Goal: Task Accomplishment & Management: Use online tool/utility

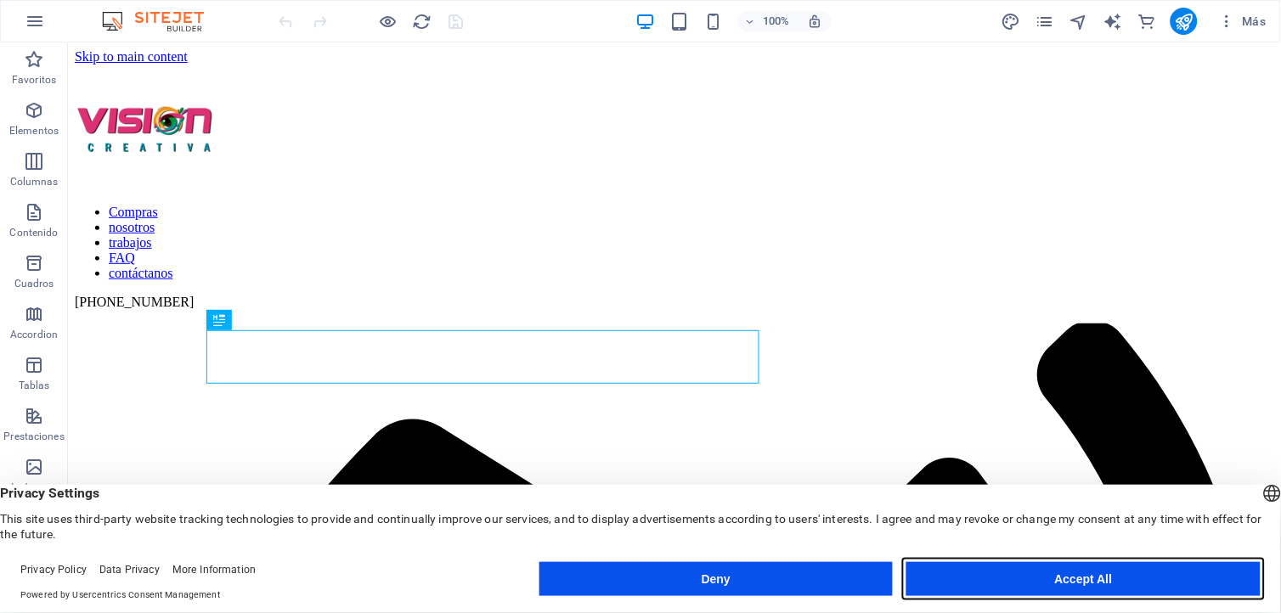
click at [1058, 569] on button "Accept All" at bounding box center [1083, 579] width 354 height 34
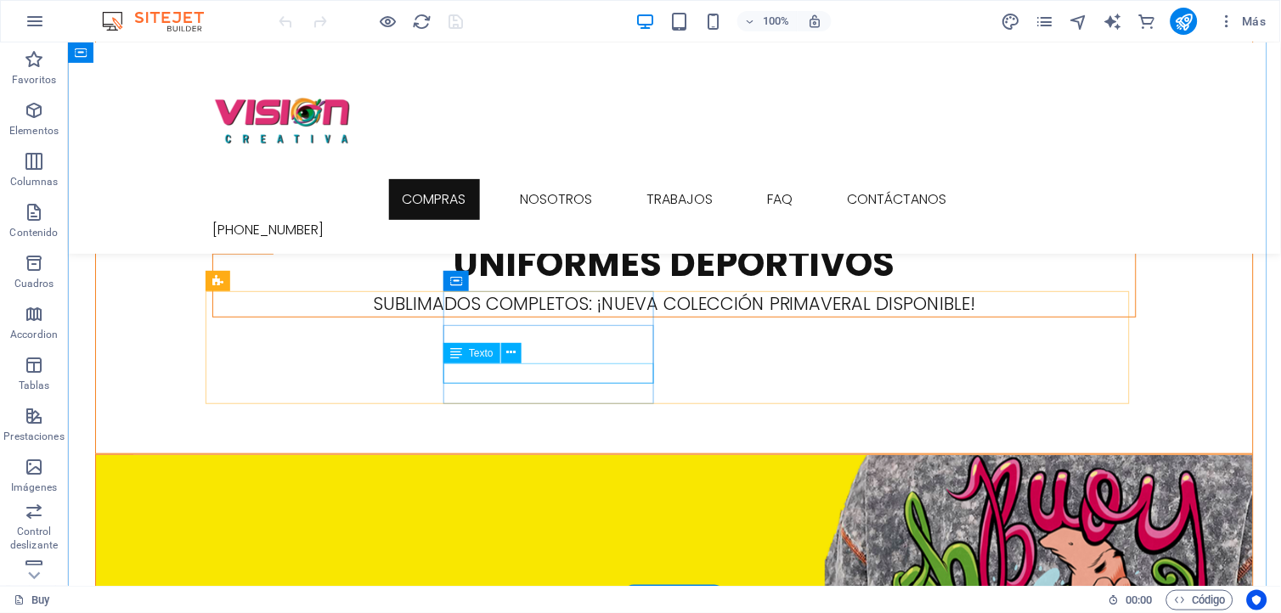
scroll to position [1509, 0]
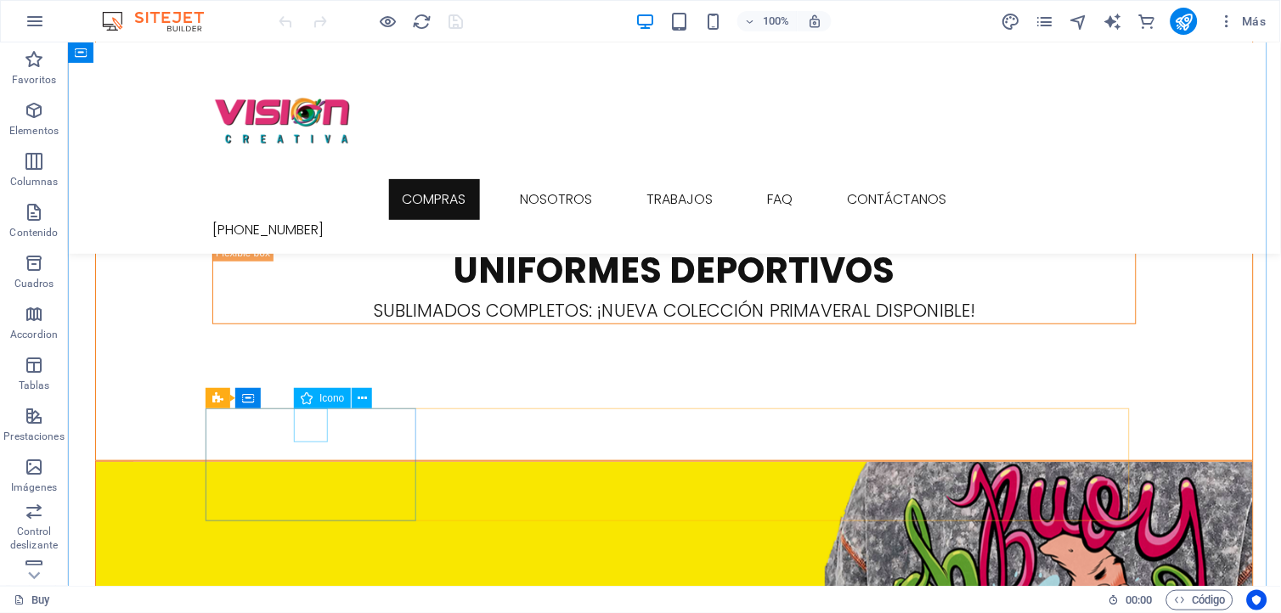
select select "xMidYMid"
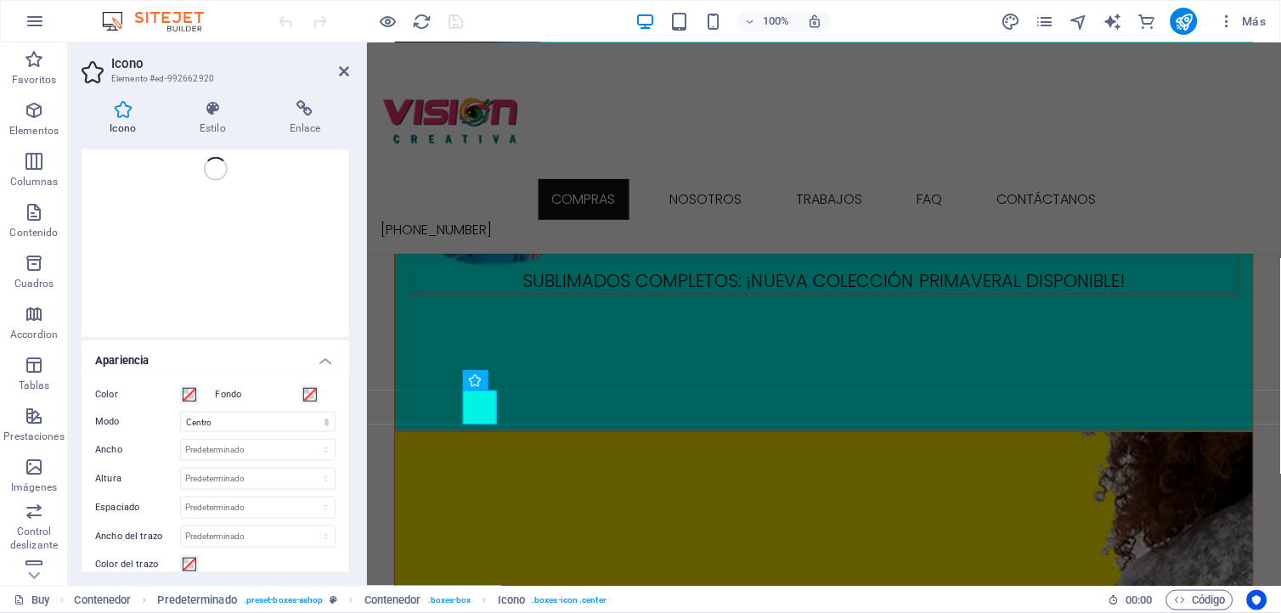
scroll to position [189, 0]
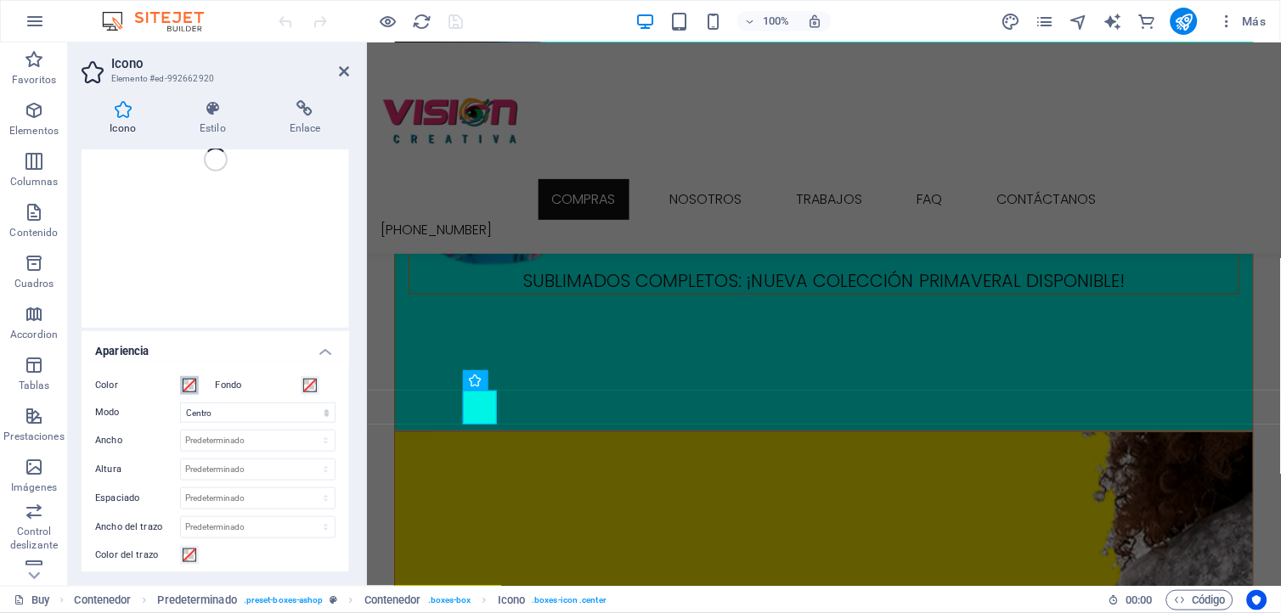
click at [185, 386] on span at bounding box center [190, 386] width 14 height 14
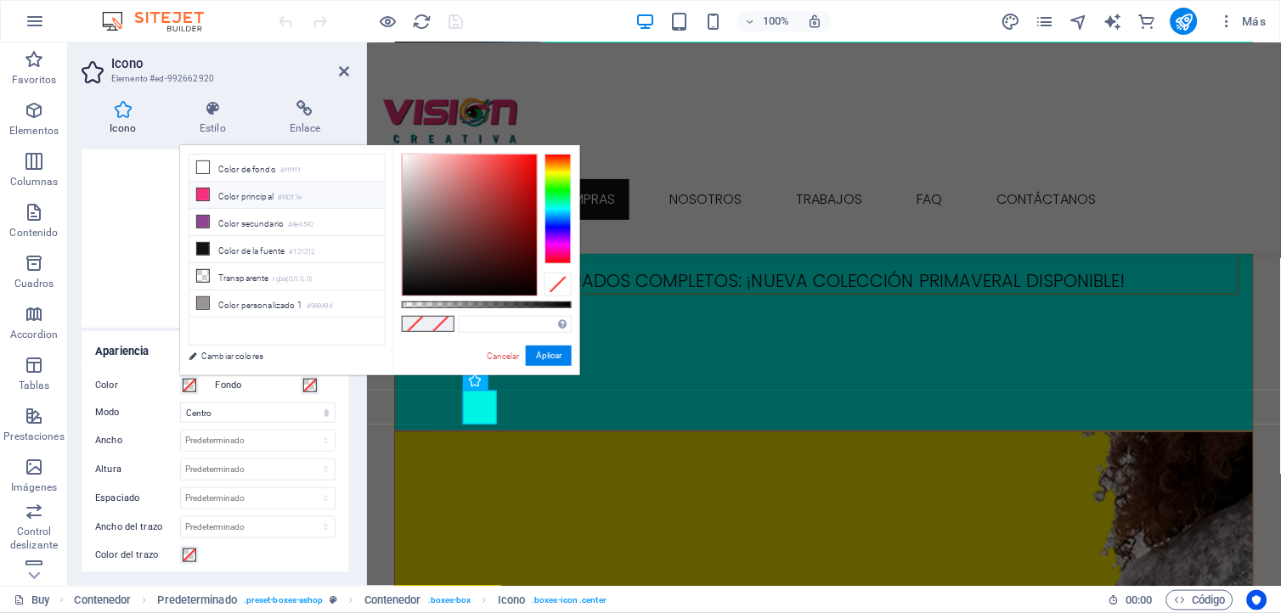
click at [201, 198] on icon at bounding box center [203, 195] width 12 height 12
type input "#f82f7e"
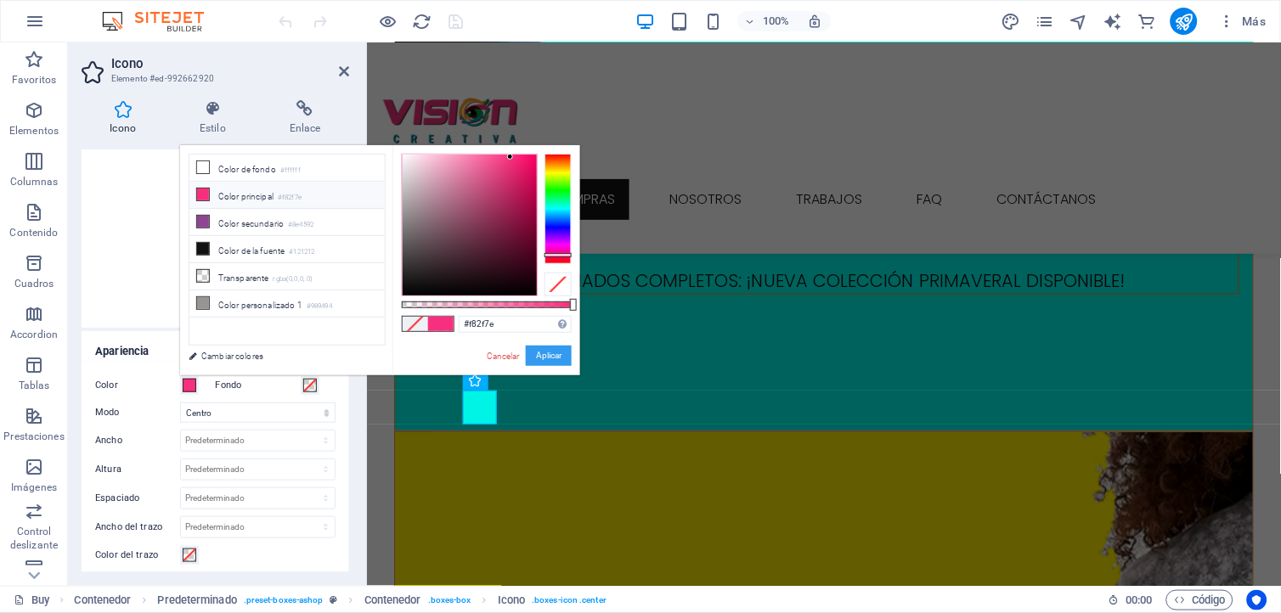
click at [546, 353] on button "Aplicar" at bounding box center [549, 356] width 46 height 20
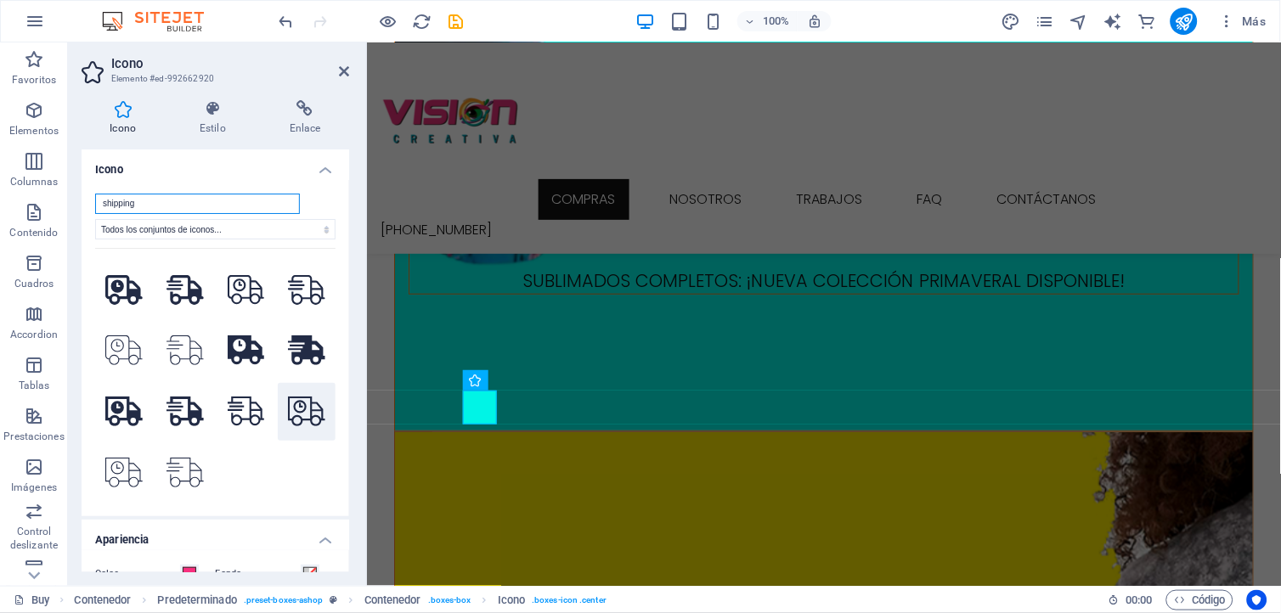
scroll to position [0, 0]
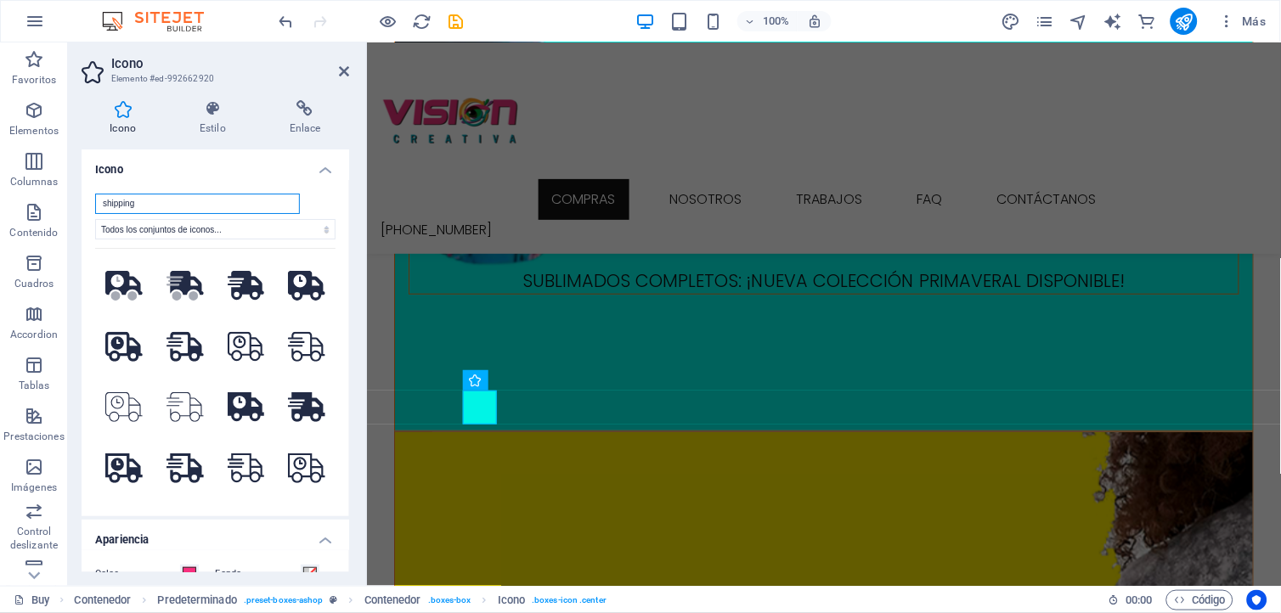
click at [234, 205] on input "shipping" at bounding box center [197, 204] width 205 height 20
drag, startPoint x: 153, startPoint y: 208, endPoint x: 85, endPoint y: 207, distance: 67.9
click at [85, 207] on div "shipping Todos los conjuntos de iconos... IcoFont Ionicons FontAwesome Brands F…" at bounding box center [215, 348] width 267 height 336
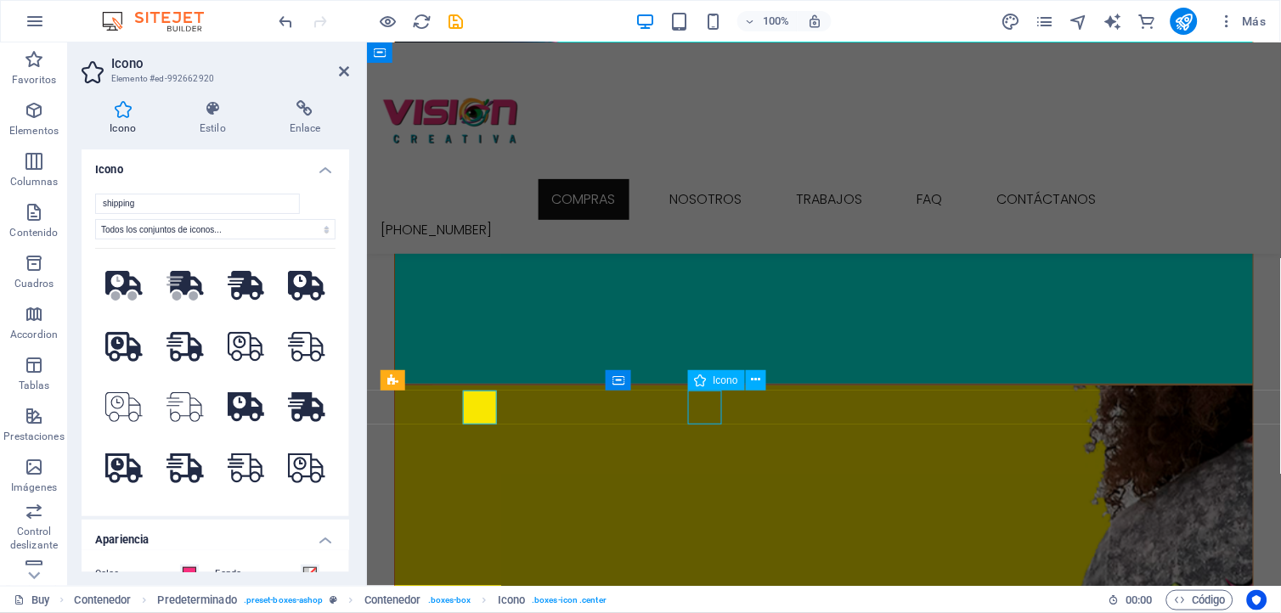
scroll to position [1509, 0]
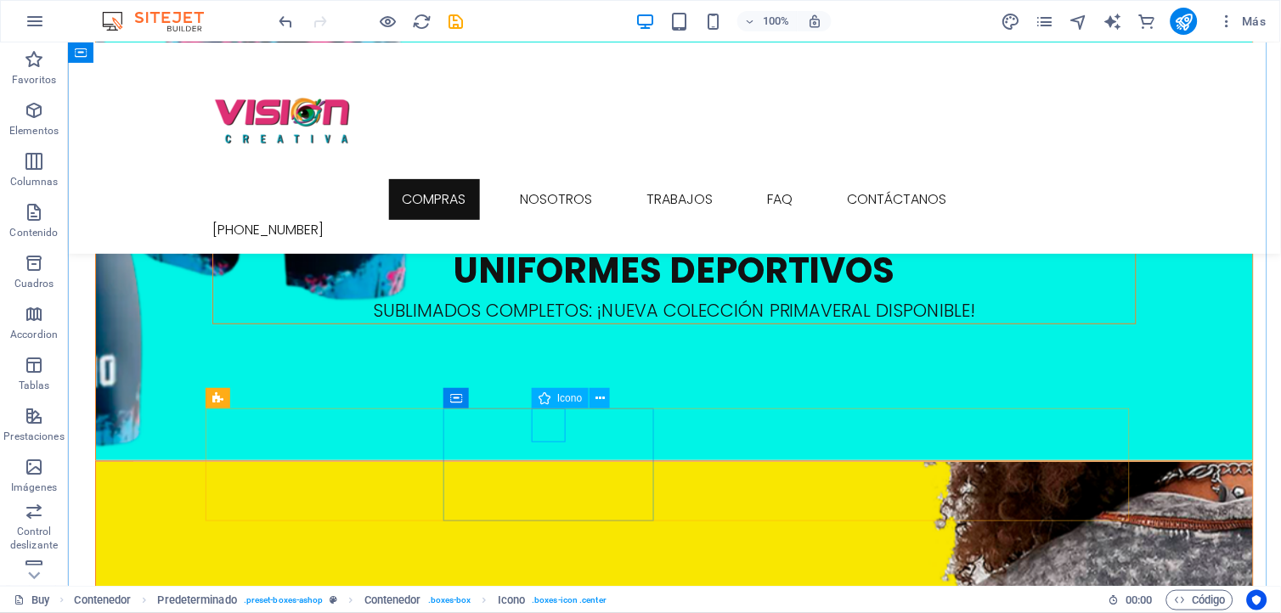
select select "xMidYMid"
select select "rem"
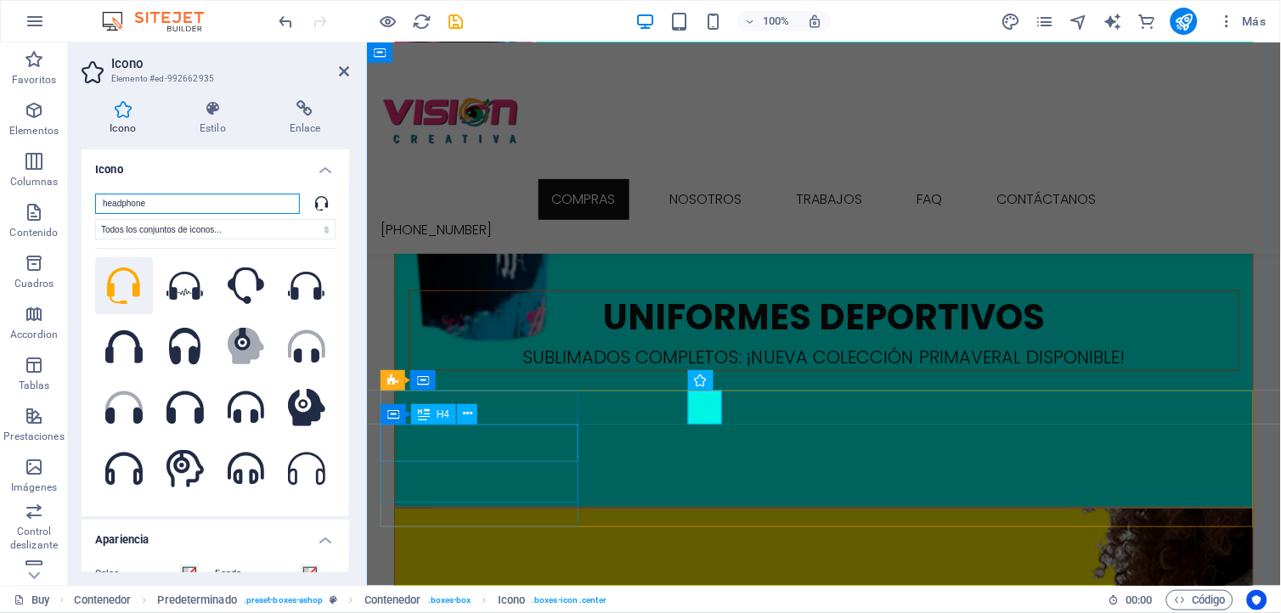
scroll to position [1585, 0]
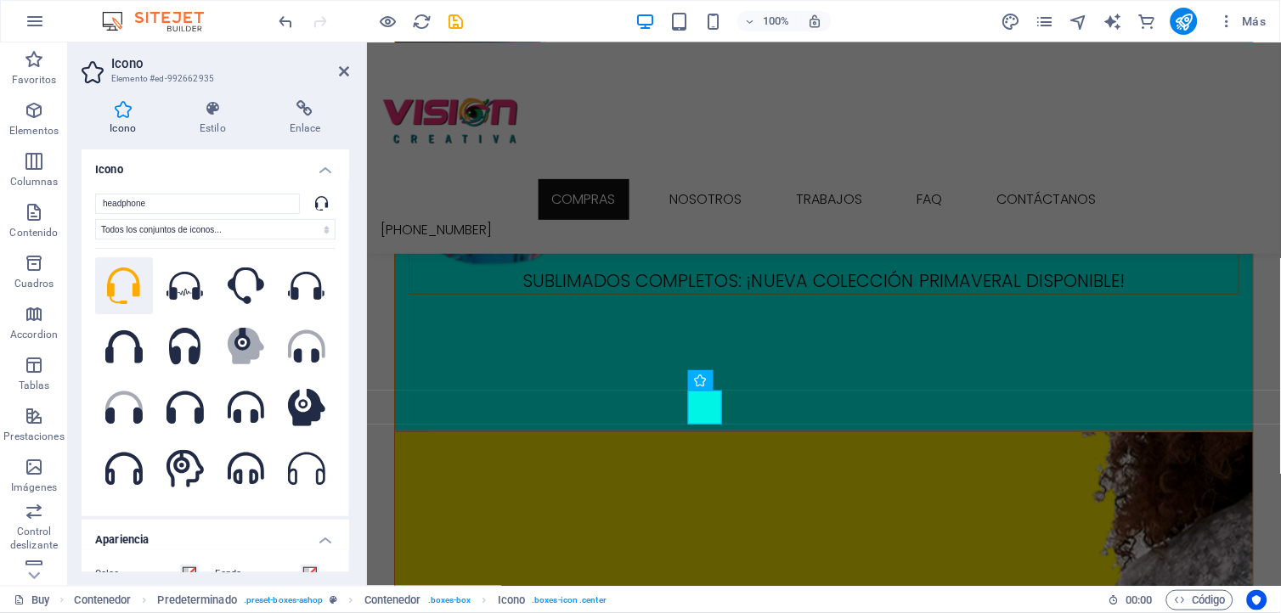
click at [115, 286] on icon at bounding box center [123, 285] width 33 height 37
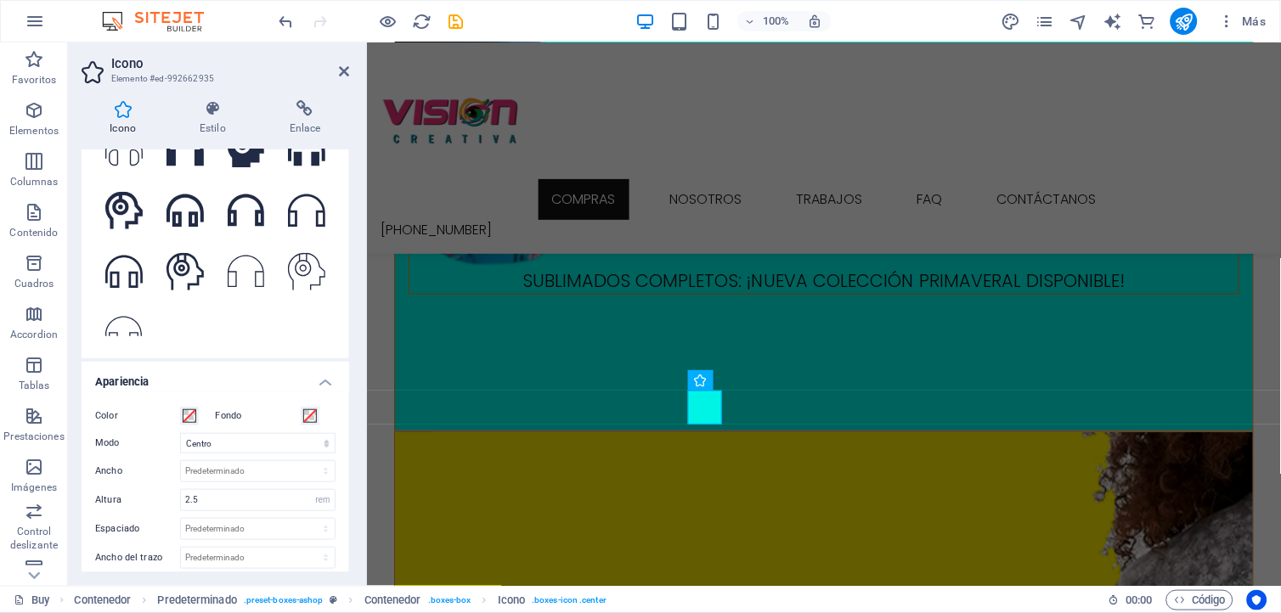
scroll to position [190, 0]
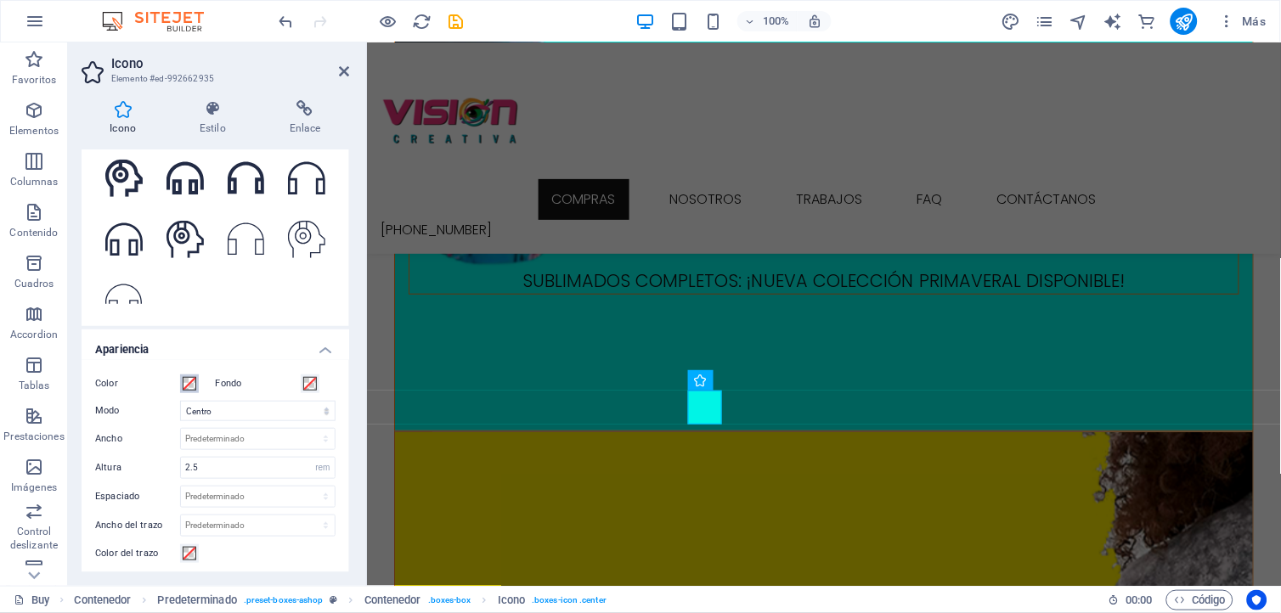
click at [191, 380] on span at bounding box center [190, 384] width 14 height 14
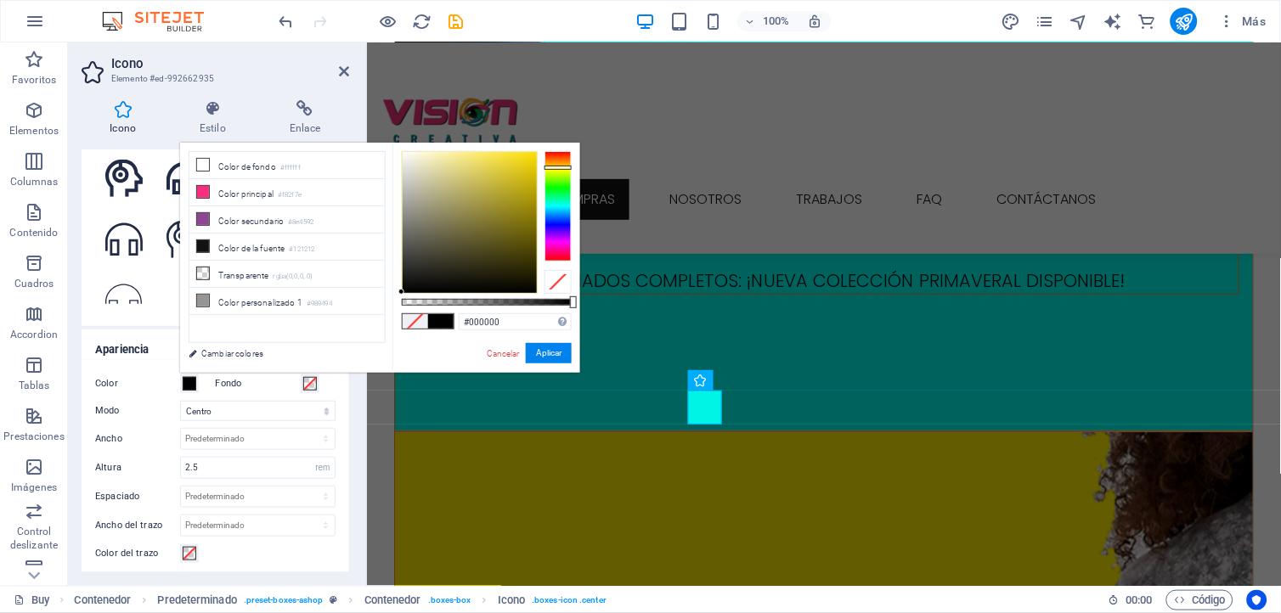
click at [560, 167] on div at bounding box center [557, 206] width 27 height 110
click at [555, 172] on div at bounding box center [557, 206] width 27 height 110
click at [559, 166] on div at bounding box center [557, 167] width 27 height 4
type input "#ffd400"
drag, startPoint x: 532, startPoint y: 163, endPoint x: 543, endPoint y: 150, distance: 17.4
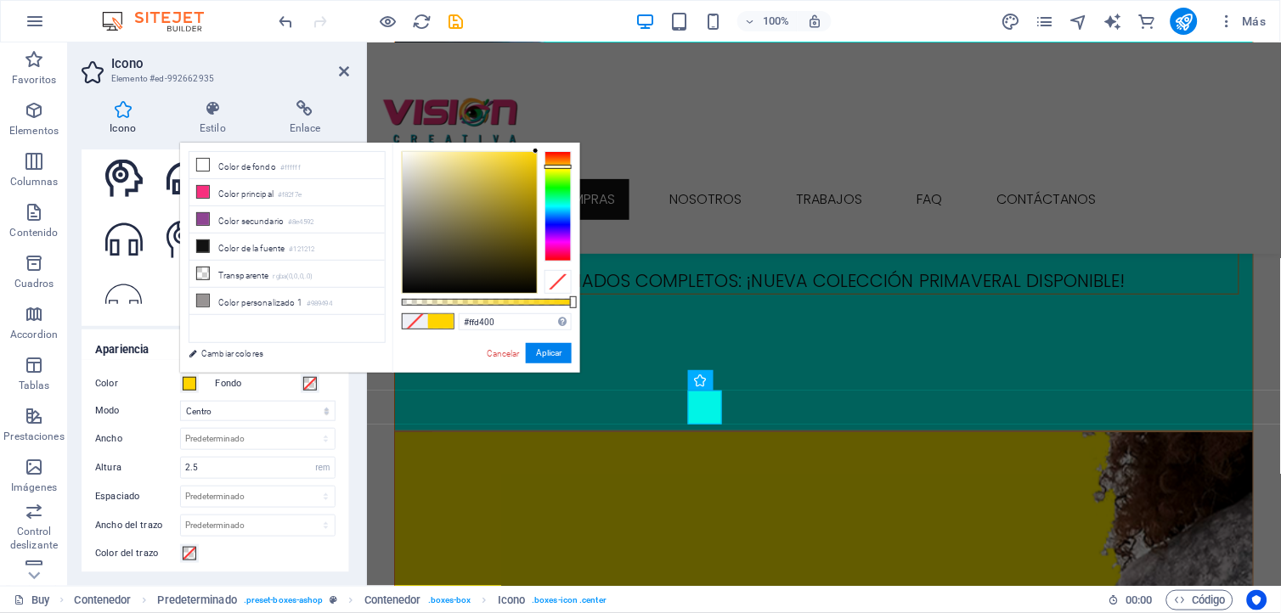
click at [543, 151] on div at bounding box center [487, 222] width 170 height 143
click at [546, 354] on button "Aplicar" at bounding box center [549, 353] width 46 height 20
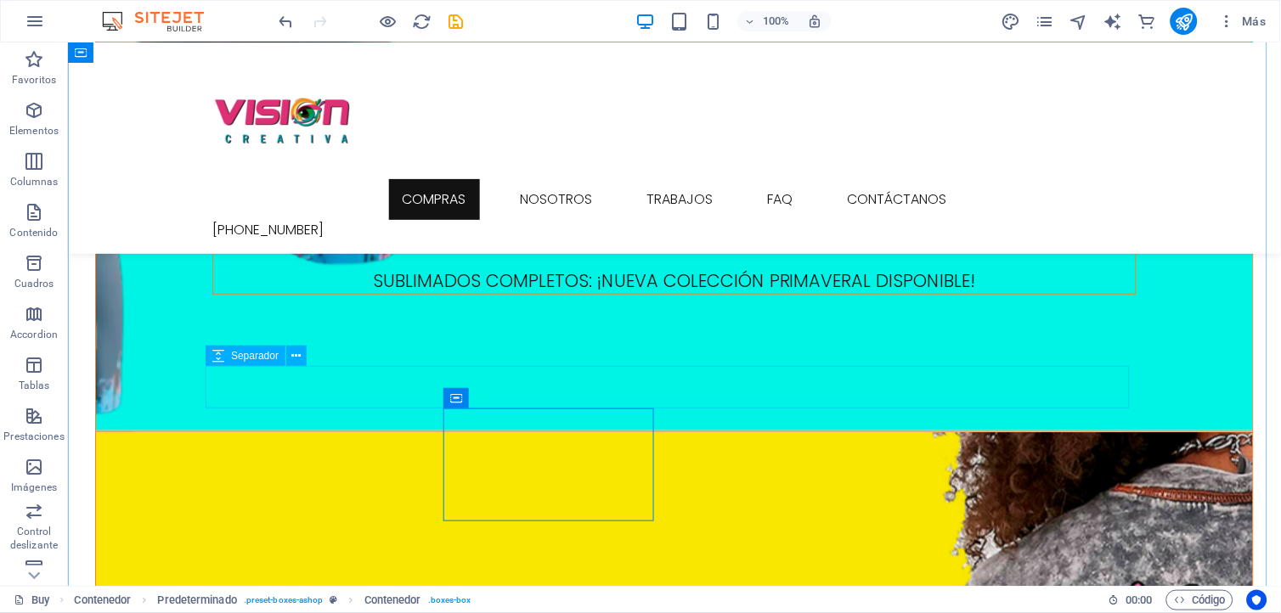
scroll to position [1509, 0]
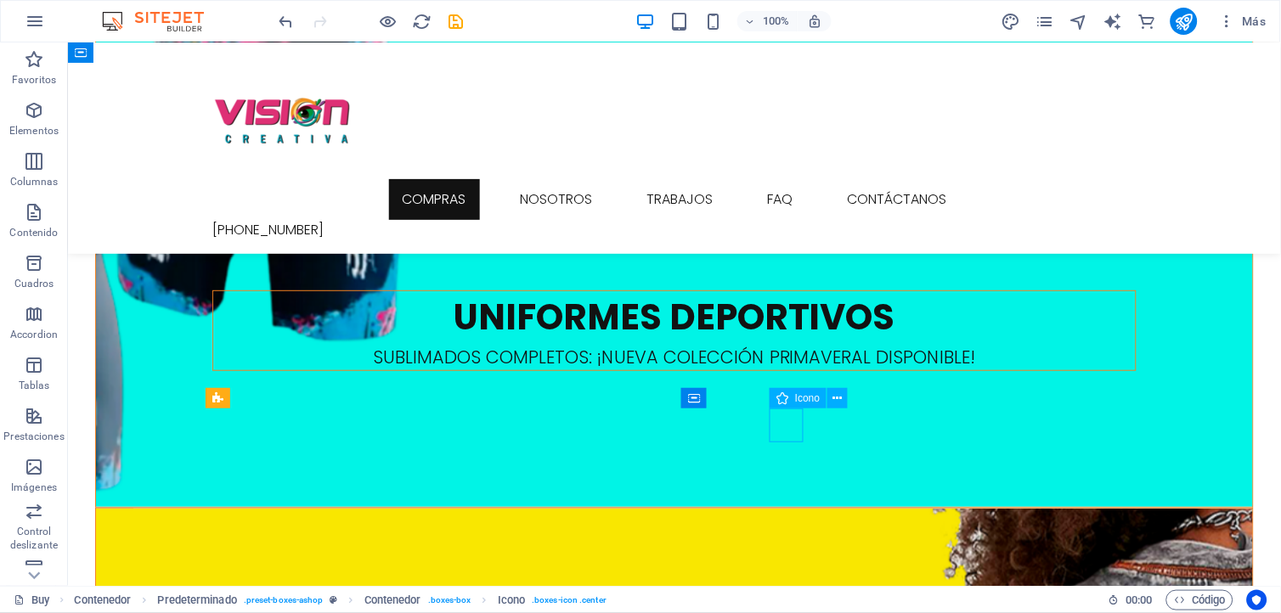
select select "xMidYMid"
select select "rem"
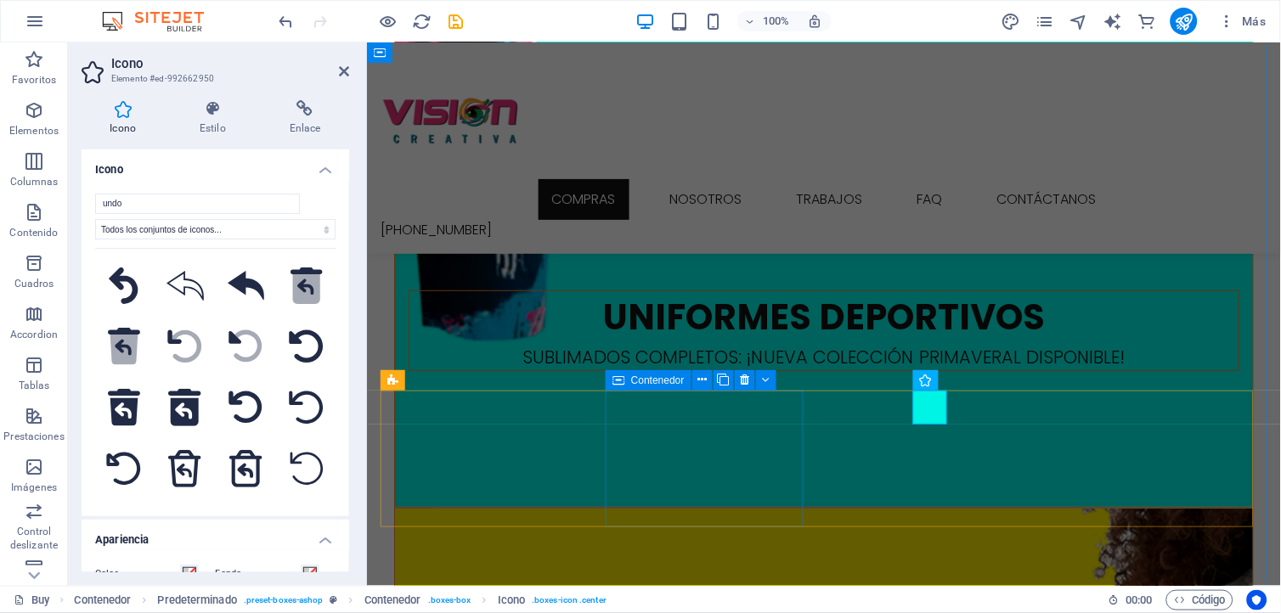
scroll to position [1585, 0]
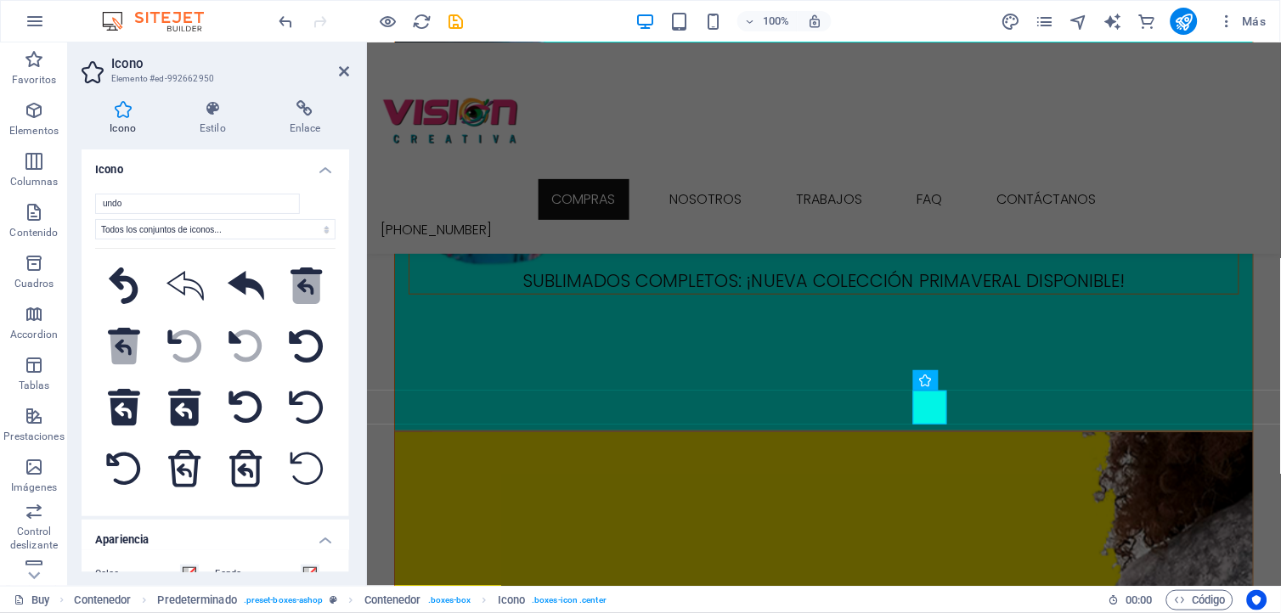
drag, startPoint x: 349, startPoint y: 270, endPoint x: 344, endPoint y: 335, distance: 64.7
click at [343, 335] on div "Icono Estilo Enlace Icono undo Todos los conjuntos de iconos... IcoFont Ionicon…" at bounding box center [215, 336] width 295 height 499
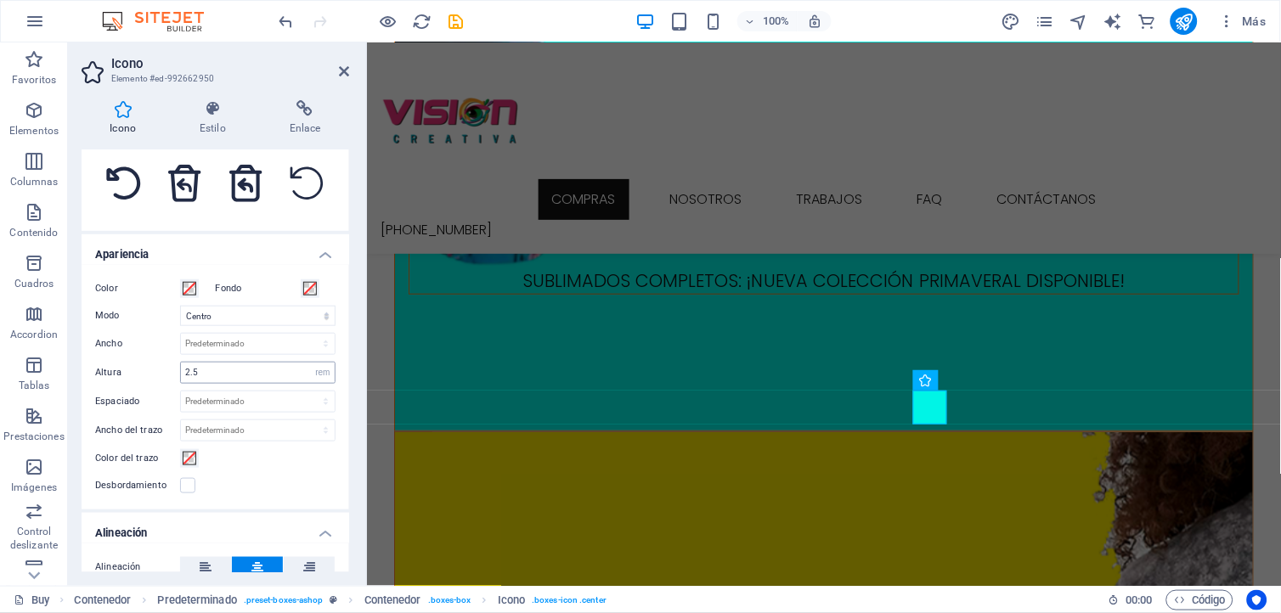
scroll to position [280, 0]
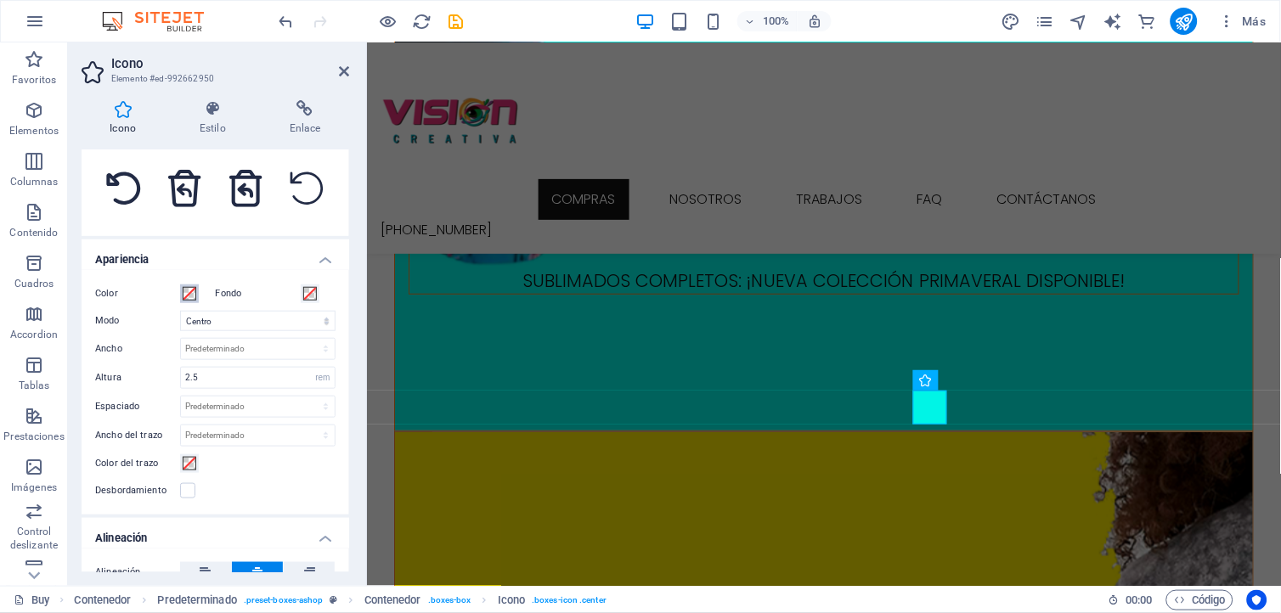
click at [189, 298] on span at bounding box center [190, 294] width 14 height 14
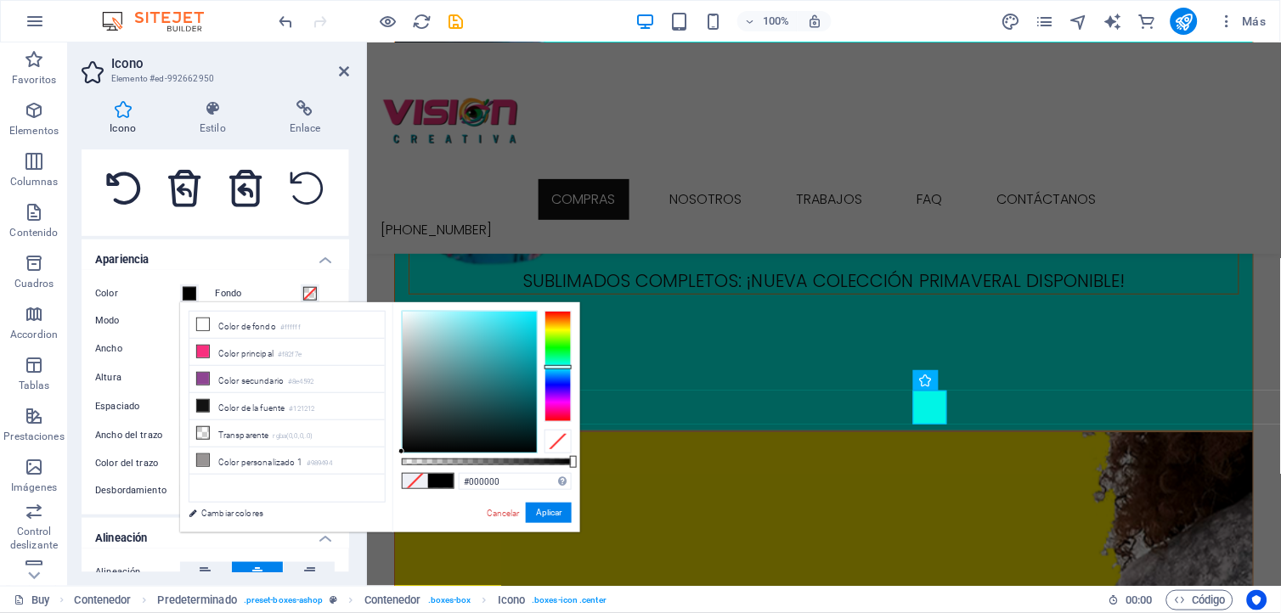
click at [562, 367] on div at bounding box center [557, 366] width 27 height 110
drag, startPoint x: 524, startPoint y: 324, endPoint x: 545, endPoint y: 309, distance: 25.7
click at [545, 309] on div "#00ecff Formatos soportados #0852ed rgb(8, 82, 237) rgba(8, 82, 237, 90%) hsv(2…" at bounding box center [486, 540] width 188 height 476
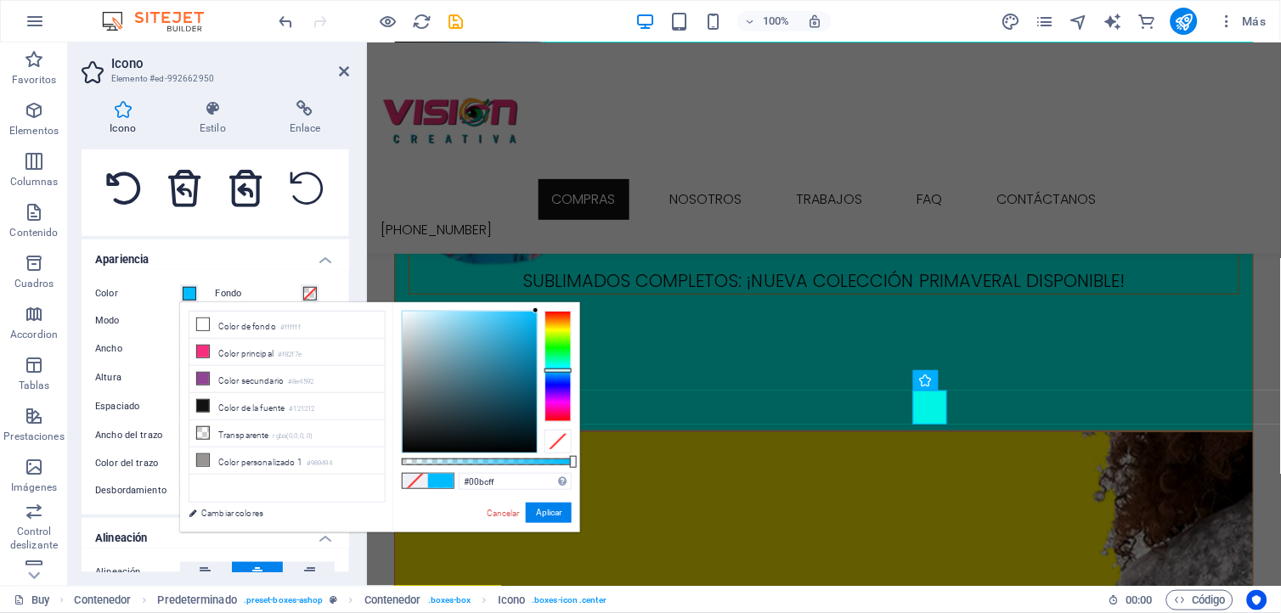
type input "#00c8ff"
click at [555, 369] on div at bounding box center [557, 370] width 27 height 4
click at [538, 508] on button "Aplicar" at bounding box center [549, 513] width 46 height 20
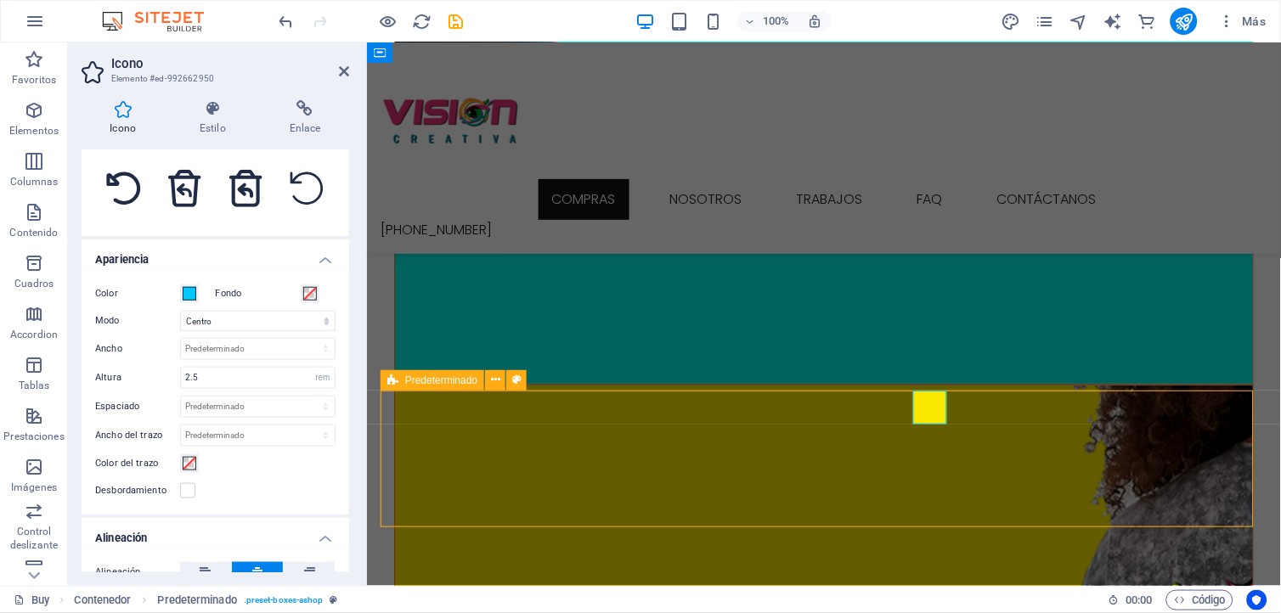
scroll to position [1509, 0]
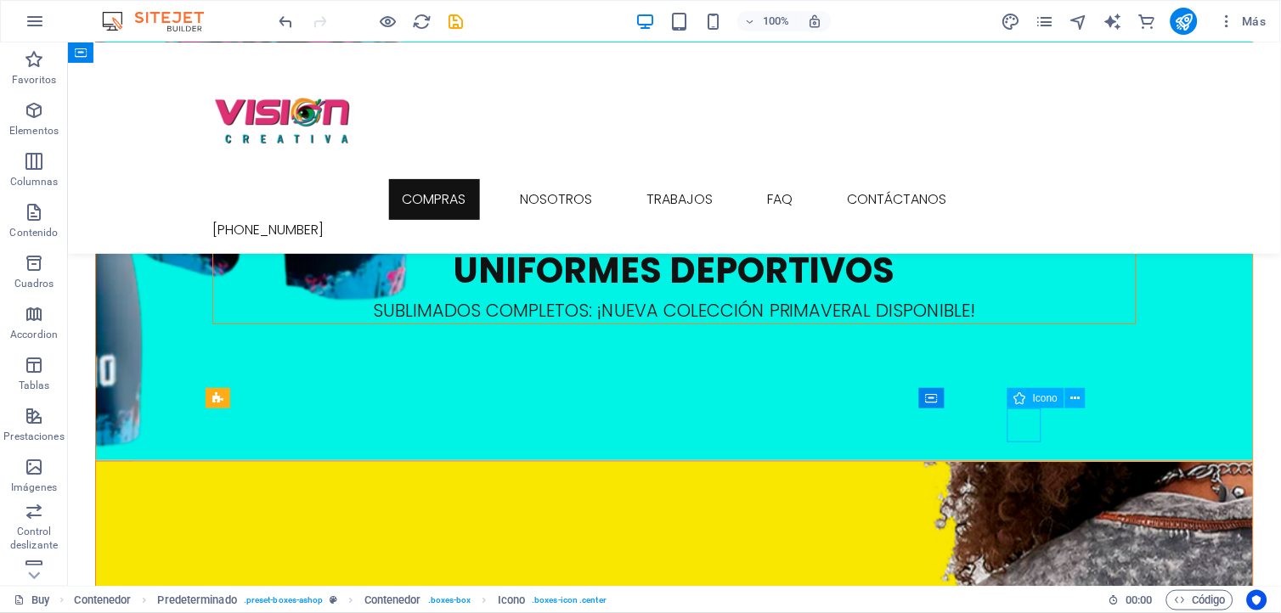
drag, startPoint x: 1019, startPoint y: 426, endPoint x: 920, endPoint y: 425, distance: 99.4
select select "xMidYMid"
select select "rem"
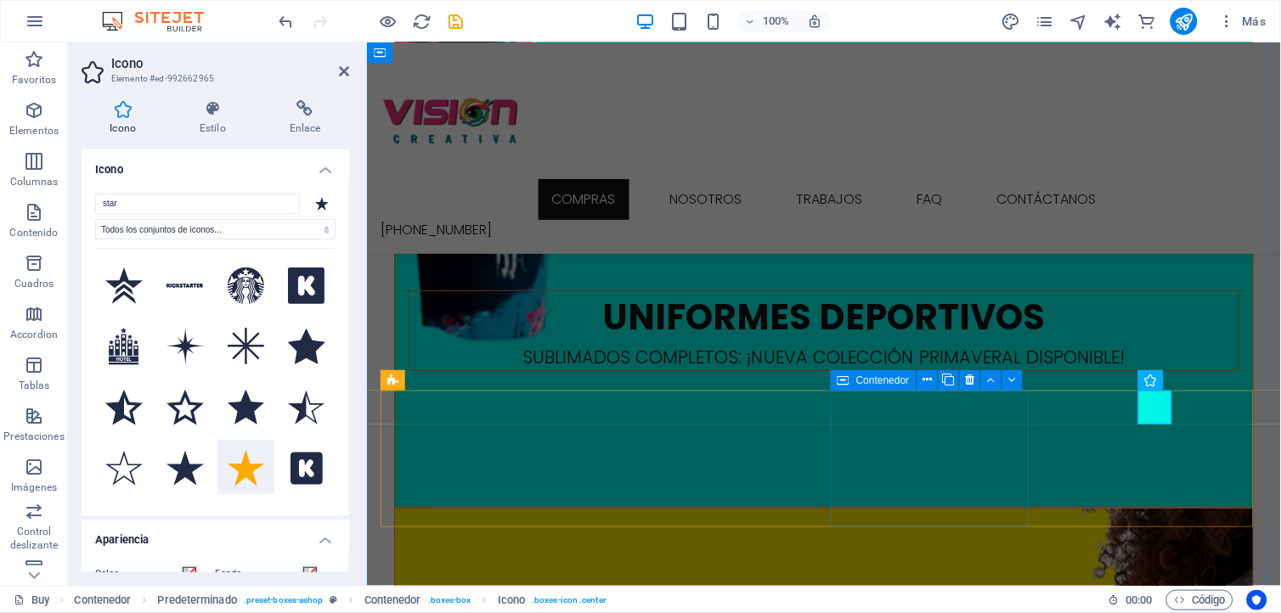
scroll to position [1585, 0]
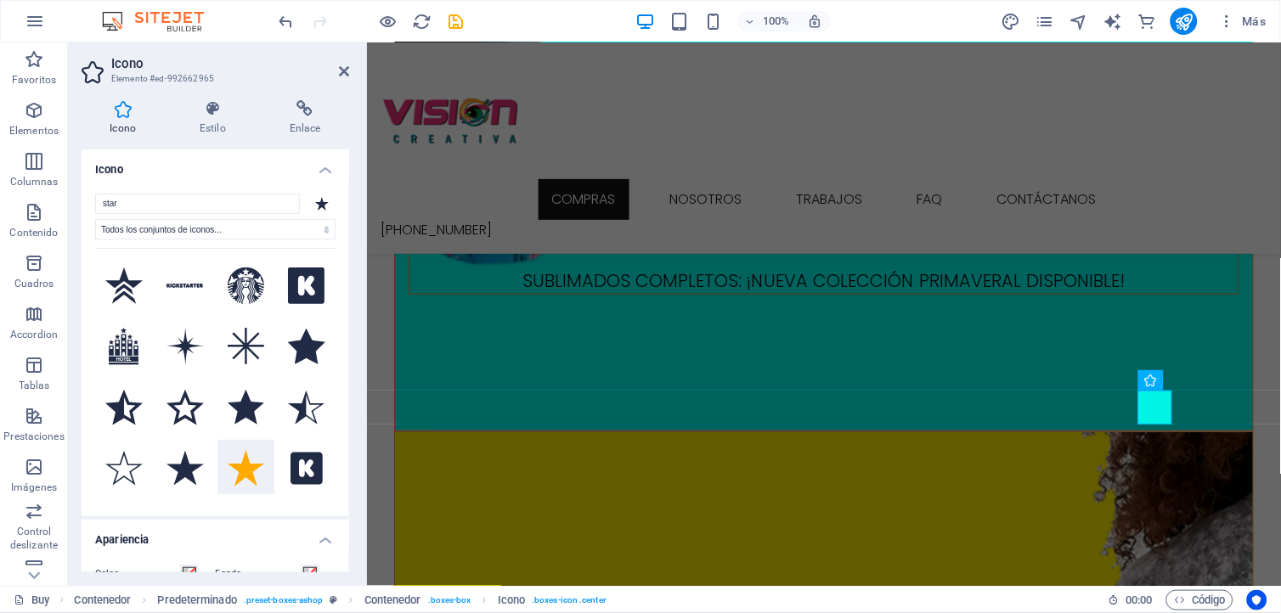
drag, startPoint x: 343, startPoint y: 302, endPoint x: 352, endPoint y: 329, distance: 28.7
click at [352, 329] on div "Icono Estilo Enlace Icono star Todos los conjuntos de iconos... IcoFont Ionicon…" at bounding box center [215, 336] width 295 height 499
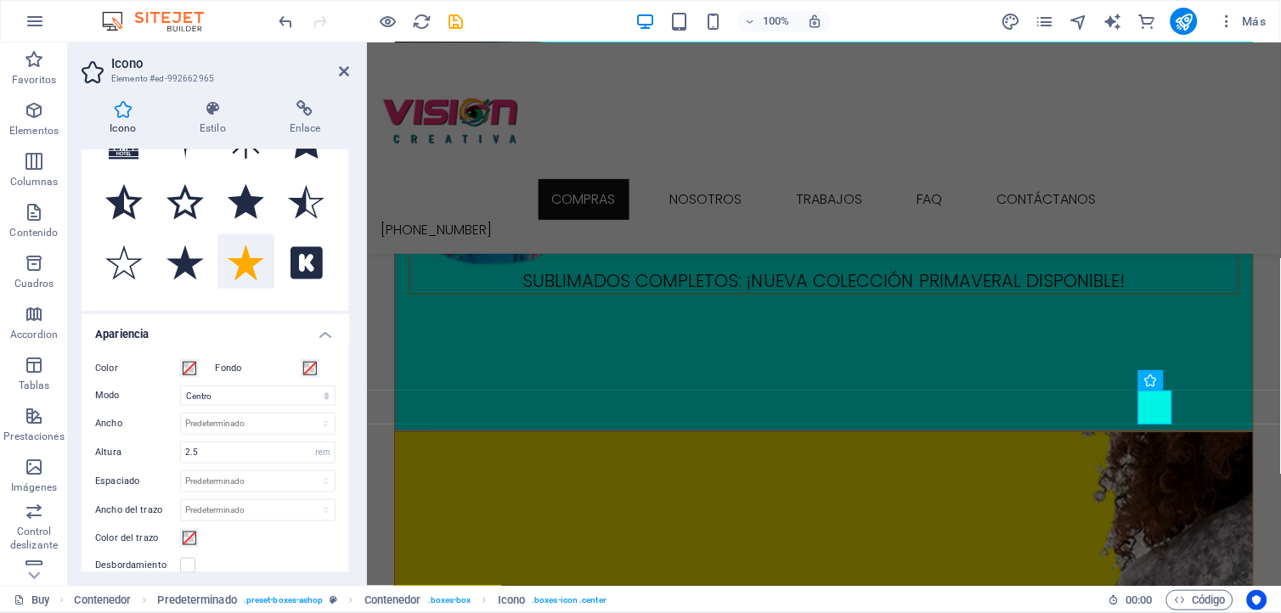
scroll to position [240, 0]
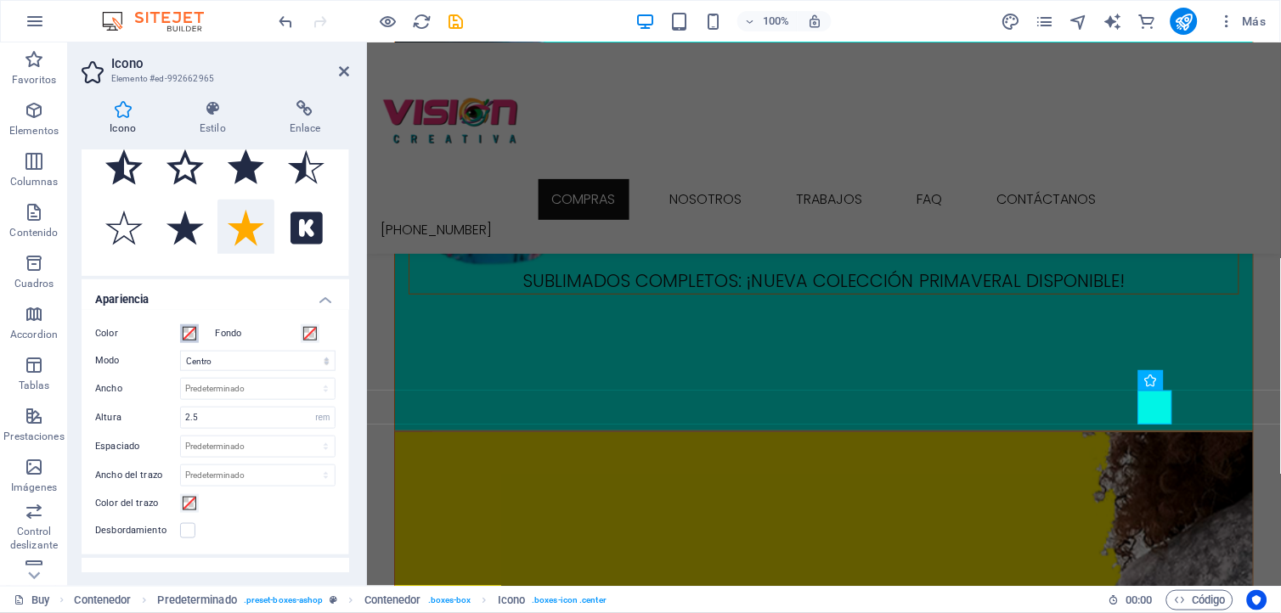
click at [188, 338] on span at bounding box center [190, 334] width 14 height 14
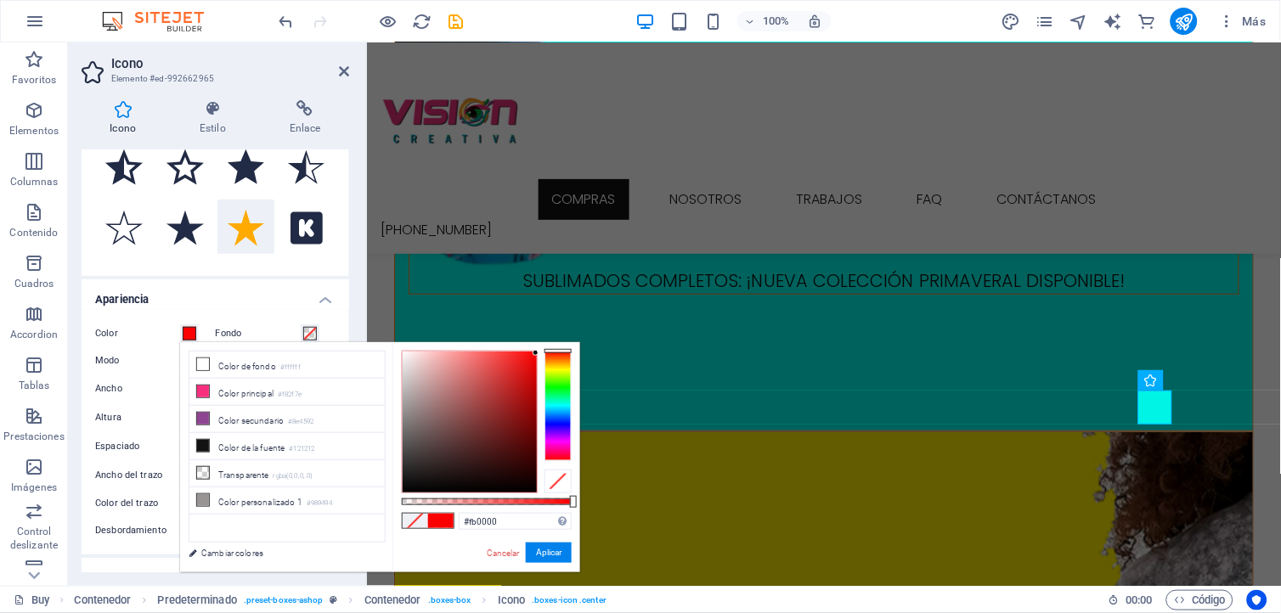
drag, startPoint x: 515, startPoint y: 372, endPoint x: 540, endPoint y: 353, distance: 31.6
click at [540, 353] on div at bounding box center [487, 422] width 170 height 143
click at [205, 419] on icon at bounding box center [203, 419] width 12 height 12
type input "#8e4592"
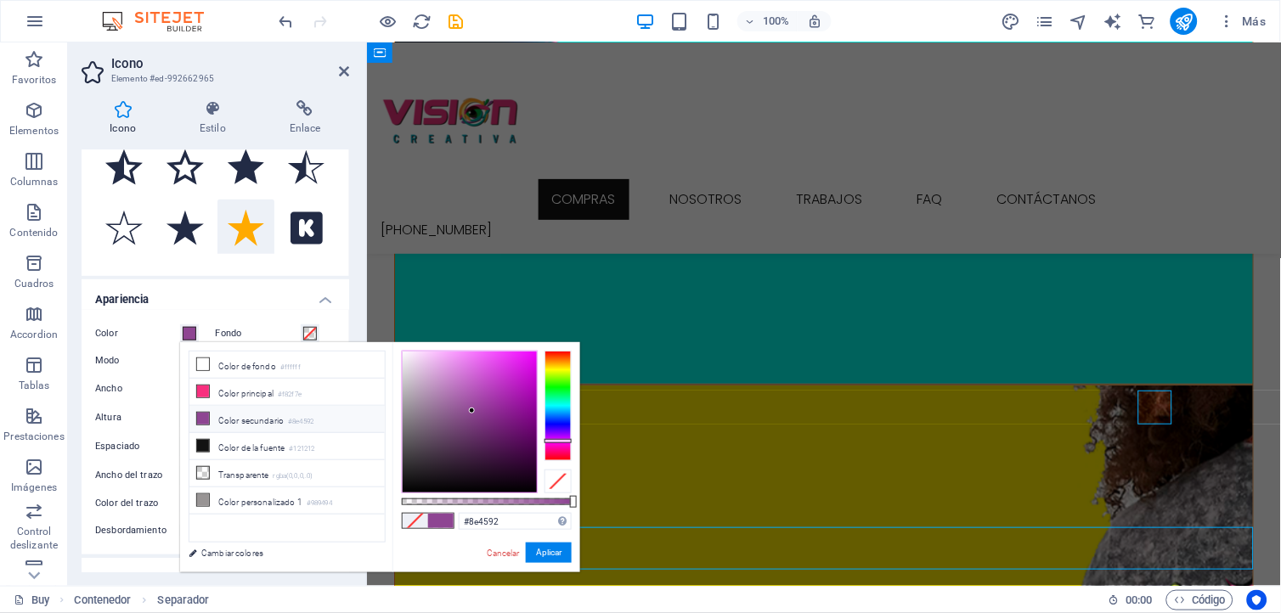
scroll to position [1509, 0]
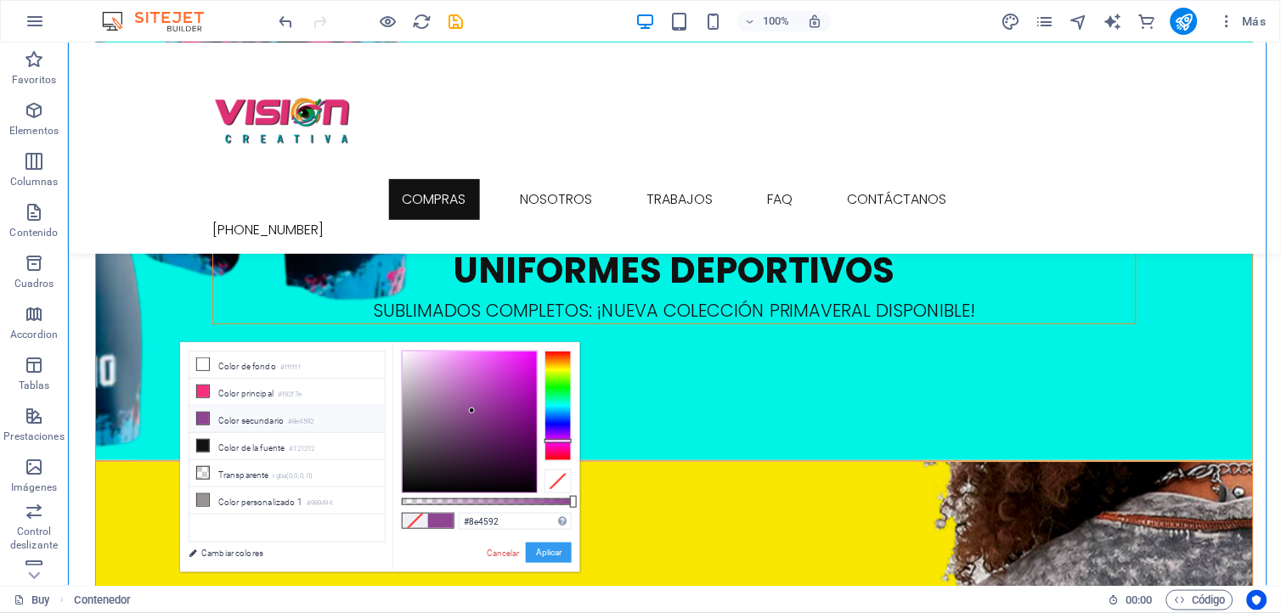
click at [561, 553] on button "Aplicar" at bounding box center [549, 553] width 46 height 20
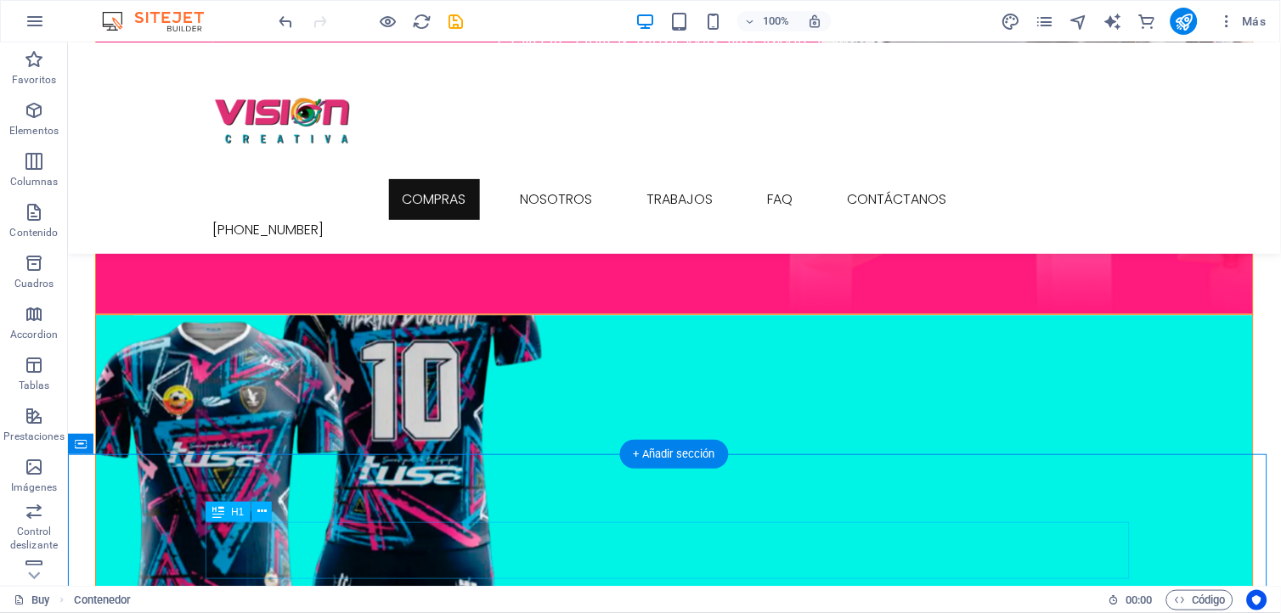
scroll to position [754, 0]
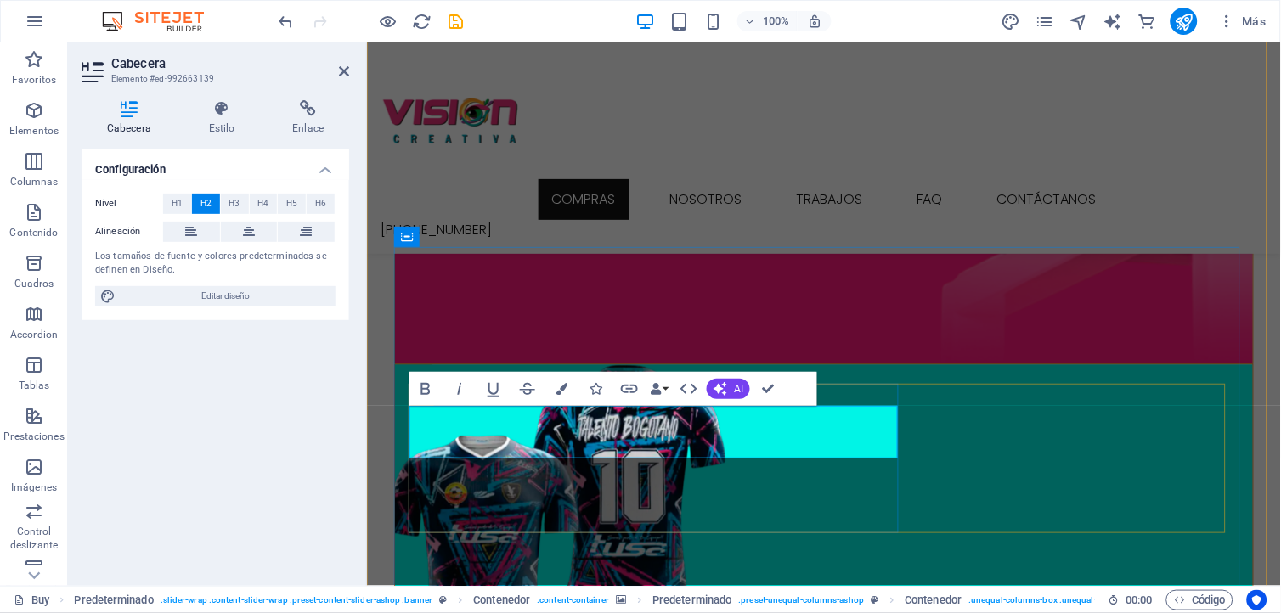
scroll to position [792, 0]
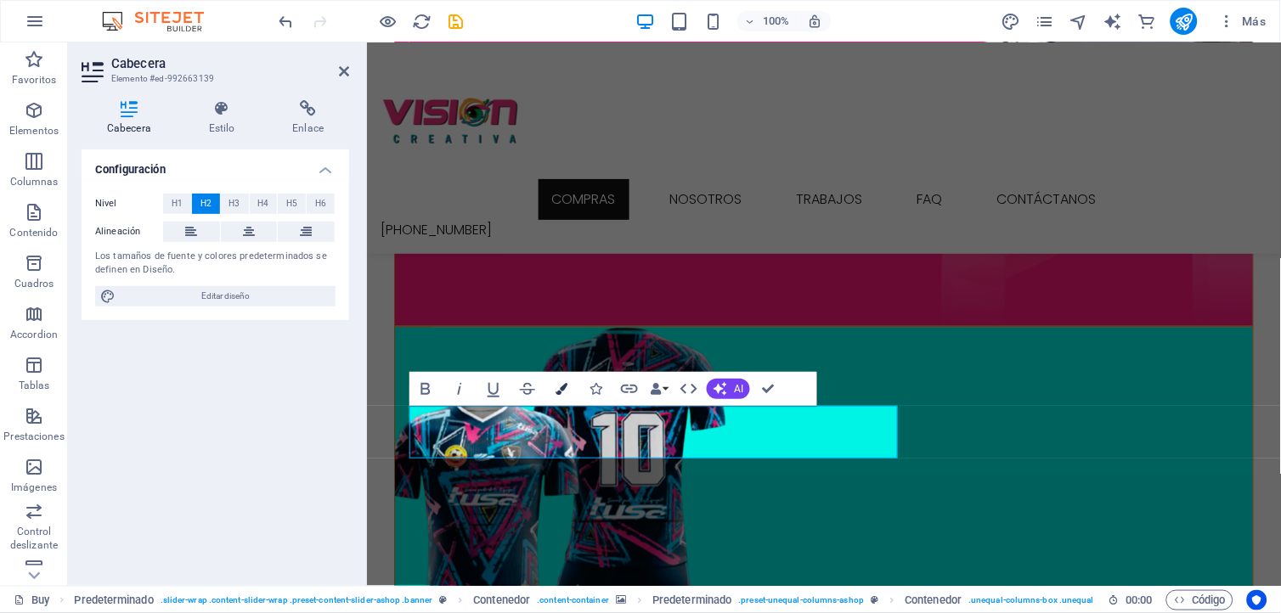
click at [561, 386] on icon "button" at bounding box center [561, 389] width 12 height 12
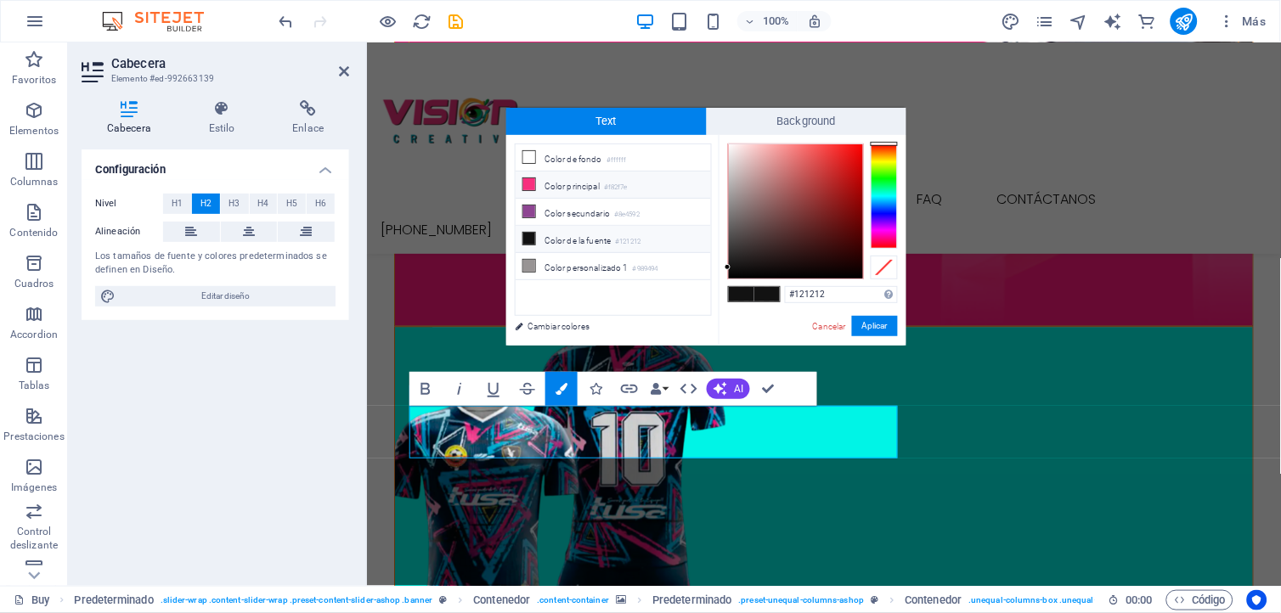
click at [527, 184] on icon at bounding box center [529, 184] width 12 height 12
type input "#f82f7e"
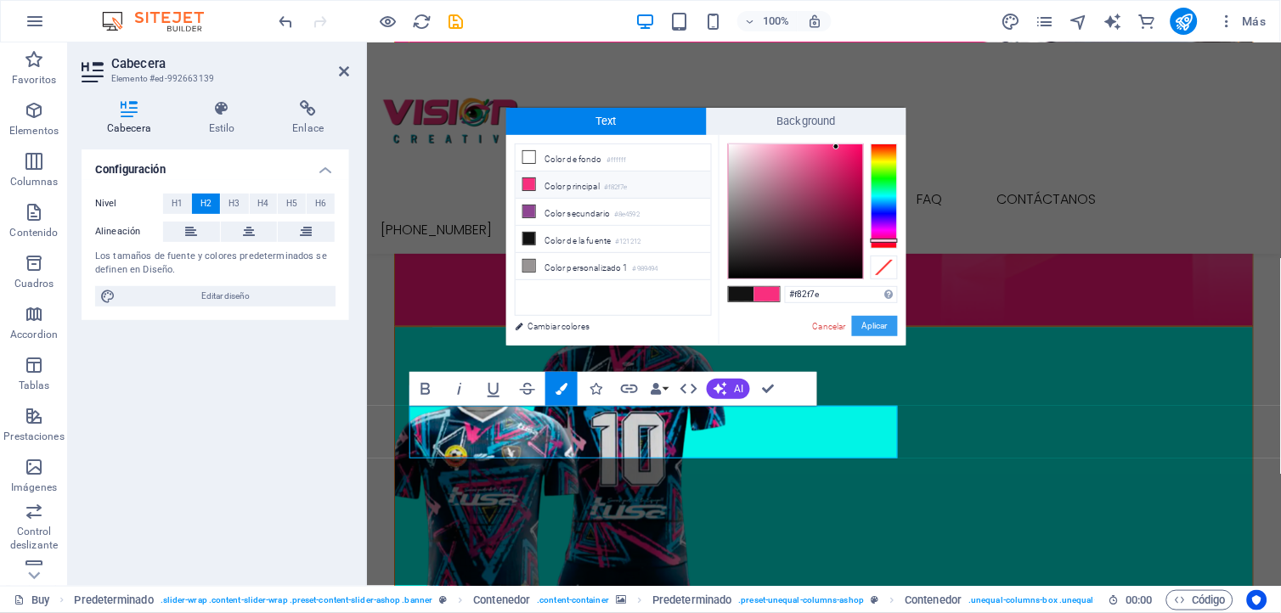
click at [876, 332] on button "Aplicar" at bounding box center [875, 326] width 46 height 20
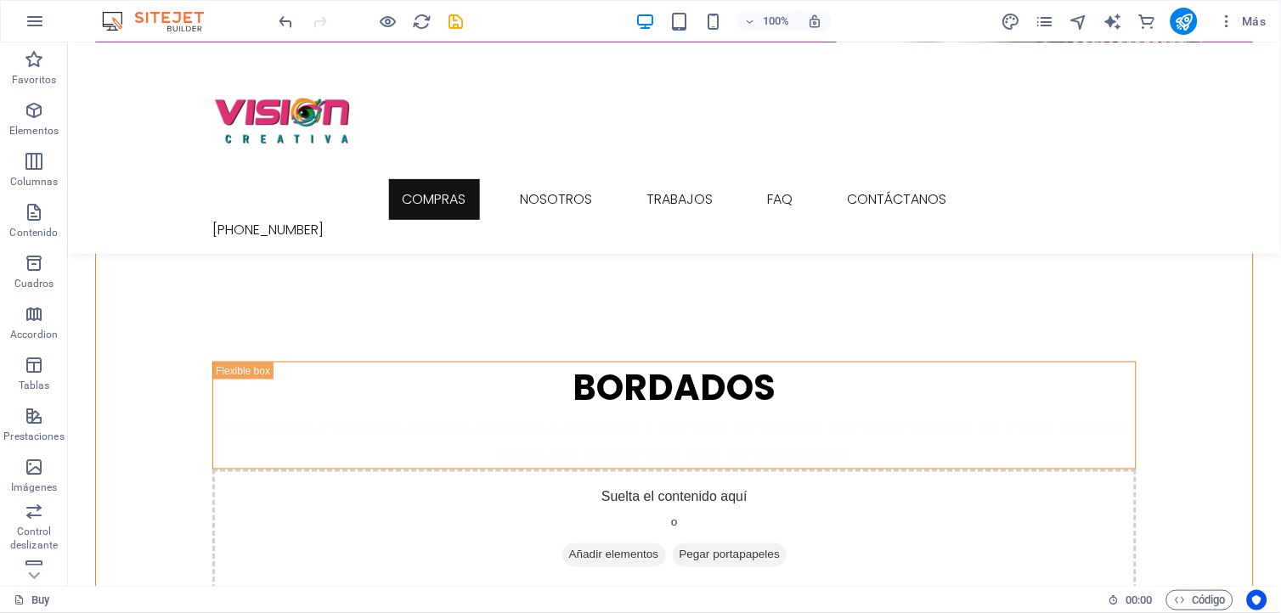
scroll to position [377, 0]
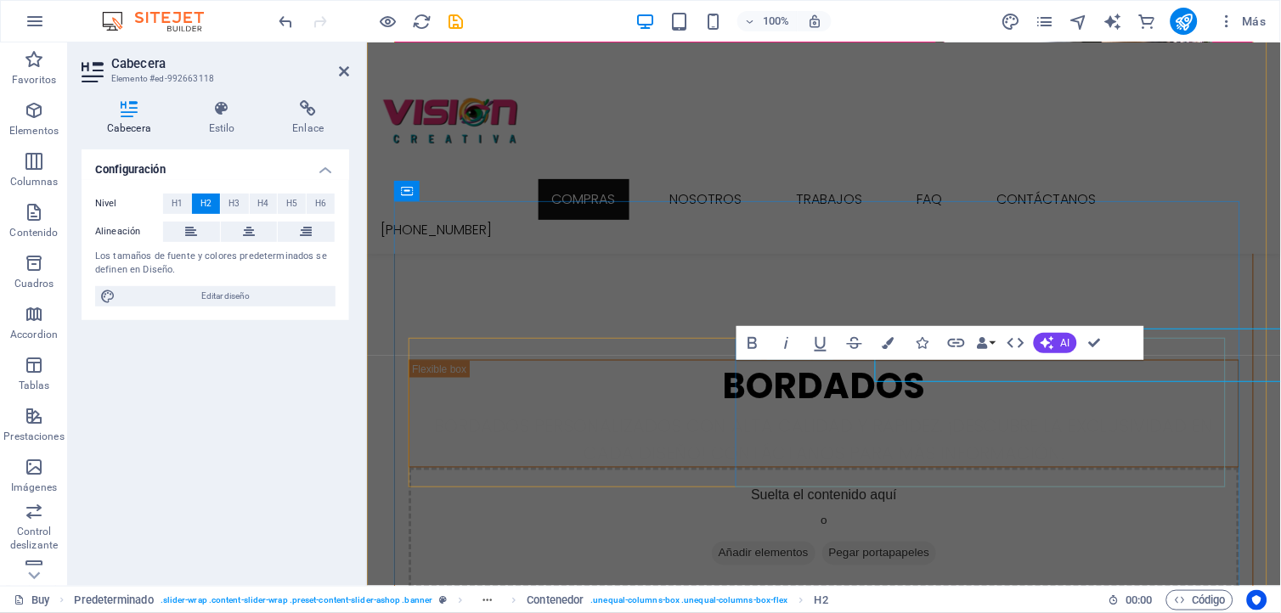
scroll to position [414, 0]
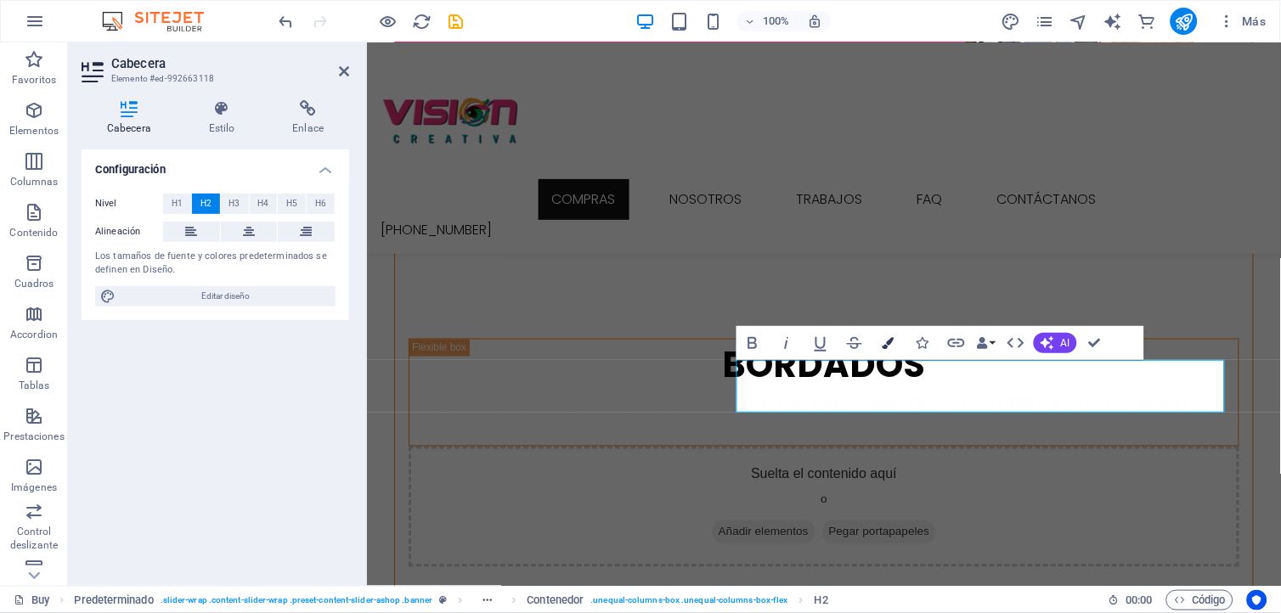
click at [888, 344] on icon "button" at bounding box center [888, 343] width 12 height 12
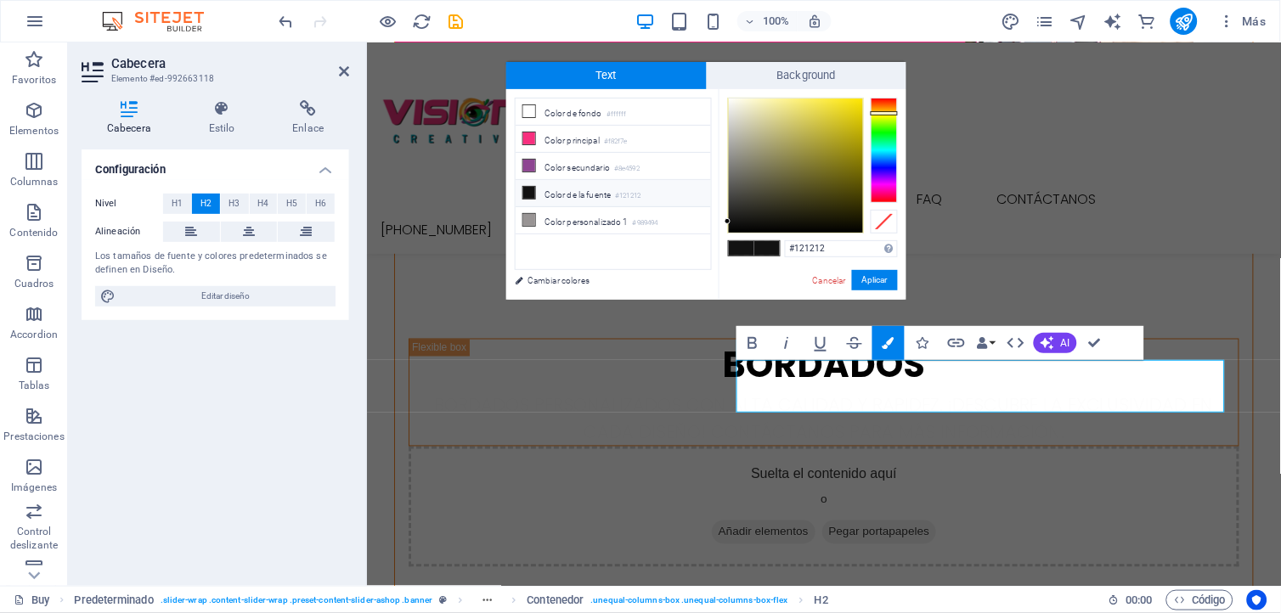
click at [890, 113] on div at bounding box center [883, 150] width 27 height 105
drag, startPoint x: 860, startPoint y: 102, endPoint x: 869, endPoint y: 97, distance: 9.9
click at [869, 98] on div at bounding box center [813, 166] width 170 height 136
drag, startPoint x: 863, startPoint y: 94, endPoint x: 872, endPoint y: 94, distance: 9.3
click at [872, 94] on div "#ffe700 Formatos soportados #0852ed rgb(8, 82, 237) rgba(8, 82, 237, 90%) hsv(2…" at bounding box center [812, 317] width 188 height 457
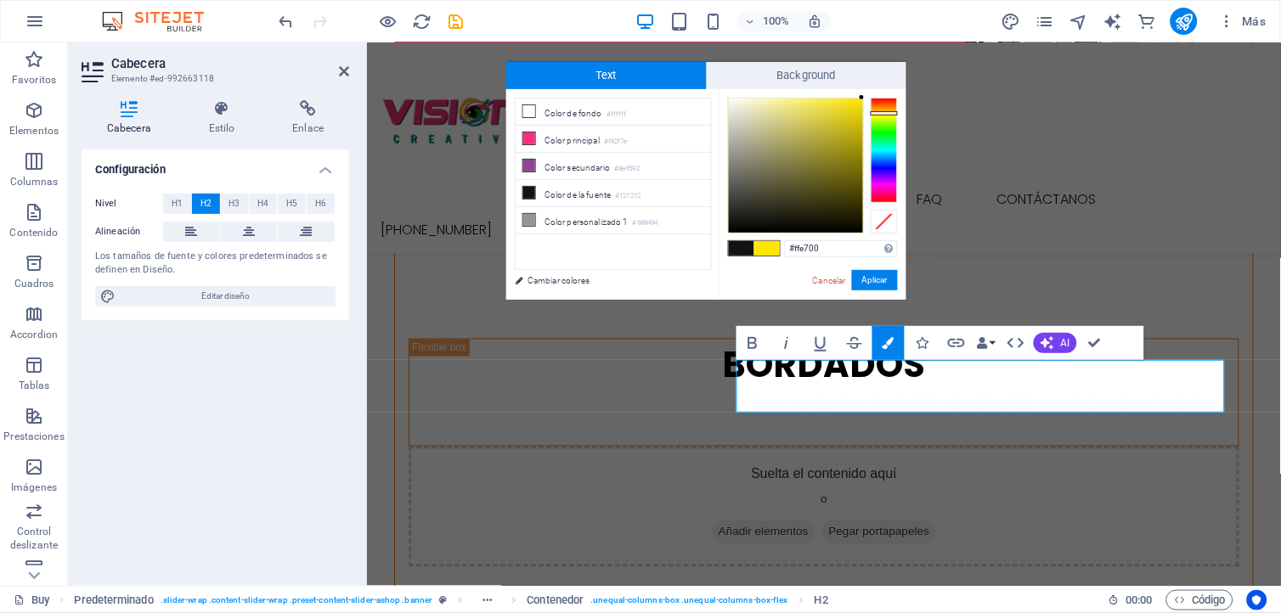
click at [870, 93] on div "#ffe700 Formatos soportados #0852ed rgb(8, 82, 237) rgba(8, 82, 237, 90%) hsv(2…" at bounding box center [812, 317] width 188 height 457
type input "#fde500"
click at [862, 99] on div at bounding box center [862, 98] width 6 height 6
click at [870, 280] on button "Aplicar" at bounding box center [875, 280] width 46 height 20
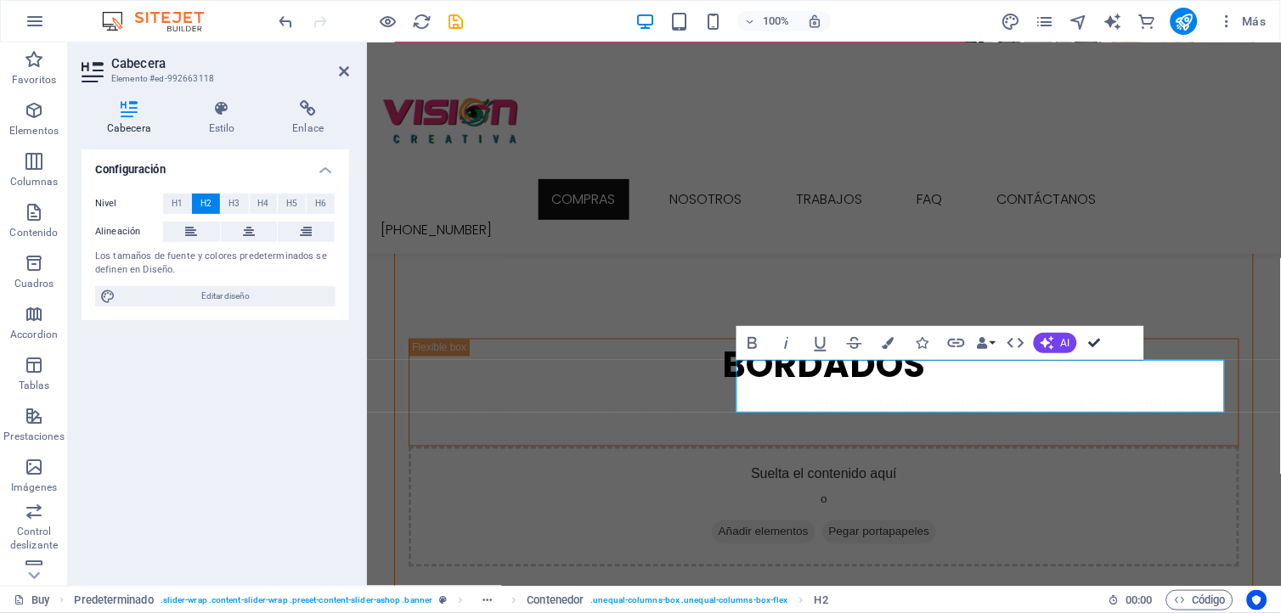
scroll to position [377, 0]
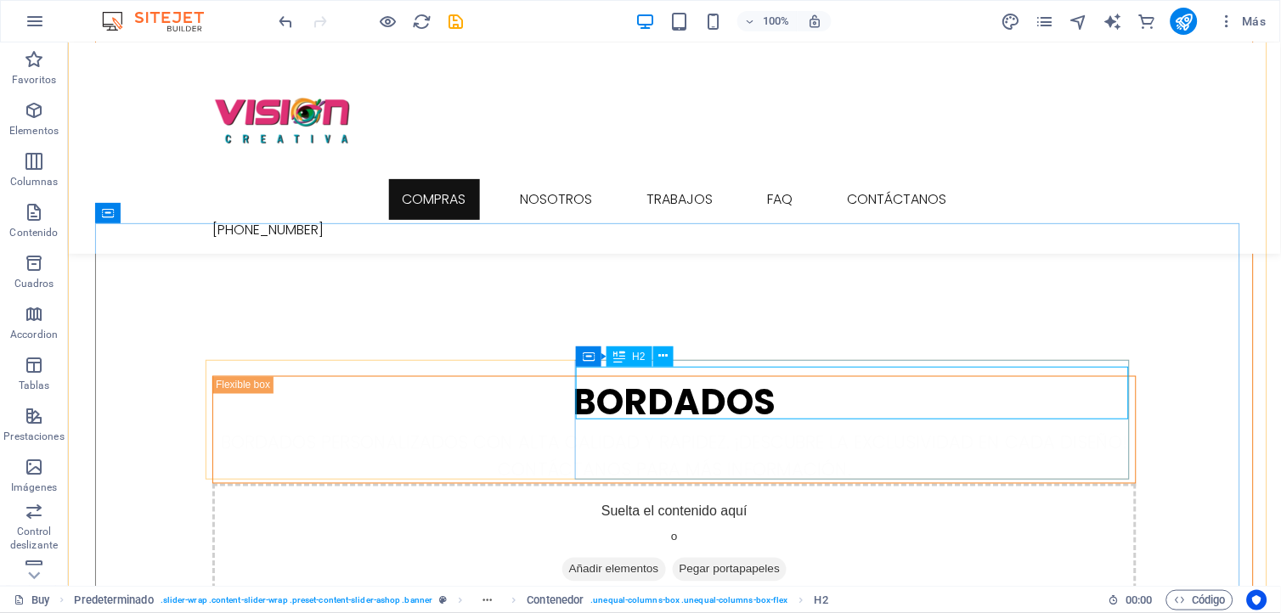
scroll to position [414, 0]
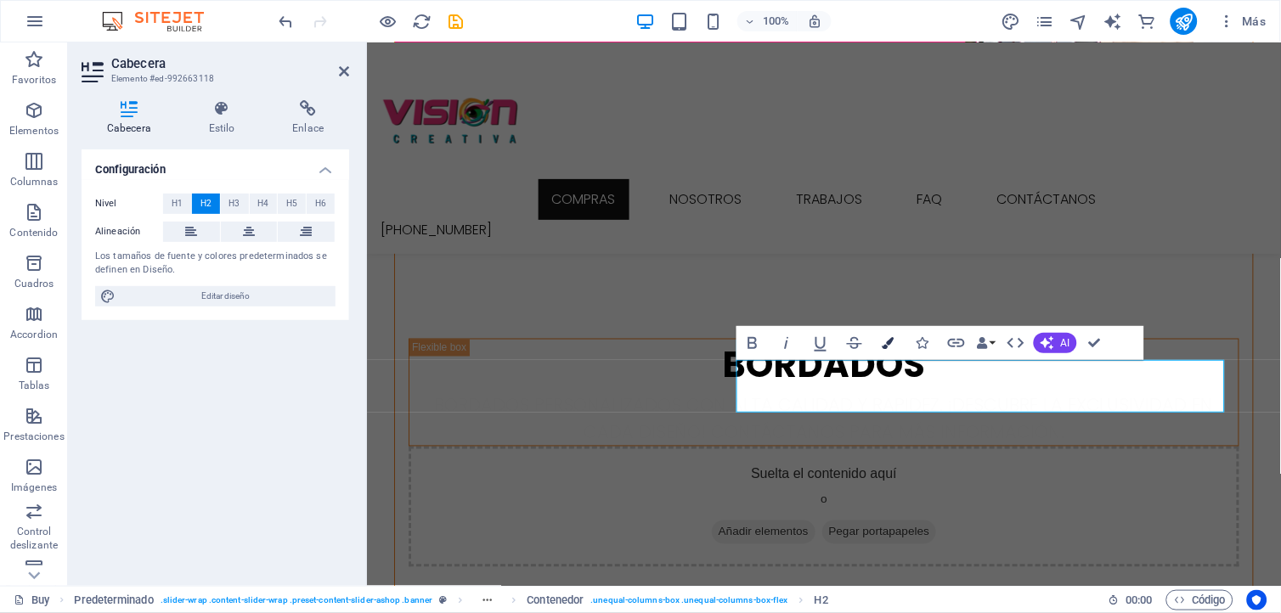
click at [892, 337] on icon "button" at bounding box center [888, 343] width 12 height 12
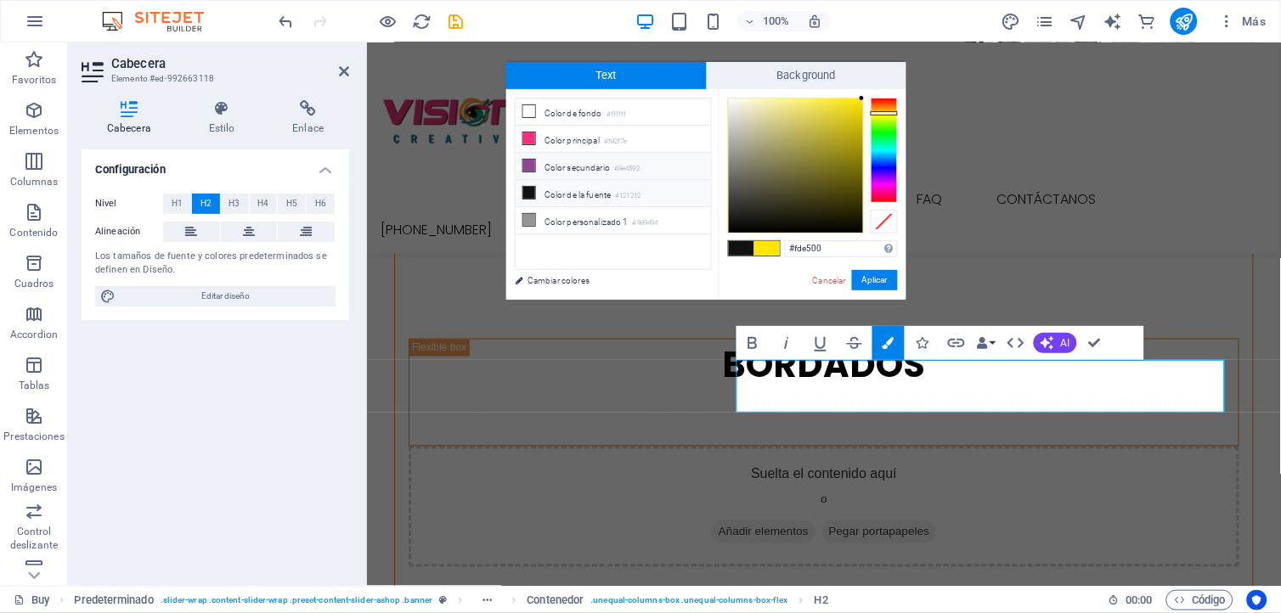
click at [529, 164] on icon at bounding box center [529, 166] width 12 height 12
type input "#8e4592"
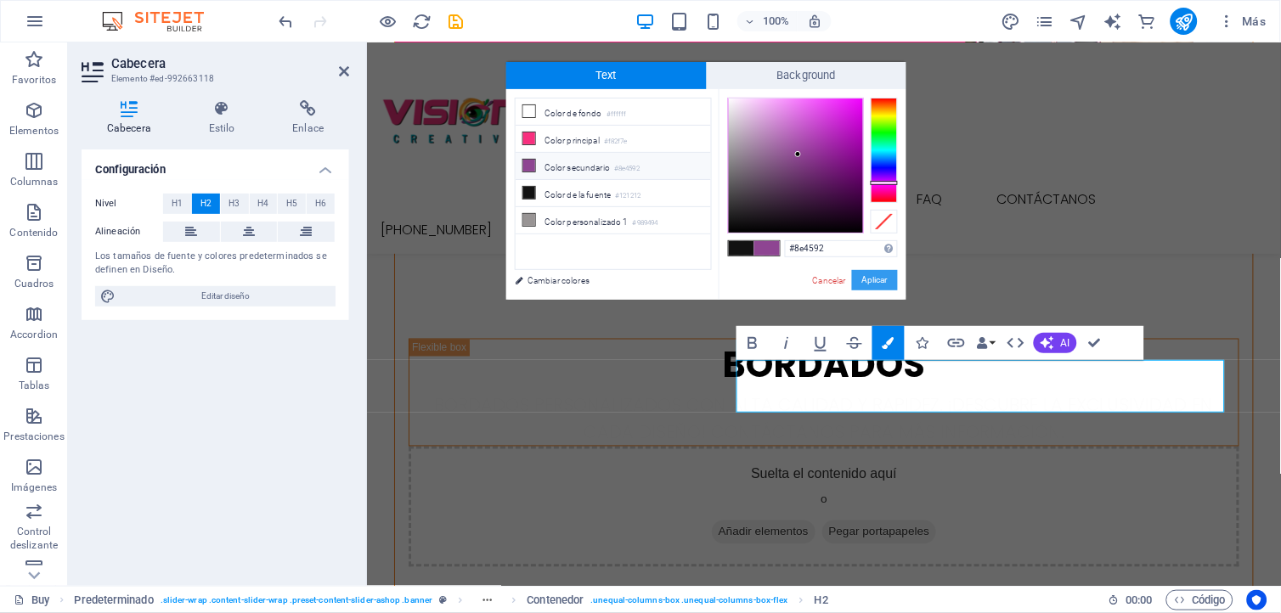
click at [875, 277] on button "Aplicar" at bounding box center [875, 280] width 46 height 20
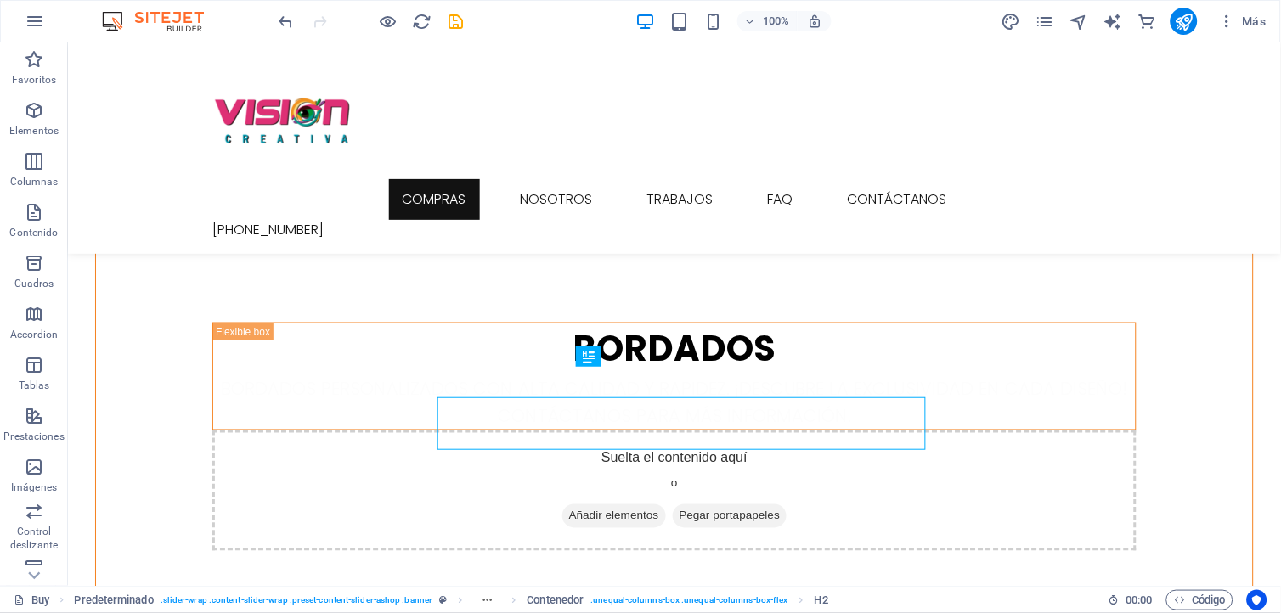
scroll to position [377, 0]
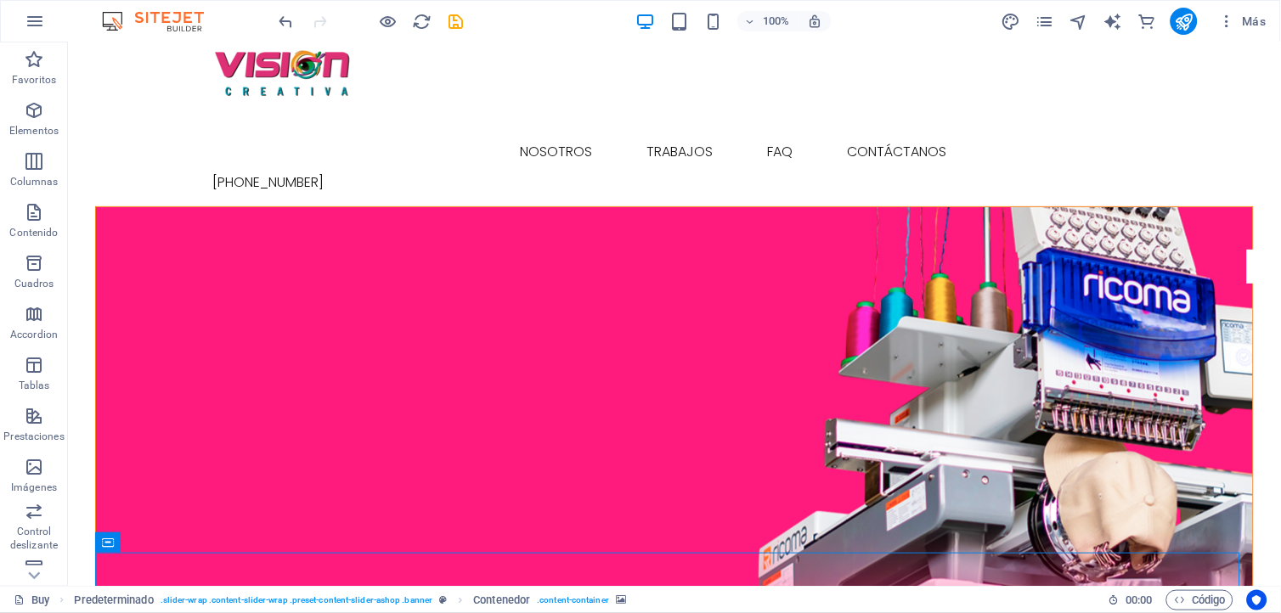
scroll to position [0, 0]
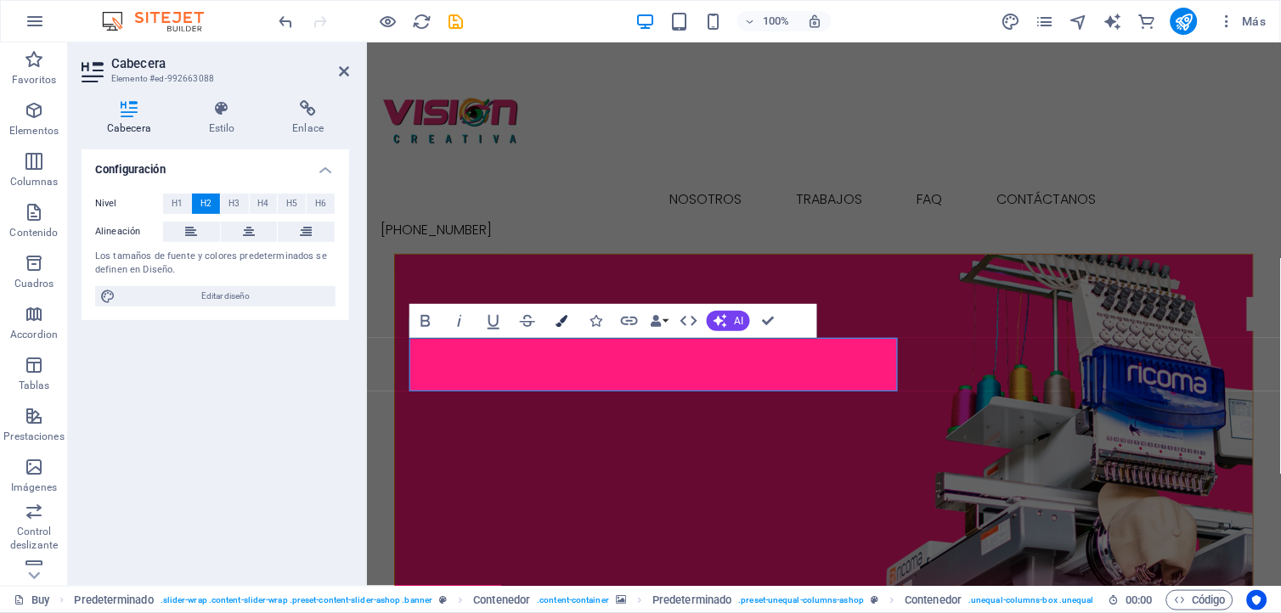
click at [561, 321] on icon "button" at bounding box center [561, 321] width 12 height 12
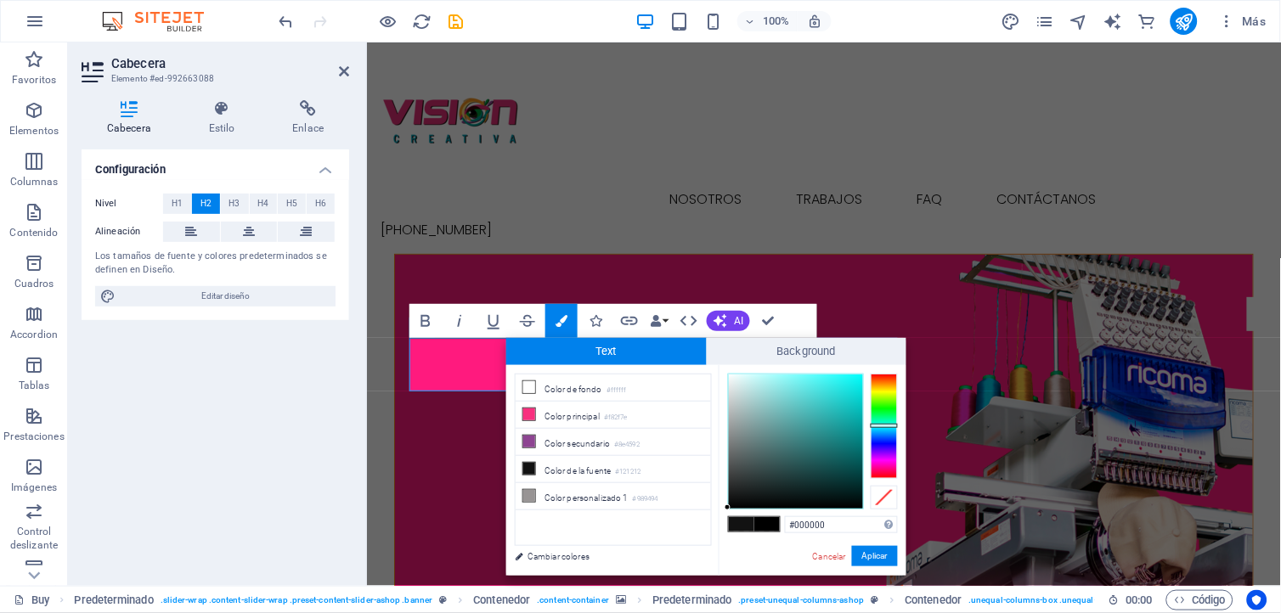
click at [890, 425] on div at bounding box center [883, 426] width 27 height 105
drag, startPoint x: 853, startPoint y: 395, endPoint x: 867, endPoint y: 363, distance: 34.6
click at [867, 363] on div "Text Background less Color de fondo #ffffff Color principal #f82f7e Color secun…" at bounding box center [706, 457] width 400 height 238
type input "#00fbf9"
click at [863, 376] on div at bounding box center [862, 376] width 6 height 6
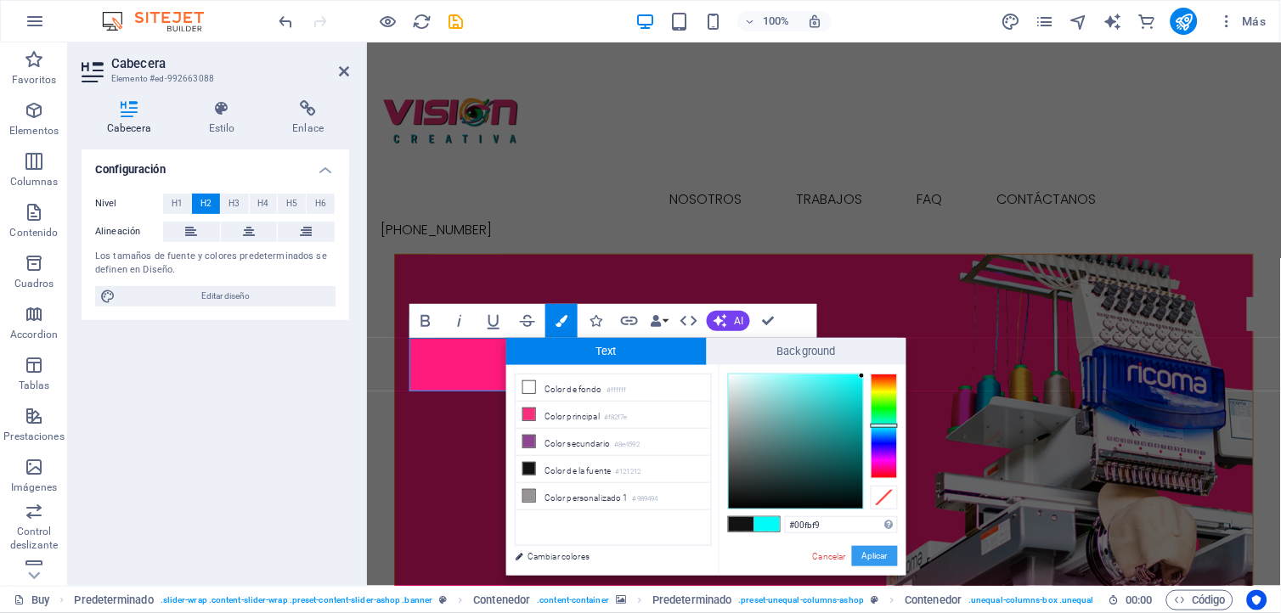
click at [877, 552] on button "Aplicar" at bounding box center [875, 556] width 46 height 20
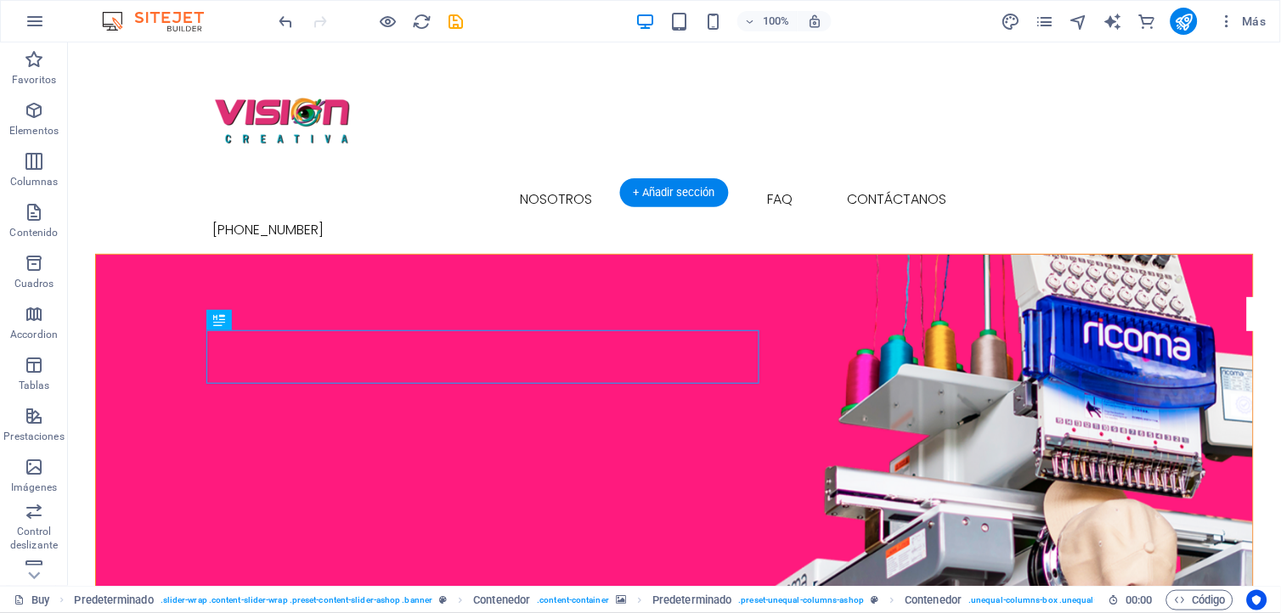
click at [750, 274] on figure at bounding box center [673, 458] width 1157 height 408
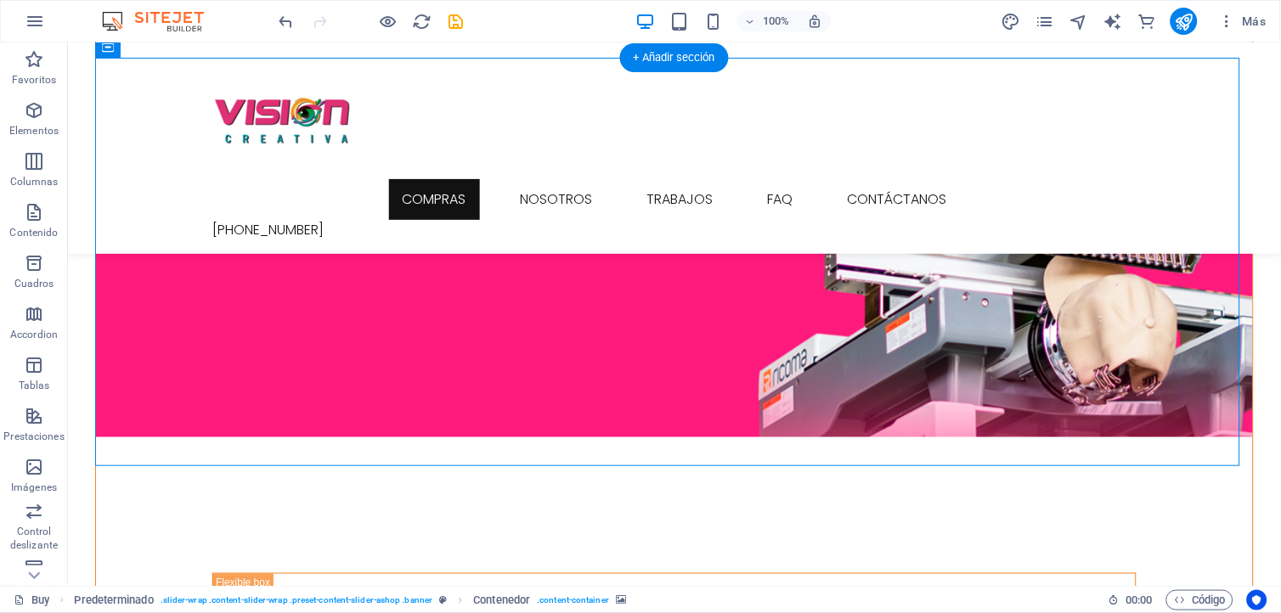
scroll to position [189, 0]
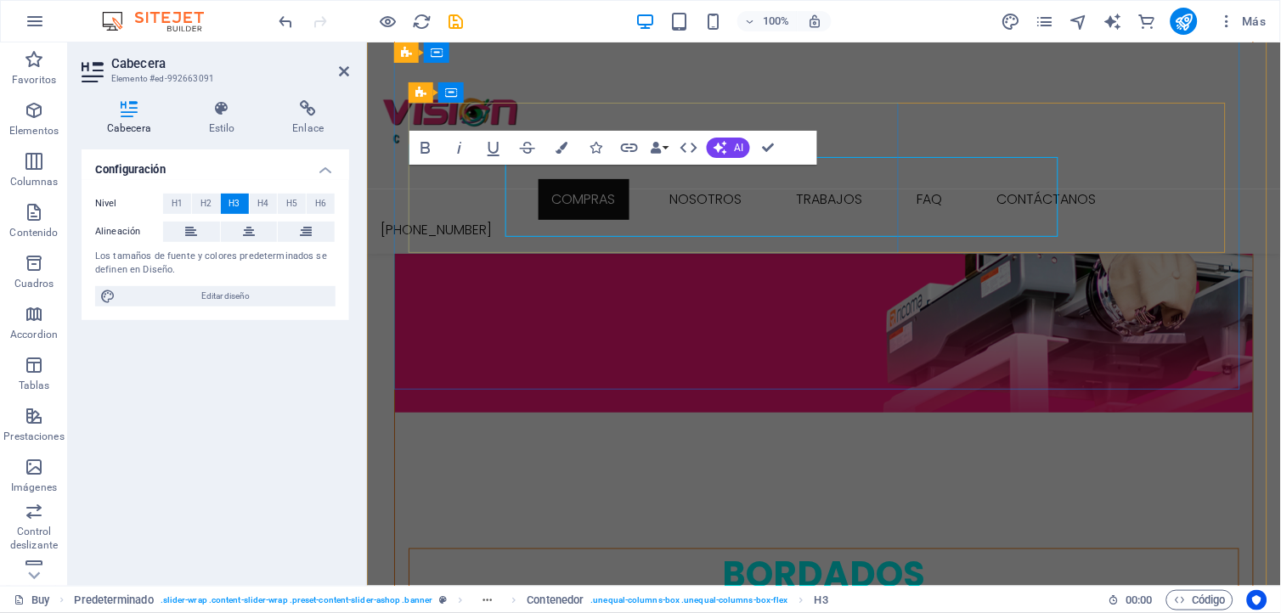
scroll to position [226, 0]
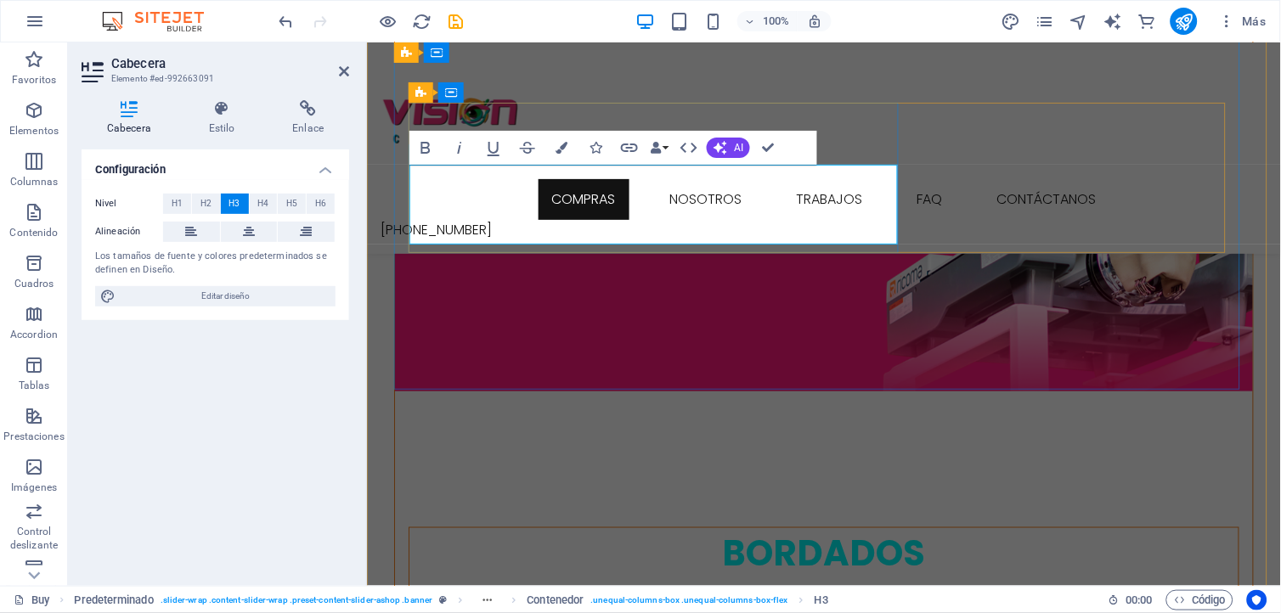
click at [495, 581] on span "Bordados personalizados con alta calidad y rapidez. ¡Descubre la exclusividad e…" at bounding box center [823, 606] width 780 height 51
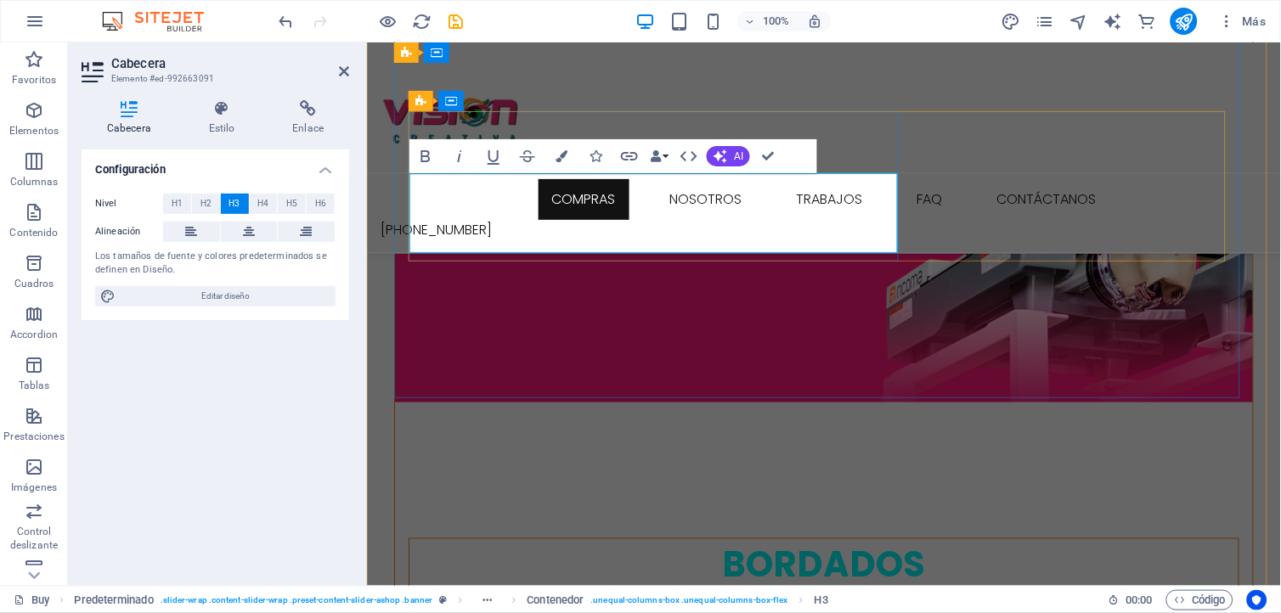
scroll to position [217, 0]
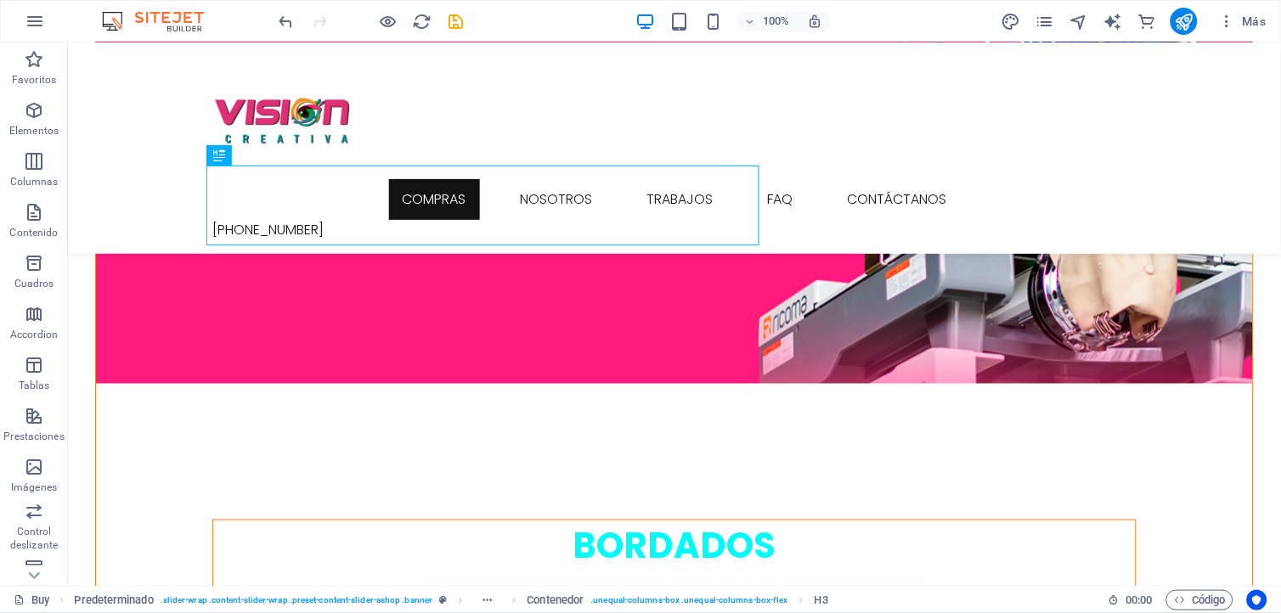
click at [662, 342] on figure at bounding box center [673, 179] width 1157 height 408
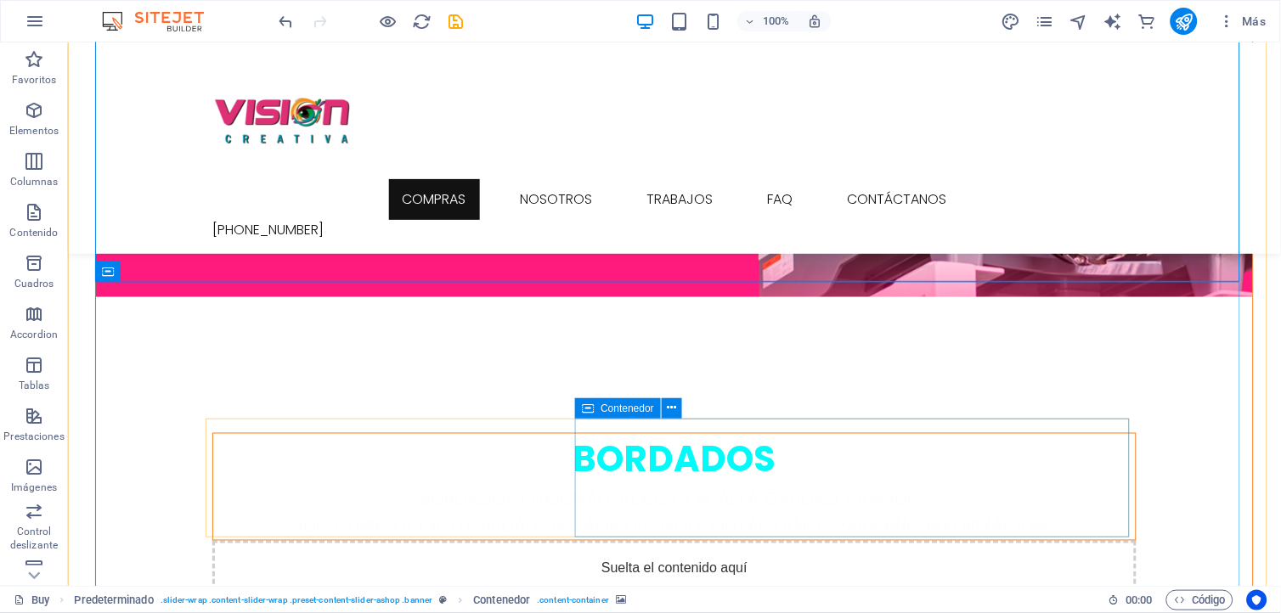
scroll to position [377, 0]
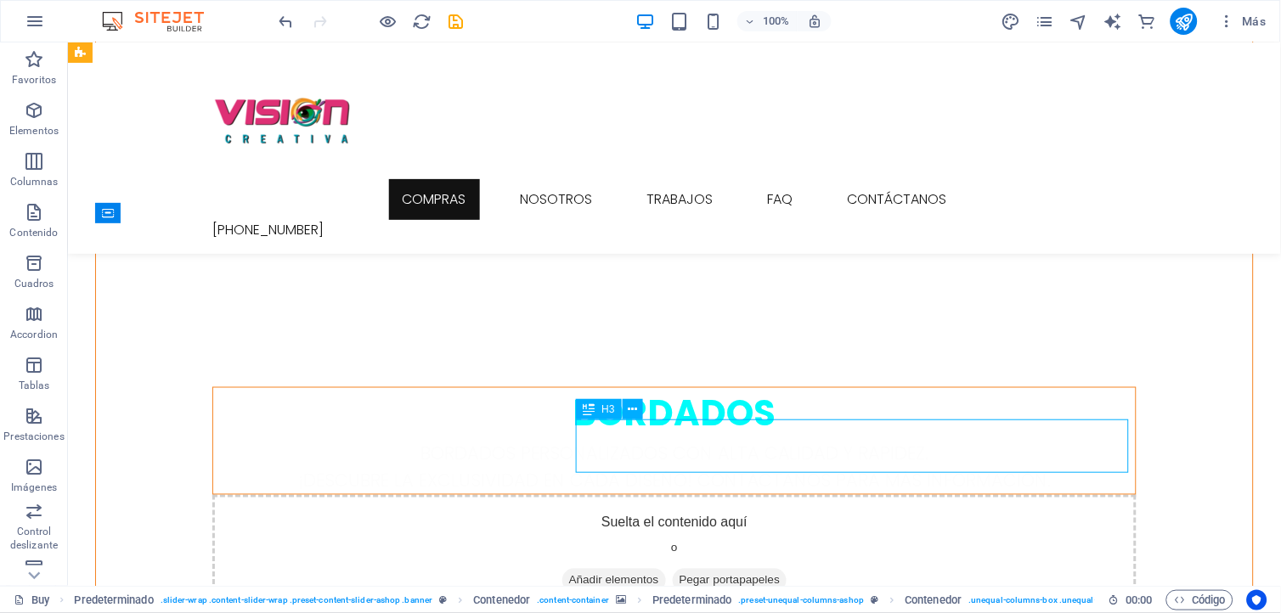
scroll to position [420, 0]
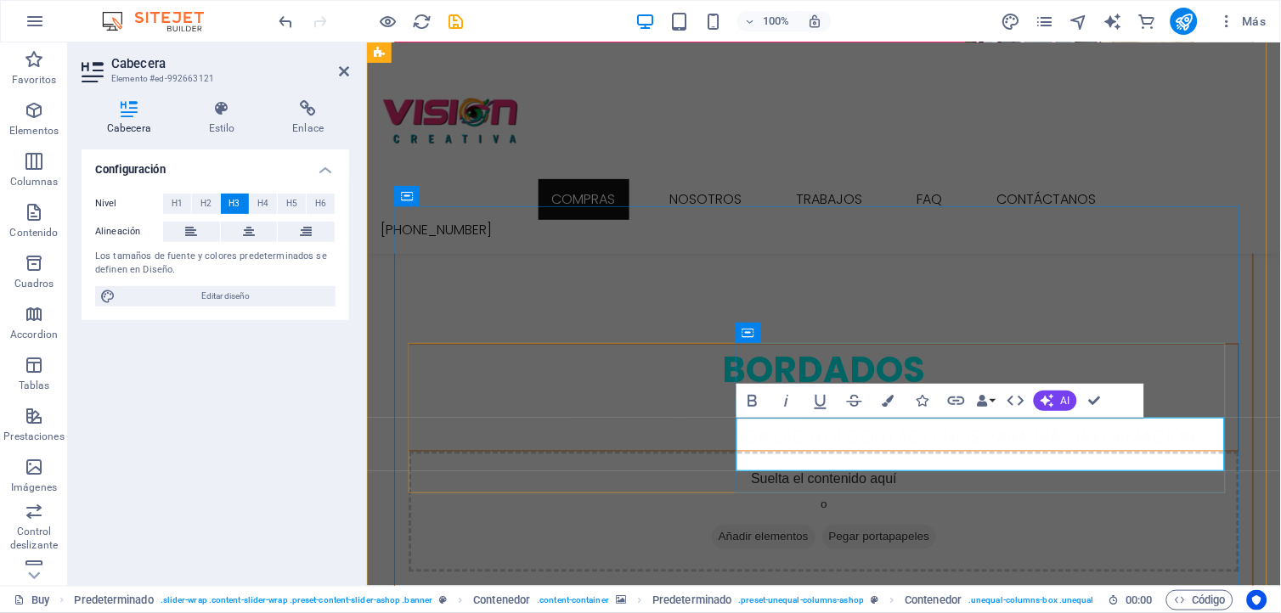
drag, startPoint x: 1007, startPoint y: 426, endPoint x: 1098, endPoint y: 459, distance: 96.7
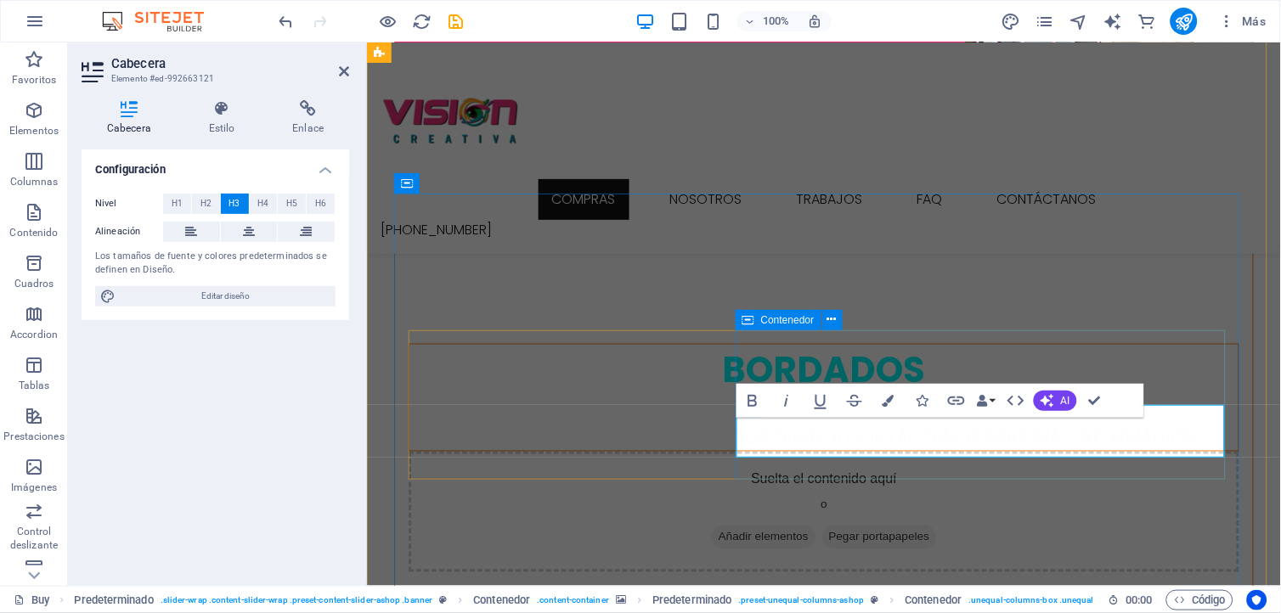
scroll to position [434, 0]
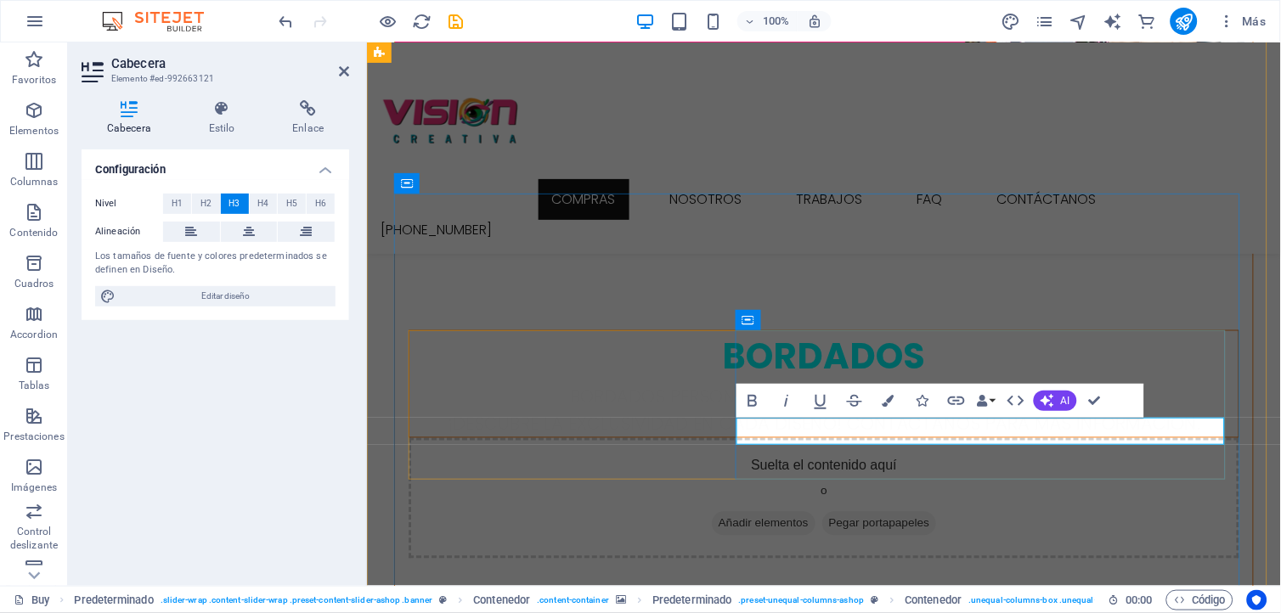
drag, startPoint x: 1087, startPoint y: 429, endPoint x: 868, endPoint y: 430, distance: 219.1
click at [752, 397] on icon "button" at bounding box center [752, 401] width 20 height 20
click at [887, 400] on icon "button" at bounding box center [888, 401] width 12 height 12
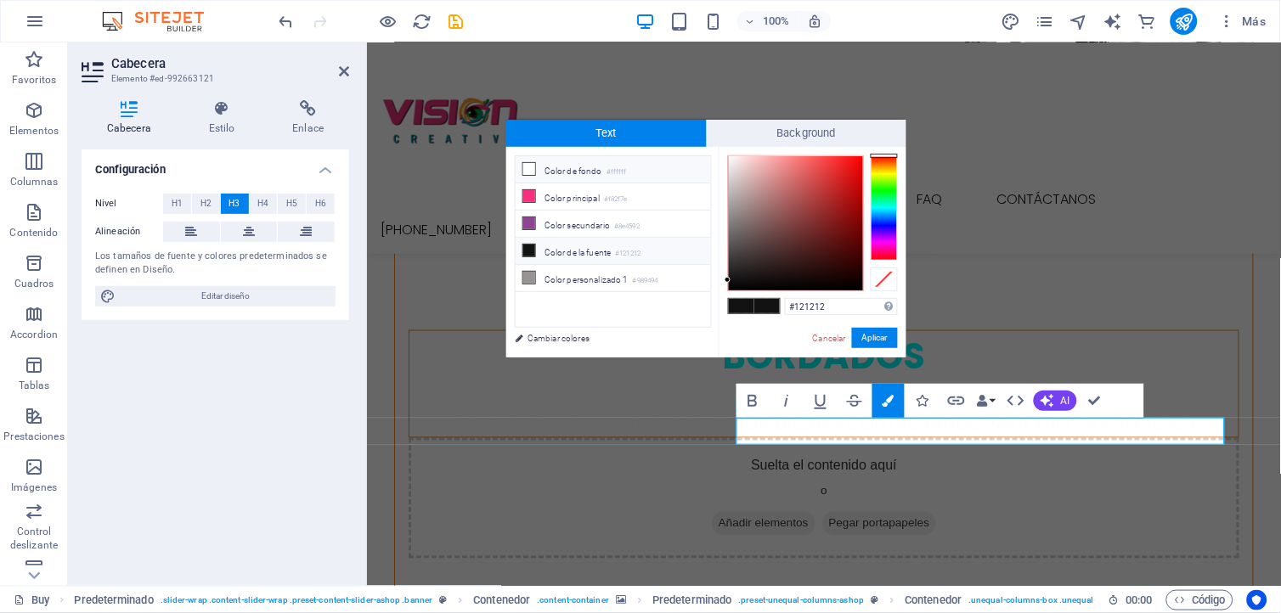
click at [530, 166] on icon at bounding box center [529, 169] width 12 height 12
type input "#ffffff"
click at [870, 336] on button "Aplicar" at bounding box center [875, 338] width 46 height 20
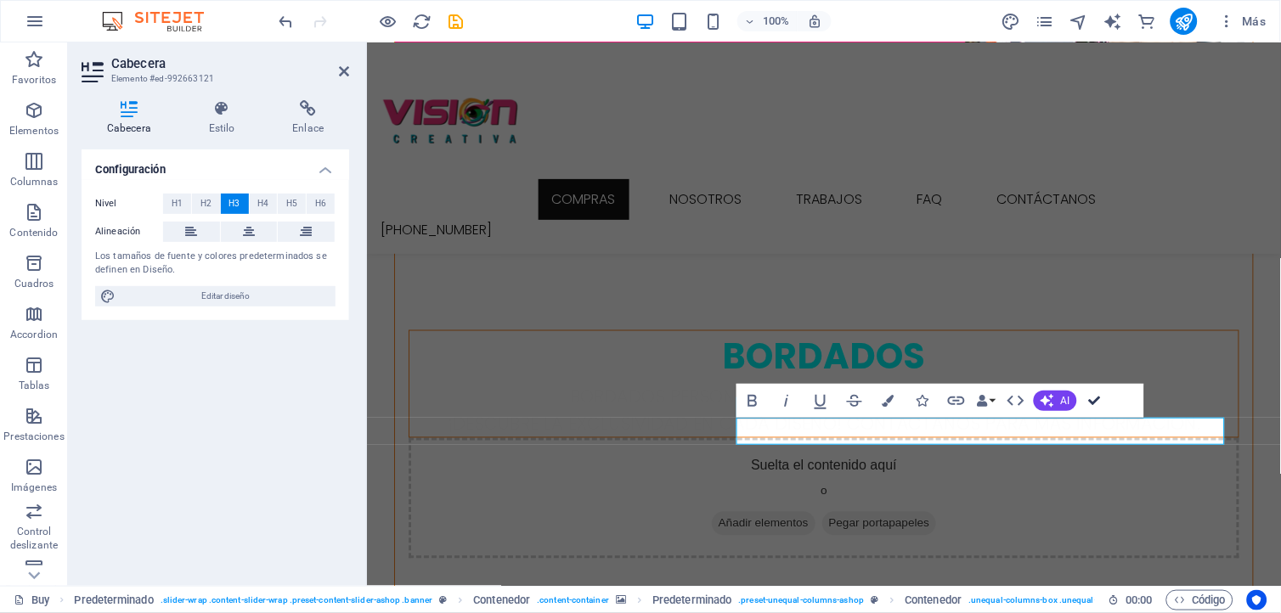
scroll to position [391, 0]
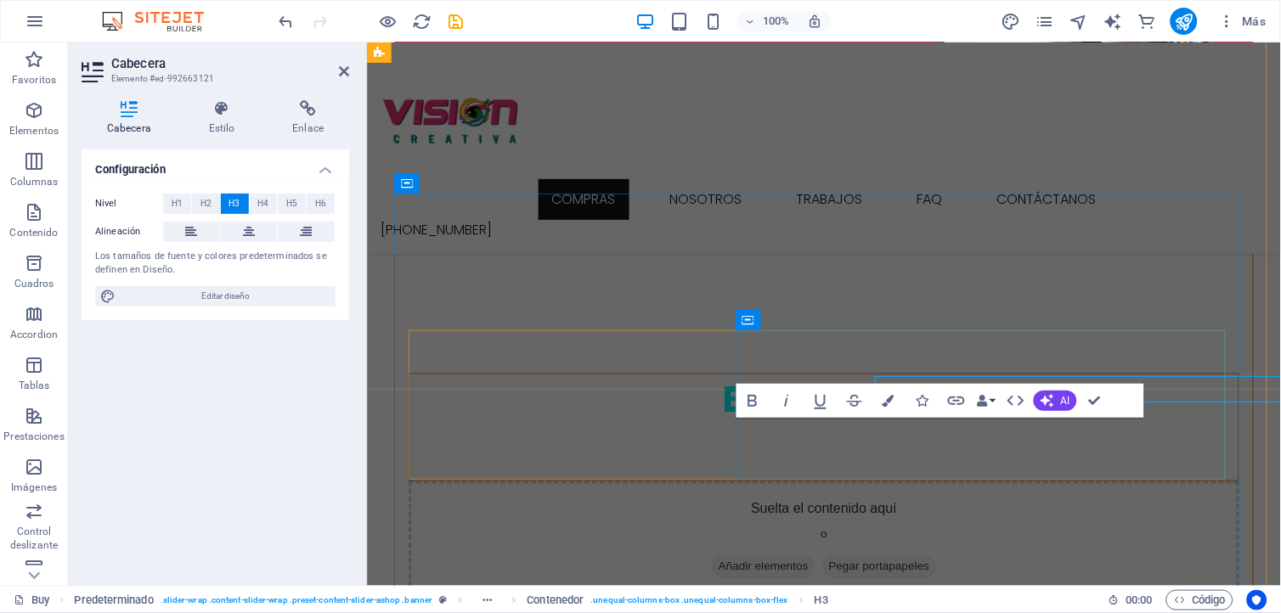
scroll to position [434, 0]
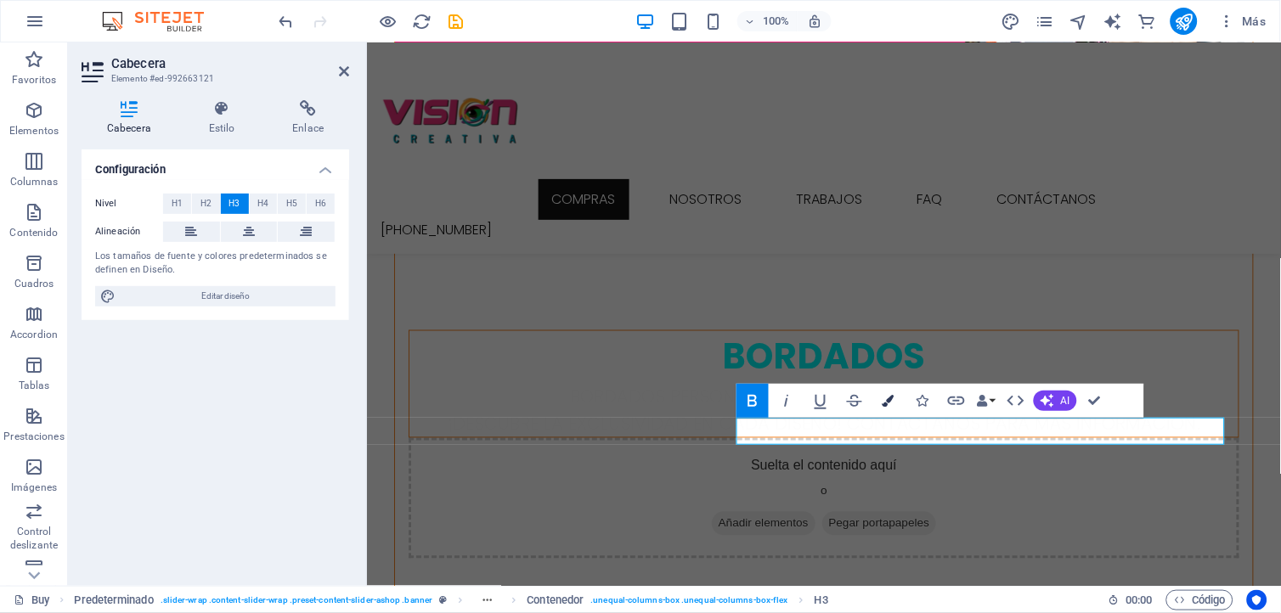
click at [892, 397] on icon "button" at bounding box center [888, 401] width 12 height 12
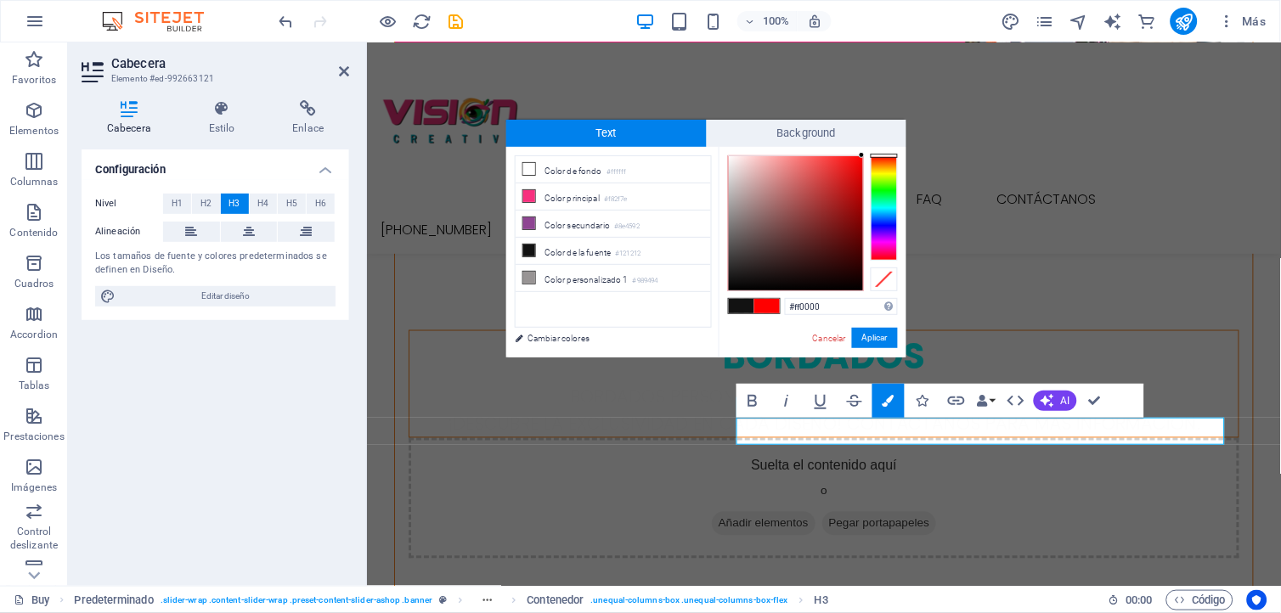
drag, startPoint x: 847, startPoint y: 183, endPoint x: 867, endPoint y: 155, distance: 34.2
click at [867, 155] on div at bounding box center [813, 223] width 170 height 136
type input "#fc0101"
click at [861, 157] on div at bounding box center [861, 157] width 6 height 6
click at [883, 332] on button "Aplicar" at bounding box center [875, 338] width 46 height 20
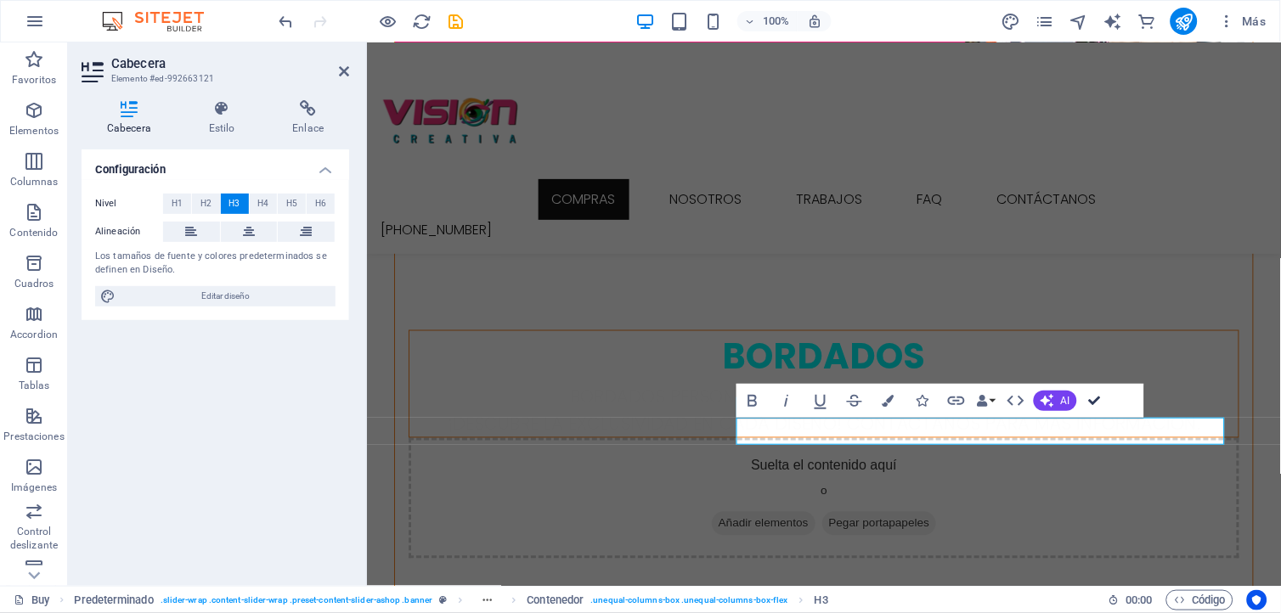
drag, startPoint x: 1092, startPoint y: 400, endPoint x: 920, endPoint y: 436, distance: 176.0
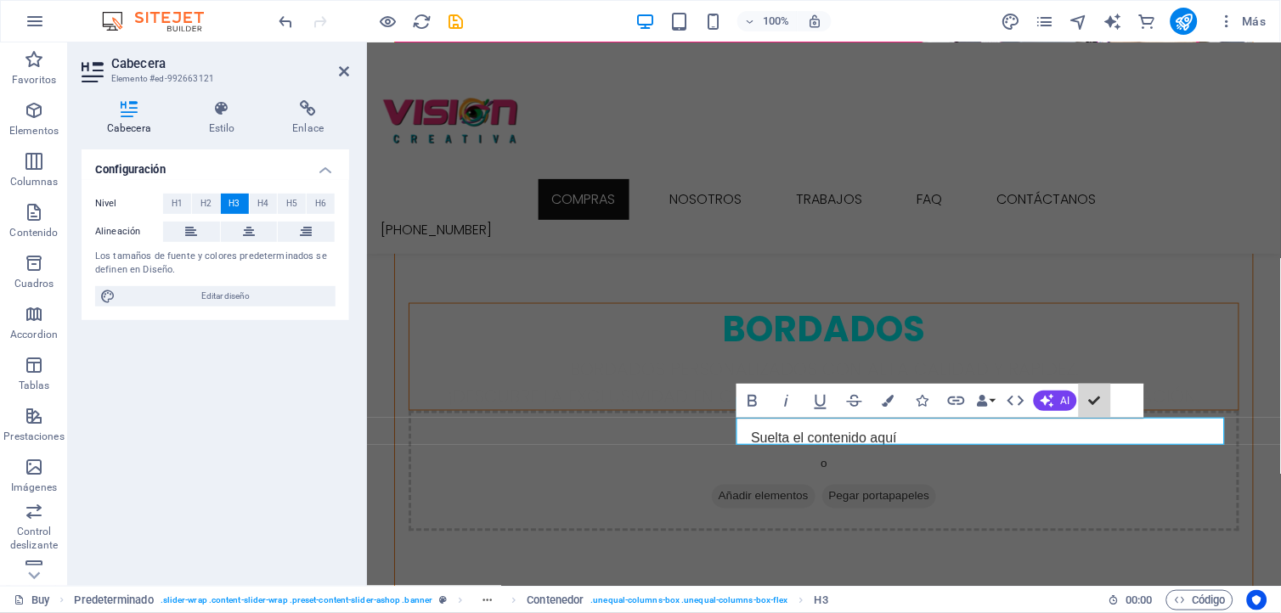
scroll to position [391, 0]
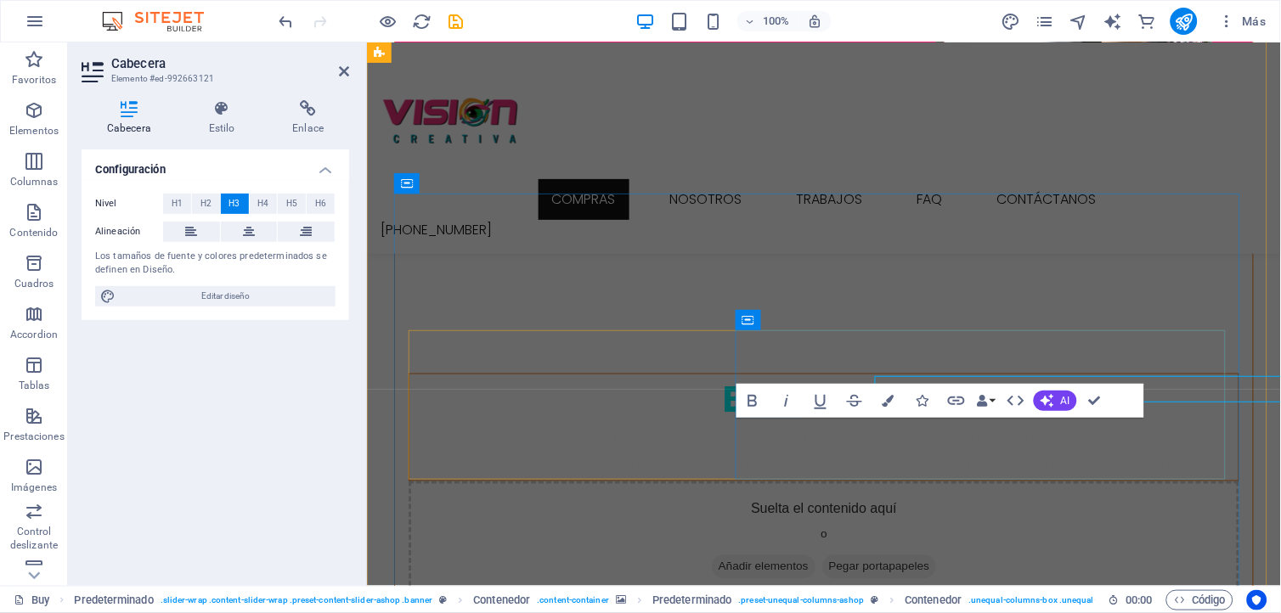
scroll to position [434, 0]
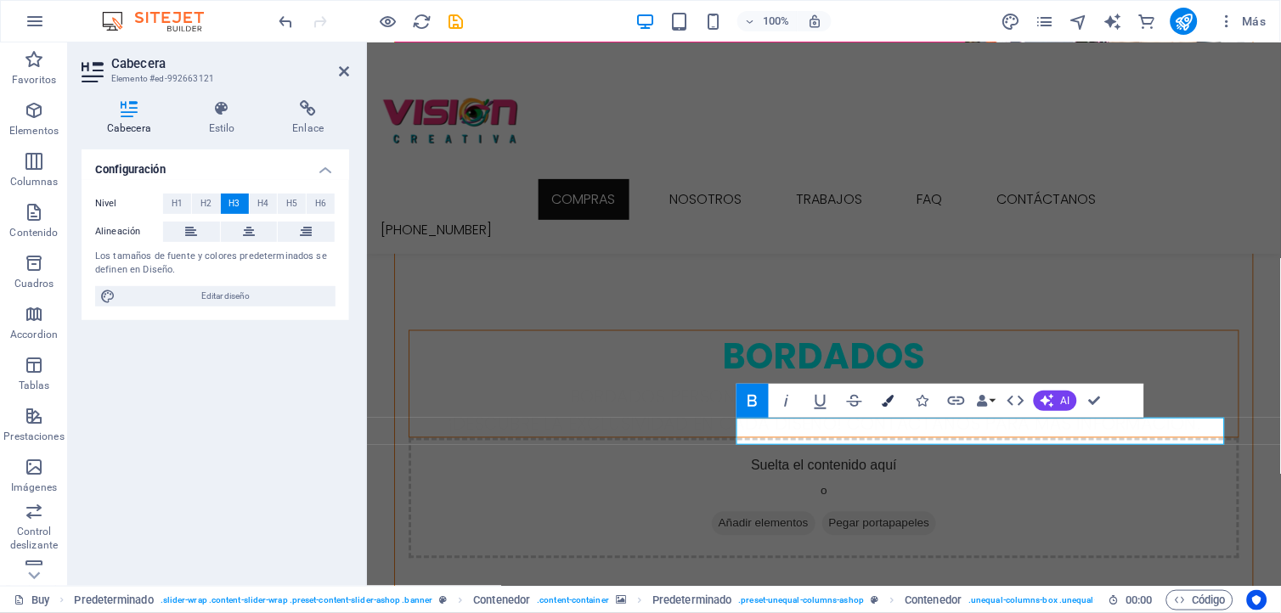
click at [894, 397] on button "Colors" at bounding box center [888, 401] width 32 height 34
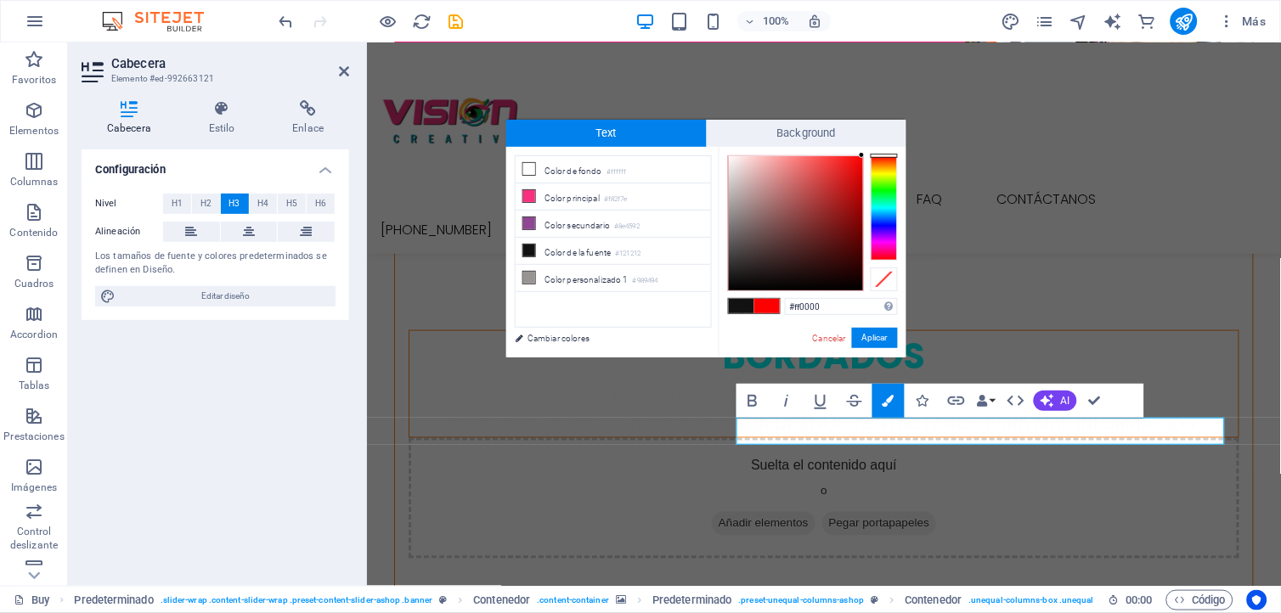
click at [866, 155] on div "#ff0000 Formatos soportados #0852ed rgb(8, 82, 237) rgba(8, 82, 237, 90%) hsv(2…" at bounding box center [812, 375] width 188 height 457
type input "#fc0505"
click at [859, 157] on div at bounding box center [859, 157] width 6 height 6
click at [873, 332] on button "Aplicar" at bounding box center [875, 338] width 46 height 20
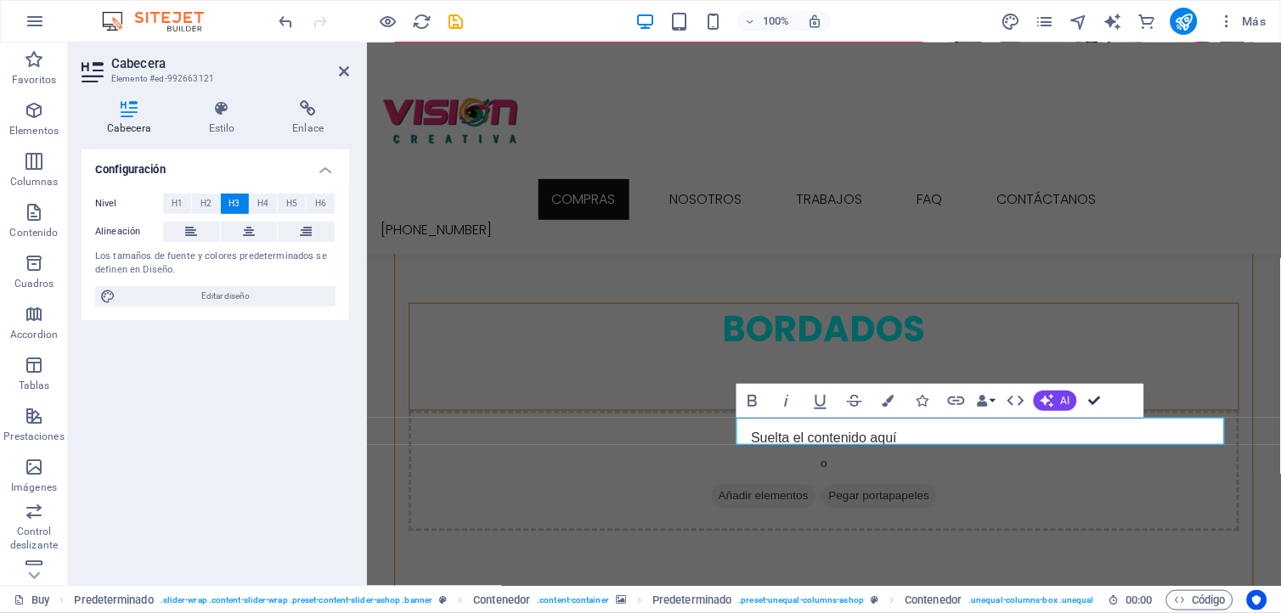
scroll to position [391, 0]
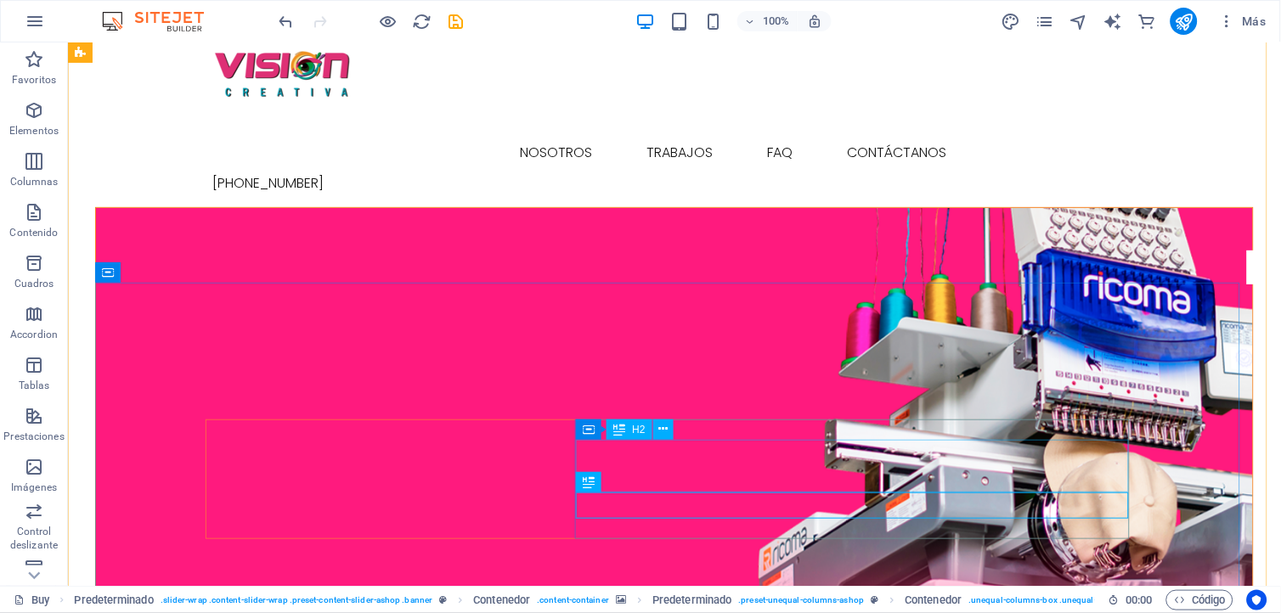
scroll to position [13, 0]
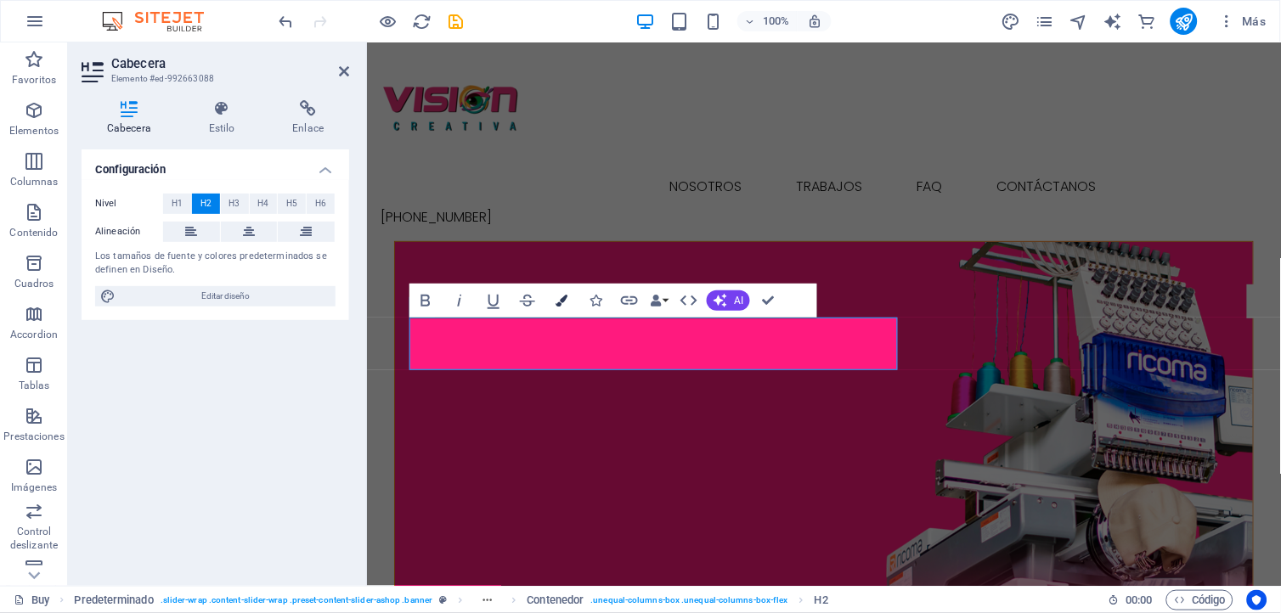
click at [566, 295] on icon "button" at bounding box center [561, 301] width 12 height 12
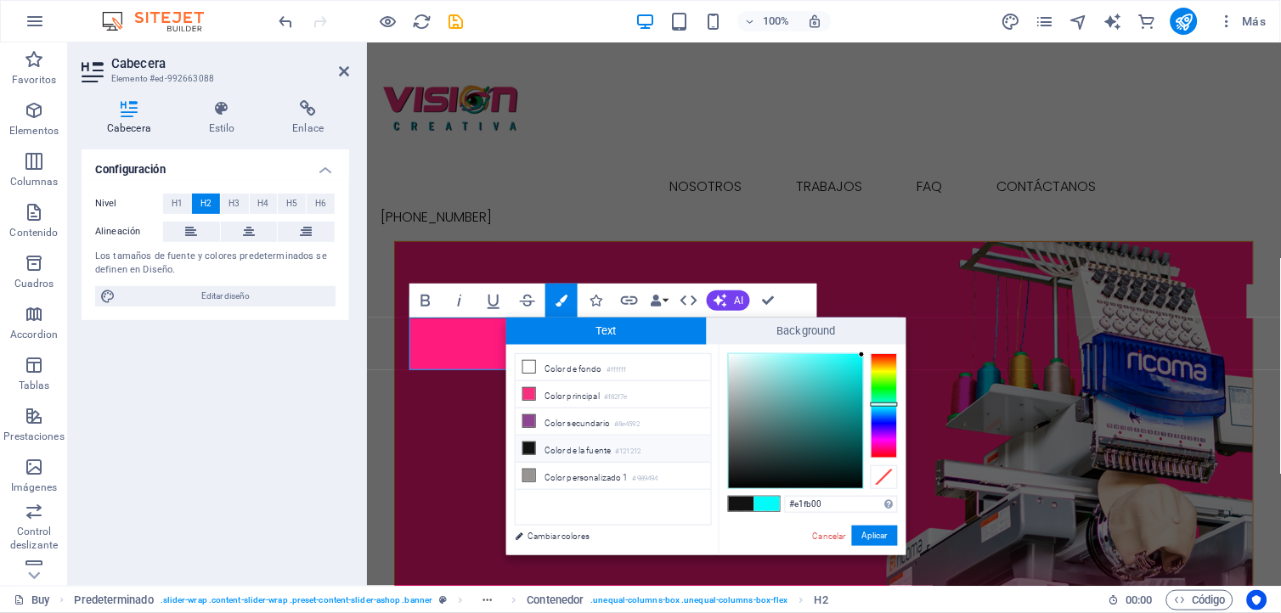
click at [878, 372] on div at bounding box center [883, 405] width 27 height 105
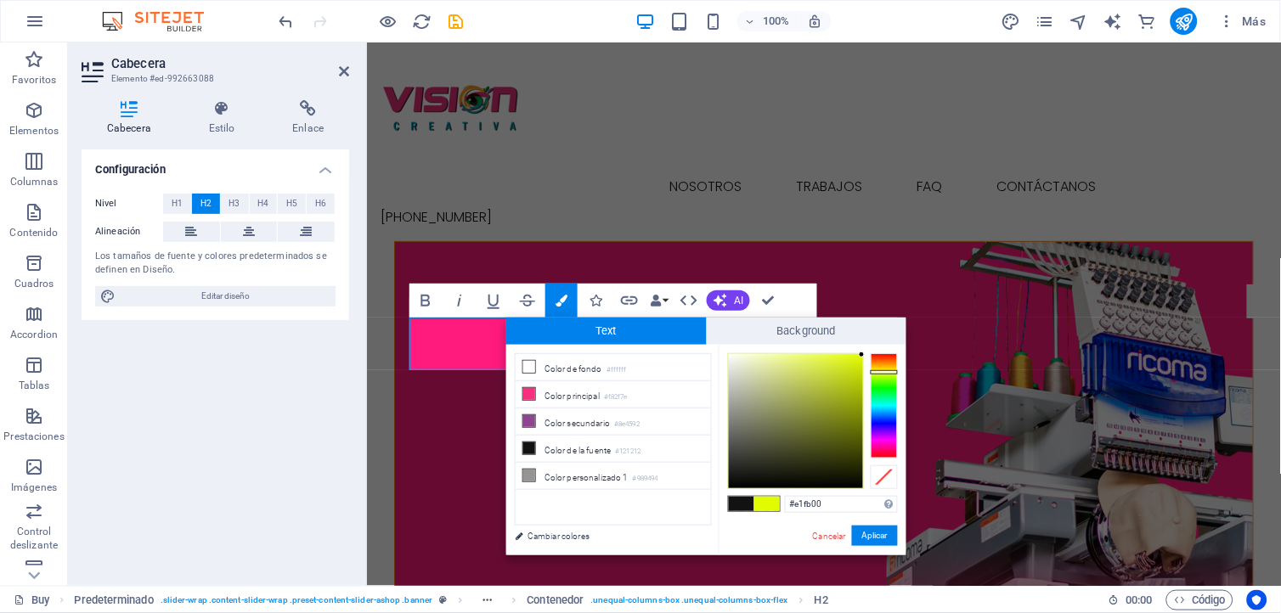
type input "#fbe300"
click at [873, 369] on div at bounding box center [883, 405] width 27 height 105
click at [864, 530] on button "Aplicar" at bounding box center [875, 536] width 46 height 20
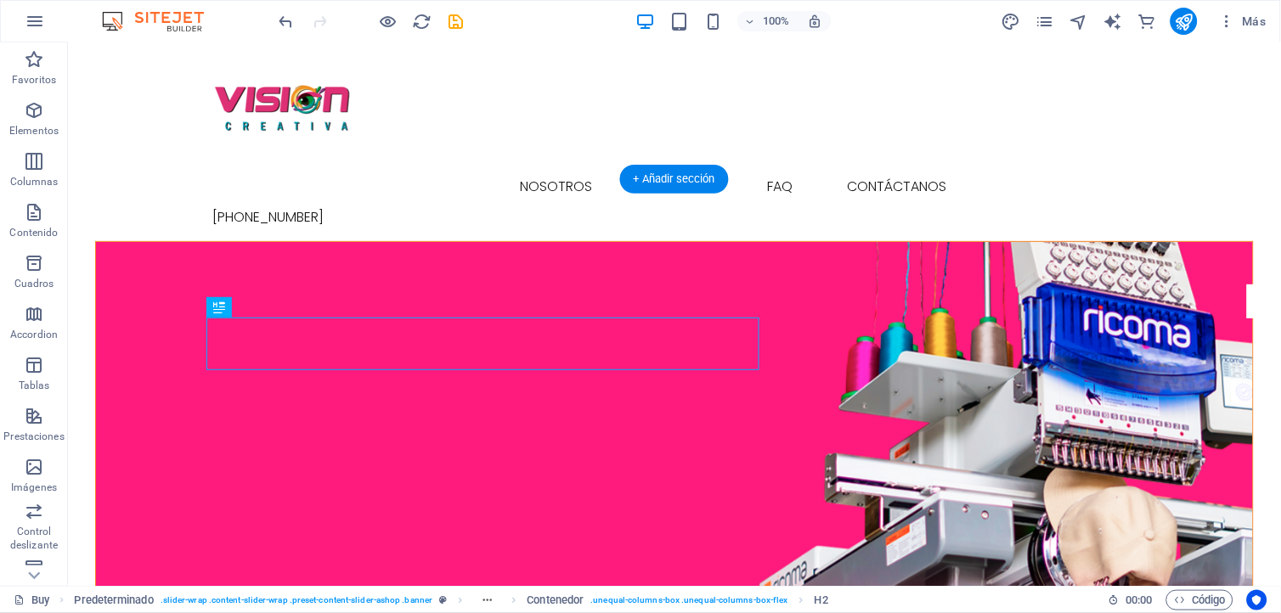
click at [560, 274] on figure at bounding box center [673, 445] width 1157 height 408
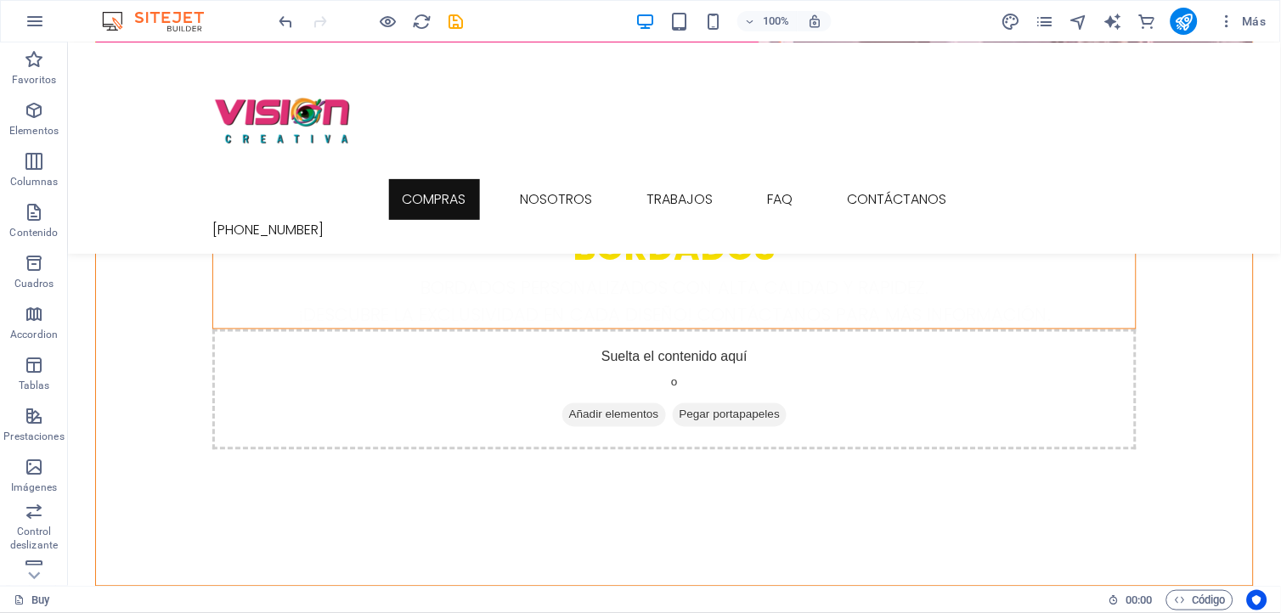
scroll to position [754, 0]
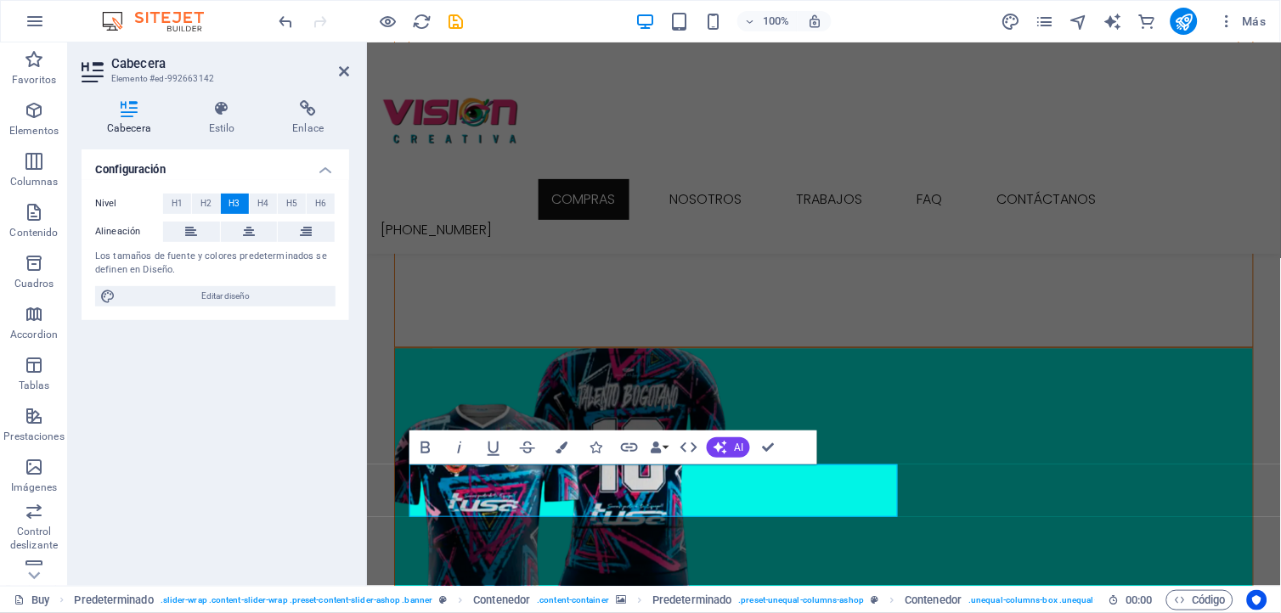
scroll to position [798, 0]
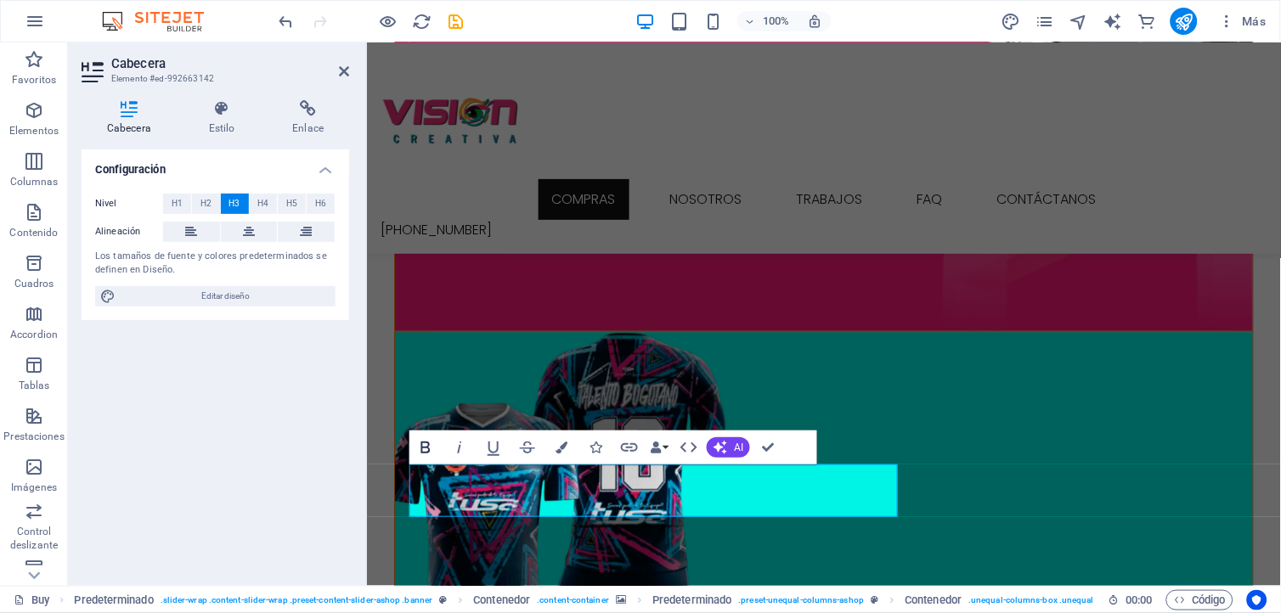
click at [425, 446] on icon "button" at bounding box center [425, 448] width 9 height 12
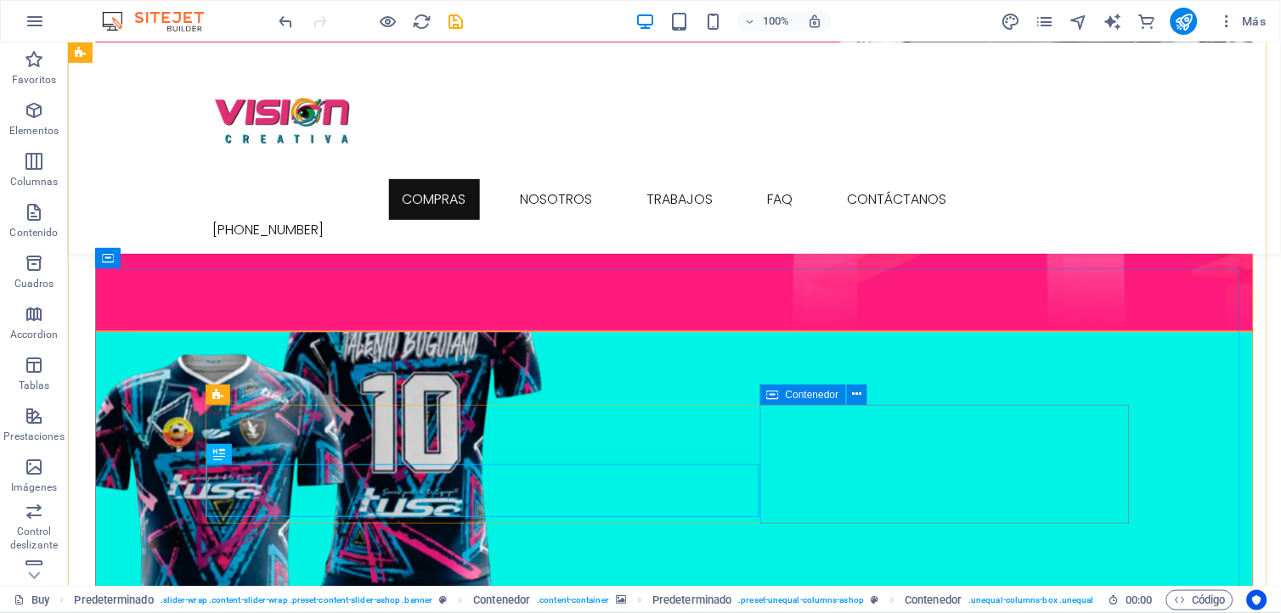
scroll to position [725, 0]
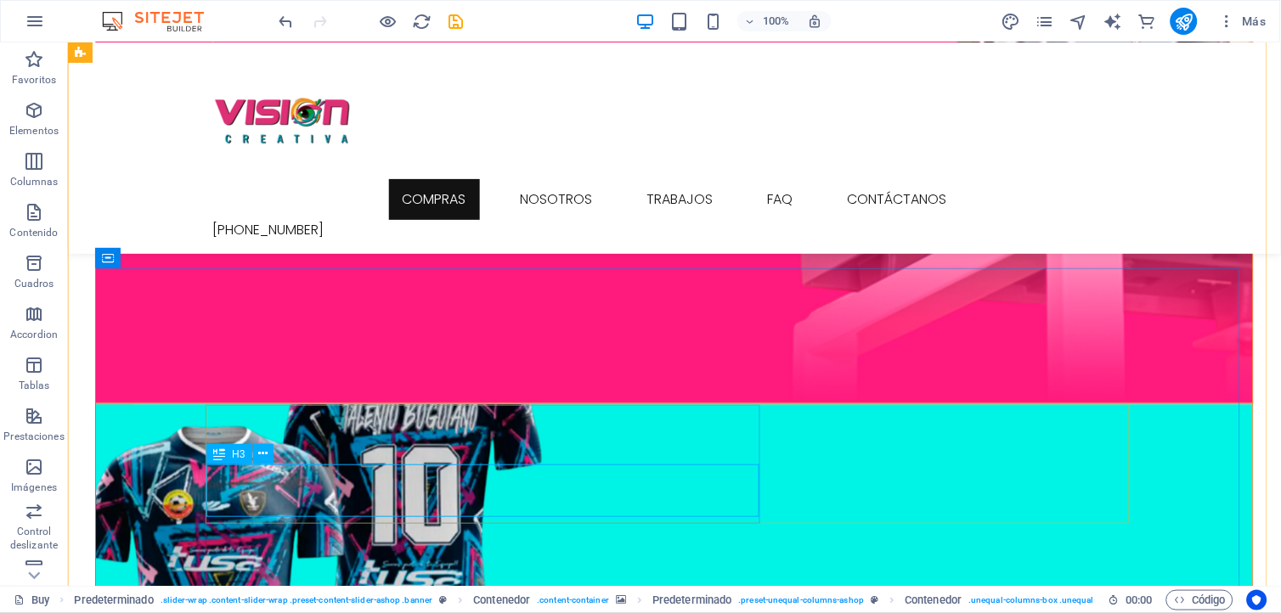
scroll to position [768, 0]
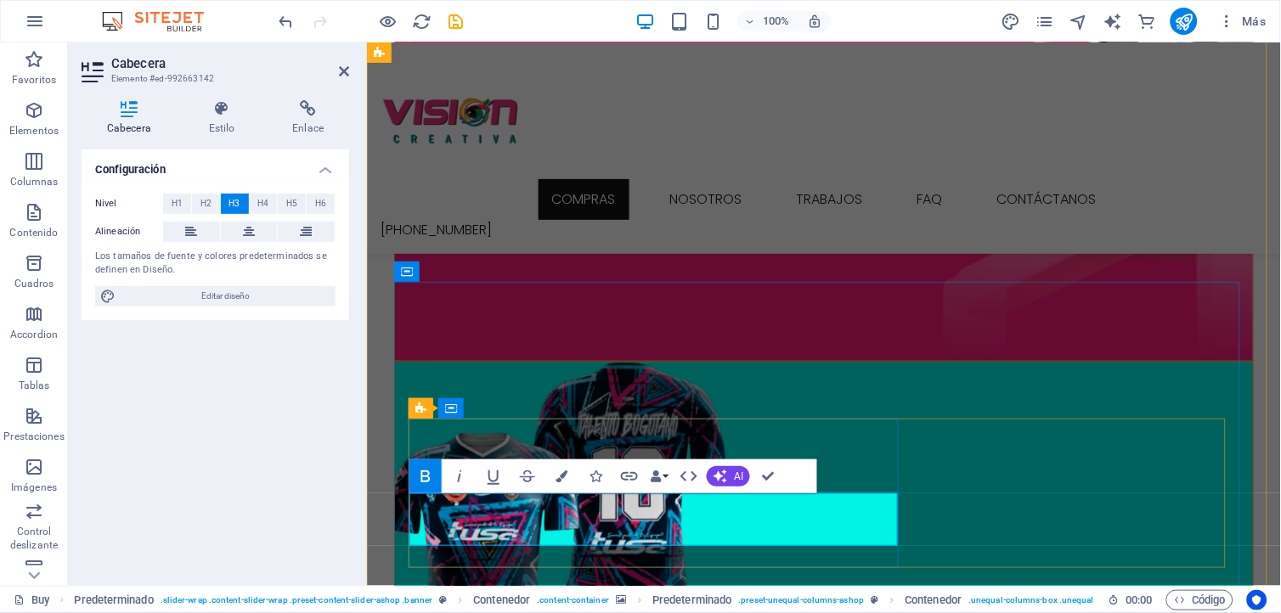
drag, startPoint x: 691, startPoint y: 505, endPoint x: 574, endPoint y: 510, distance: 117.3
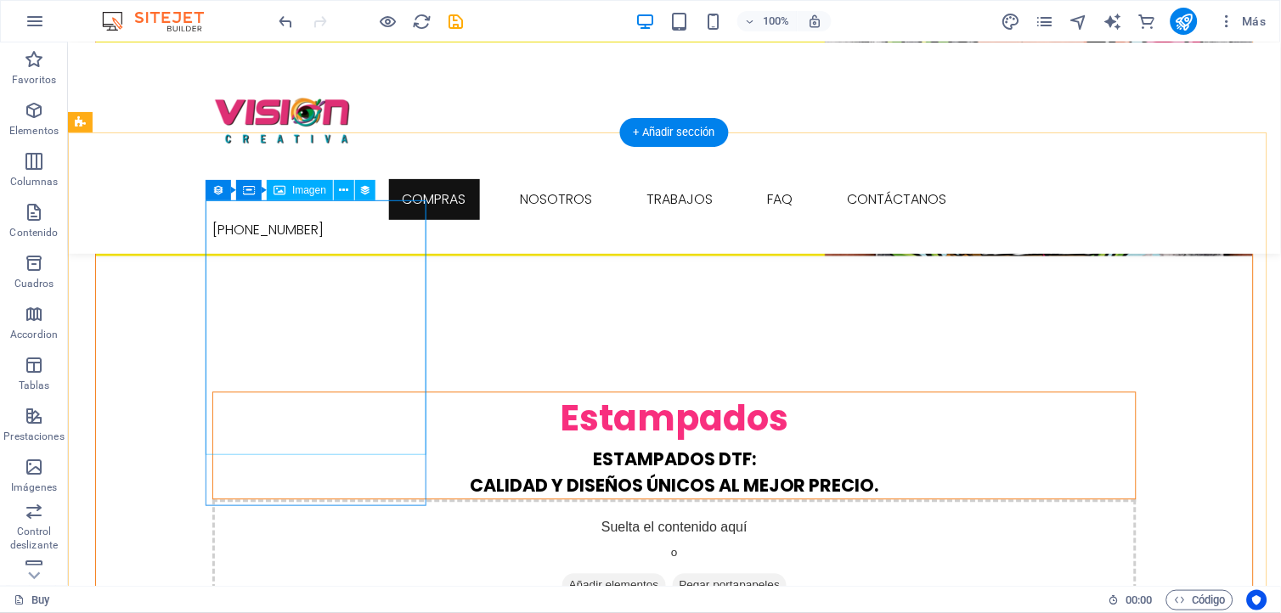
scroll to position [1981, 0]
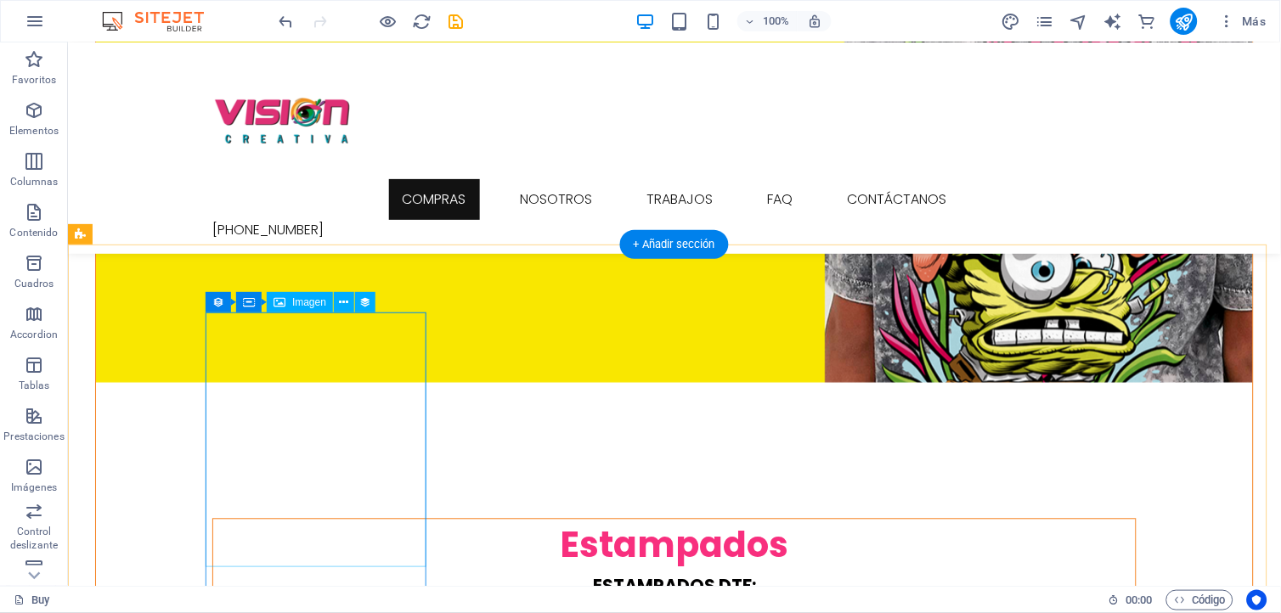
select select "px"
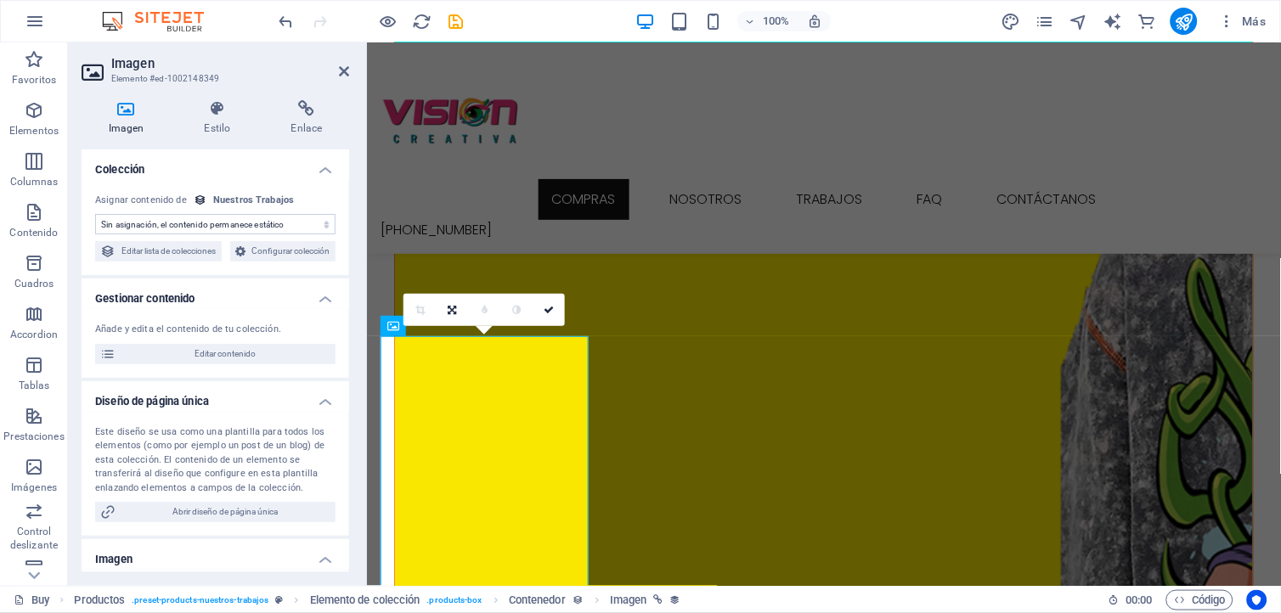
scroll to position [2051, 0]
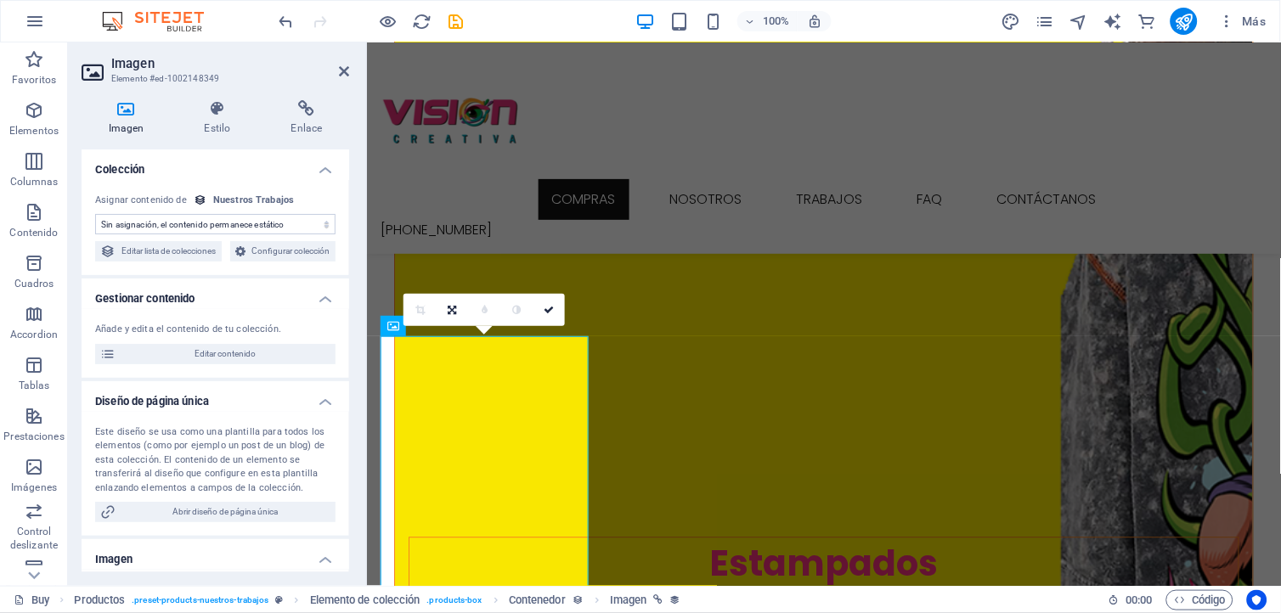
select select "image"
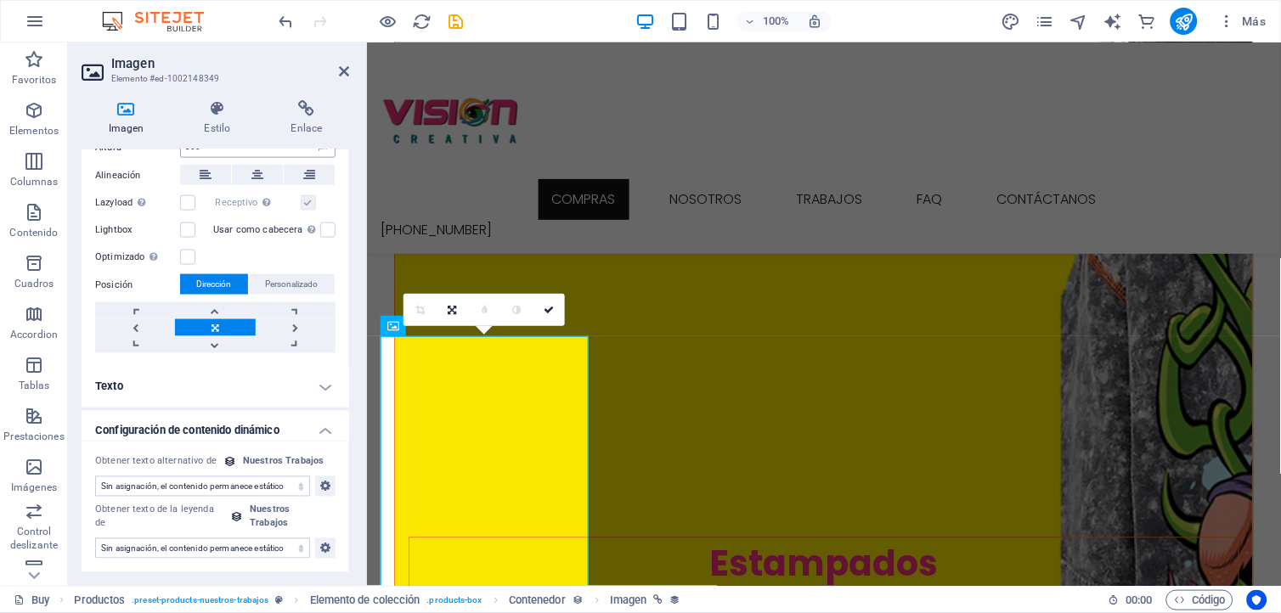
scroll to position [0, 0]
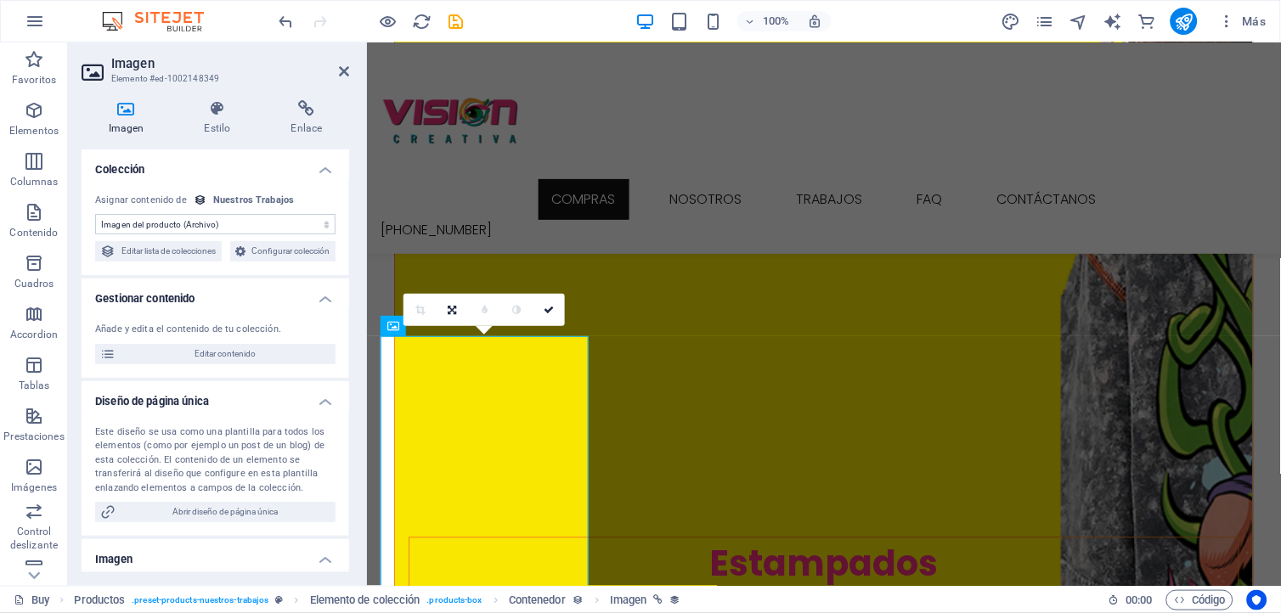
click at [145, 225] on select "Sin asignación, el contenido permanece estático Creado a las (Fecha) Actualizad…" at bounding box center [215, 224] width 240 height 20
click at [199, 228] on select "Sin asignación, el contenido permanece estático Creado a las (Fecha) Actualizad…" at bounding box center [215, 224] width 240 height 20
click at [115, 116] on icon at bounding box center [126, 108] width 89 height 17
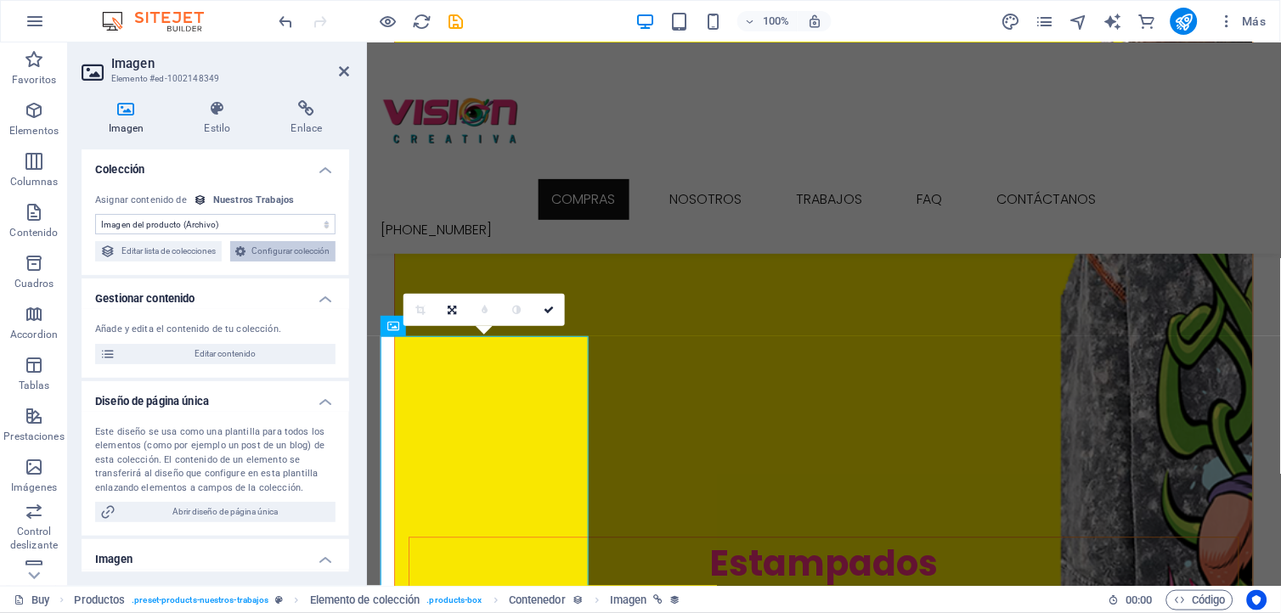
click at [251, 262] on span "Configurar colección" at bounding box center [291, 251] width 80 height 20
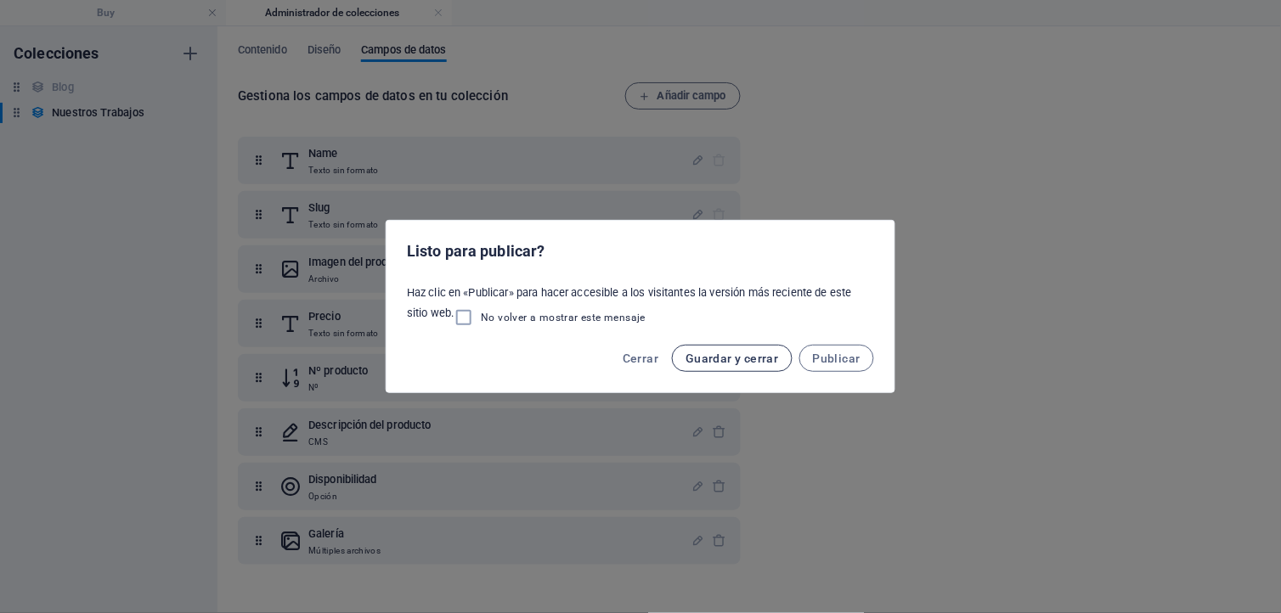
click at [720, 361] on span "Guardar y cerrar" at bounding box center [731, 359] width 93 height 14
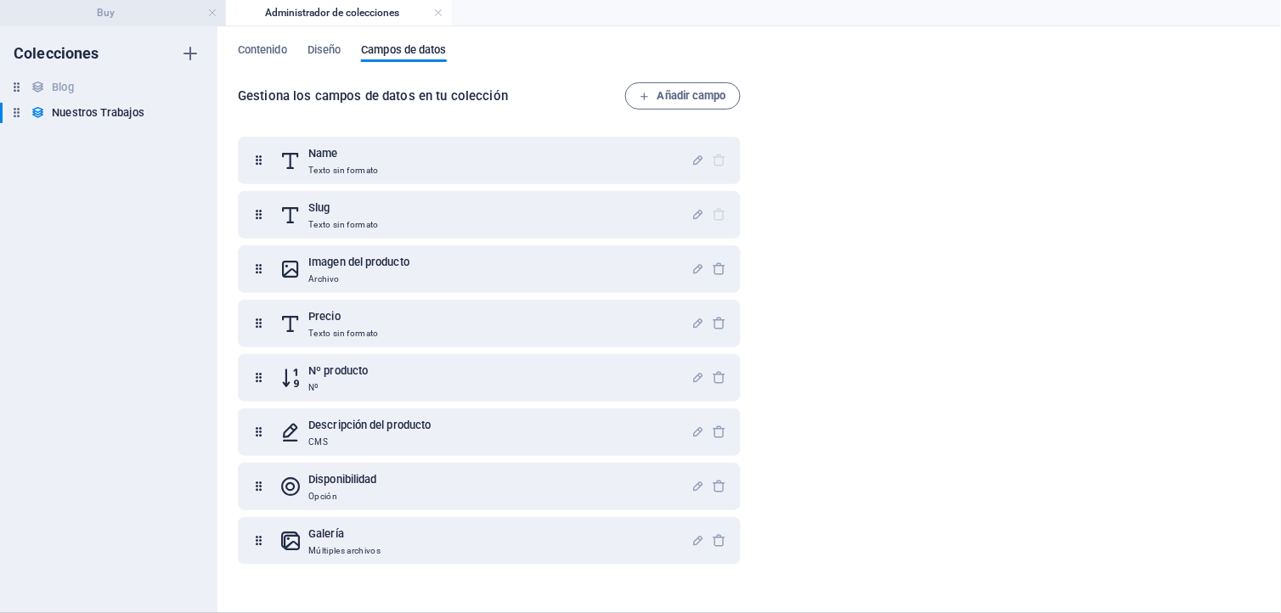
click at [164, 8] on h4 "Buy" at bounding box center [113, 12] width 226 height 19
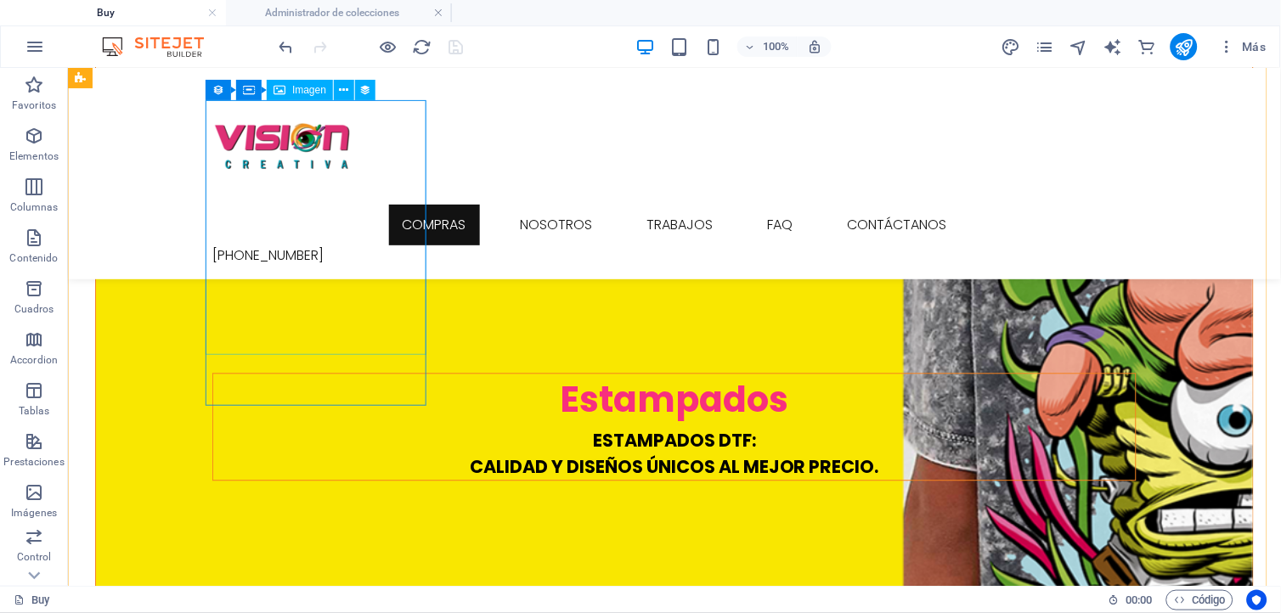
scroll to position [2145, 0]
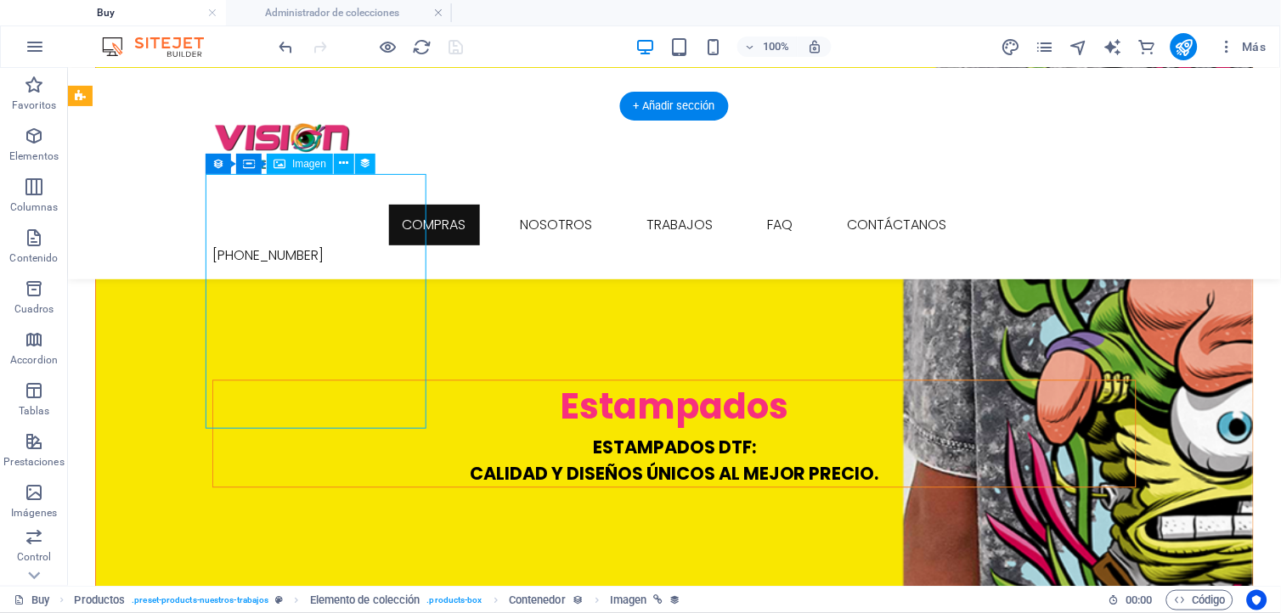
select select "image"
select select "px"
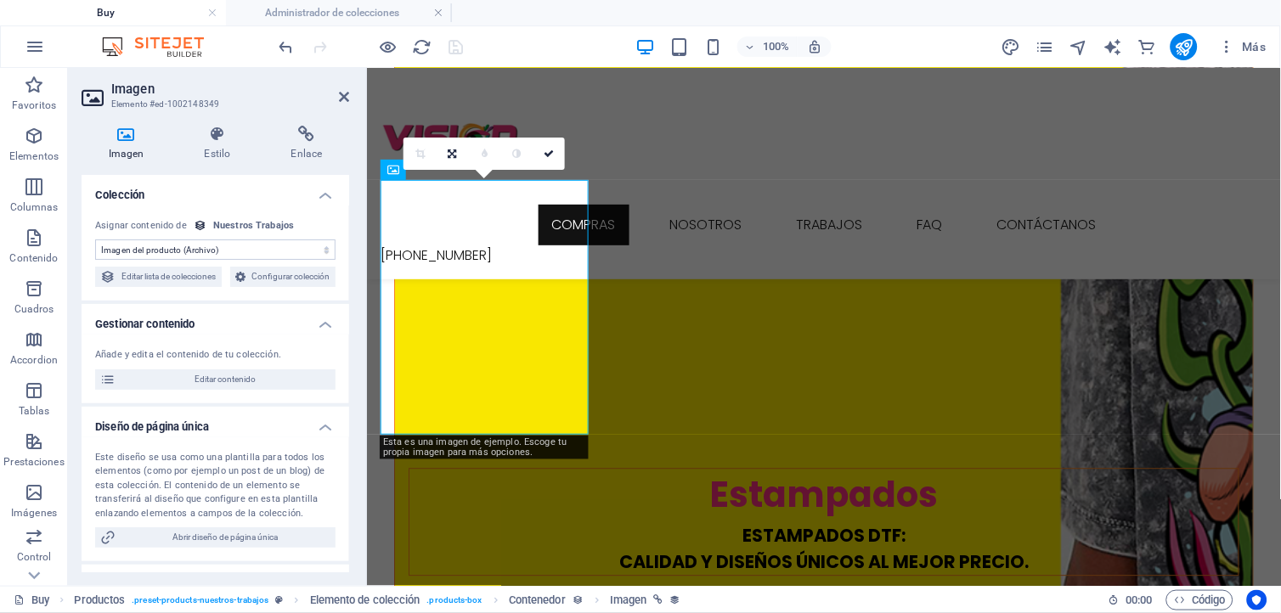
scroll to position [2233, 0]
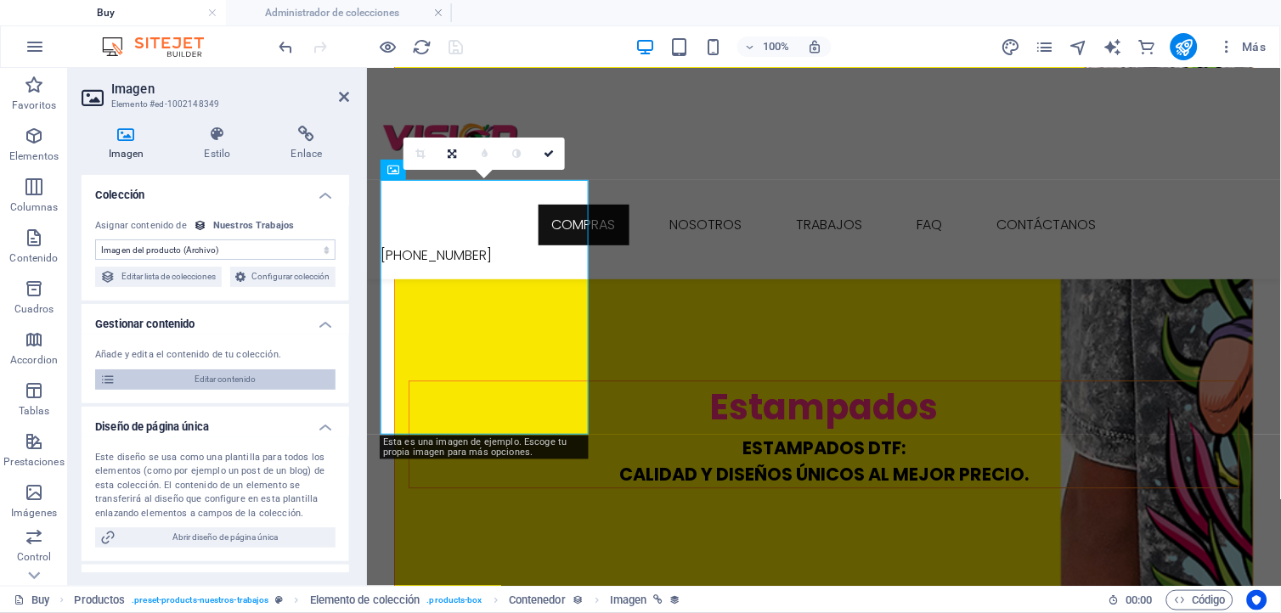
click at [218, 390] on span "Editar contenido" at bounding box center [226, 379] width 210 height 20
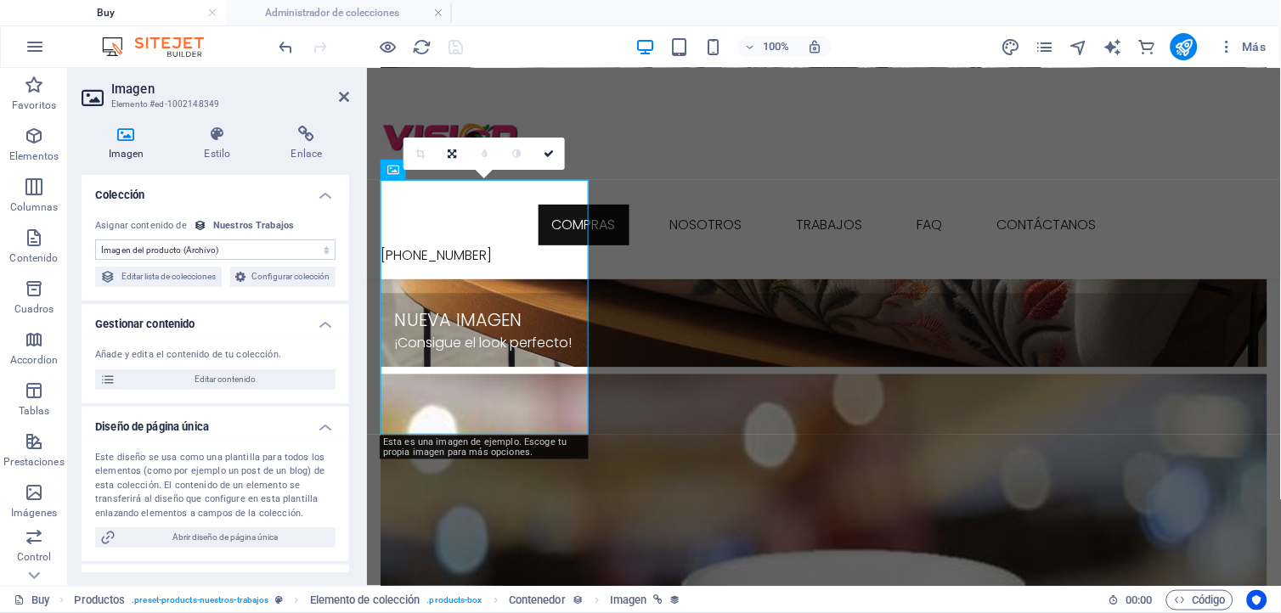
scroll to position [0, 0]
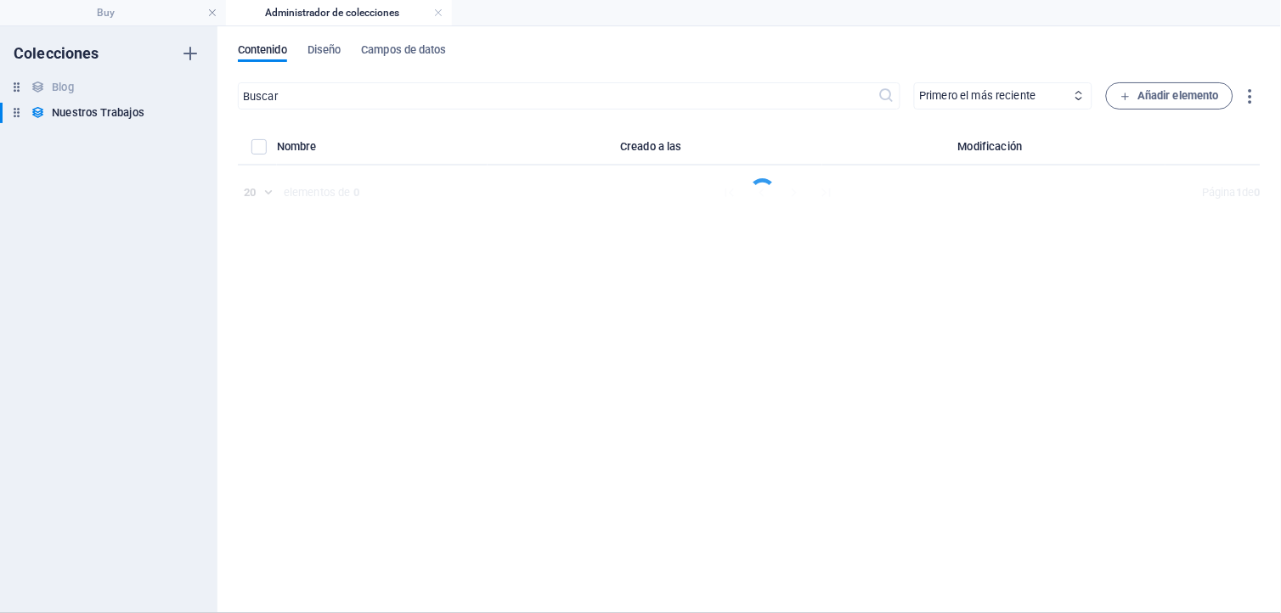
select select "Out of stock"
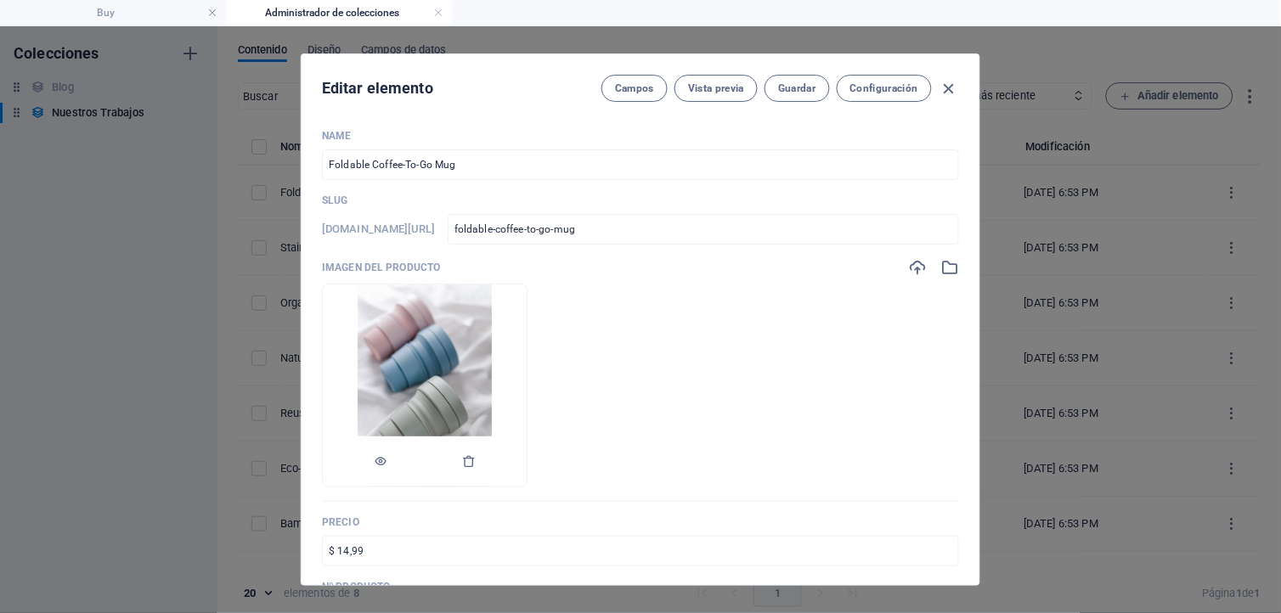
click at [480, 374] on img at bounding box center [424, 385] width 135 height 202
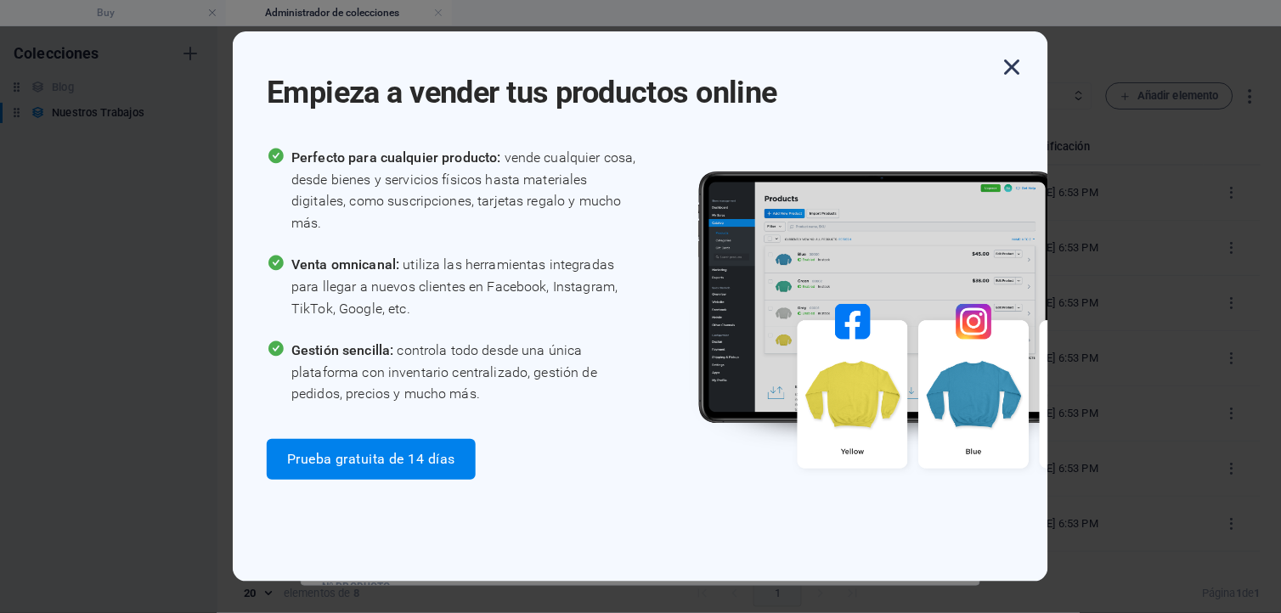
drag, startPoint x: 1015, startPoint y: 60, endPoint x: 968, endPoint y: 79, distance: 50.3
click at [1012, 62] on icon "button" at bounding box center [1012, 67] width 31 height 31
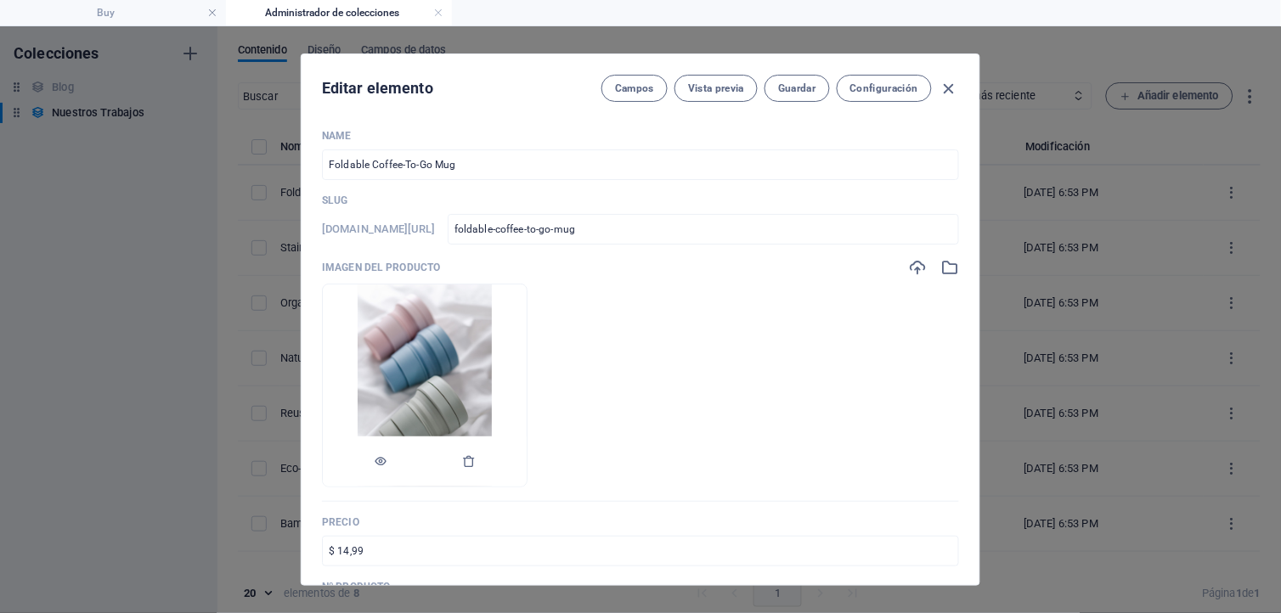
click at [459, 342] on img at bounding box center [424, 385] width 135 height 202
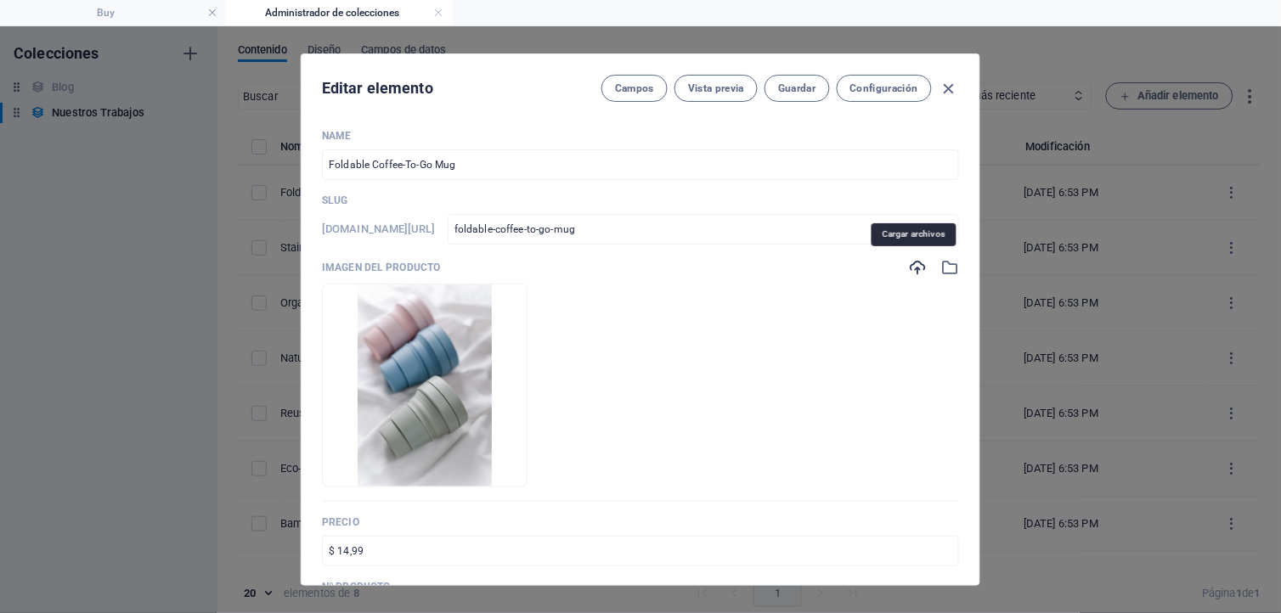
click at [915, 267] on icon "button" at bounding box center [917, 267] width 19 height 19
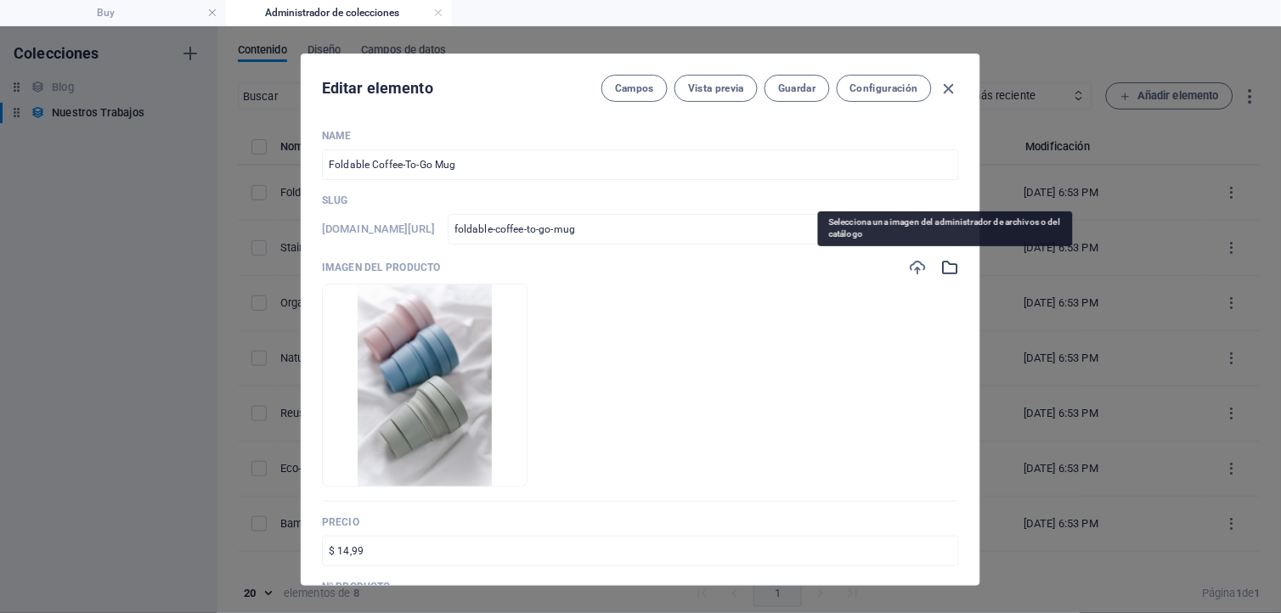
click at [941, 264] on icon "button" at bounding box center [949, 267] width 19 height 19
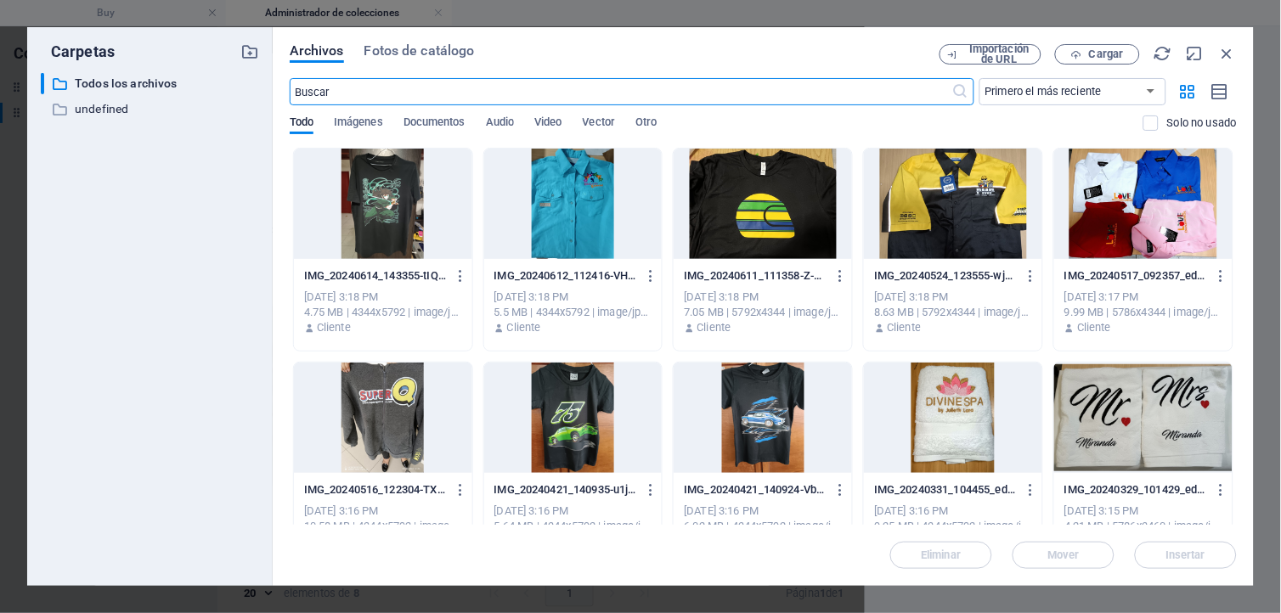
click at [576, 414] on div at bounding box center [573, 418] width 178 height 110
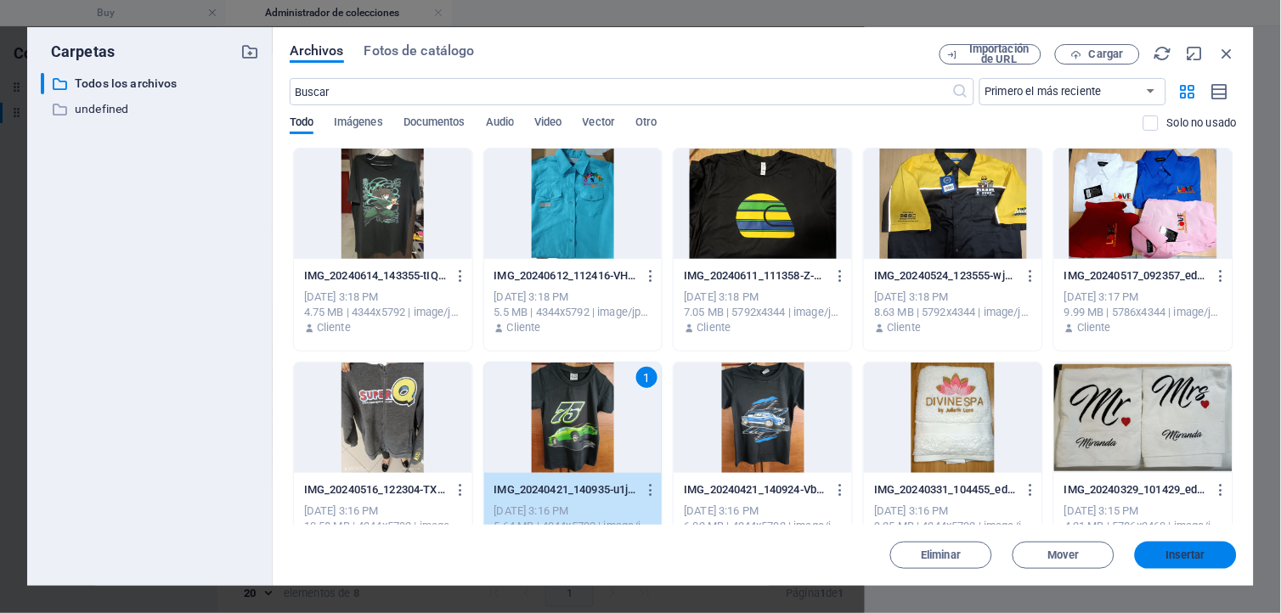
click at [1172, 558] on span "Insertar" at bounding box center [1186, 555] width 40 height 10
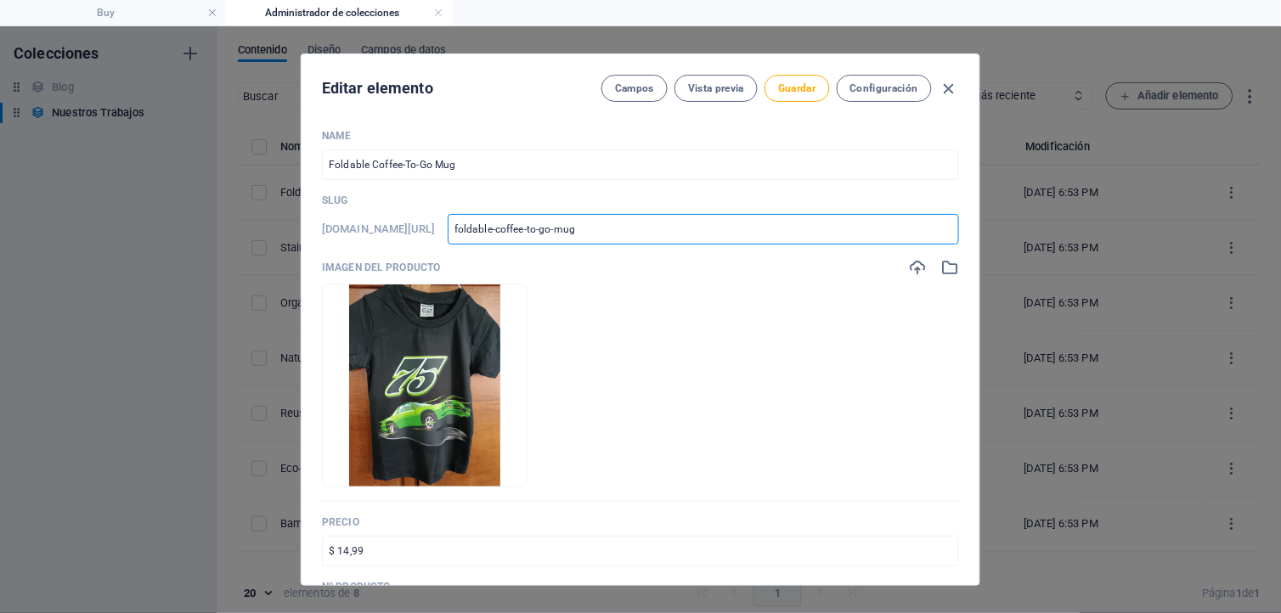
drag, startPoint x: 650, startPoint y: 226, endPoint x: 487, endPoint y: 213, distance: 163.5
click at [487, 214] on div "[DOMAIN_NAME][URL] foldable-coffee-to-go-mug ​" at bounding box center [640, 229] width 637 height 31
type input "E"
type input "Es"
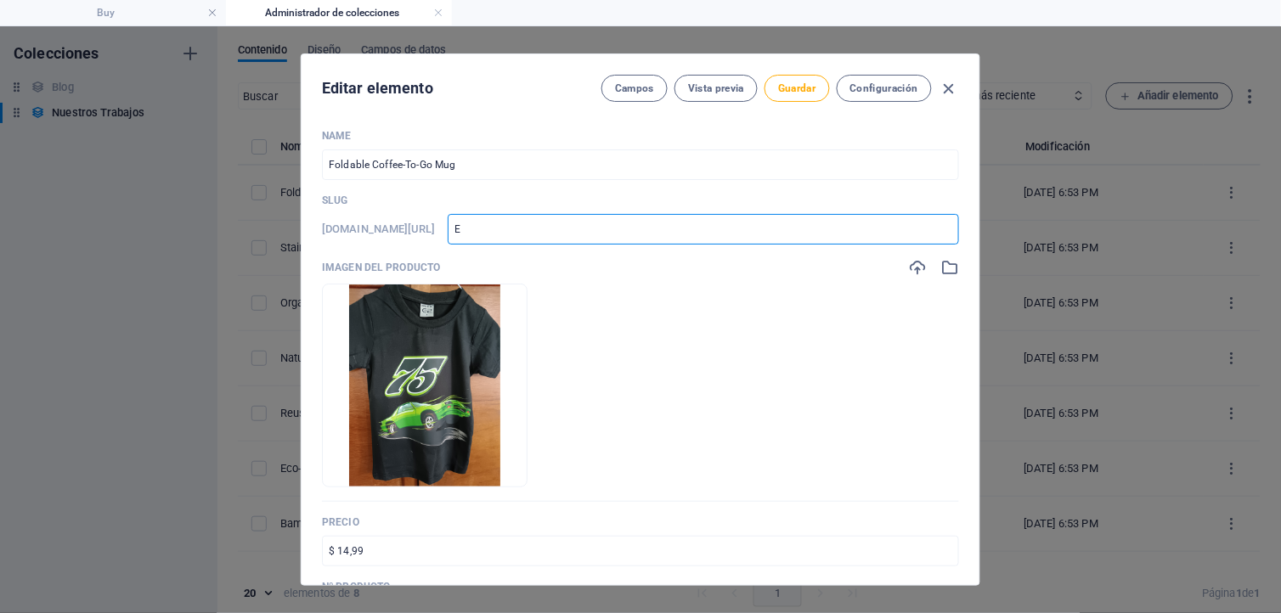
type input "Es"
type input "Est"
type input "Esta"
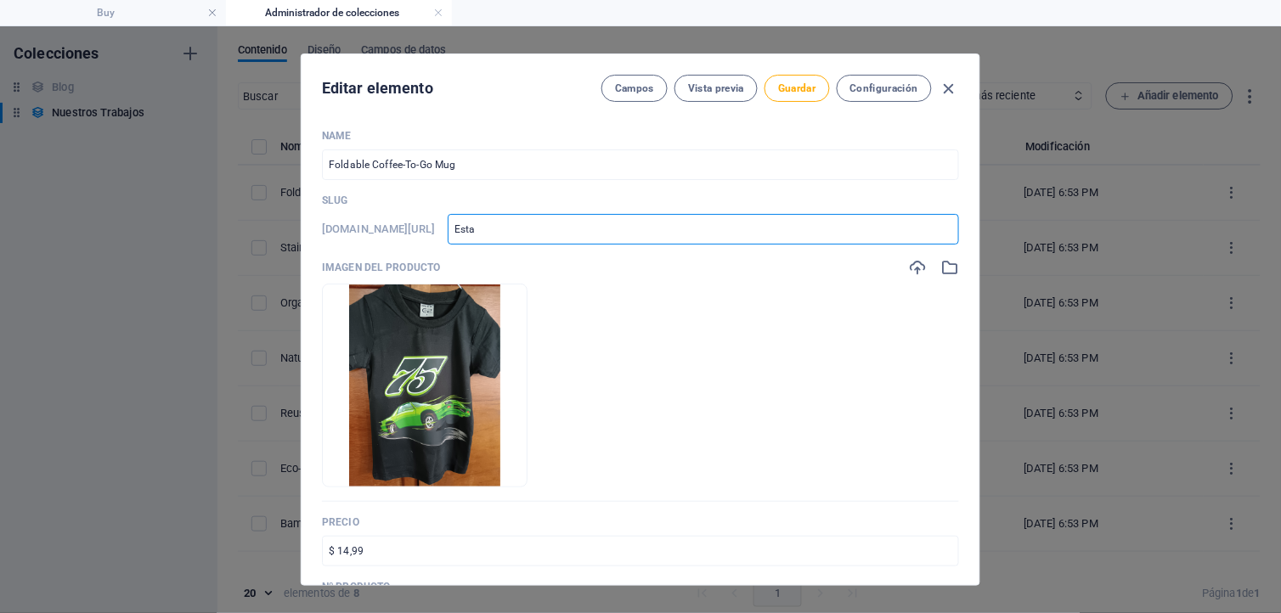
type input "Estam"
type input "Estamp"
type input "Estampa"
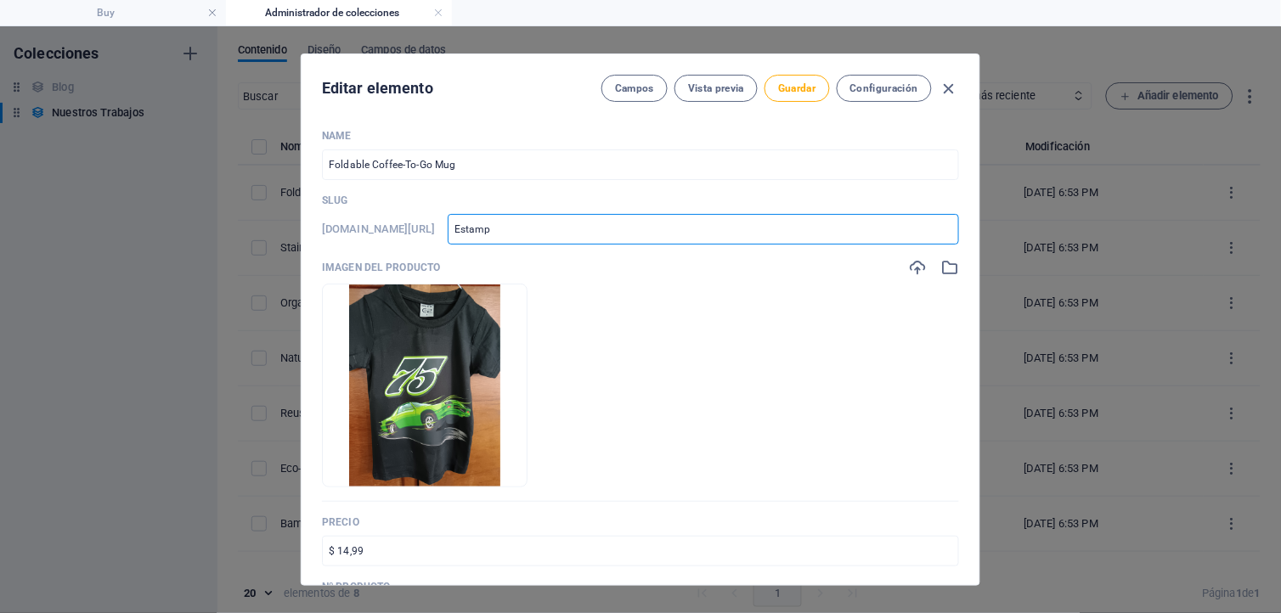
type input "Estampa"
type input "Estampad"
type input "Estampado"
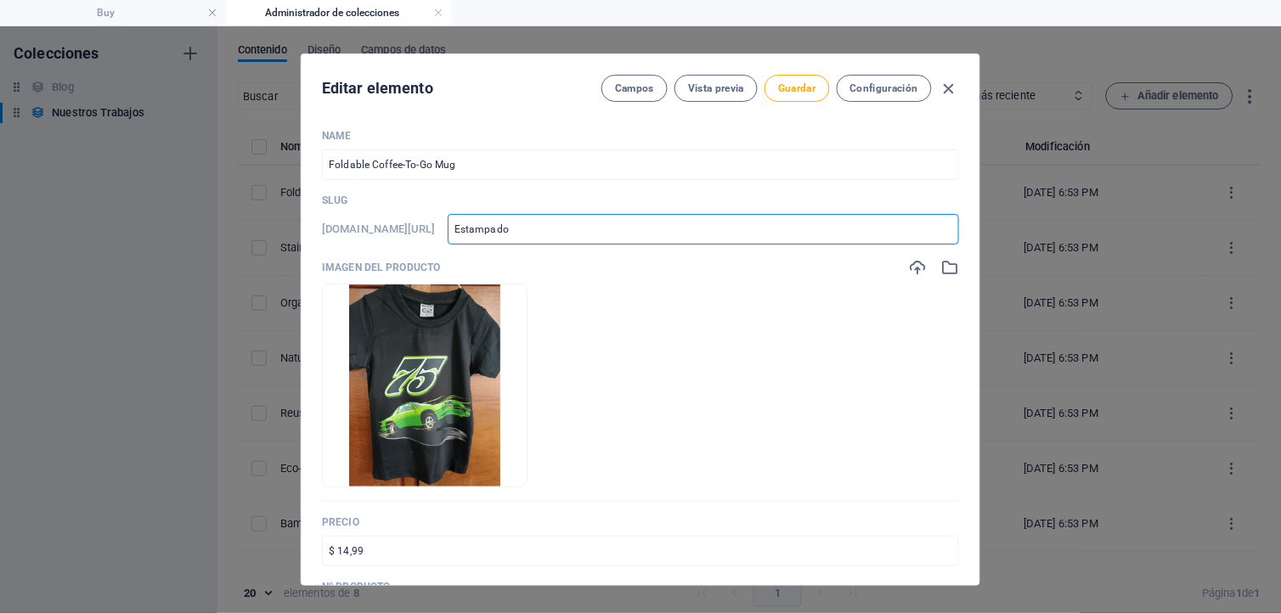
type input "Estampado"
type input "Estampado D"
type input "Estampado DT"
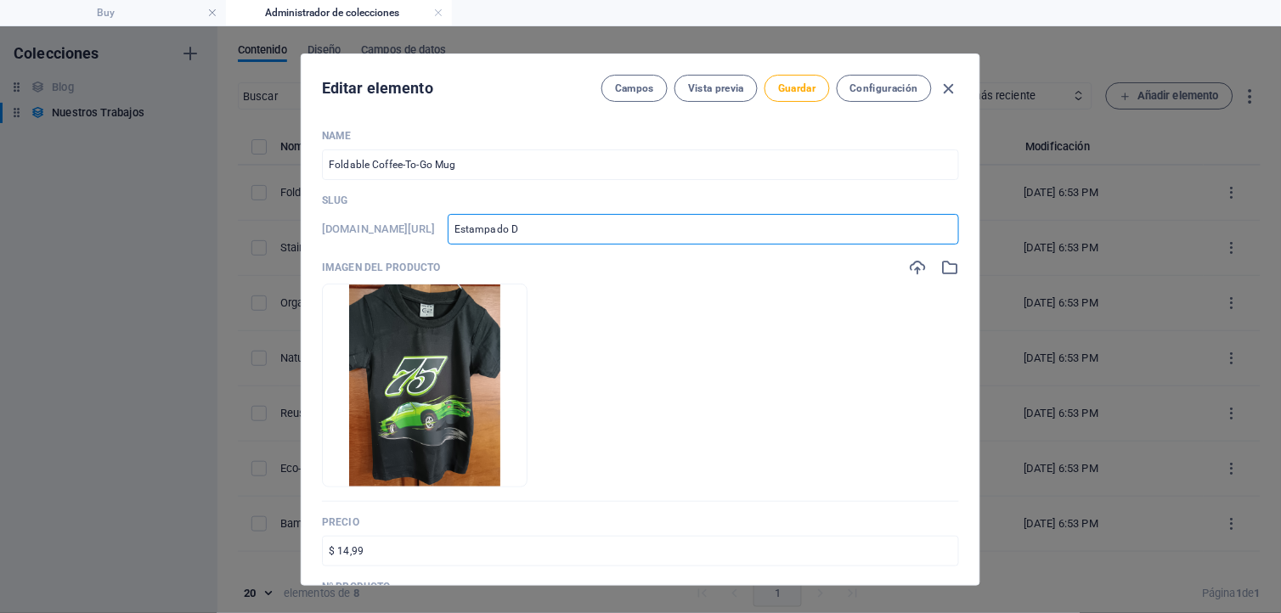
type input "Estampado DT"
type input "Estampado DTF"
type input "estampado-dtf"
click at [795, 90] on span "Guardar" at bounding box center [796, 89] width 37 height 14
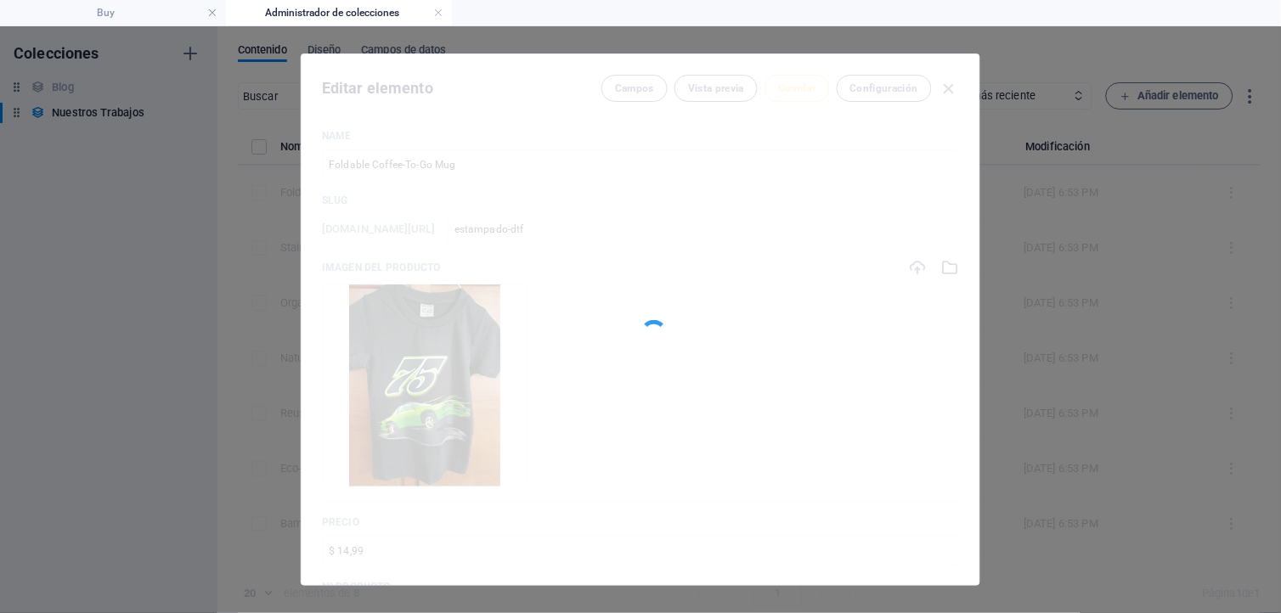
type input "estampado-dtf"
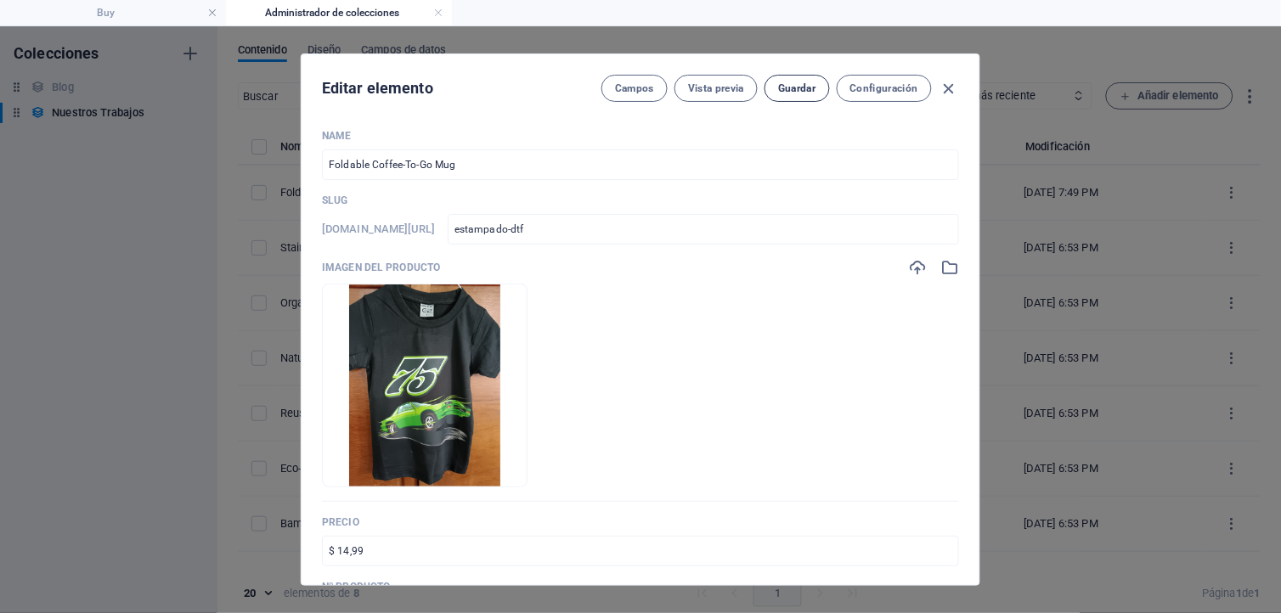
click at [786, 88] on span "Guardar" at bounding box center [796, 89] width 37 height 14
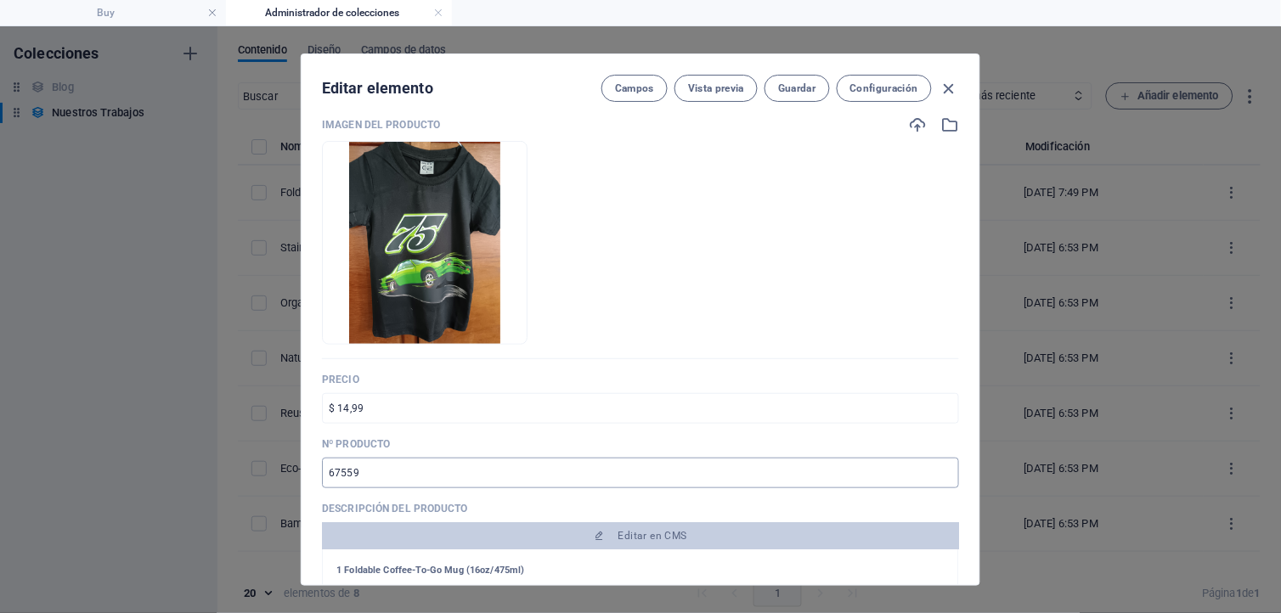
scroll to position [189, 0]
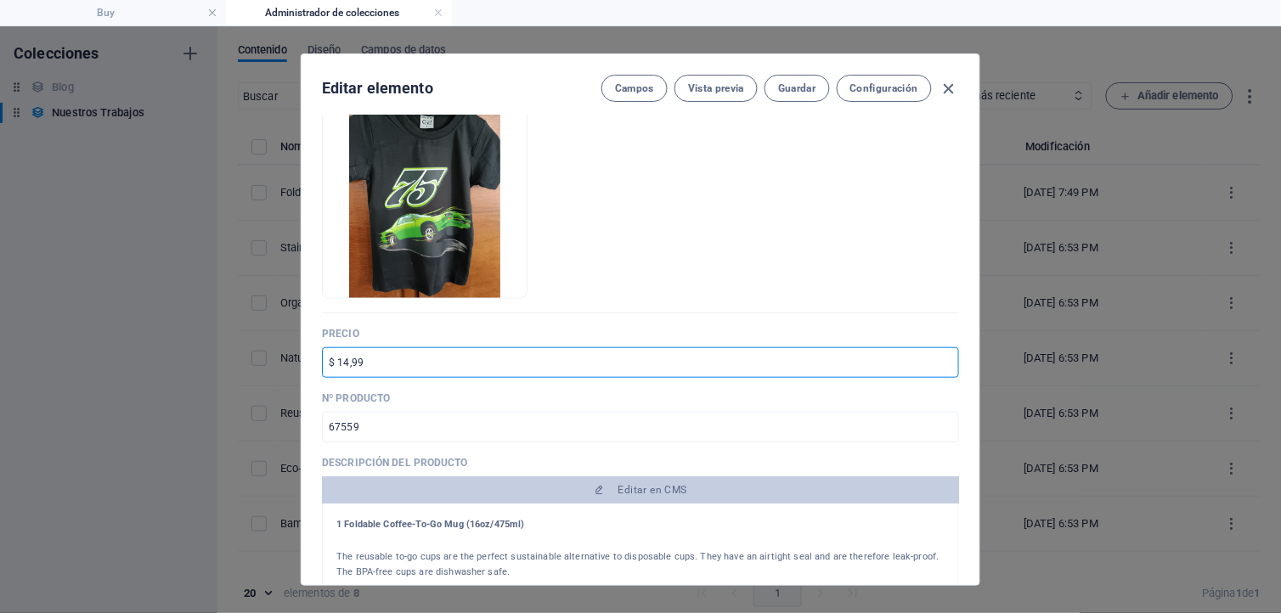
drag, startPoint x: 363, startPoint y: 357, endPoint x: 343, endPoint y: 362, distance: 20.2
click at [343, 362] on input "$ 14,99" at bounding box center [640, 362] width 637 height 31
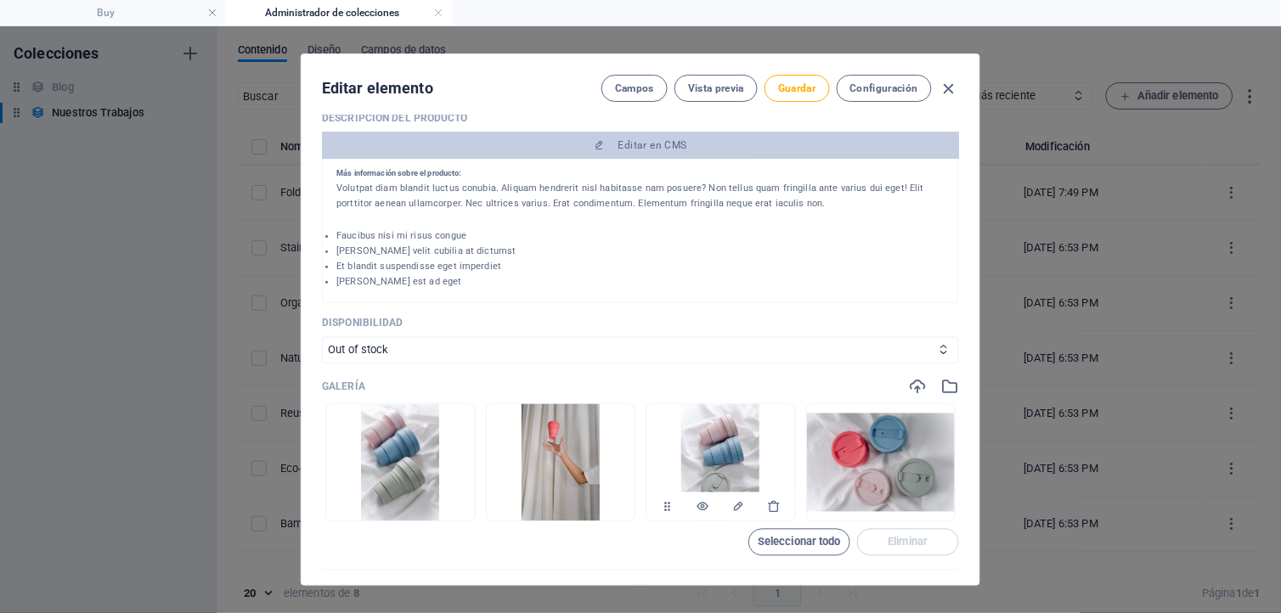
scroll to position [566, 0]
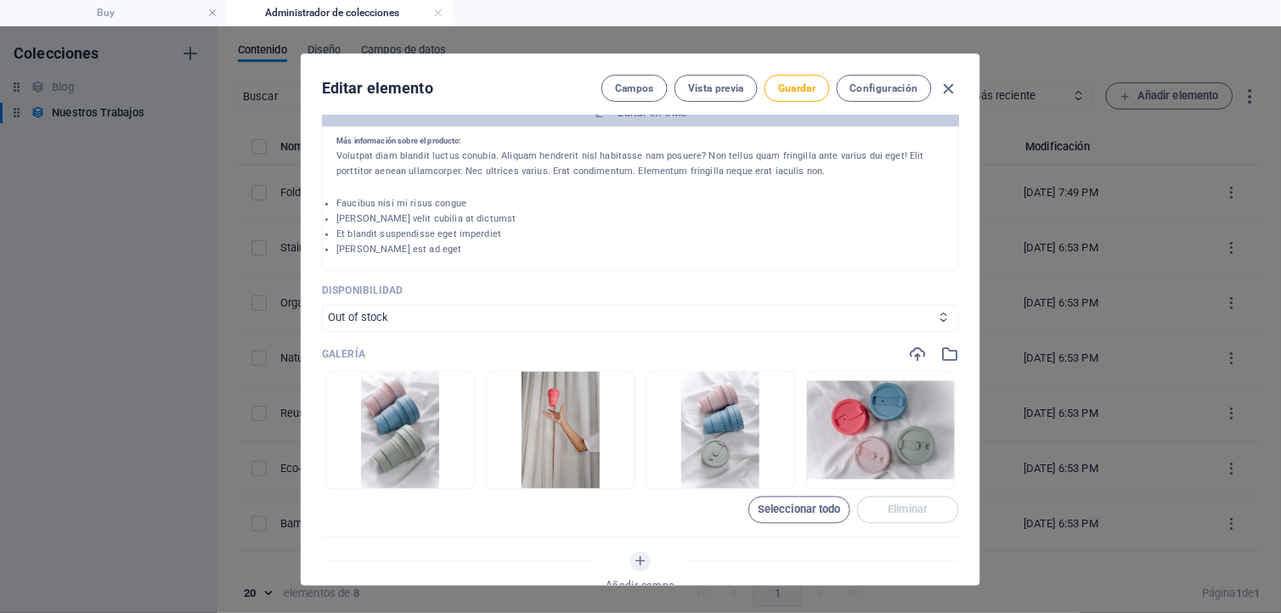
type input "$ 12.00"
click at [937, 318] on icon at bounding box center [942, 317] width 11 height 11
click at [939, 318] on icon at bounding box center [942, 317] width 11 height 11
click at [392, 314] on select "In stock Out of stock" at bounding box center [640, 318] width 637 height 27
select select "In stock"
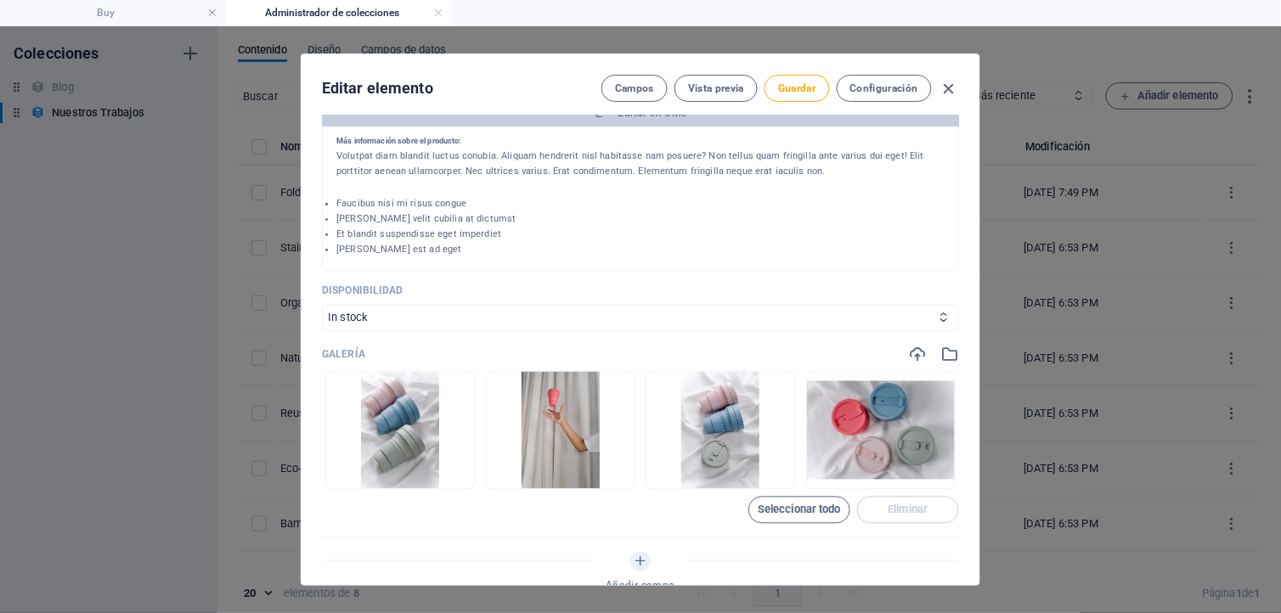
click at [322, 305] on select "In stock Out of stock" at bounding box center [640, 318] width 637 height 27
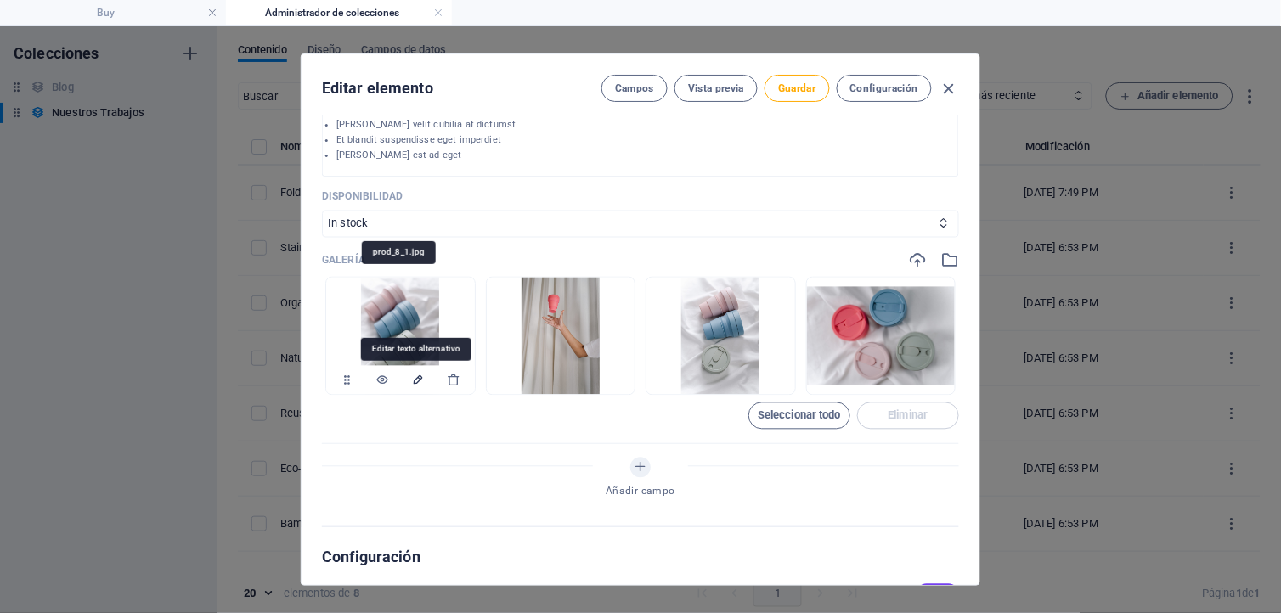
click at [416, 374] on icon "Editar texto alternativo" at bounding box center [418, 381] width 14 height 14
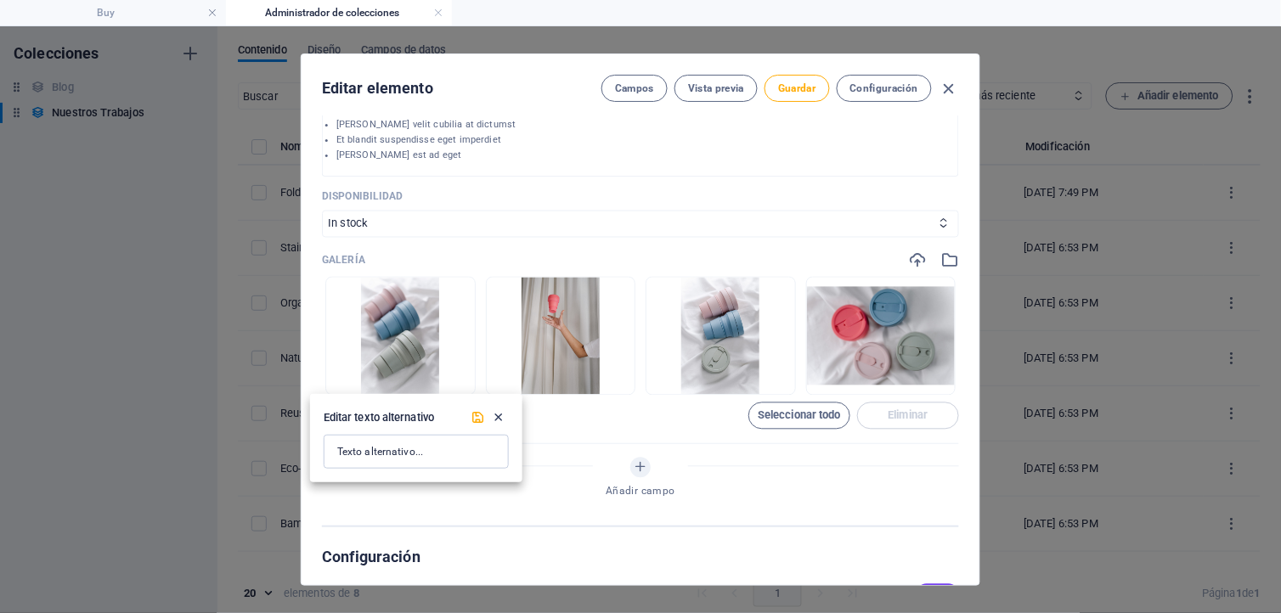
click at [501, 417] on icon "Cerrar" at bounding box center [499, 417] width 14 height 14
click at [800, 419] on span "Seleccionar todo" at bounding box center [798, 416] width 83 height 10
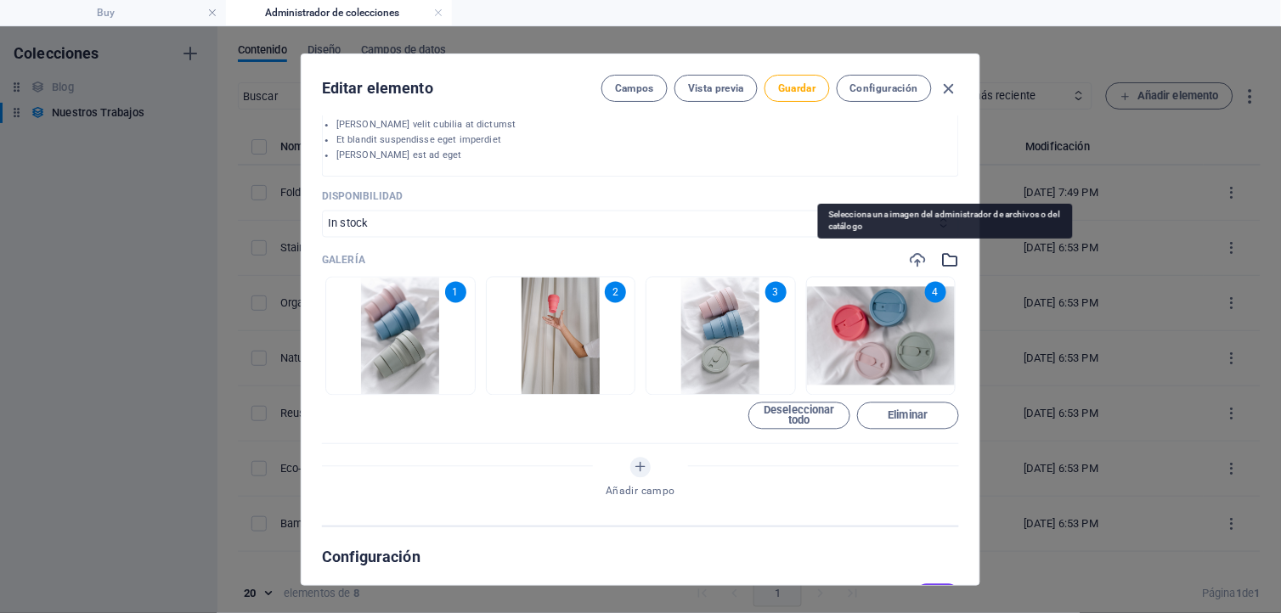
click at [943, 259] on icon "button" at bounding box center [949, 260] width 19 height 19
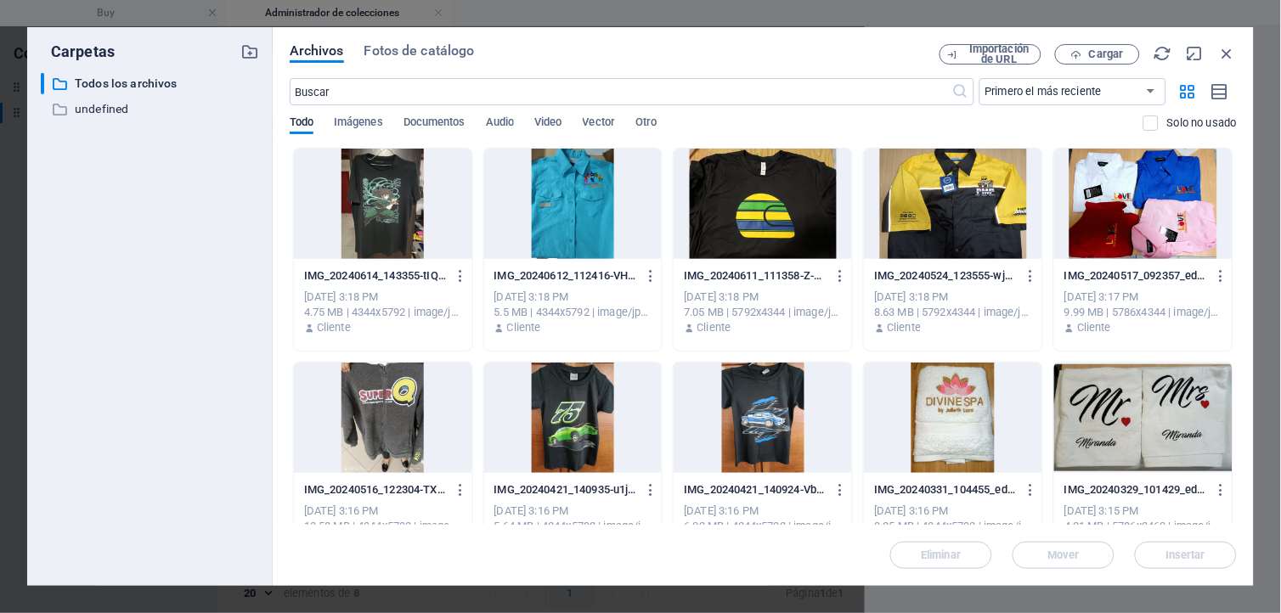
click at [783, 419] on div at bounding box center [762, 418] width 178 height 110
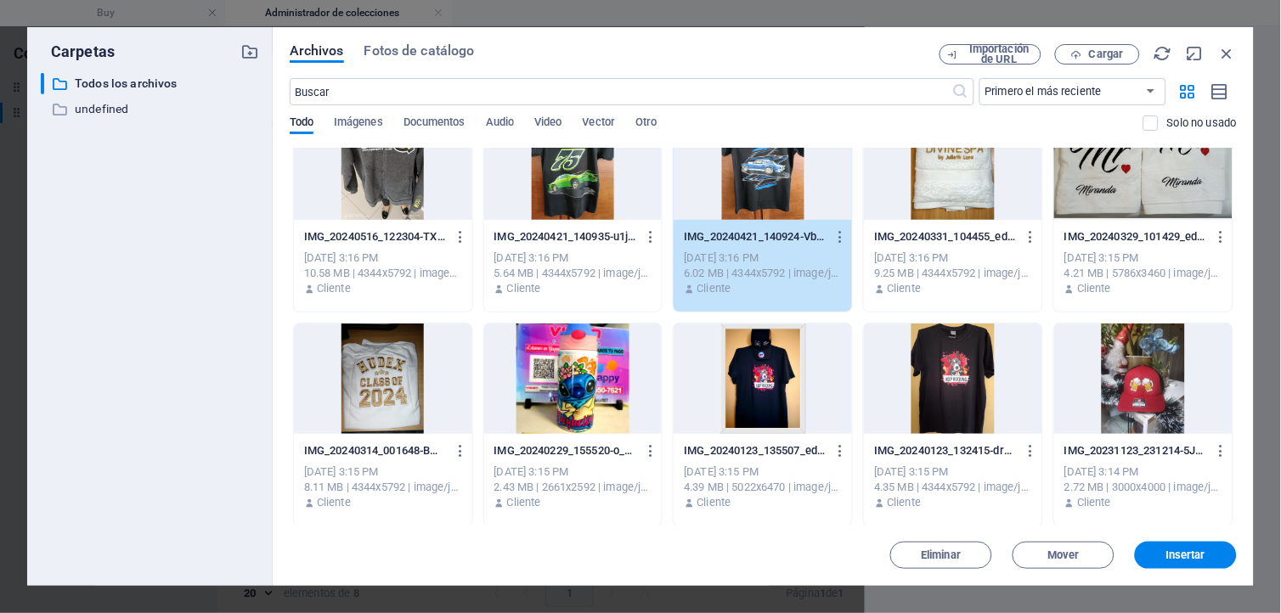
scroll to position [283, 0]
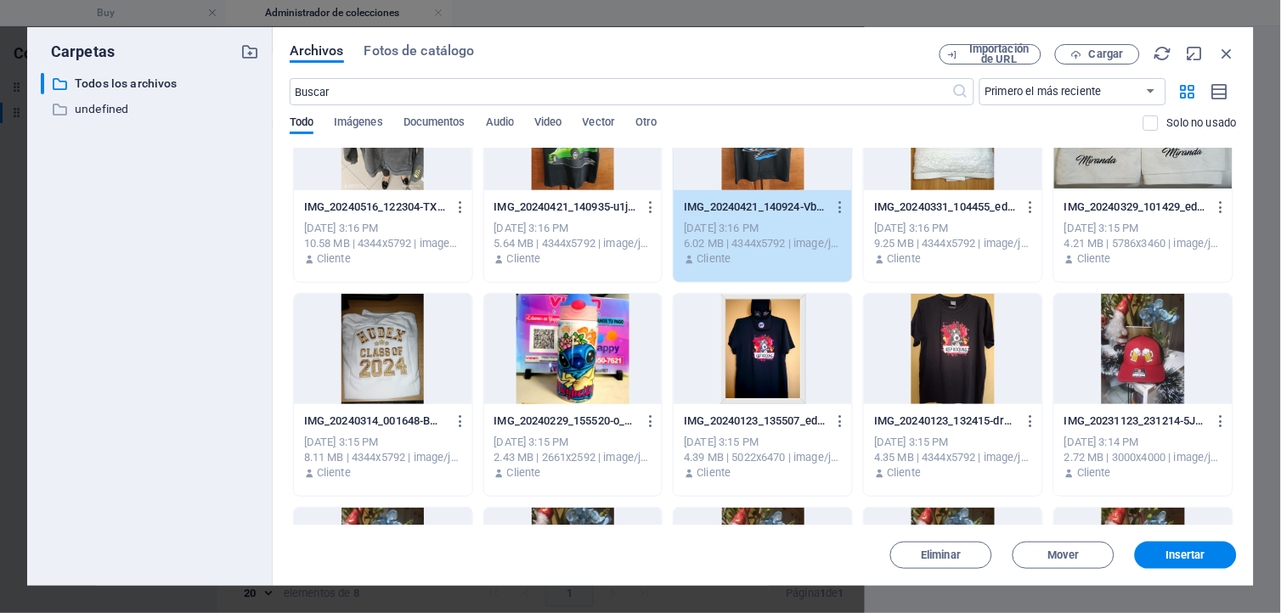
click at [944, 345] on div at bounding box center [953, 349] width 178 height 110
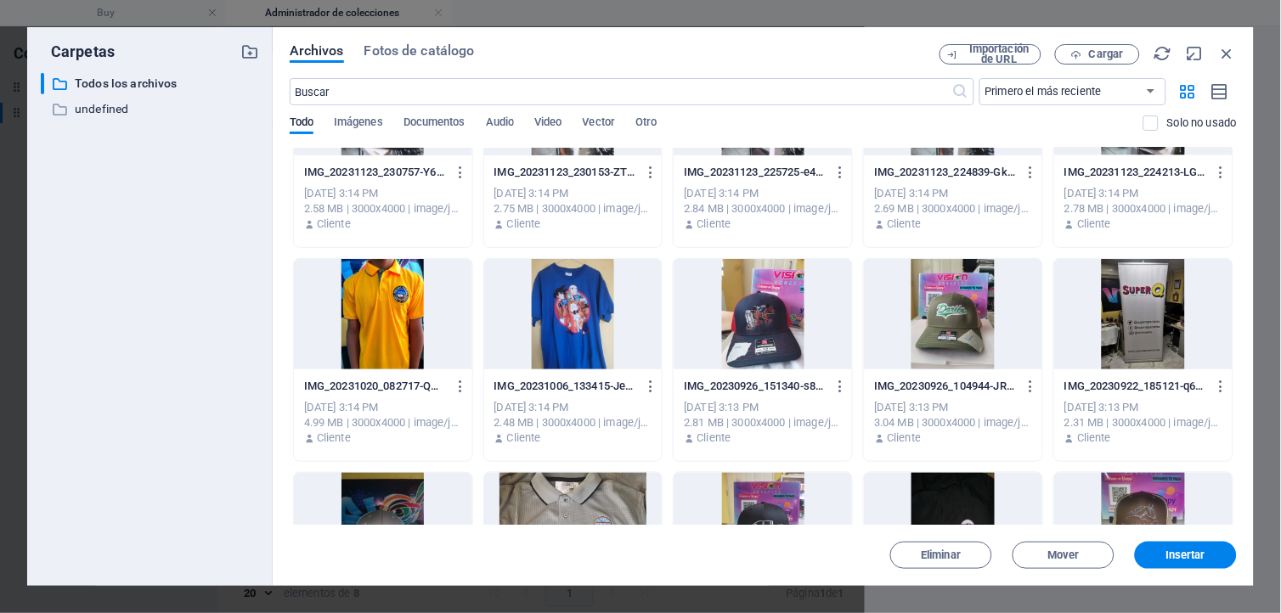
scroll to position [754, 0]
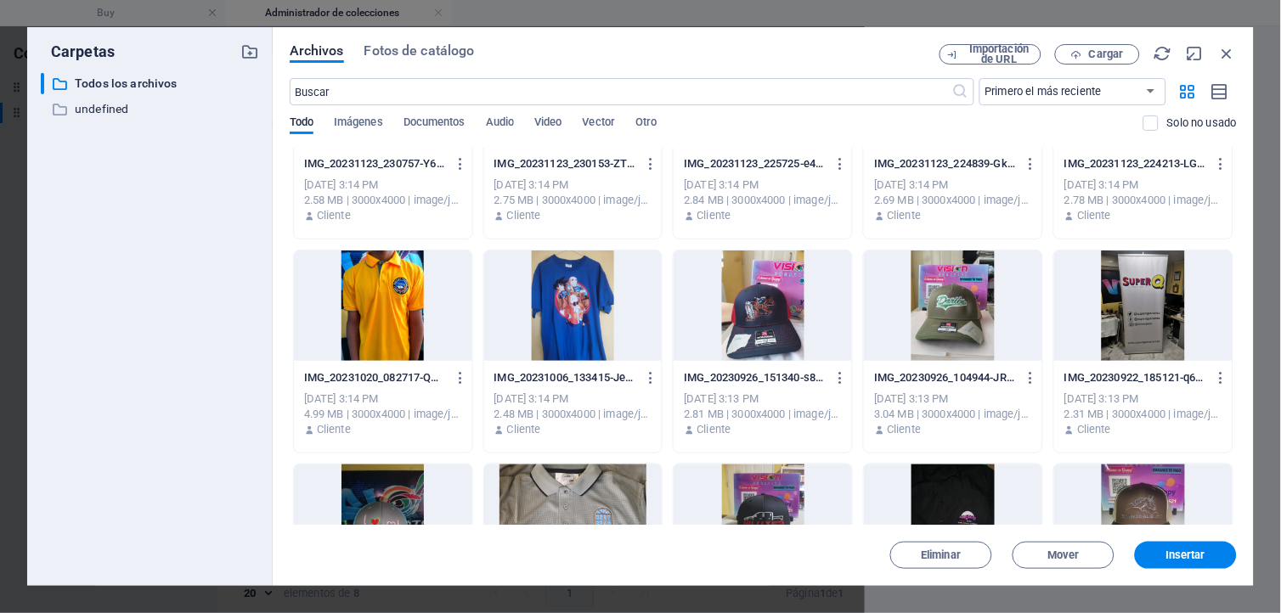
click at [566, 307] on div at bounding box center [573, 306] width 178 height 110
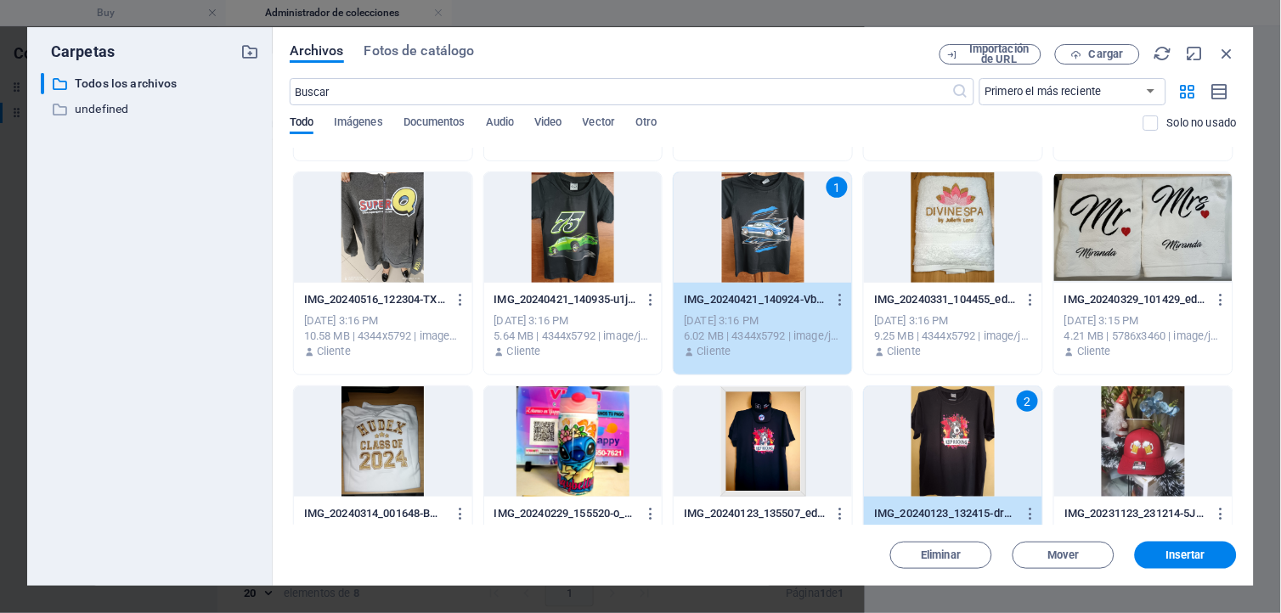
scroll to position [189, 0]
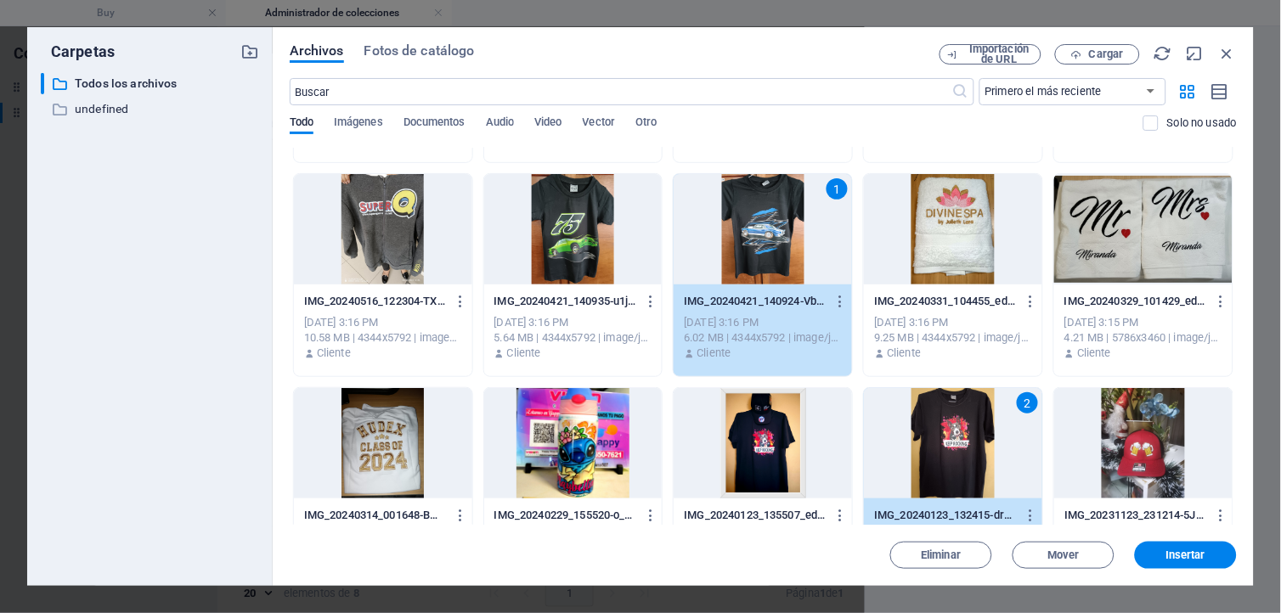
click at [397, 232] on div at bounding box center [383, 229] width 178 height 110
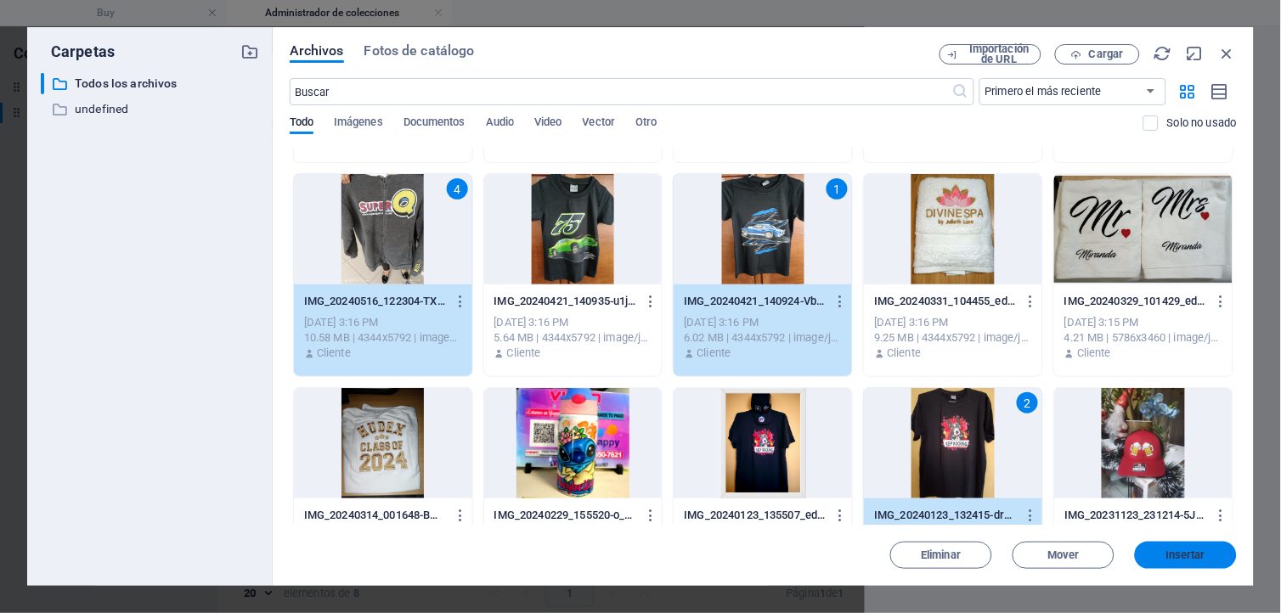
click at [1178, 556] on span "Insertar" at bounding box center [1186, 555] width 40 height 10
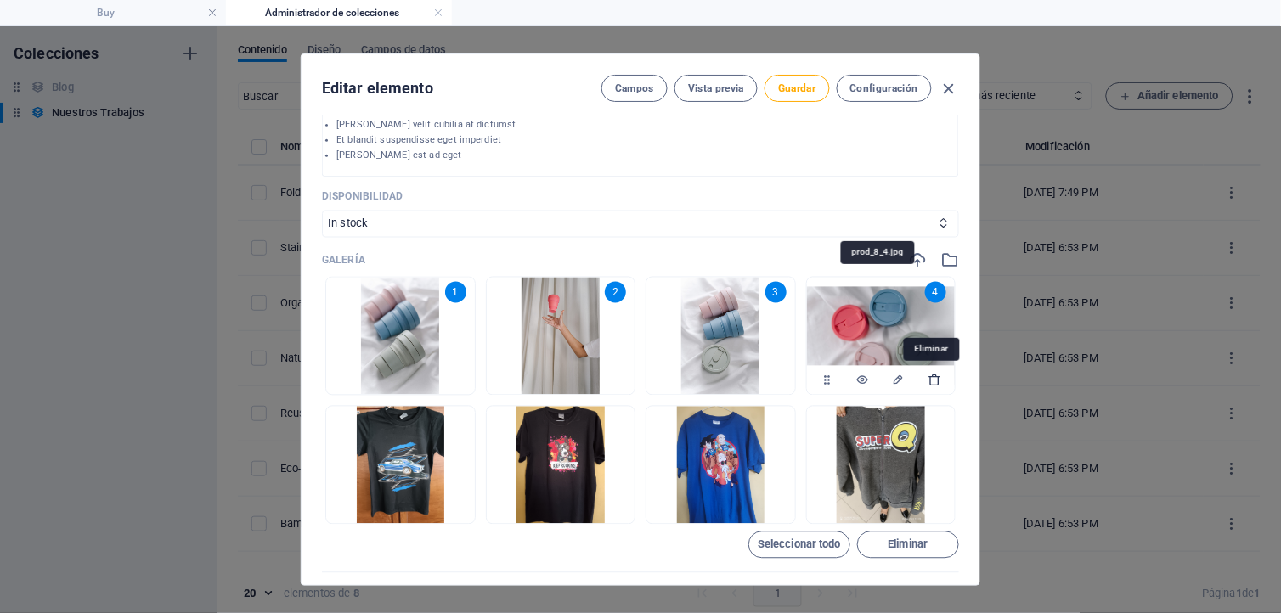
click at [935, 378] on icon "button" at bounding box center [934, 381] width 14 height 14
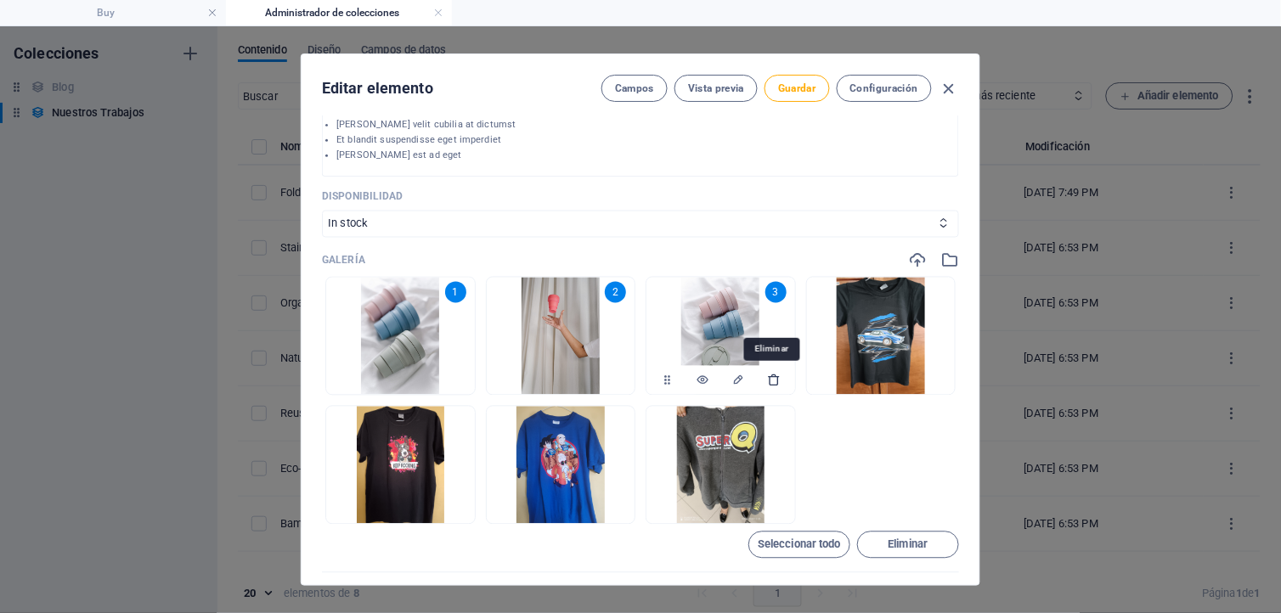
click at [768, 377] on icon "button" at bounding box center [774, 381] width 14 height 14
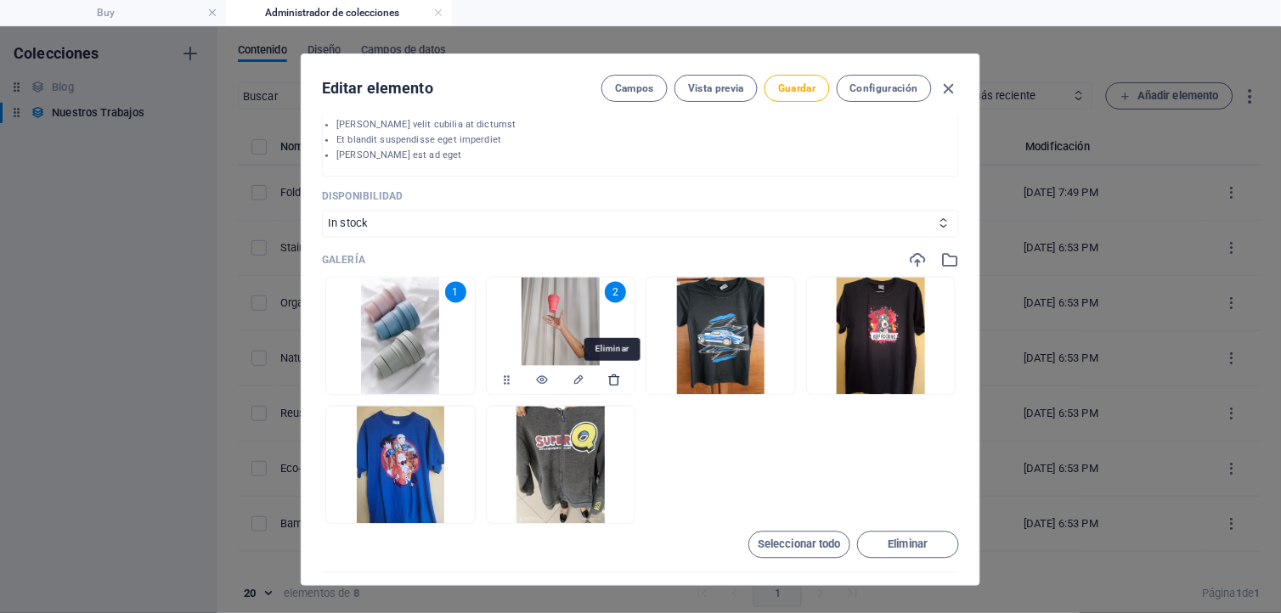
click at [610, 380] on icon "button" at bounding box center [614, 381] width 14 height 14
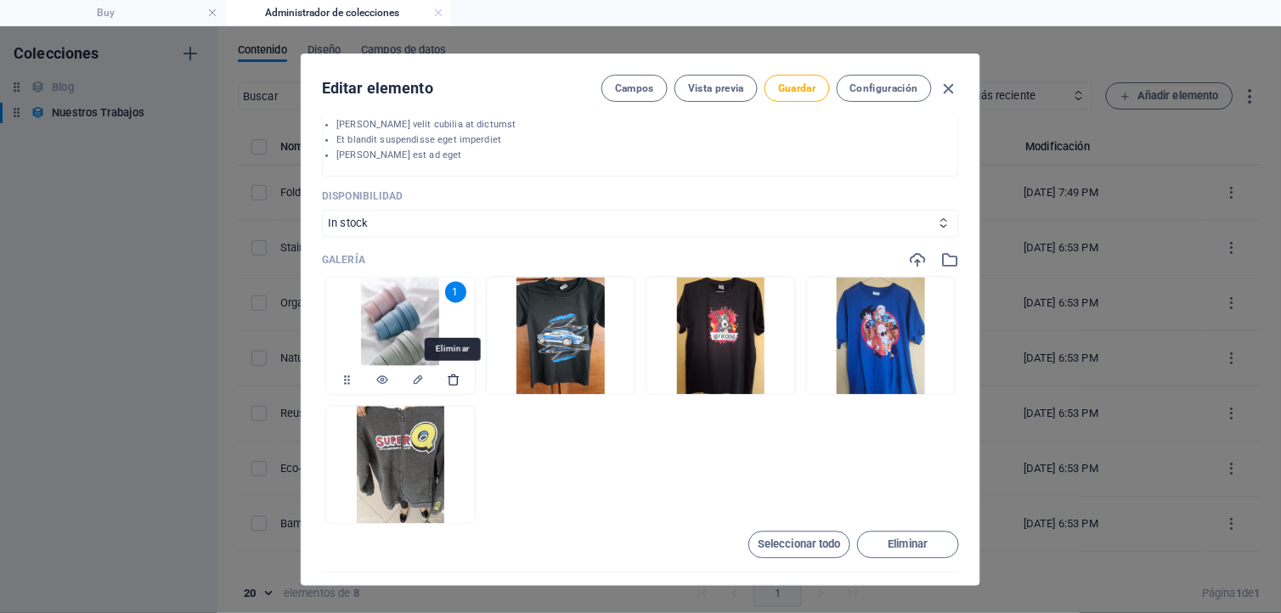
click at [452, 383] on icon "button" at bounding box center [454, 381] width 14 height 14
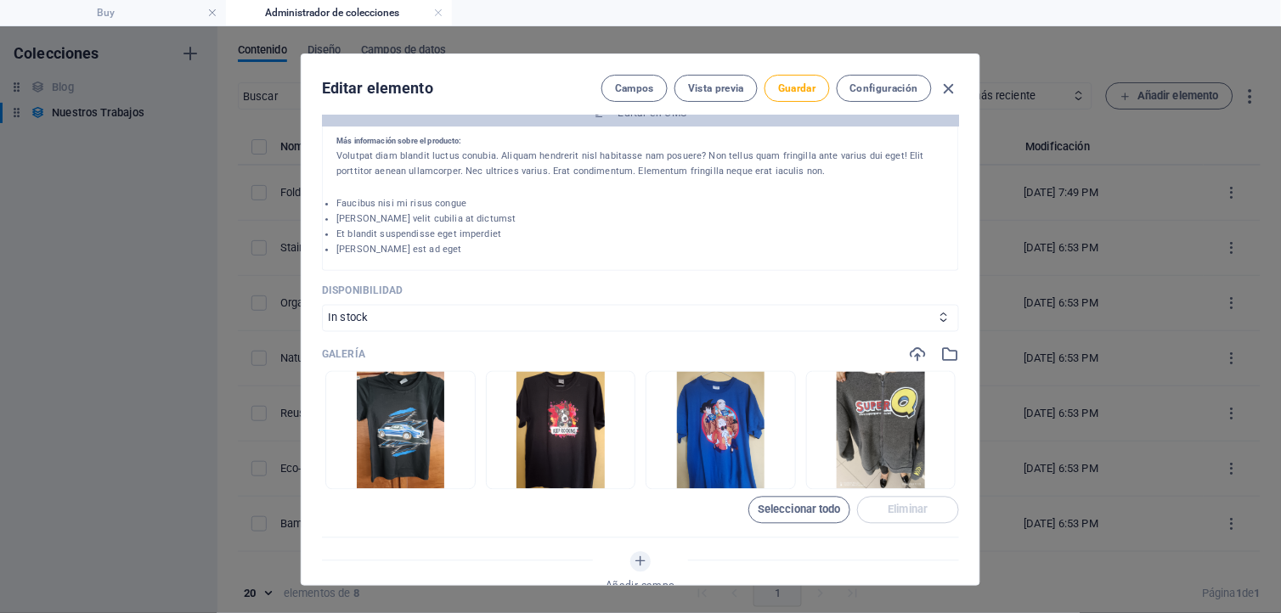
scroll to position [471, 0]
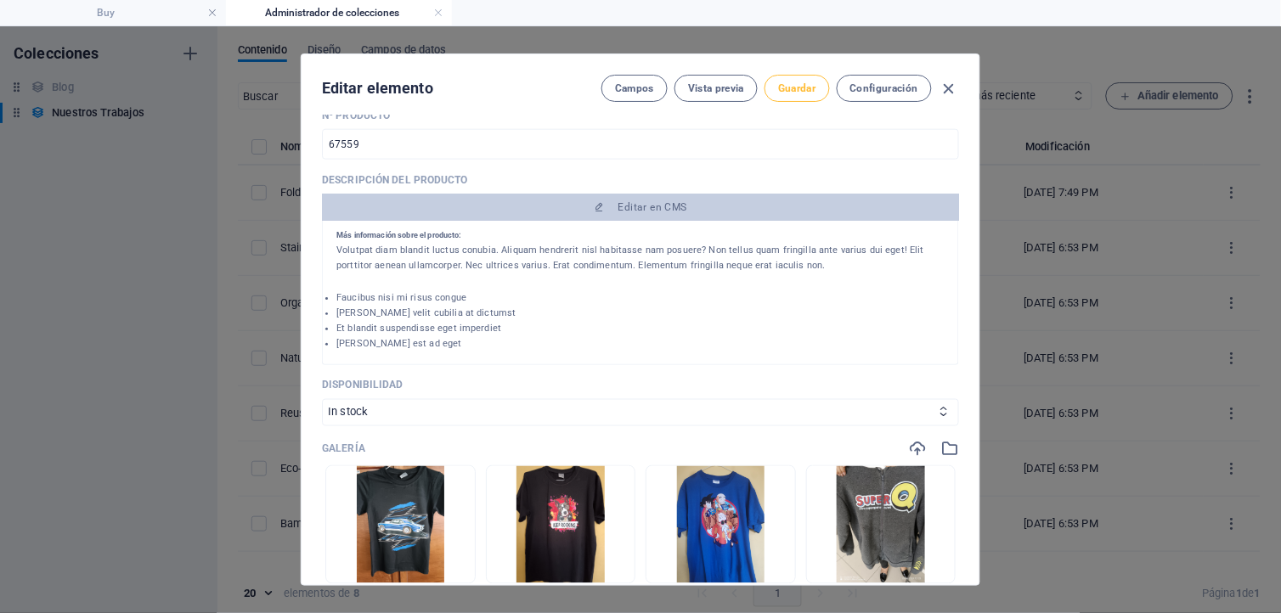
click at [794, 87] on span "Guardar" at bounding box center [796, 89] width 37 height 14
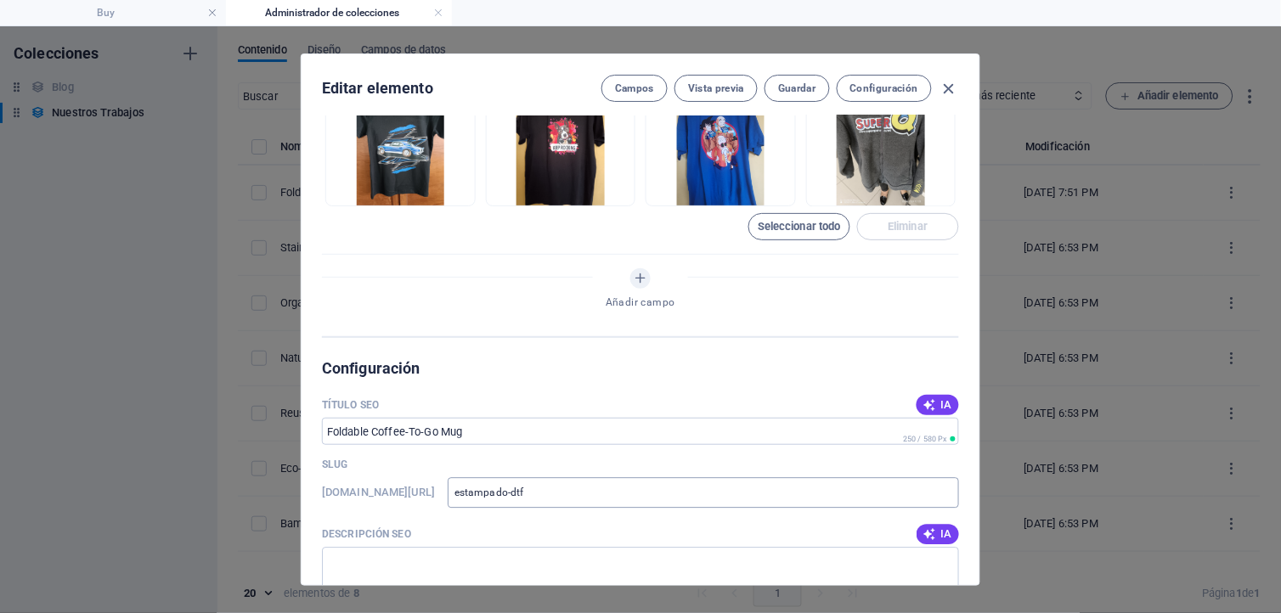
scroll to position [943, 0]
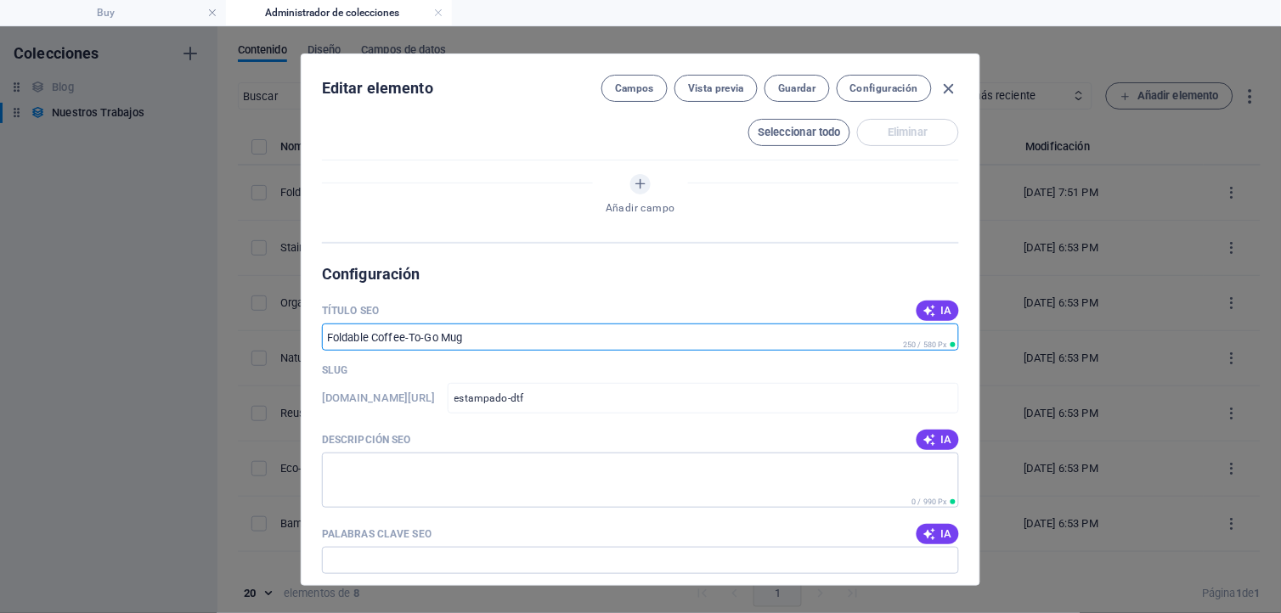
drag, startPoint x: 448, startPoint y: 344, endPoint x: 309, endPoint y: 343, distance: 139.3
click at [309, 343] on div "Name Foldable Coffee-To-Go Mug ​ Slug [DOMAIN_NAME][URL] estampado-dtf ​ Imagen…" at bounding box center [640, 350] width 678 height 470
drag, startPoint x: 479, startPoint y: 344, endPoint x: 345, endPoint y: 329, distance: 135.0
click at [345, 329] on input "Título SEO" at bounding box center [640, 337] width 637 height 27
drag, startPoint x: 324, startPoint y: 335, endPoint x: 453, endPoint y: 335, distance: 129.1
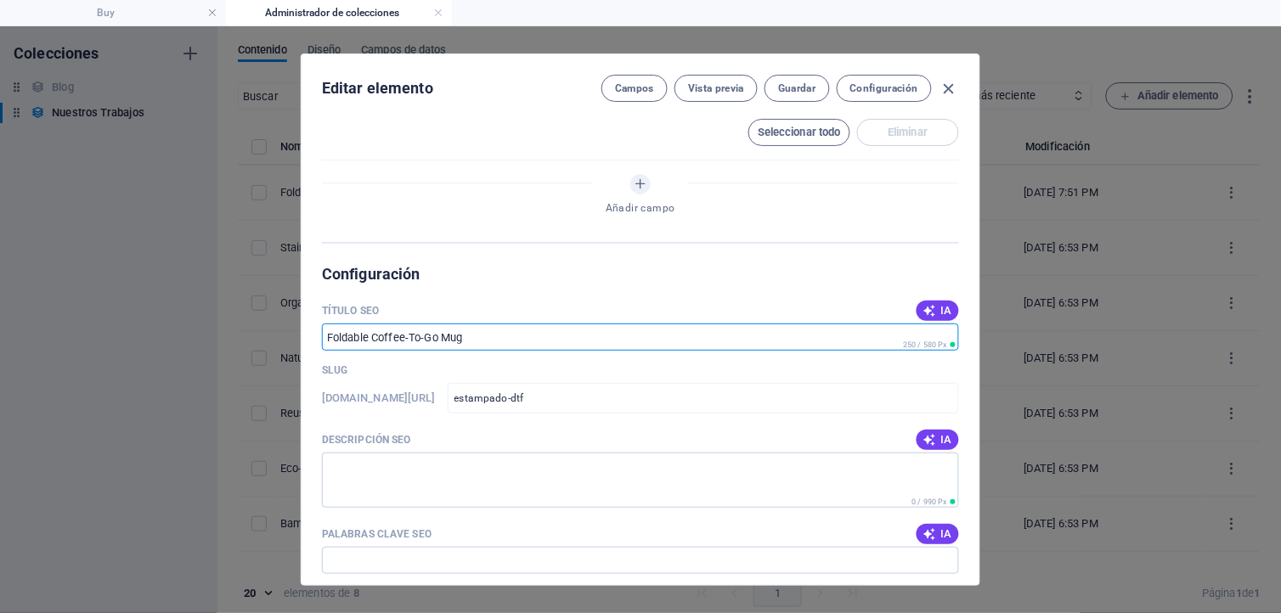
click at [453, 335] on input "Título SEO" at bounding box center [640, 337] width 637 height 27
type input "E"
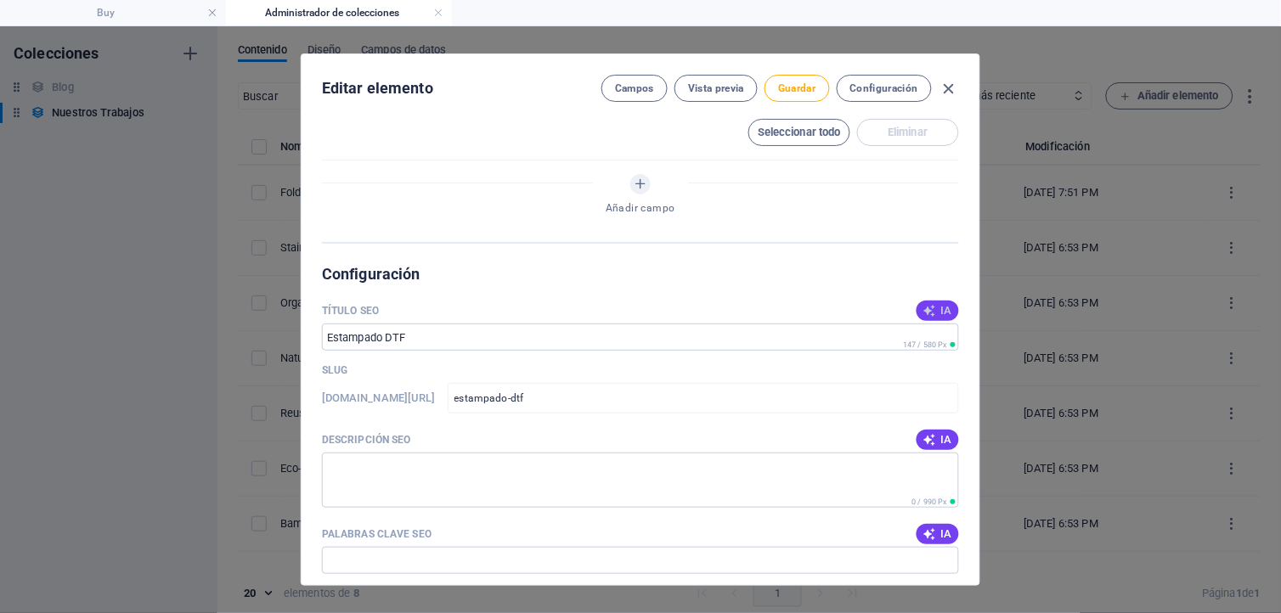
click at [939, 312] on span "IA" at bounding box center [937, 311] width 29 height 14
drag, startPoint x: 527, startPoint y: 341, endPoint x: 234, endPoint y: 314, distance: 295.0
click at [234, 314] on div "Editar elemento [PERSON_NAME] Vista previa Guardar Configuración Name Foldable …" at bounding box center [640, 319] width 1281 height 587
type input "Estampado DTF"
click at [937, 438] on span "IA" at bounding box center [937, 440] width 29 height 14
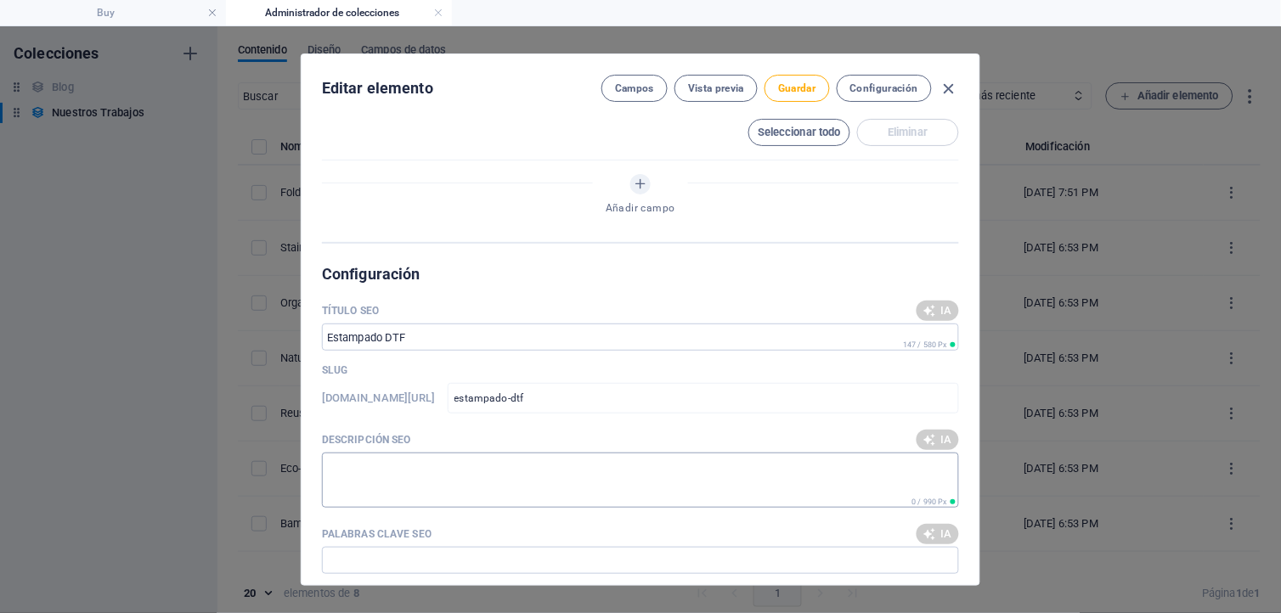
type textarea "Discover our Foldable Coffee-To-Go Mug – a durable, leak-proof, and eco-friendl…"
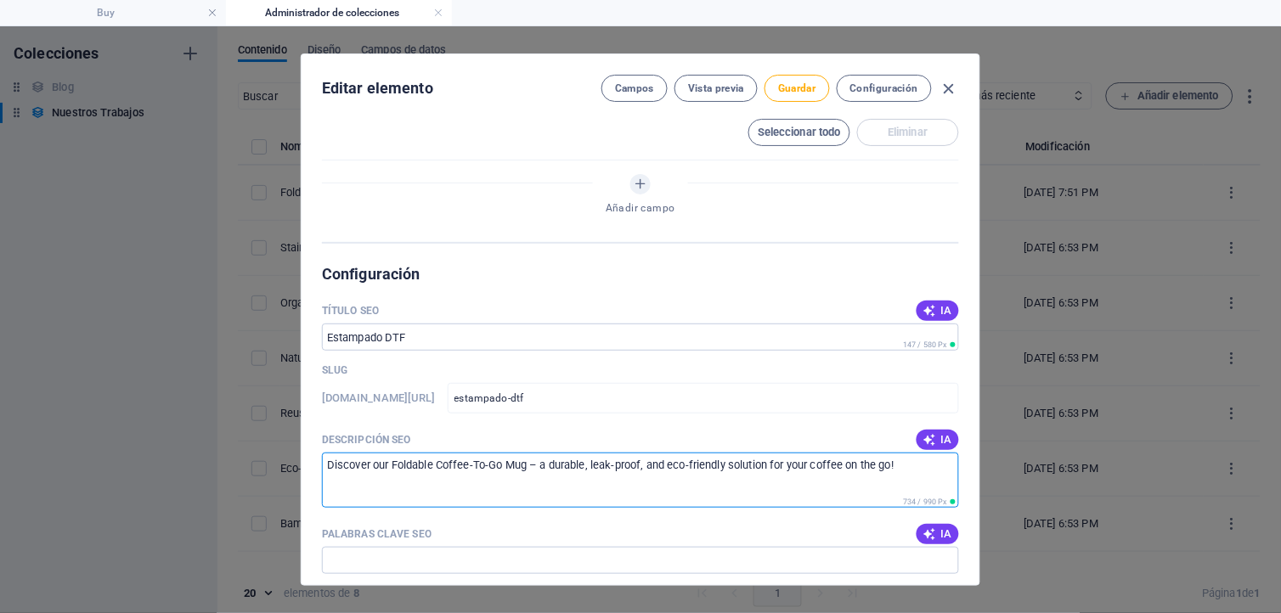
drag, startPoint x: 327, startPoint y: 465, endPoint x: 917, endPoint y: 477, distance: 590.3
click at [917, 477] on textarea "Discover our Foldable Coffee-To-Go Mug – a durable, leak-proof, and eco-friendl…" at bounding box center [640, 480] width 637 height 55
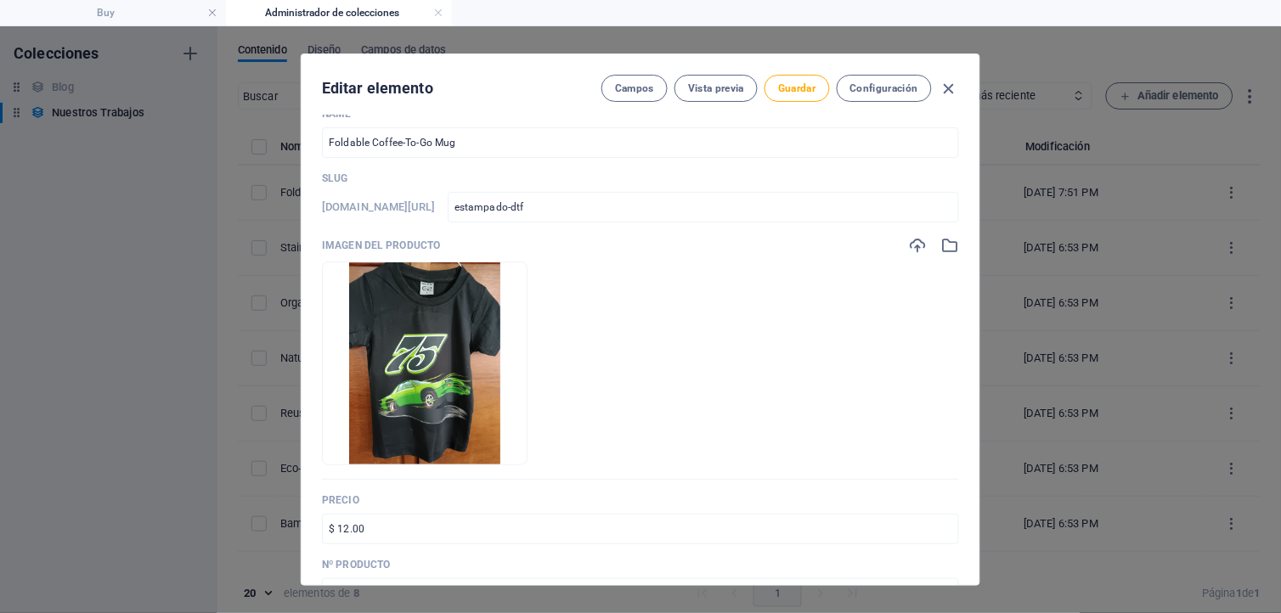
scroll to position [0, 0]
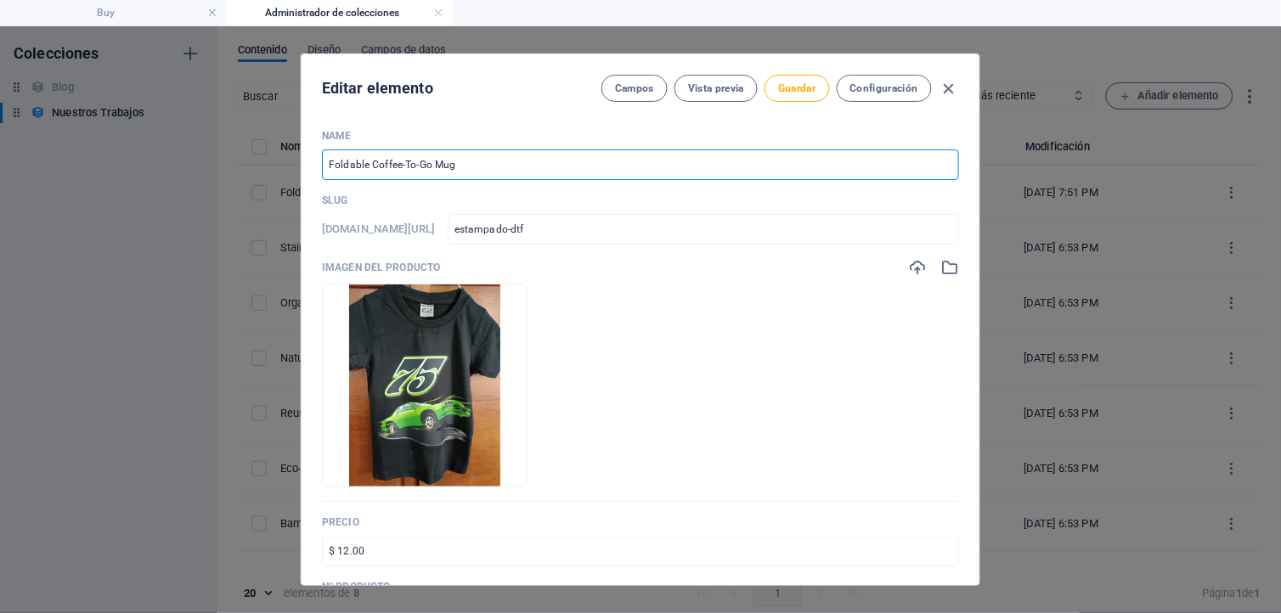
drag, startPoint x: 460, startPoint y: 165, endPoint x: 316, endPoint y: 149, distance: 145.2
click at [316, 149] on div "Name Foldable Coffee-To-Go Mug ​ Slug [DOMAIN_NAME][URL] estampado-dtf ​ Imagen…" at bounding box center [640, 350] width 678 height 470
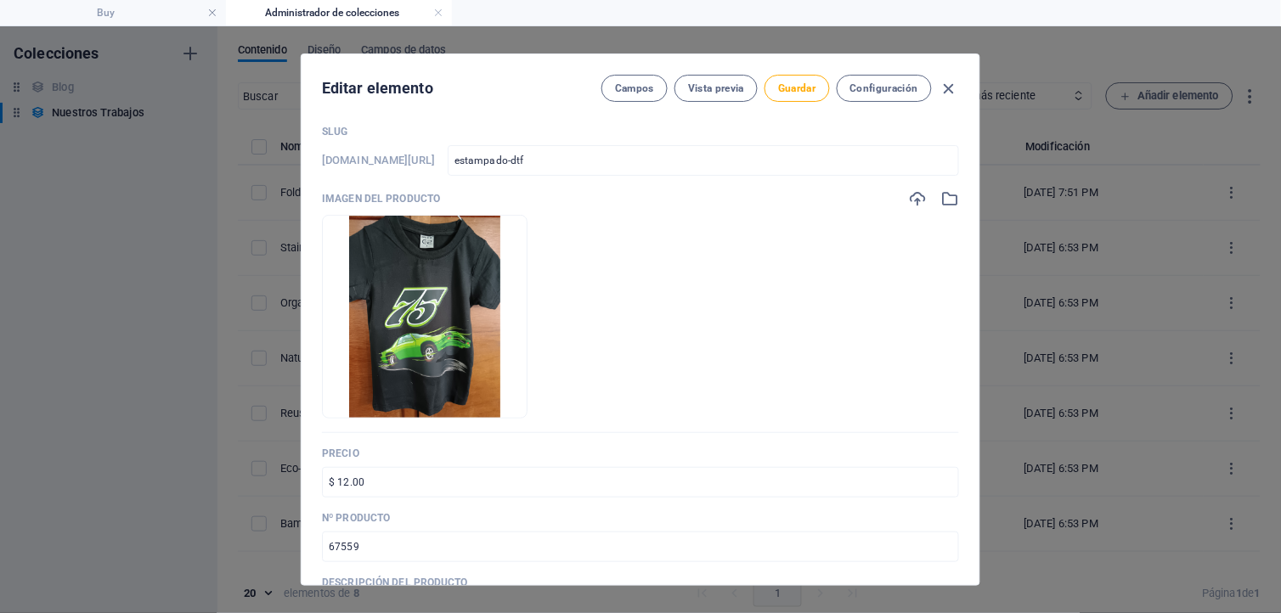
scroll to position [94, 0]
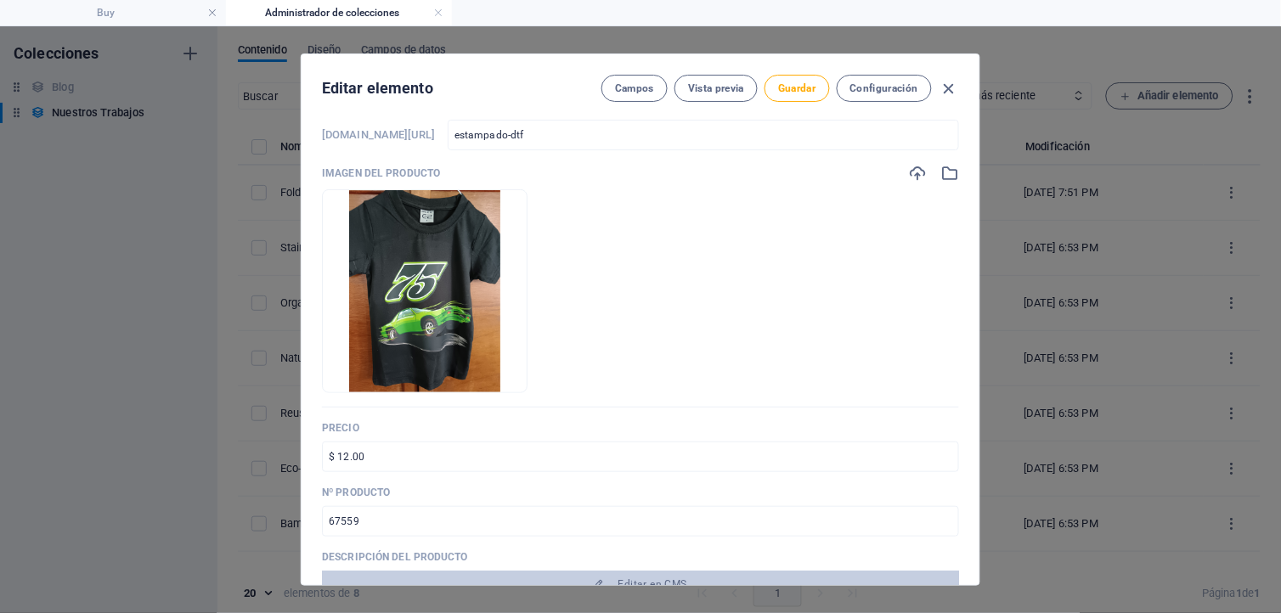
type input "Estampado DTF"
click at [784, 317] on ul "Arrastra archivos aquí para cargarlos de inmediato" at bounding box center [640, 291] width 637 height 204
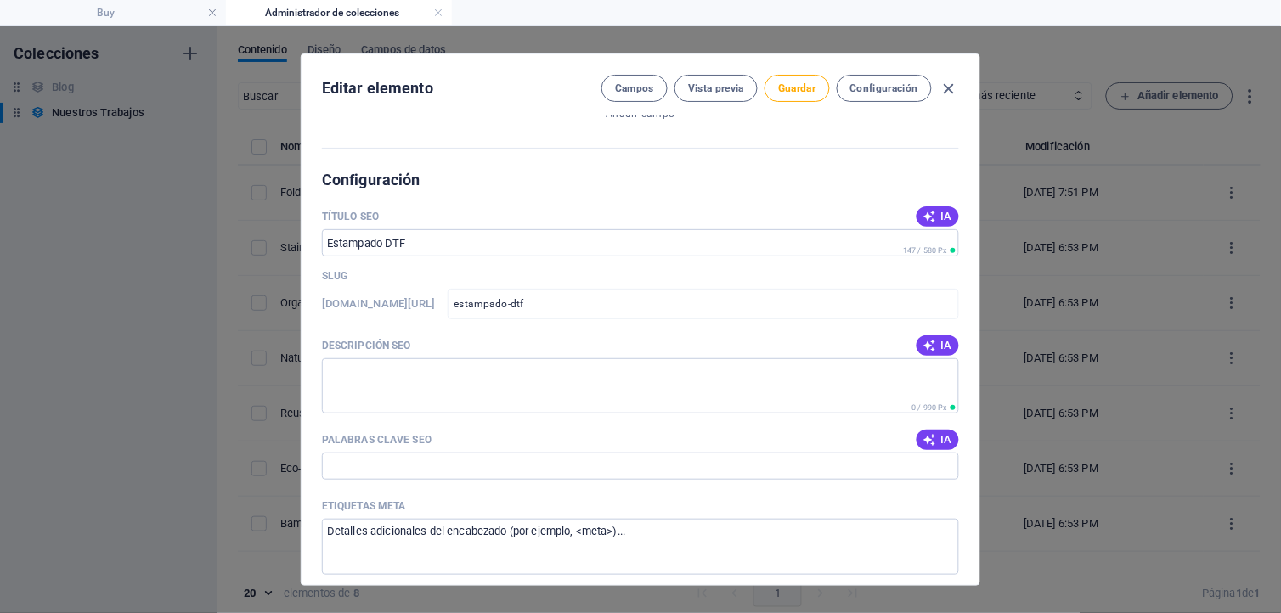
scroll to position [1132, 0]
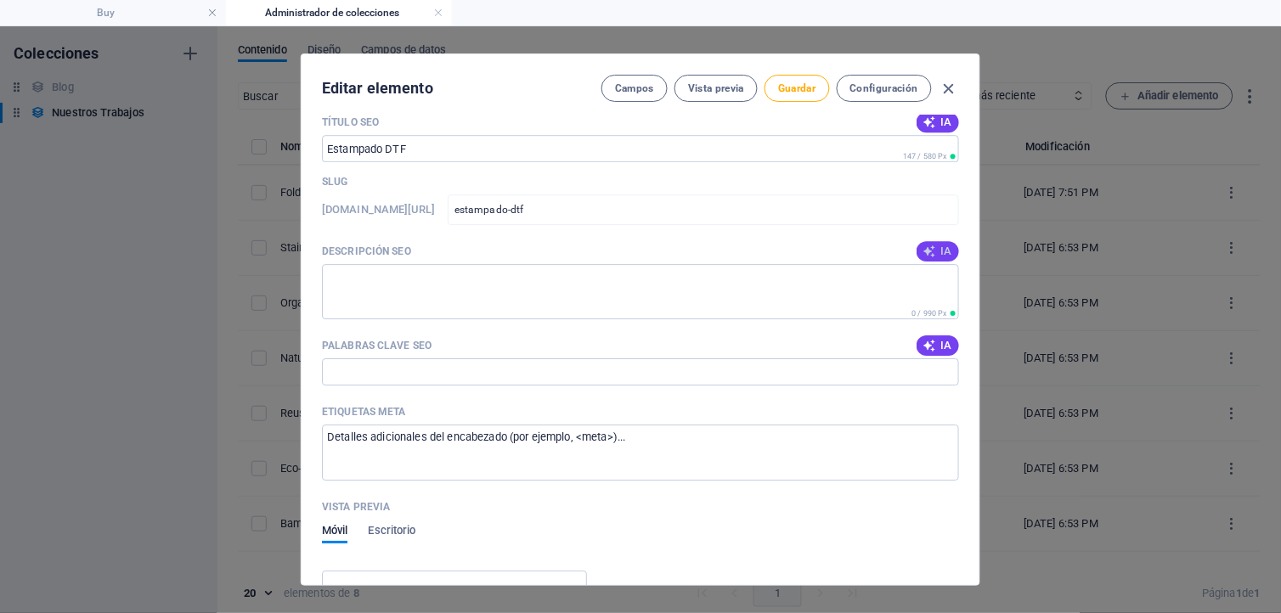
click at [926, 251] on icon "button" at bounding box center [929, 251] width 15 height 15
type textarea "Discover our 16oz foldable DTF coffee-to-go mug for just $12! Eco-friendly, lea…"
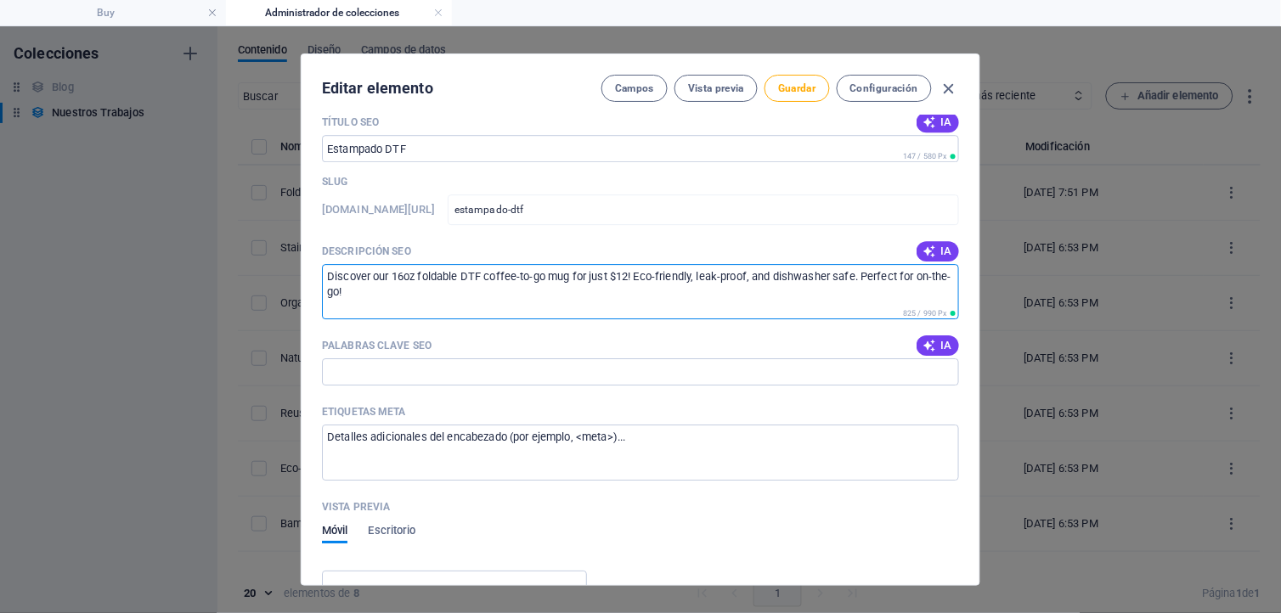
drag, startPoint x: 358, startPoint y: 296, endPoint x: 312, endPoint y: 273, distance: 50.9
click at [312, 273] on div "Name Estampado DTF ​ Slug [DOMAIN_NAME][URL] estampado-dtf ​ Imagen del product…" at bounding box center [640, 350] width 678 height 470
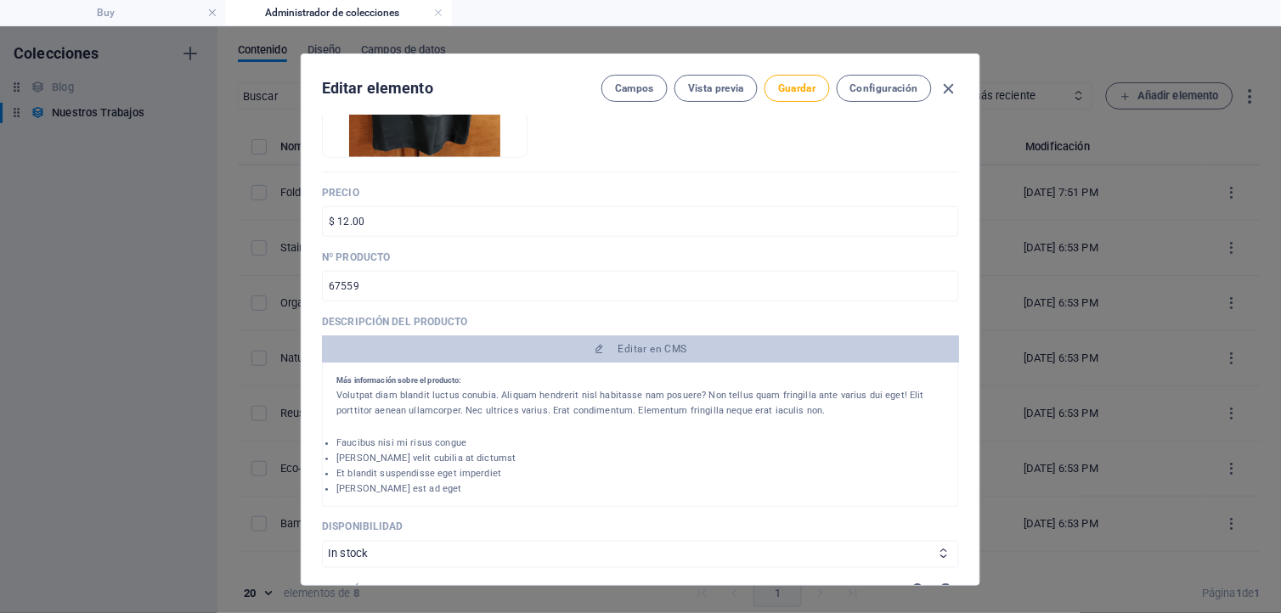
scroll to position [87, 0]
drag, startPoint x: 335, startPoint y: 377, endPoint x: 548, endPoint y: 486, distance: 238.5
click at [548, 486] on div "1 Foldable Coffee-To-Go Mug (16oz/475ml) The reusable to-go cups are the perfec…" at bounding box center [640, 391] width 608 height 204
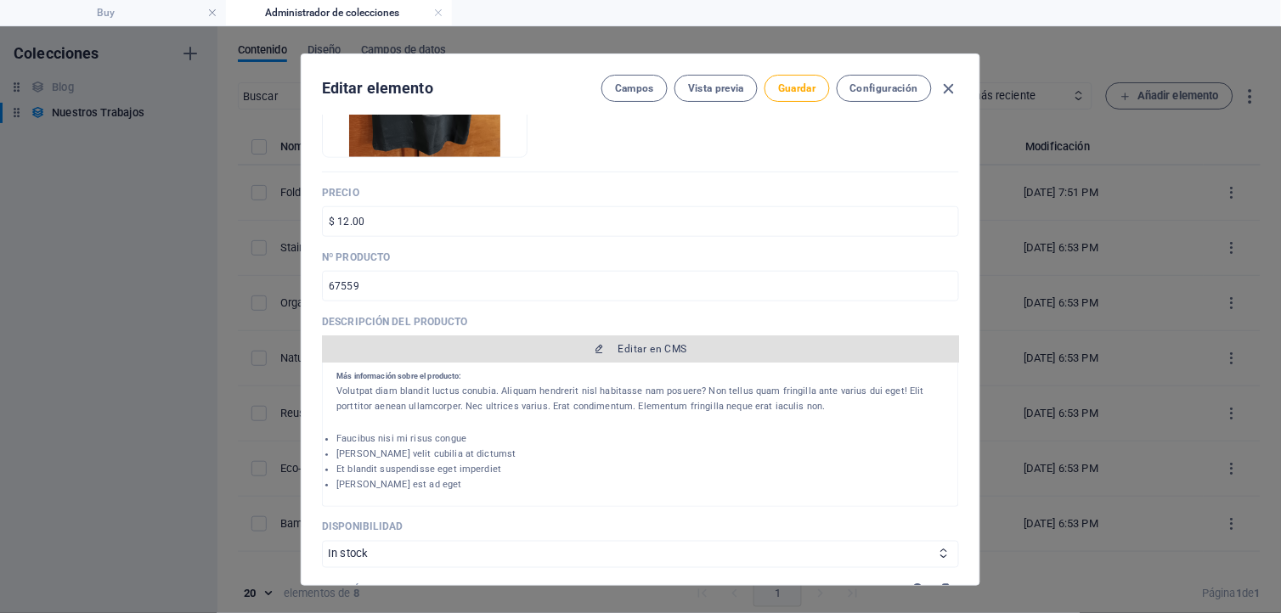
click at [632, 346] on span "Editar en CMS" at bounding box center [652, 349] width 69 height 14
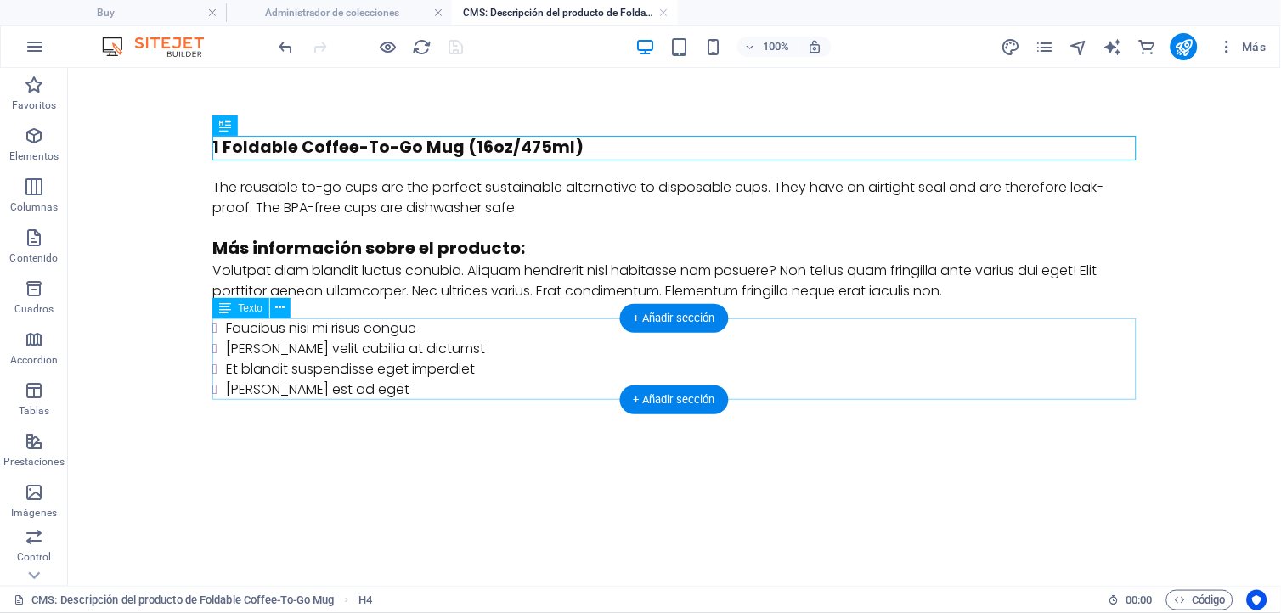
scroll to position [0, 0]
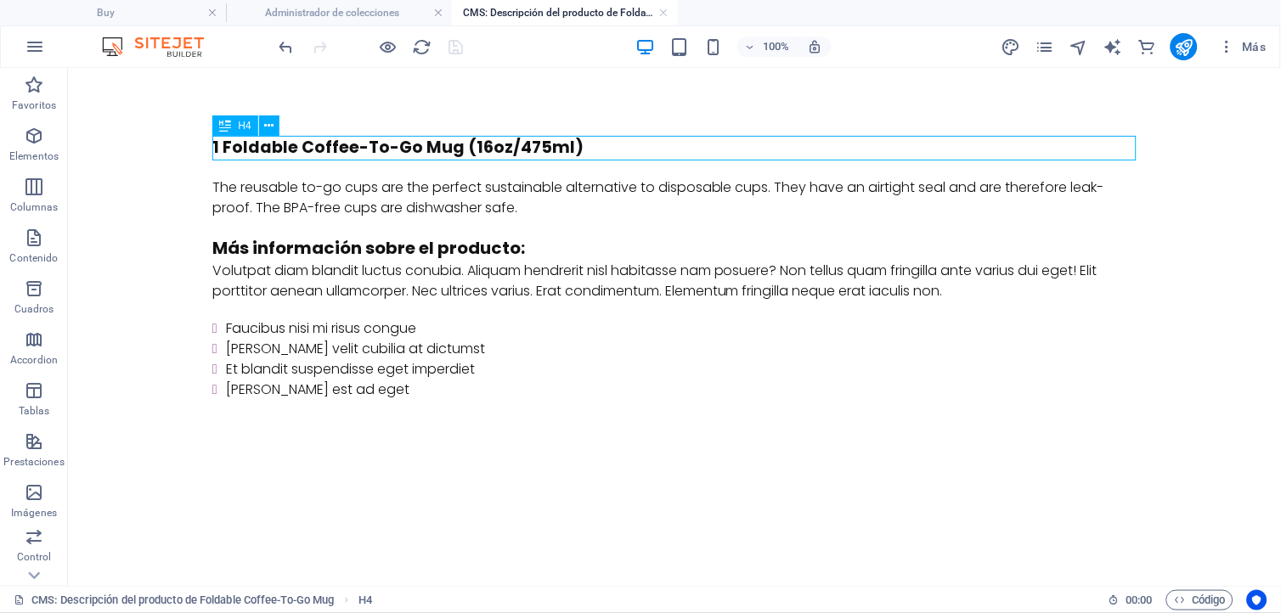
click at [232, 146] on div "1 Foldable Coffee-To-Go Mug (16oz/475ml)" at bounding box center [673, 147] width 924 height 25
click at [234, 145] on div "1 Foldable Coffee-To-Go Mug (16oz/475ml)" at bounding box center [673, 147] width 924 height 25
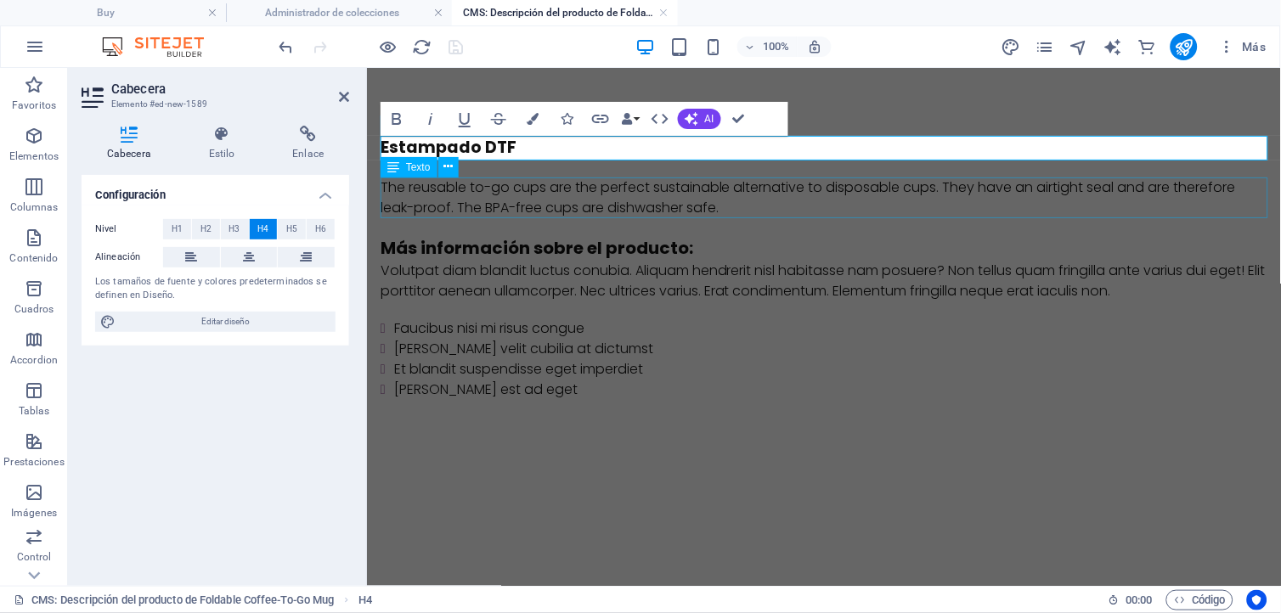
click at [504, 201] on div "The reusable to-go cups are the perfect sustainable alternative to disposable c…" at bounding box center [823, 197] width 887 height 41
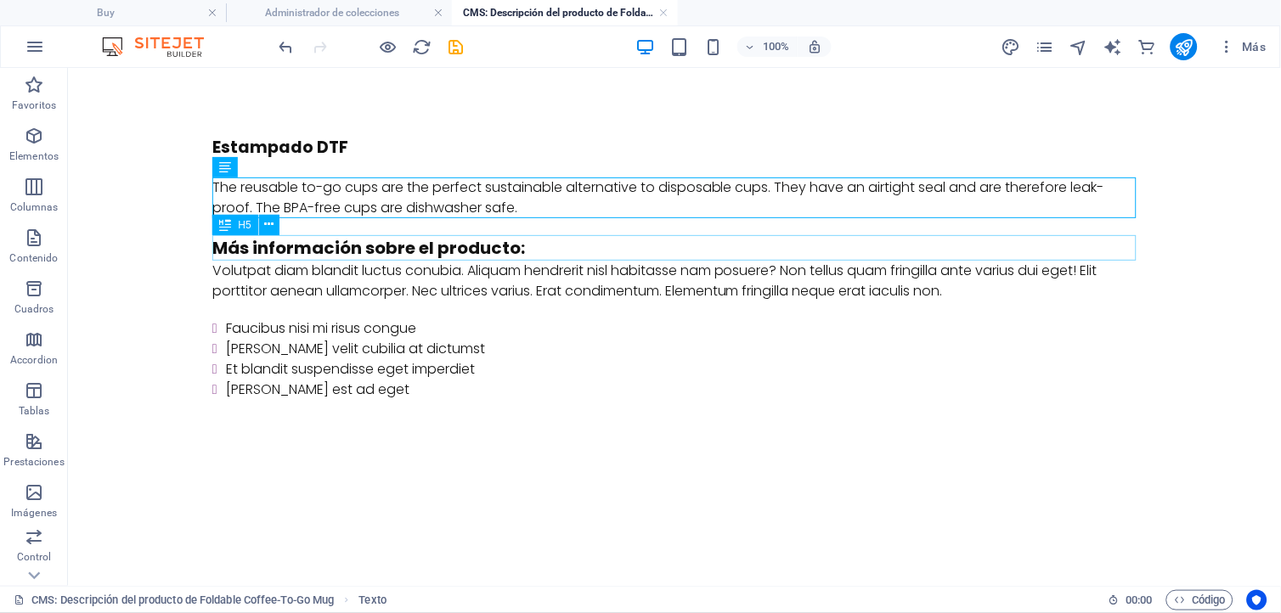
click at [492, 243] on div "Más información sobre el producto:" at bounding box center [673, 246] width 924 height 25
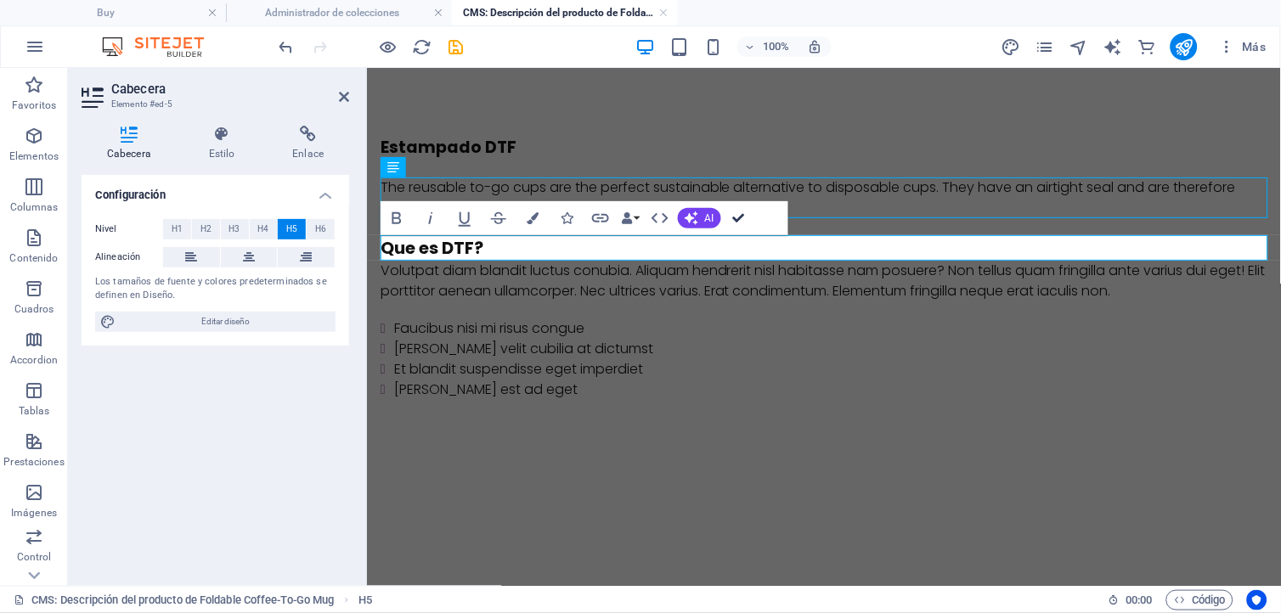
drag, startPoint x: 741, startPoint y: 214, endPoint x: 671, endPoint y: 148, distance: 96.7
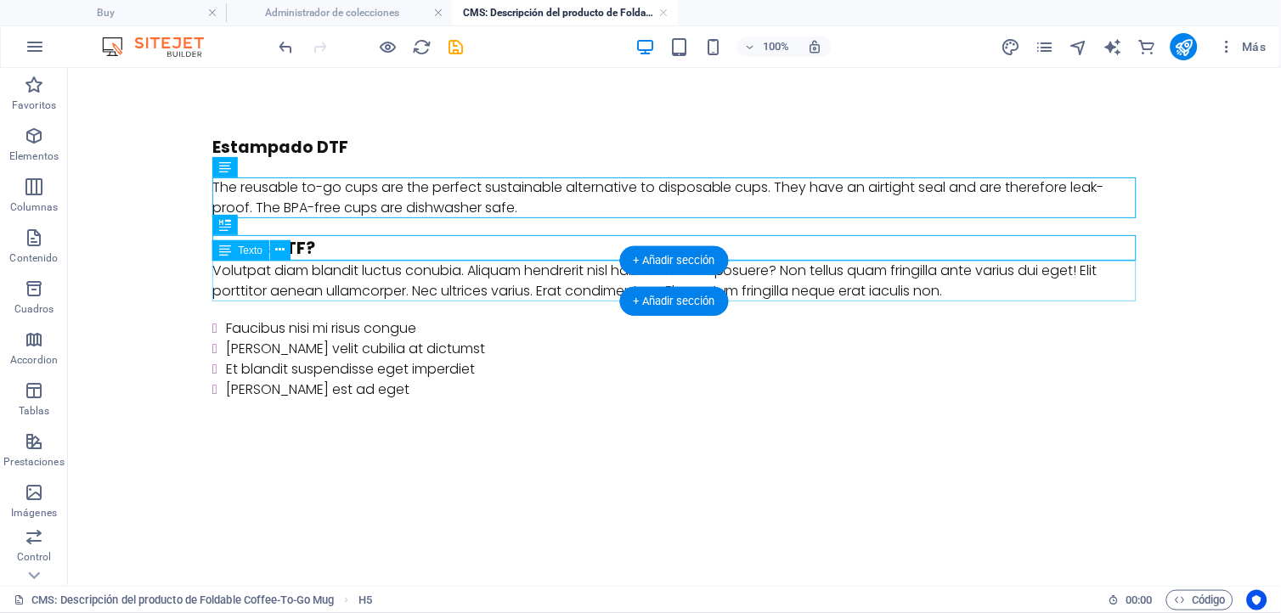
click at [223, 273] on div "Volutpat diam blandit luctus conubia. Aliquam hendrerit nisl habitasse nam posu…" at bounding box center [673, 280] width 924 height 41
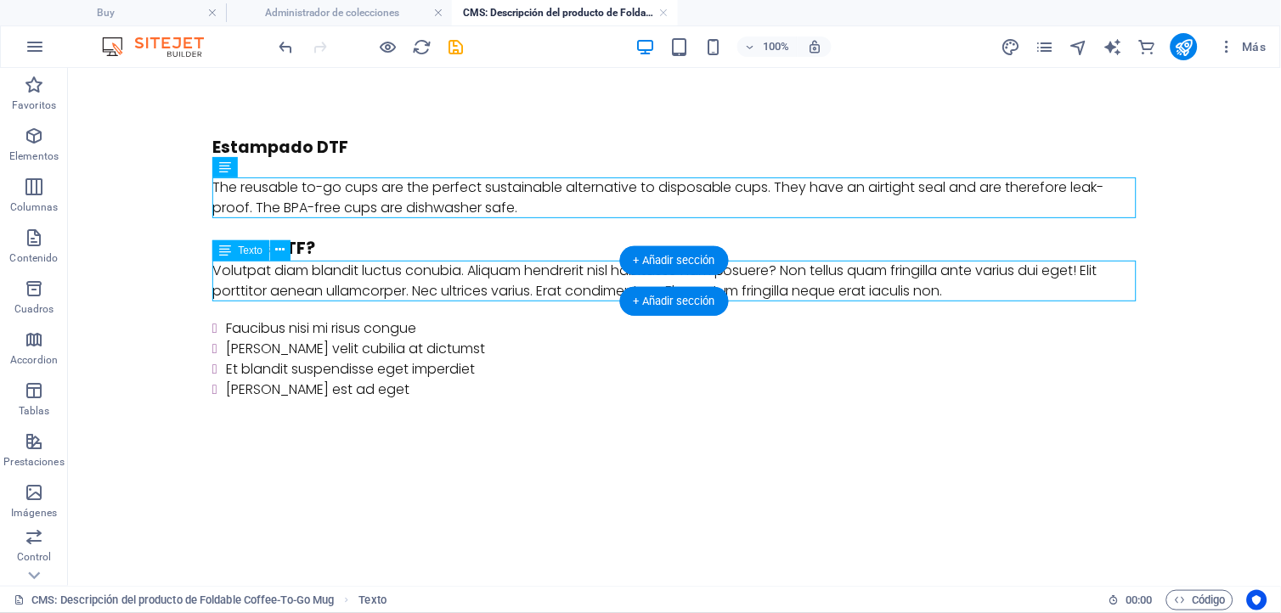
click at [223, 273] on div "Volutpat diam blandit luctus conubia. Aliquam hendrerit nisl habitasse nam posu…" at bounding box center [673, 280] width 924 height 41
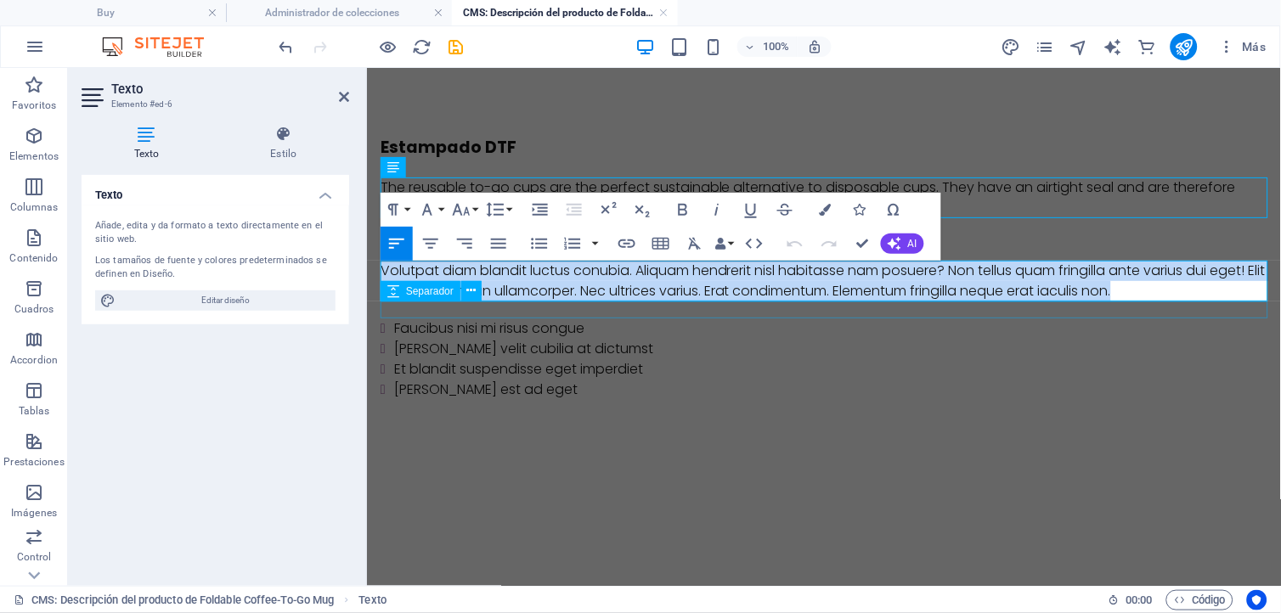
drag, startPoint x: 383, startPoint y: 266, endPoint x: 1176, endPoint y: 303, distance: 794.0
click at [1176, 303] on div "Estampado DTF The reusable to-go cups are the perfect sustainable alternative t…" at bounding box center [823, 267] width 887 height 264
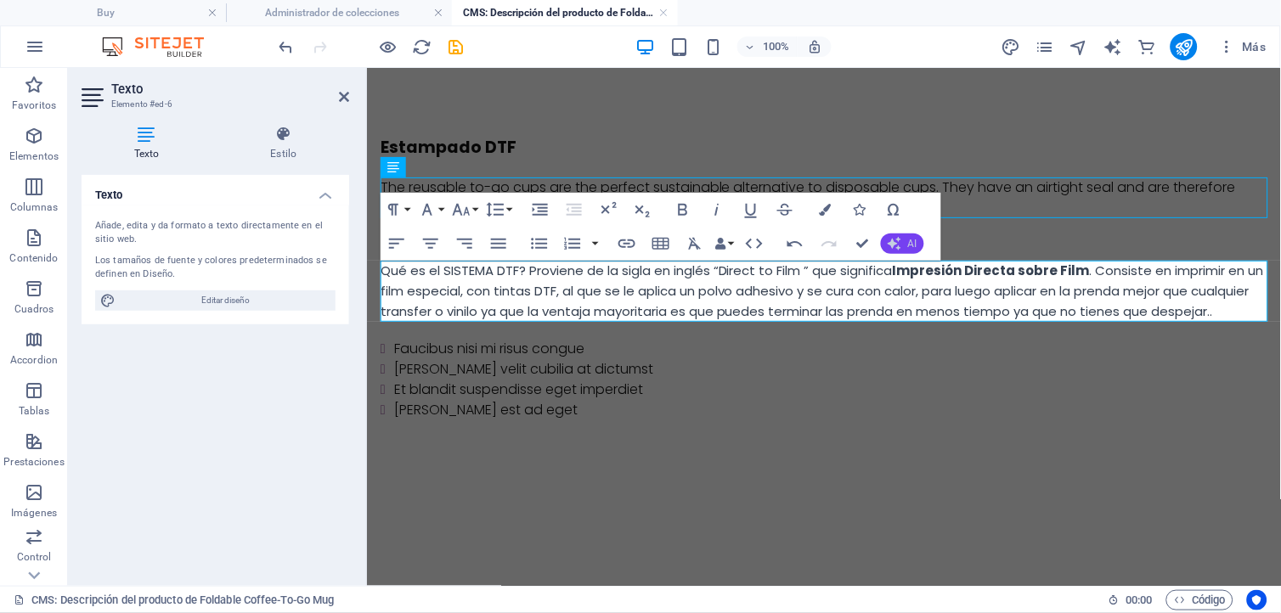
click at [902, 246] on button "AI" at bounding box center [902, 244] width 43 height 20
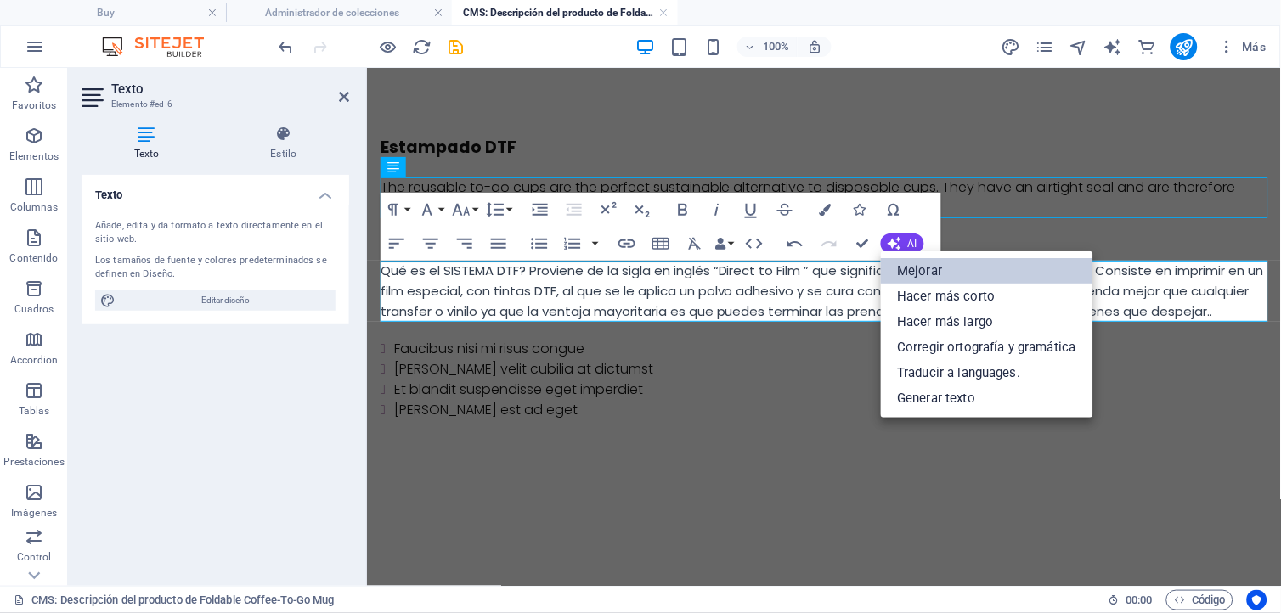
click at [953, 276] on link "Mejorar" at bounding box center [987, 270] width 212 height 25
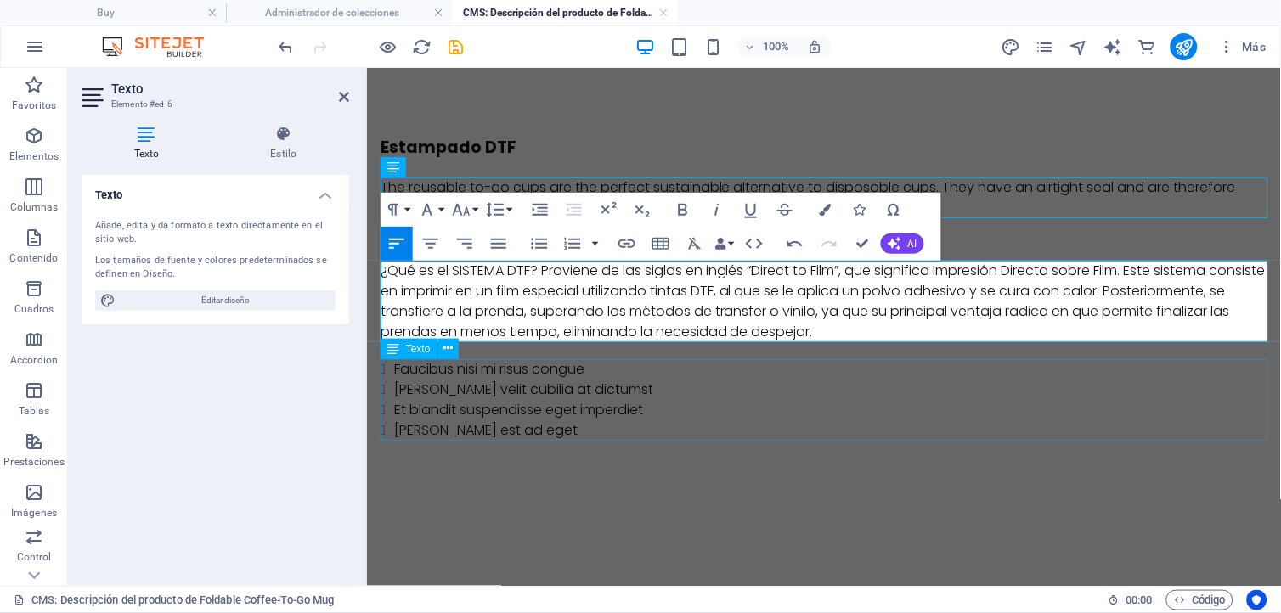
click at [624, 419] on div "Faucibus nisi mi risus congue [PERSON_NAME] velit cubilia at dictumst Et blandi…" at bounding box center [823, 399] width 887 height 82
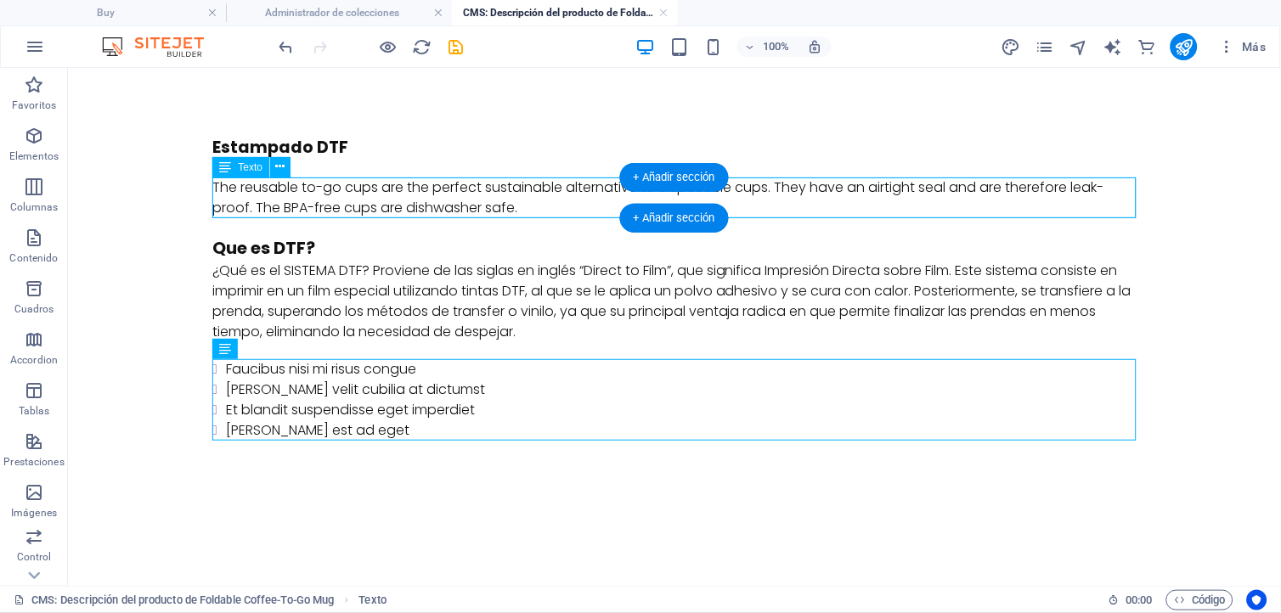
click at [494, 207] on div "The reusable to-go cups are the perfect sustainable alternative to disposable c…" at bounding box center [673, 197] width 924 height 41
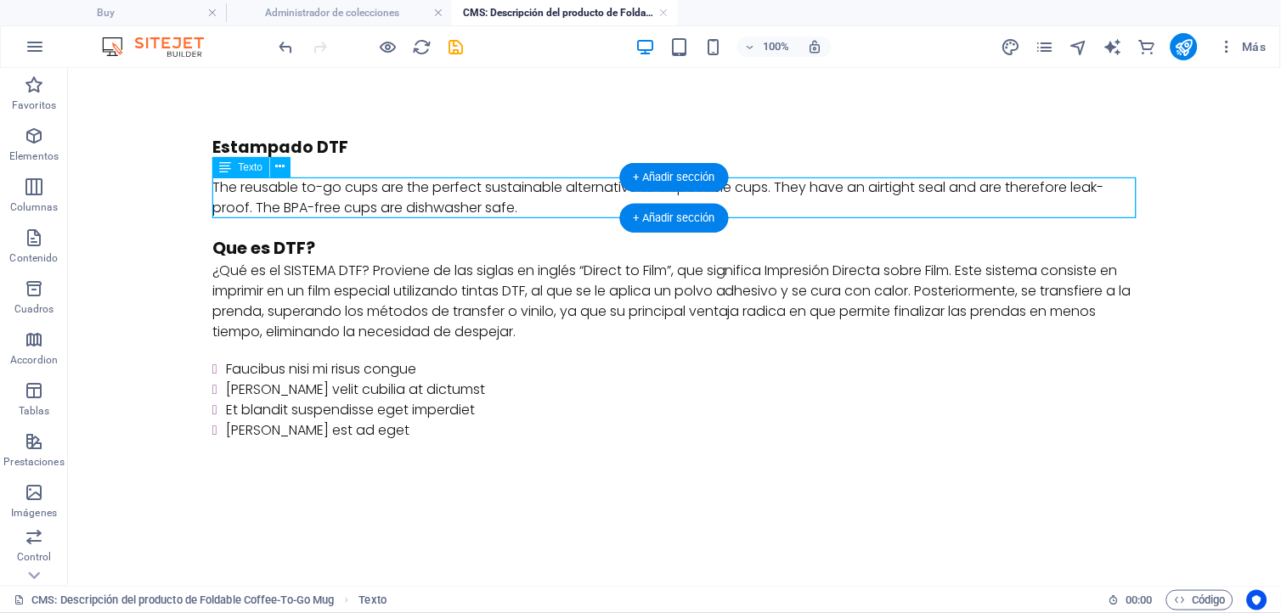
click at [494, 205] on div "The reusable to-go cups are the perfect sustainable alternative to disposable c…" at bounding box center [673, 197] width 924 height 41
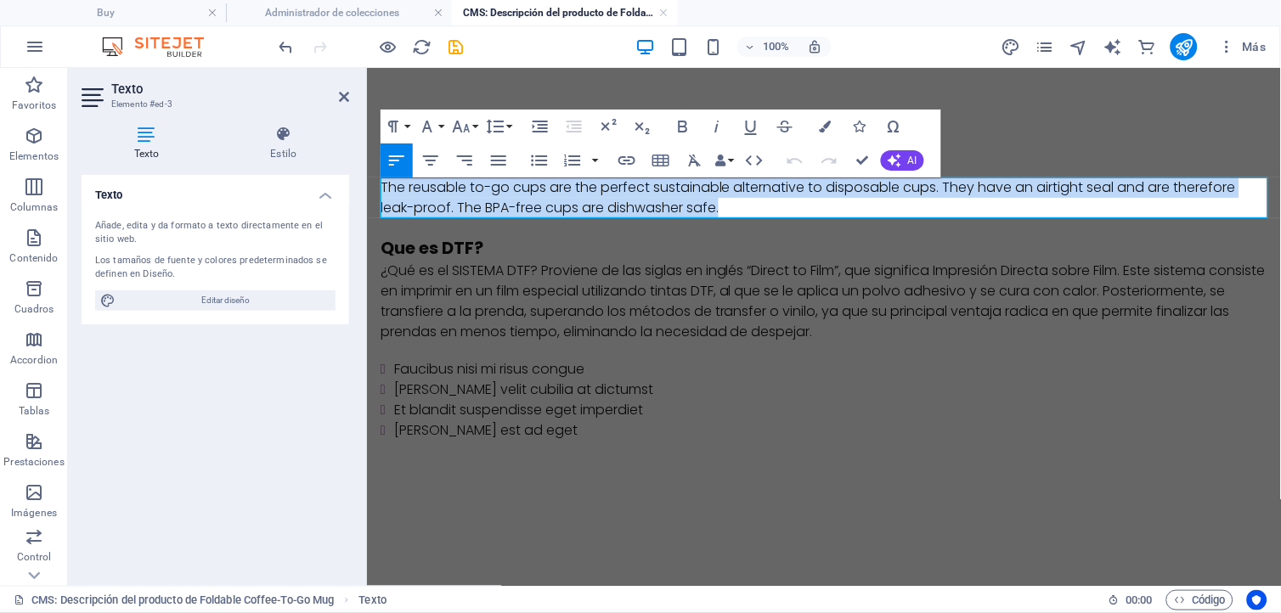
drag, startPoint x: 680, startPoint y: 203, endPoint x: 352, endPoint y: 156, distance: 331.9
click at [366, 156] on html "Skip to main content Estampado DTF The reusable to-go cups are the perfect sust…" at bounding box center [823, 287] width 914 height 441
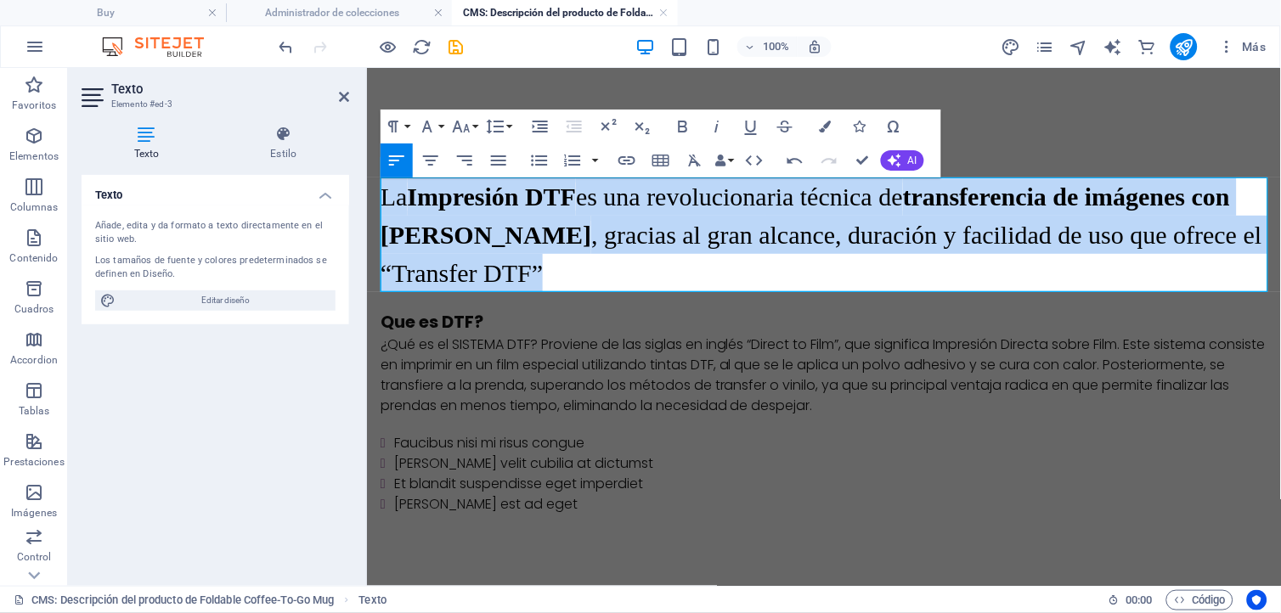
drag, startPoint x: 544, startPoint y: 272, endPoint x: 352, endPoint y: 195, distance: 206.6
click at [366, 195] on html "Skip to main content Estampado DTF La Impresión DTF es una revolucionaria técni…" at bounding box center [823, 324] width 914 height 515
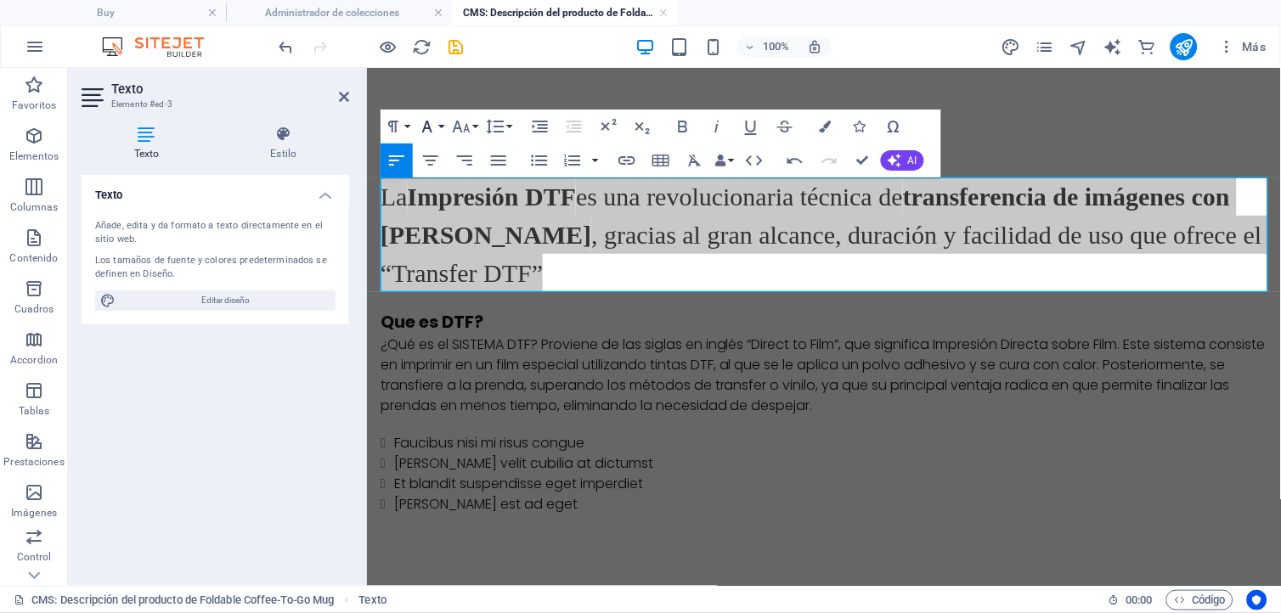
click at [444, 127] on button "Font Family" at bounding box center [430, 127] width 32 height 34
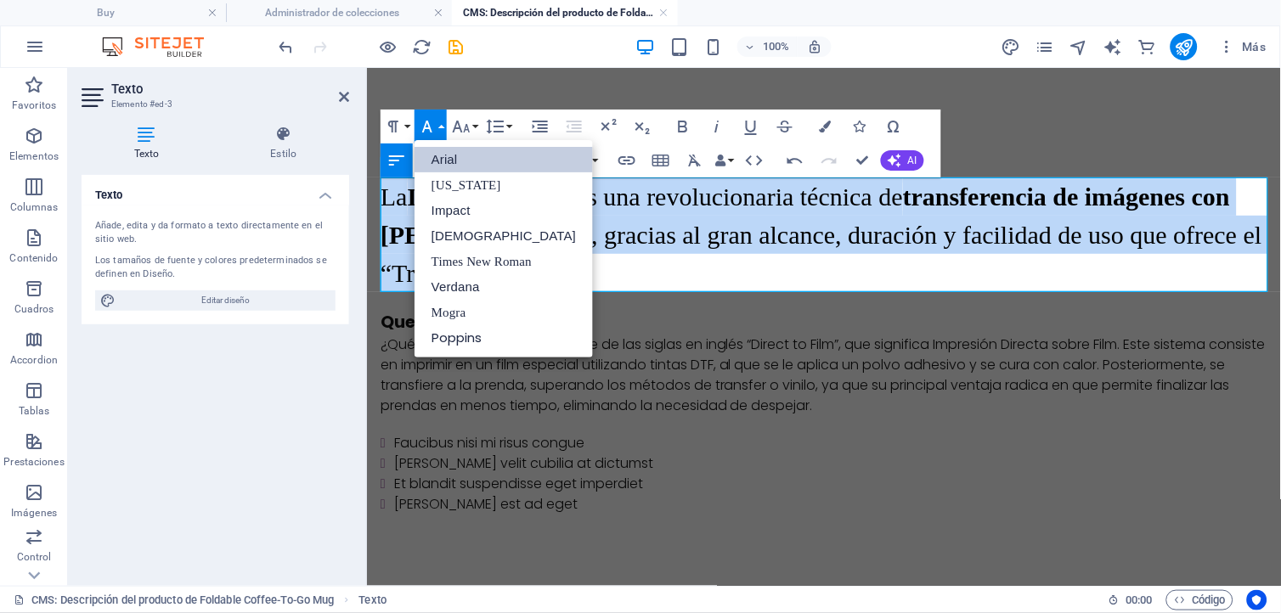
click at [442, 157] on link "Arial" at bounding box center [503, 159] width 178 height 25
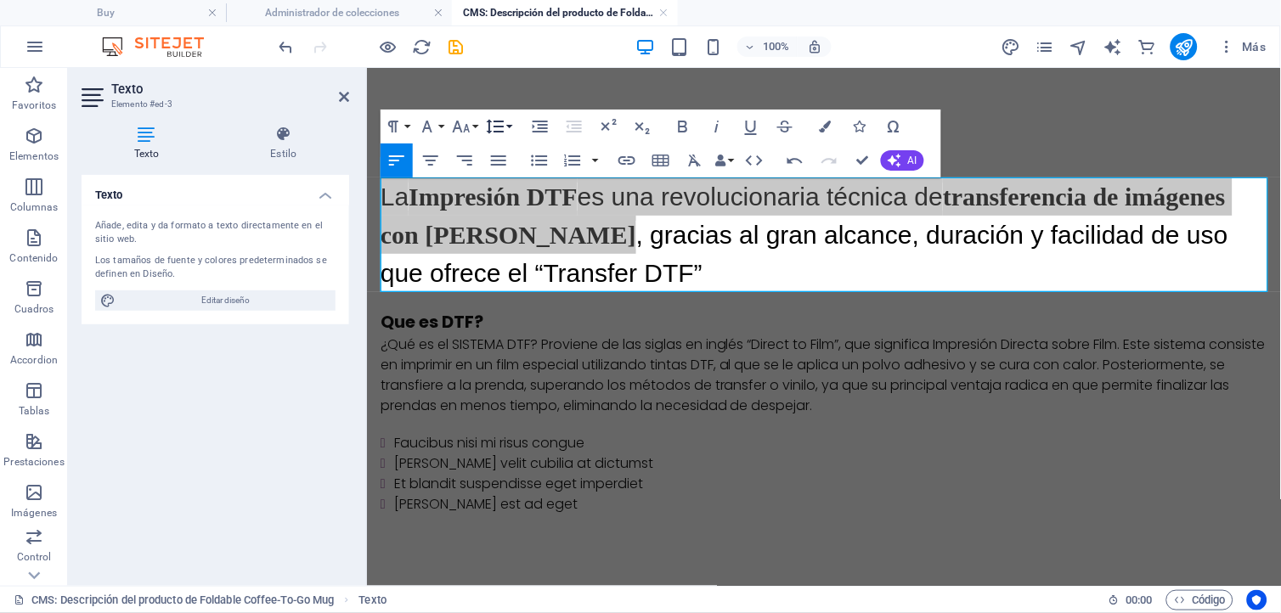
click at [506, 125] on button "Line Height" at bounding box center [498, 127] width 32 height 34
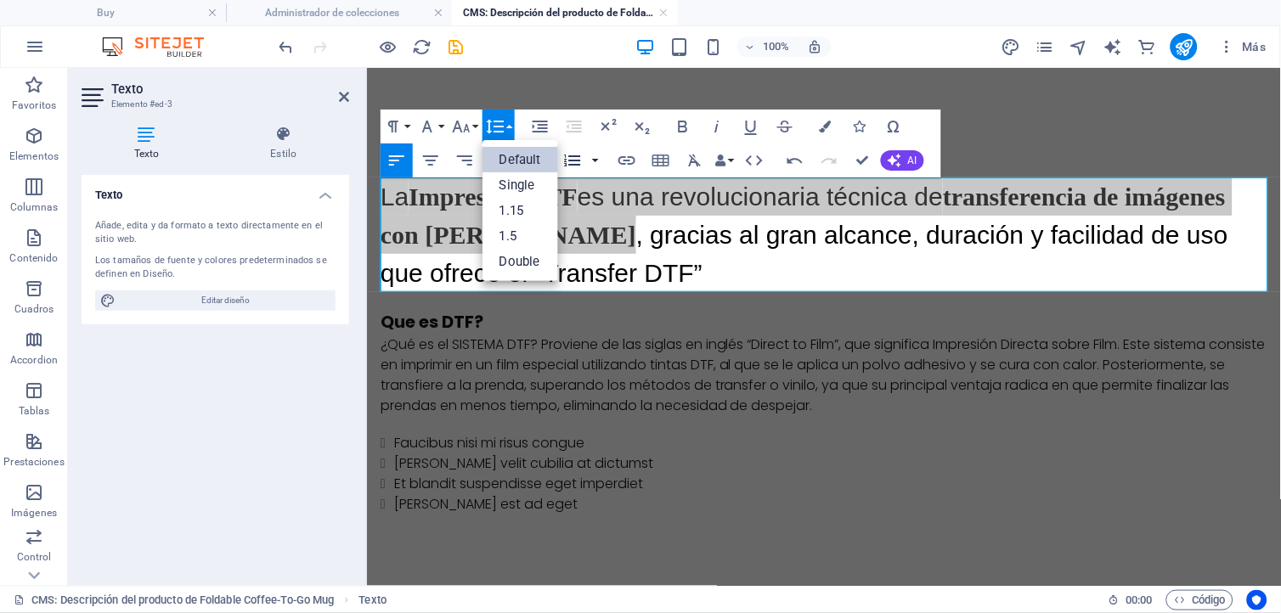
click at [593, 156] on button "button" at bounding box center [595, 161] width 14 height 34
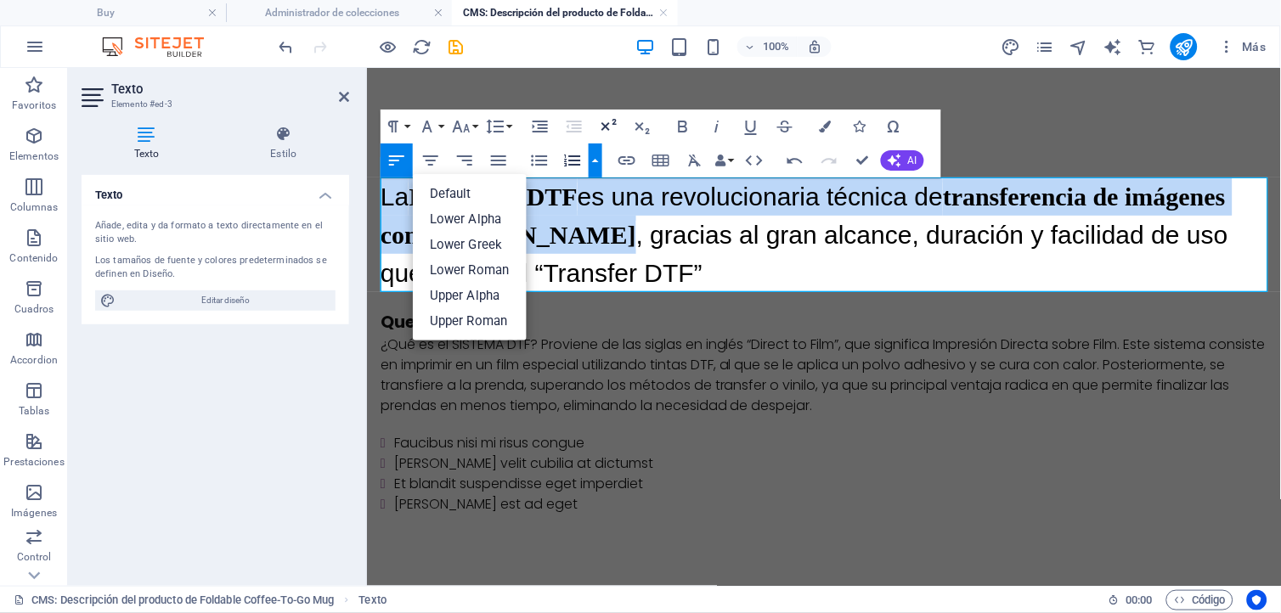
click at [600, 125] on icon "button" at bounding box center [608, 126] width 20 height 20
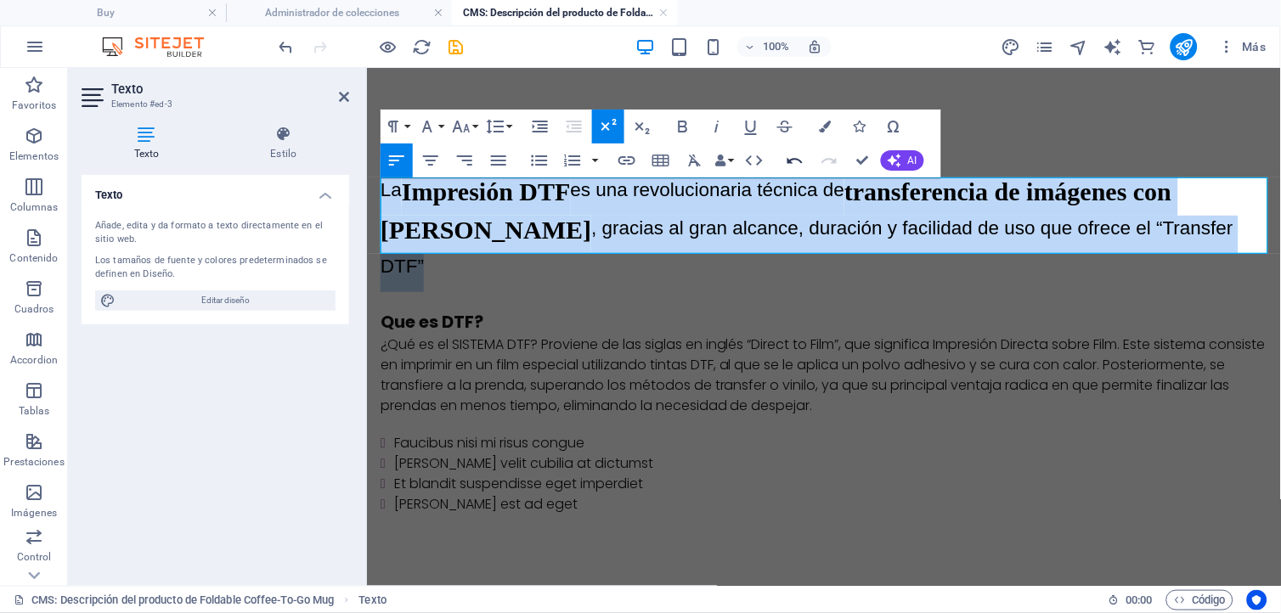
click at [796, 163] on icon "button" at bounding box center [795, 160] width 20 height 20
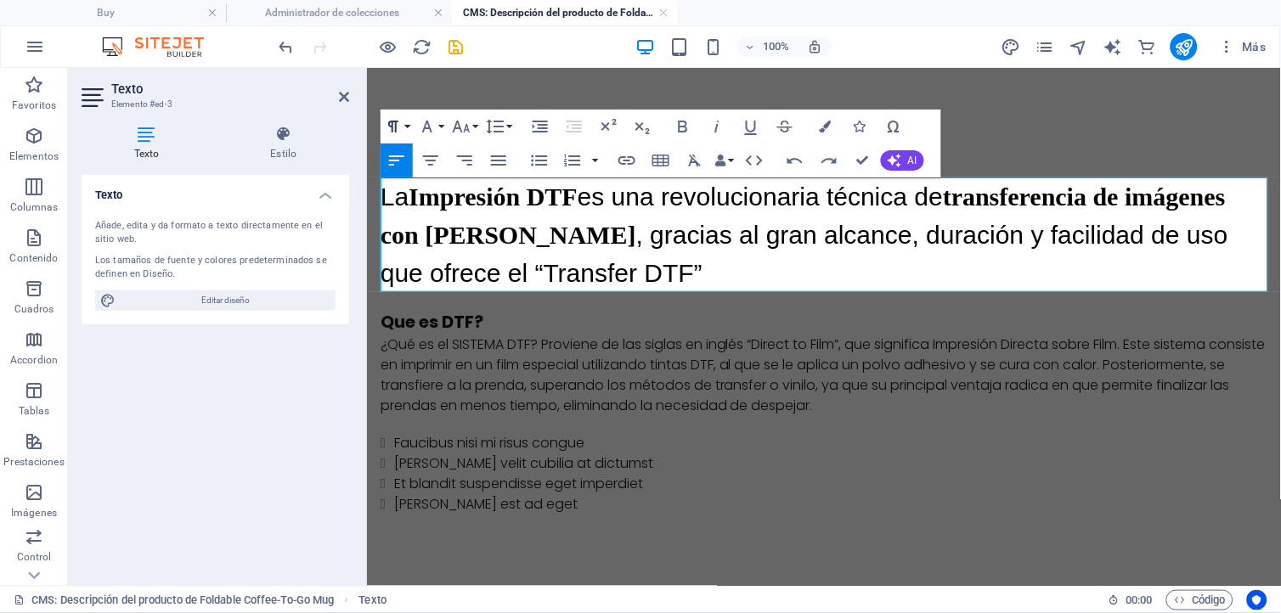
click at [411, 124] on button "Paragraph Format" at bounding box center [396, 127] width 32 height 34
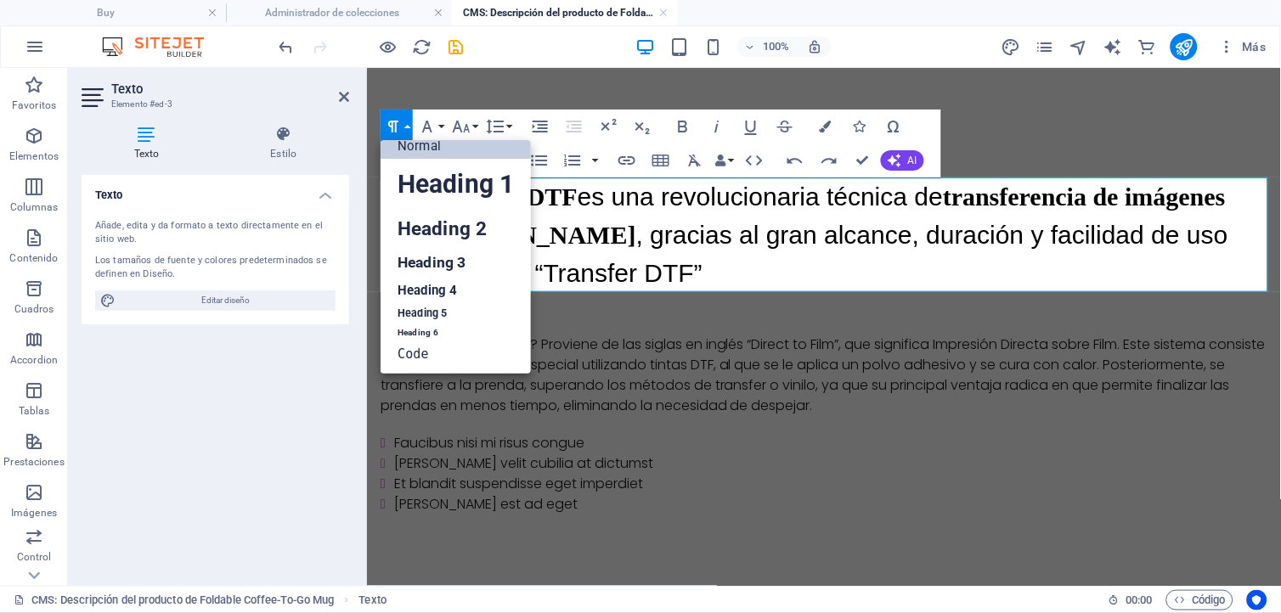
scroll to position [13, 0]
click at [410, 312] on link "Heading 5" at bounding box center [455, 314] width 150 height 21
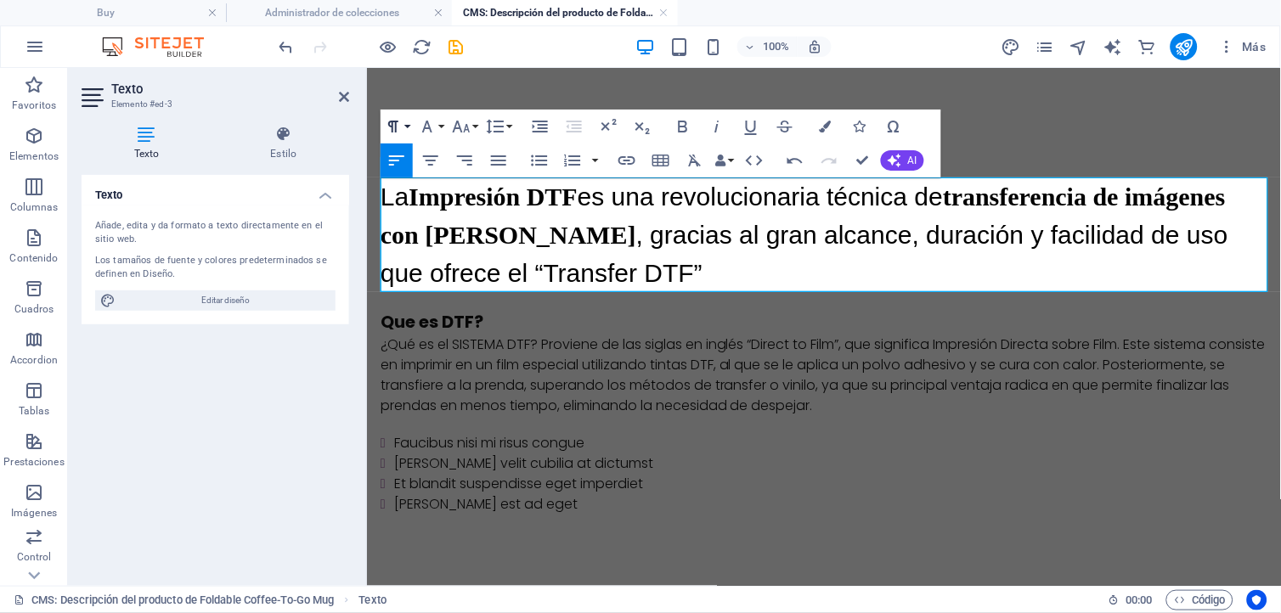
click at [405, 121] on button "Paragraph Format" at bounding box center [396, 127] width 32 height 34
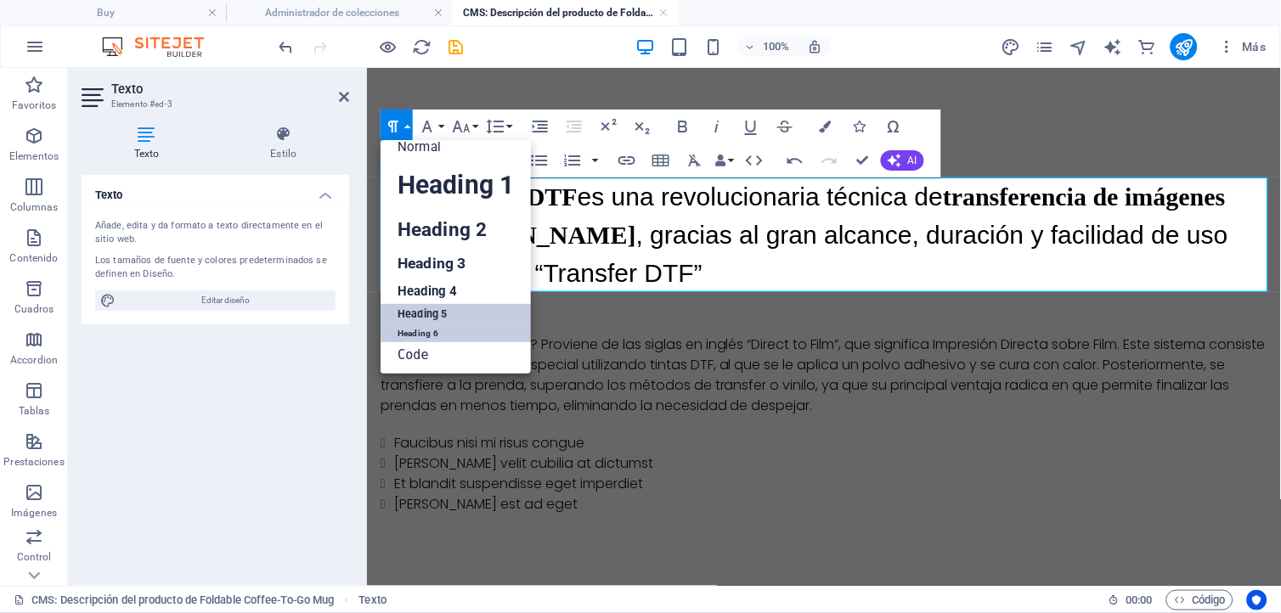
click at [425, 334] on link "Heading 6" at bounding box center [455, 333] width 150 height 17
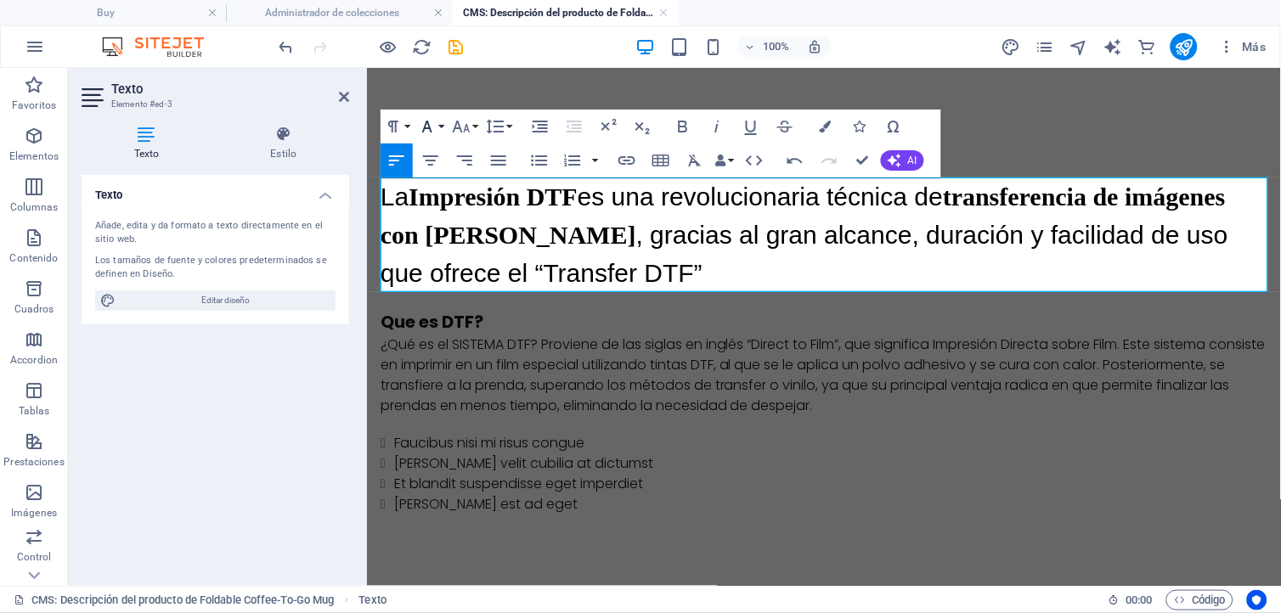
click at [442, 126] on button "Font Family" at bounding box center [430, 127] width 32 height 34
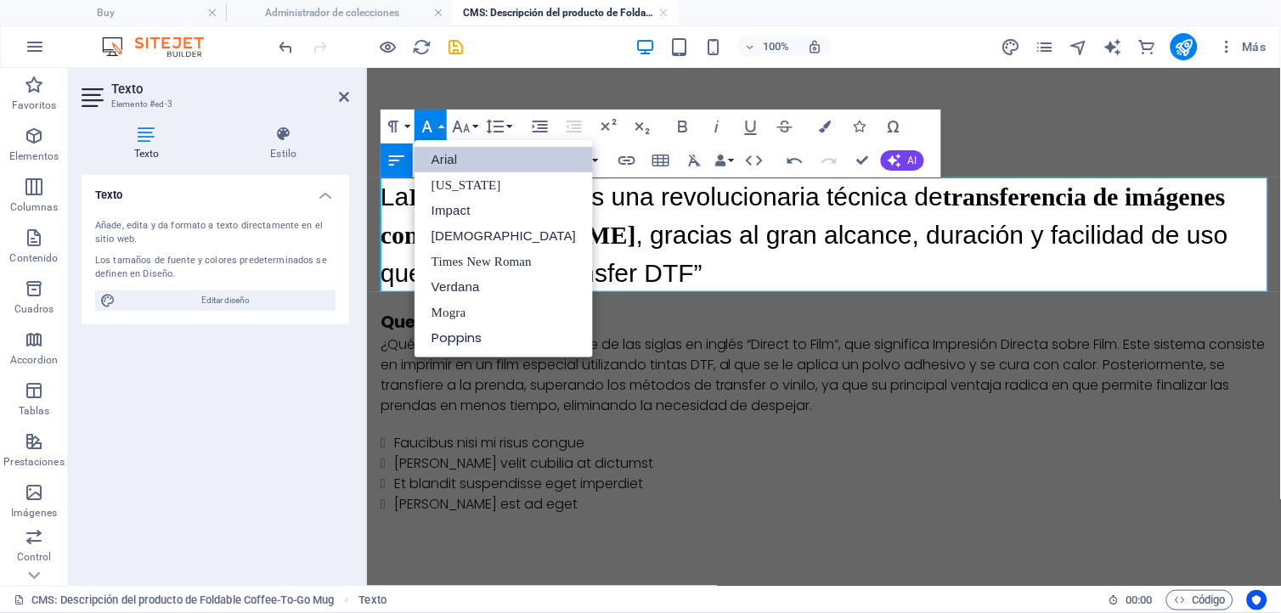
scroll to position [0, 0]
click at [476, 125] on button "Font Size" at bounding box center [464, 127] width 32 height 34
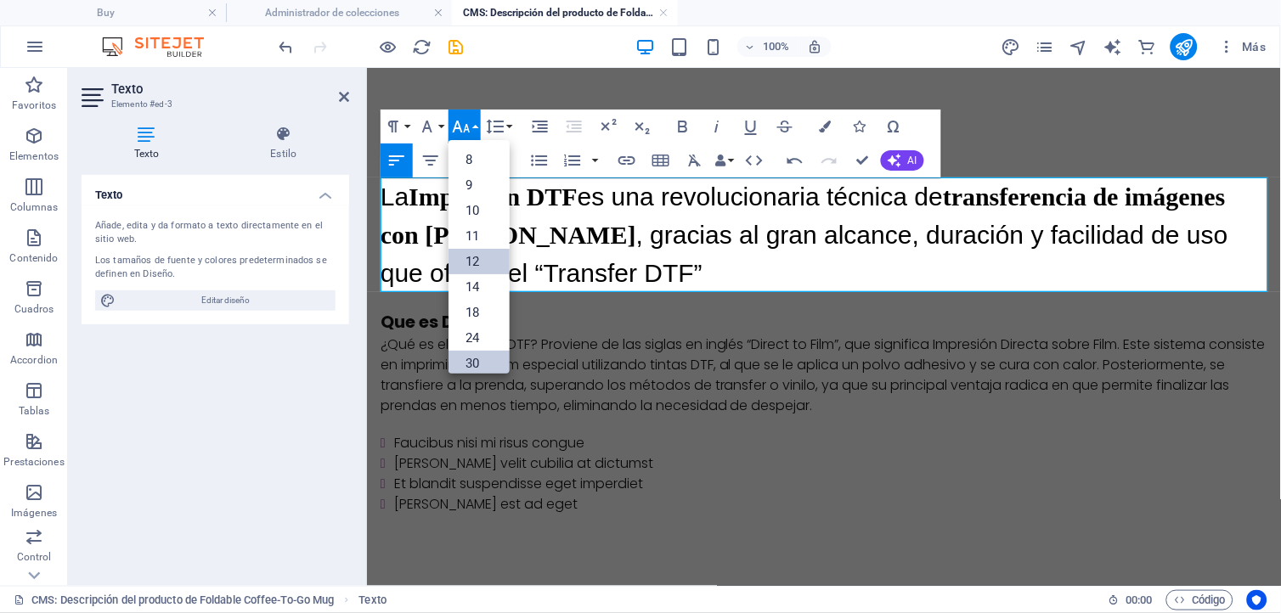
click at [471, 255] on link "12" at bounding box center [478, 261] width 61 height 25
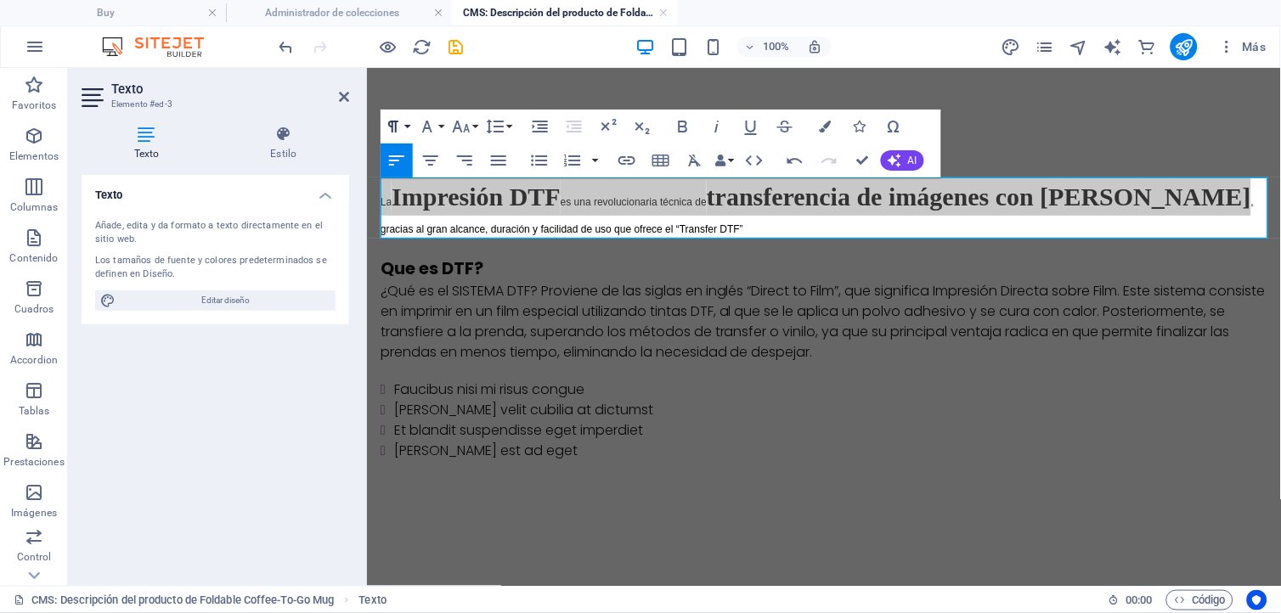
click at [408, 125] on button "Paragraph Format" at bounding box center [396, 127] width 32 height 34
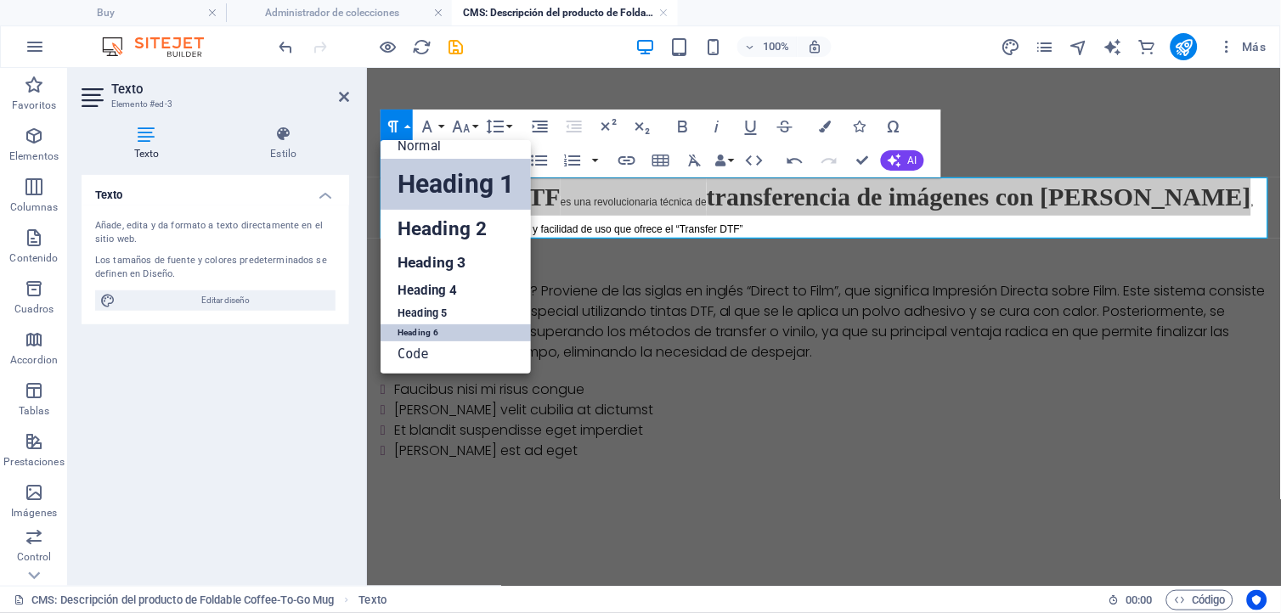
scroll to position [13, 0]
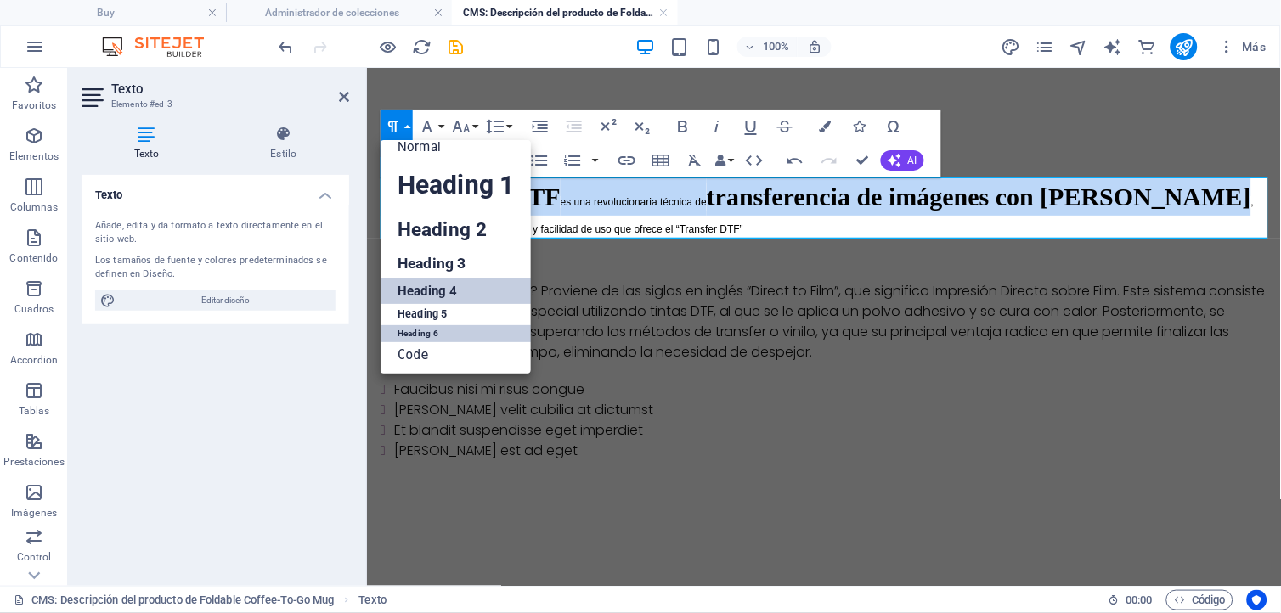
click at [427, 285] on link "Heading 4" at bounding box center [455, 291] width 150 height 25
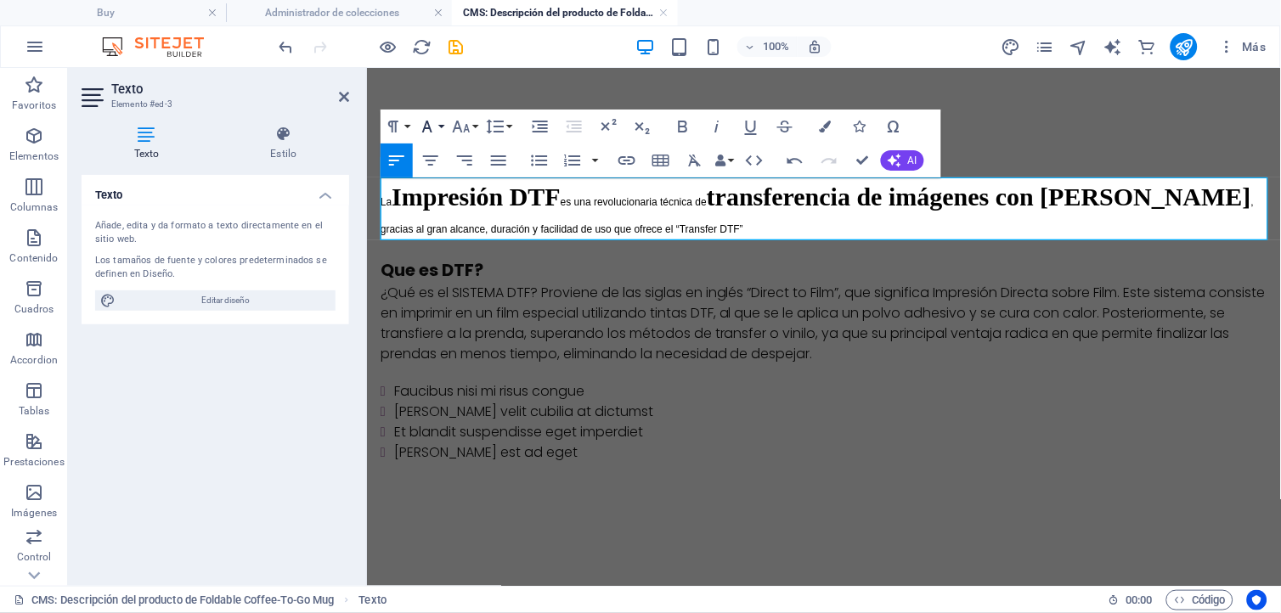
click at [443, 124] on button "Font Family" at bounding box center [430, 127] width 32 height 34
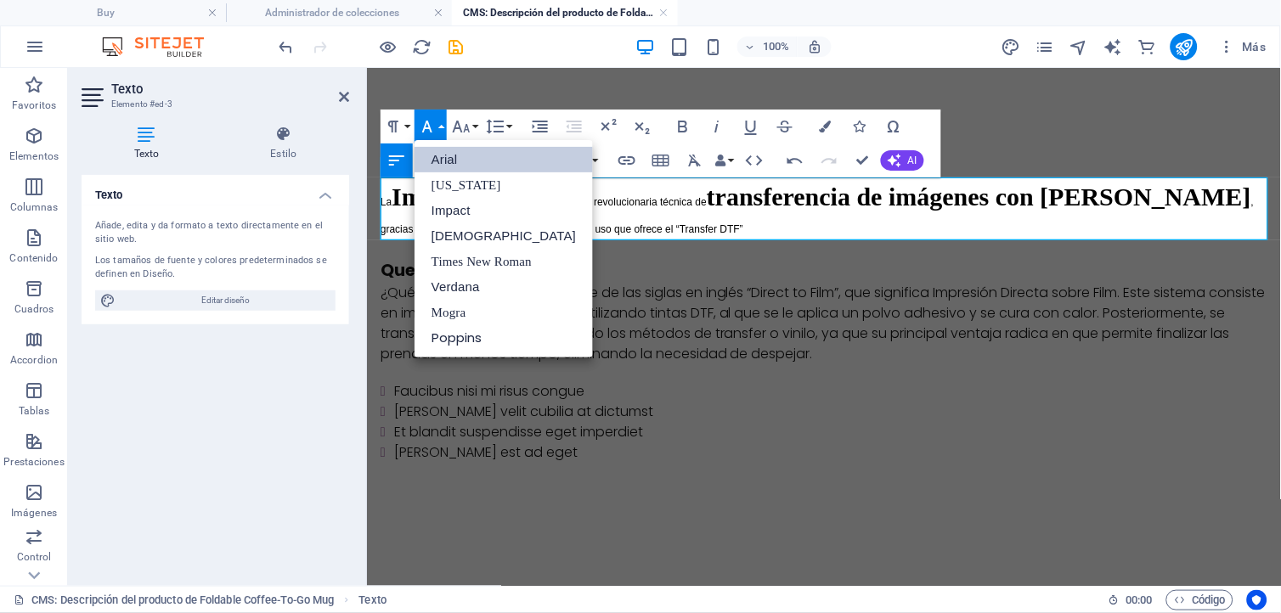
scroll to position [0, 0]
click at [455, 151] on link "Arial" at bounding box center [503, 159] width 178 height 25
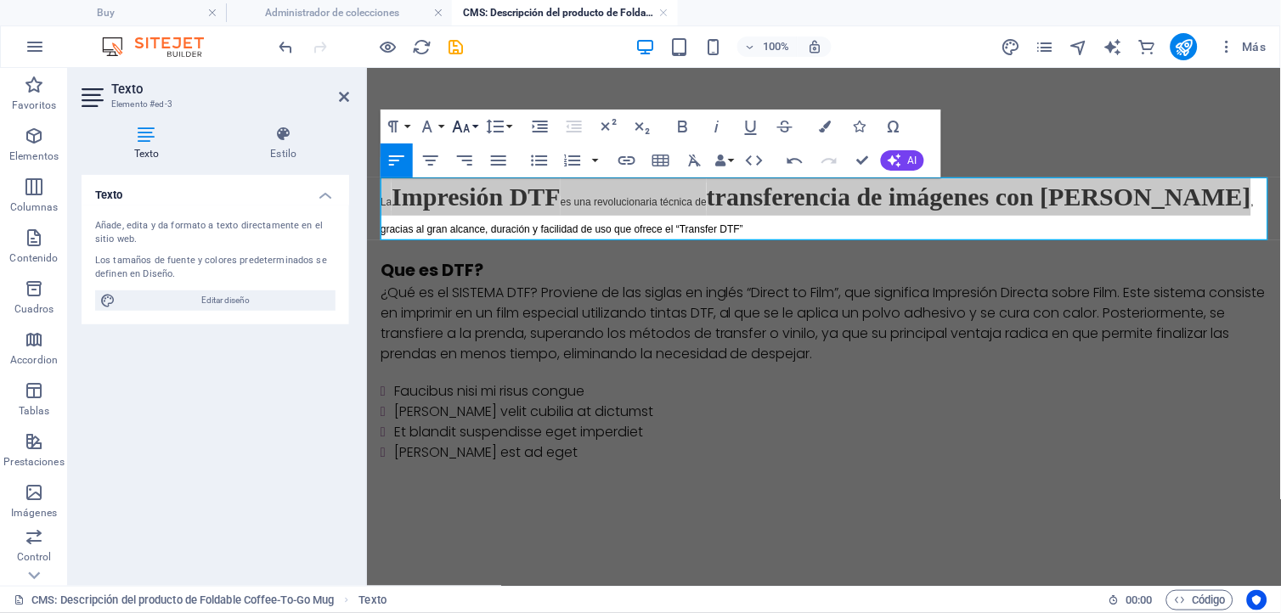
click at [472, 124] on button "Font Size" at bounding box center [464, 127] width 32 height 34
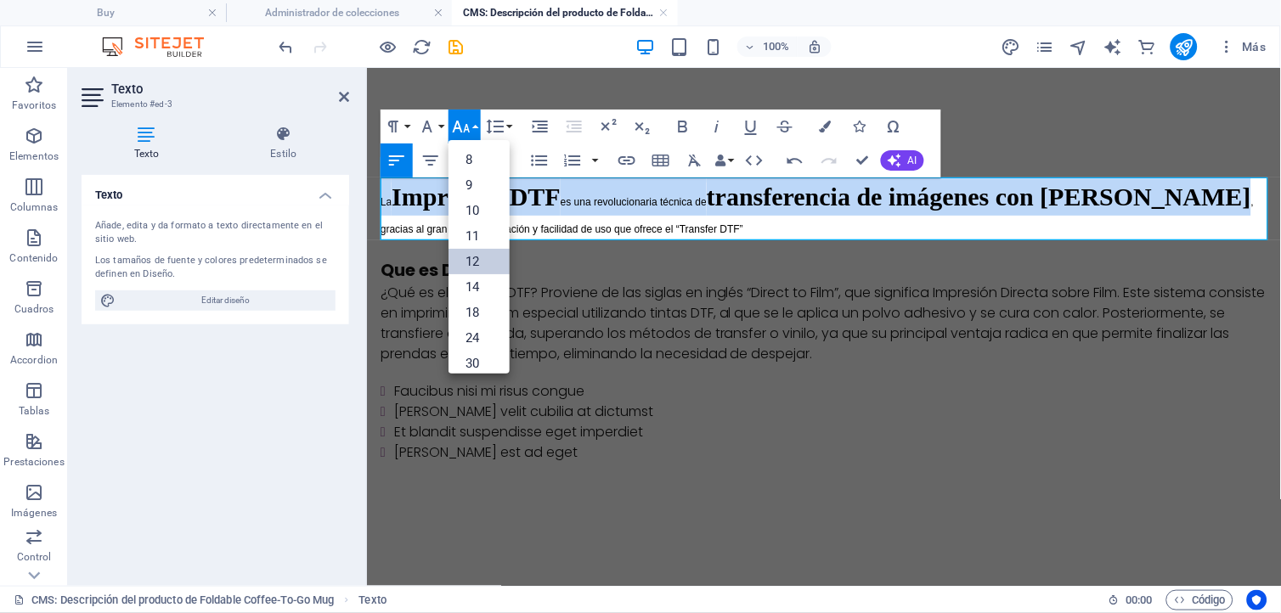
click at [479, 260] on link "12" at bounding box center [478, 261] width 61 height 25
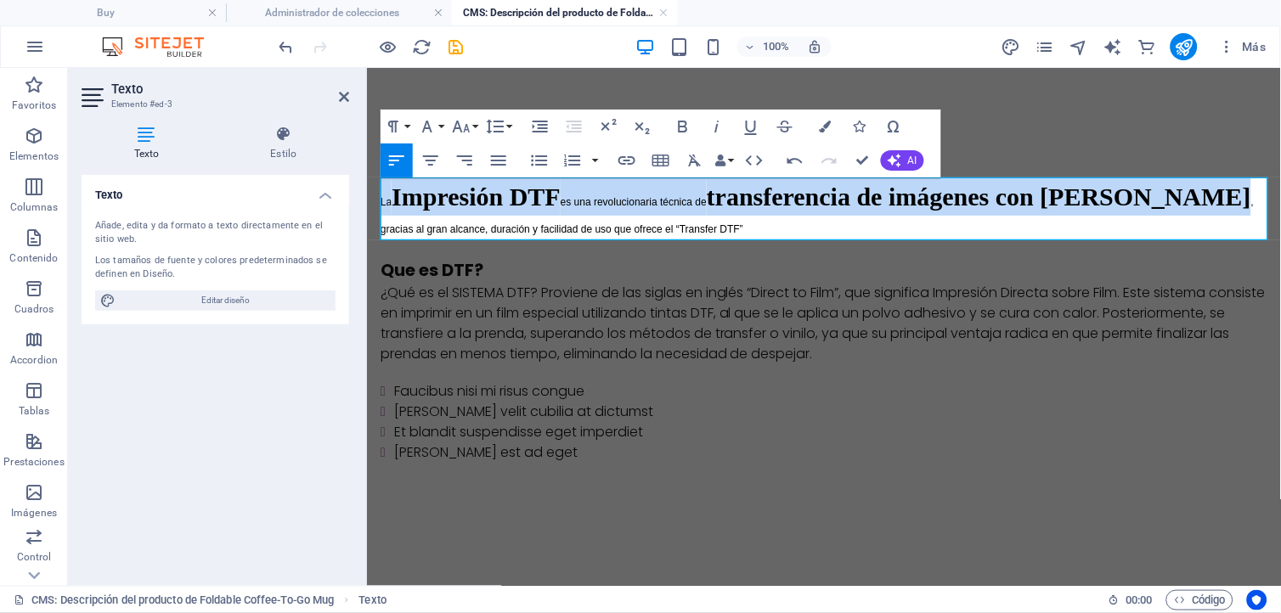
click at [689, 225] on h4 "La Impresión DTF es una revolucionaria técnica de transferencia de imágenes con…" at bounding box center [823, 208] width 887 height 63
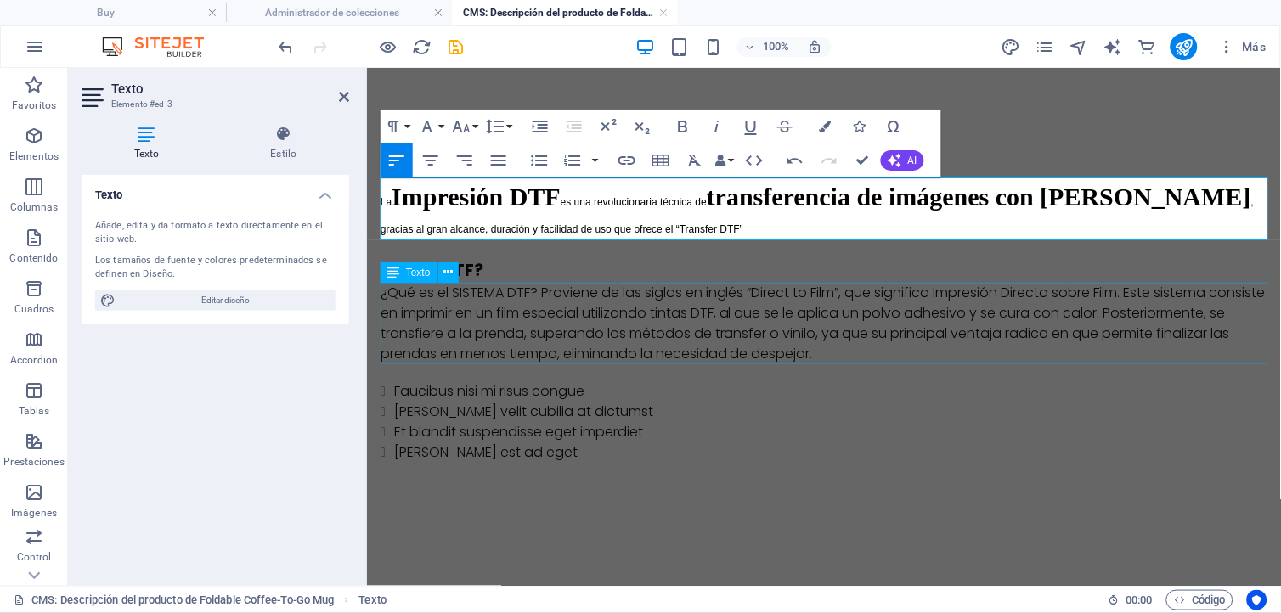
click at [448, 302] on div "¿Qué es el SISTEMA DTF? Proviene de las siglas en inglés “Direct to Film”, que …" at bounding box center [823, 323] width 887 height 82
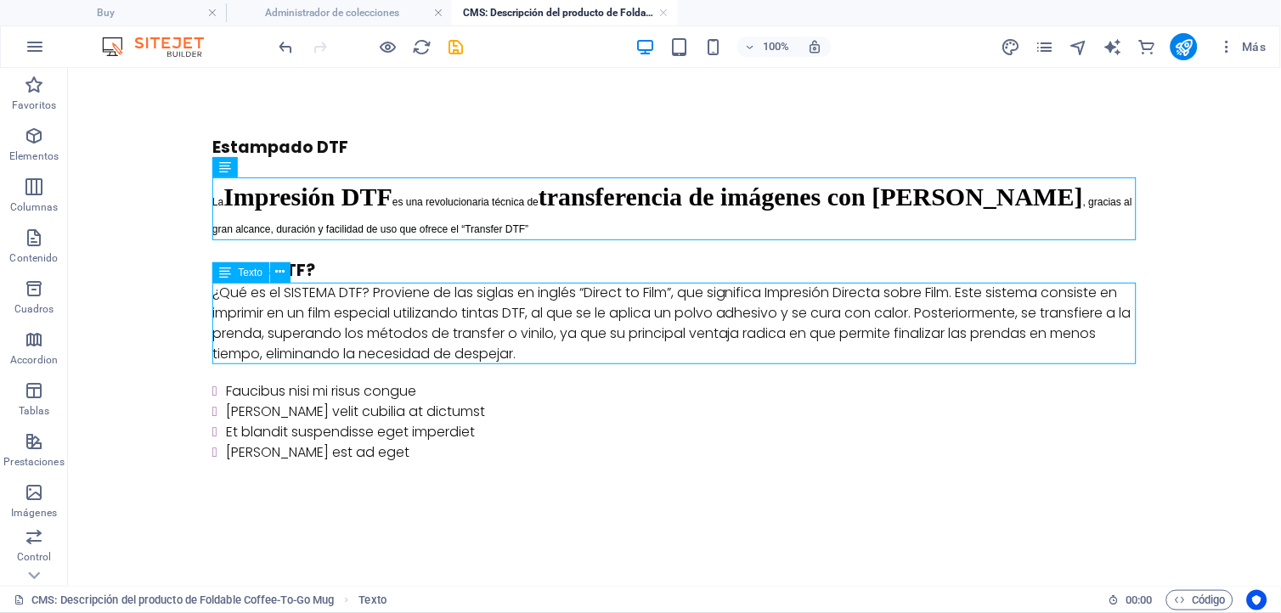
click at [411, 299] on div "¿Qué es el SISTEMA DTF? Proviene de las siglas en inglés “Direct to Film”, que …" at bounding box center [673, 323] width 924 height 82
click at [220, 293] on div "¿Qué es el SISTEMA DTF? Proviene de las siglas en inglés “Direct to Film”, que …" at bounding box center [673, 323] width 924 height 82
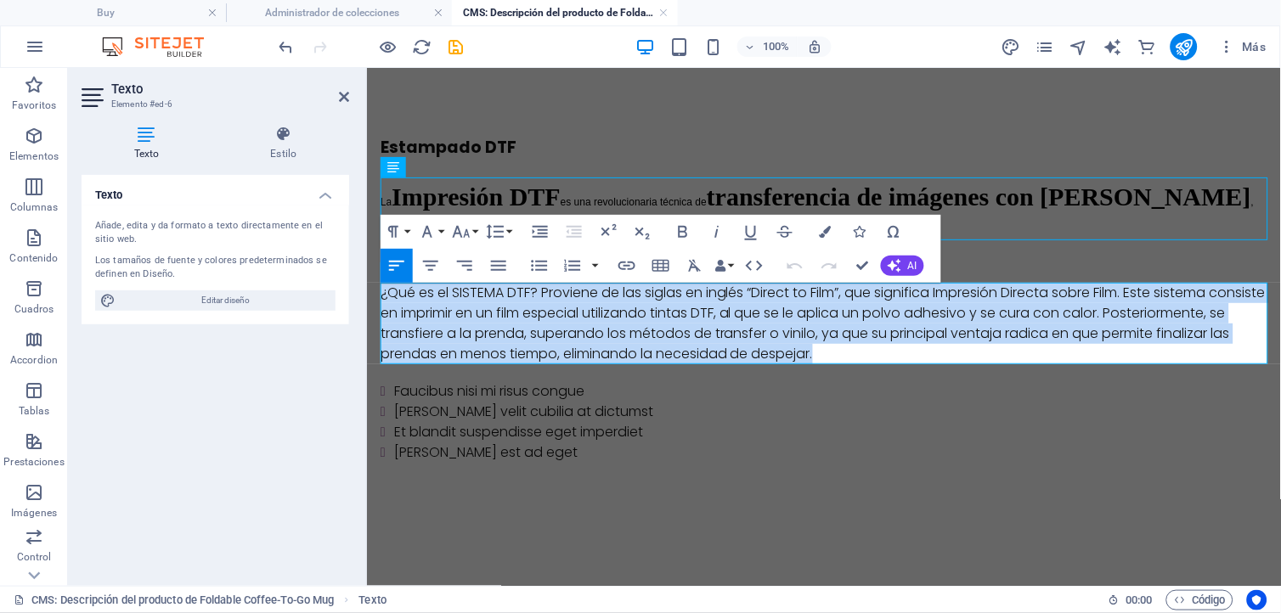
drag, startPoint x: 380, startPoint y: 289, endPoint x: 990, endPoint y: 357, distance: 614.4
click at [990, 357] on div "¿Qué es el SISTEMA DTF? Proviene de las siglas en inglés “Direct to Film”, que …" at bounding box center [823, 323] width 887 height 82
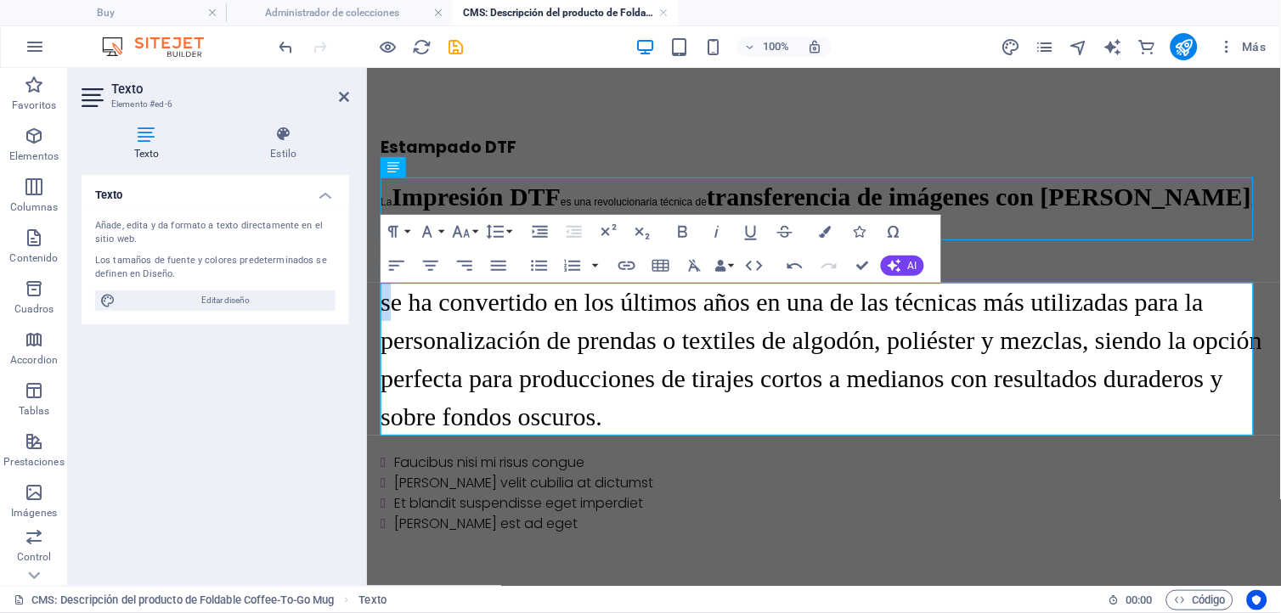
drag, startPoint x: 390, startPoint y: 306, endPoint x: 376, endPoint y: 303, distance: 13.8
click at [376, 303] on div "Estampado DTF La Impresión DTF es una revolucionaria técnica de transferencia d…" at bounding box center [823, 334] width 914 height 534
click at [425, 300] on span "Se ha convertido en los últimos años en una de las técnicas más utilizadas para…" at bounding box center [820, 358] width 881 height 143
click at [391, 305] on span "Se ha convertido en los últimos años en una de las técnicas más utilizadas para…" at bounding box center [820, 358] width 881 height 143
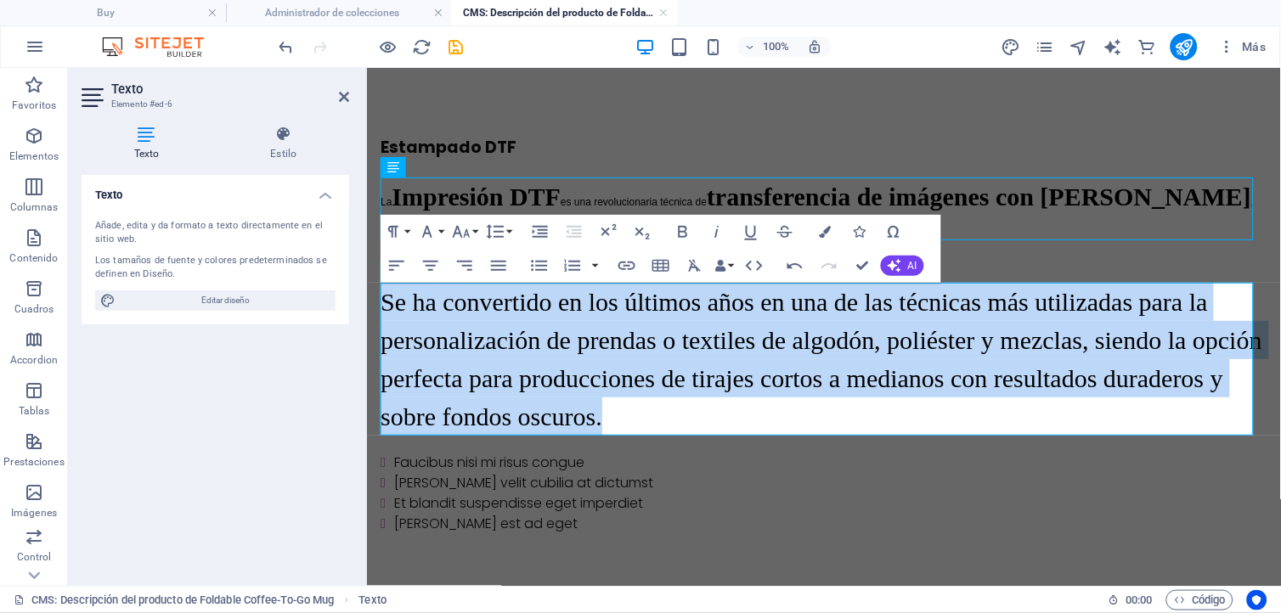
drag, startPoint x: 383, startPoint y: 299, endPoint x: 718, endPoint y: 362, distance: 340.4
click at [750, 412] on div "Se ha convertido en los últimos años en una de las técnicas más utilizadas para…" at bounding box center [823, 358] width 887 height 153
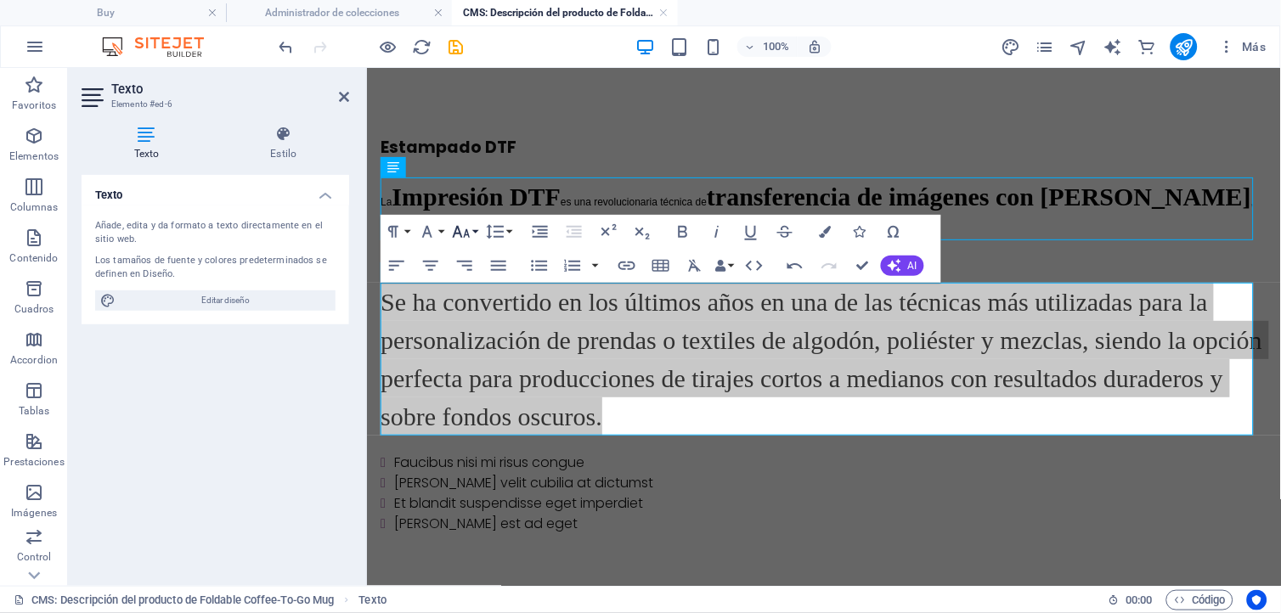
click at [474, 229] on button "Font Size" at bounding box center [464, 232] width 32 height 34
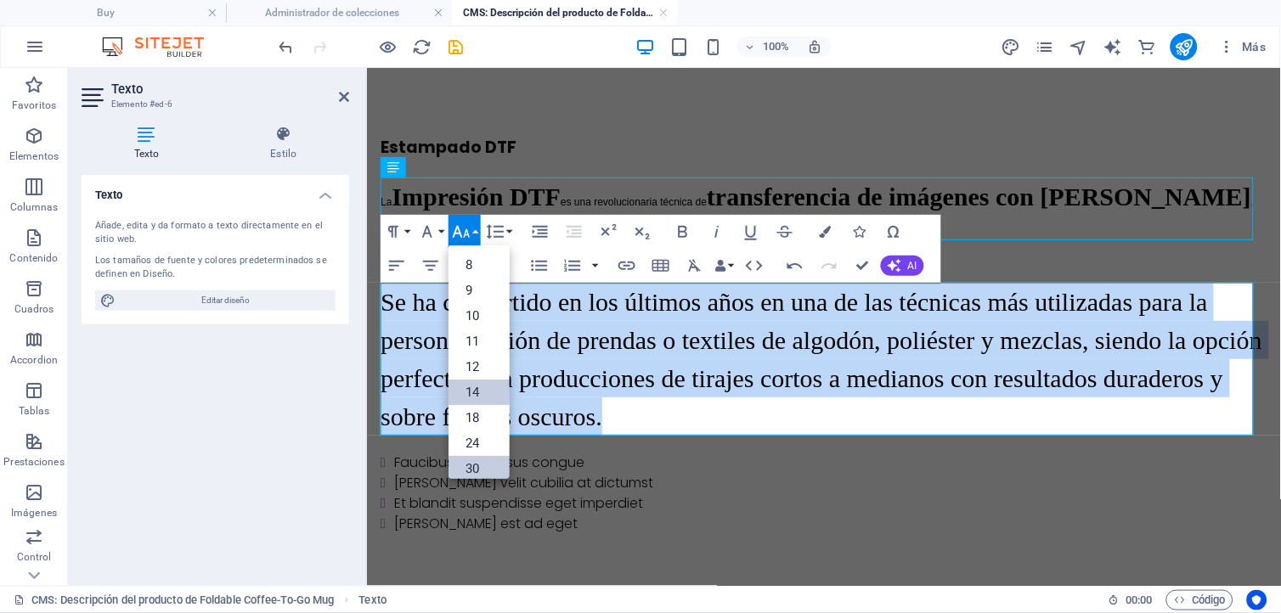
click at [476, 389] on link "14" at bounding box center [478, 392] width 61 height 25
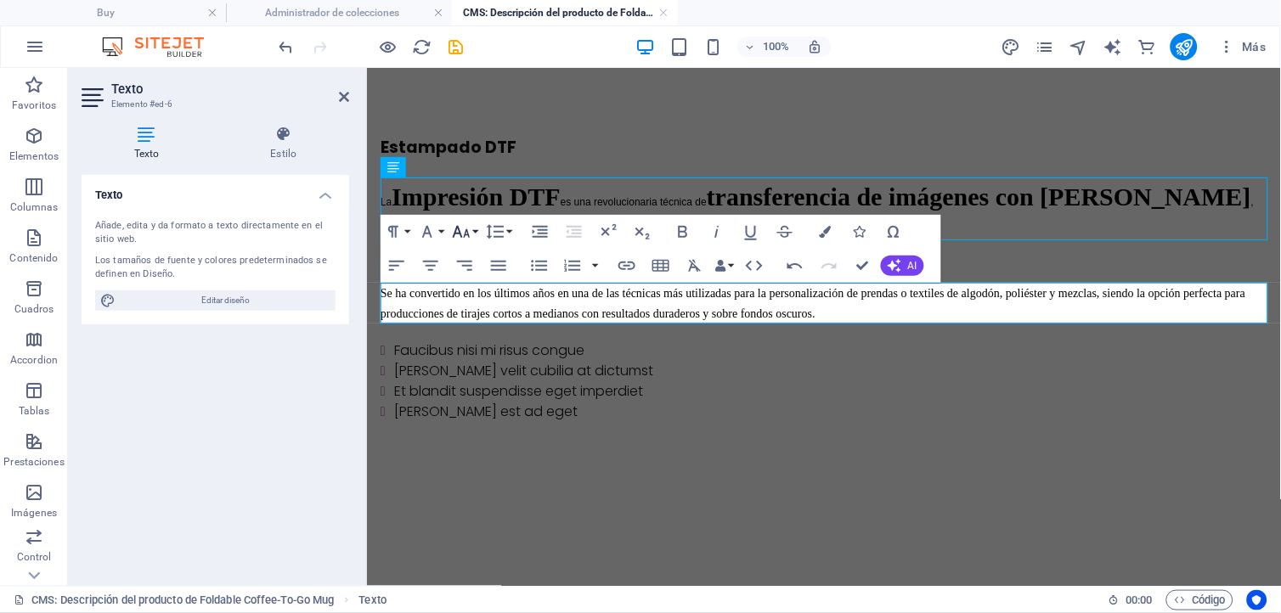
click at [476, 232] on button "Font Size" at bounding box center [464, 232] width 32 height 34
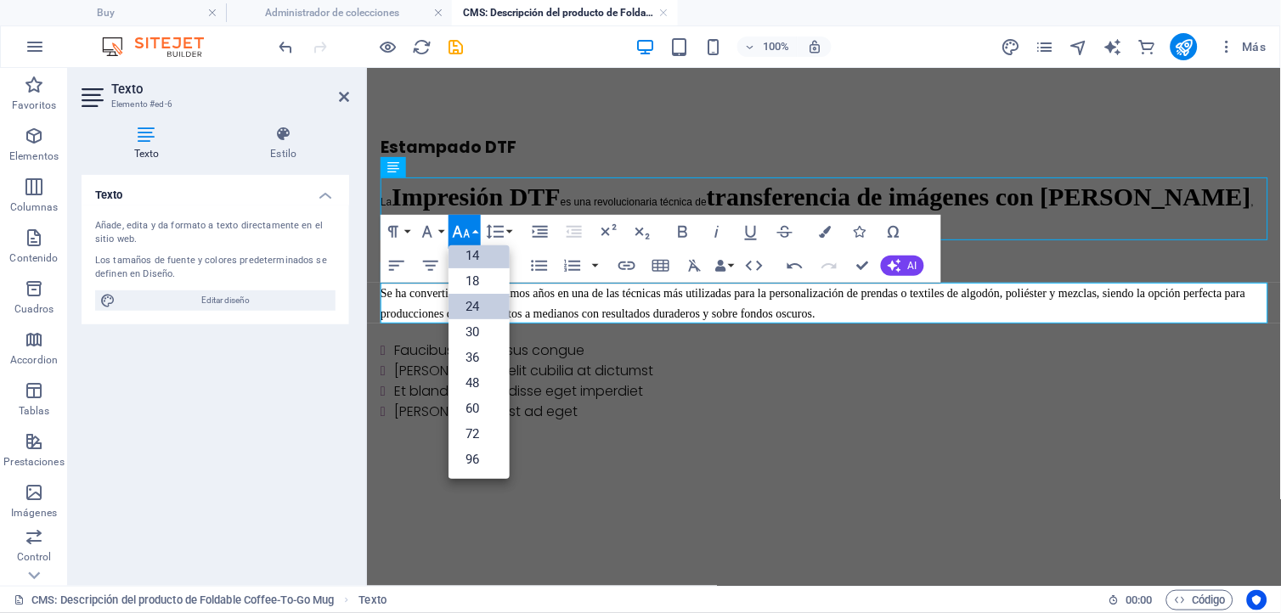
scroll to position [136, 0]
click at [477, 306] on link "24" at bounding box center [478, 307] width 61 height 25
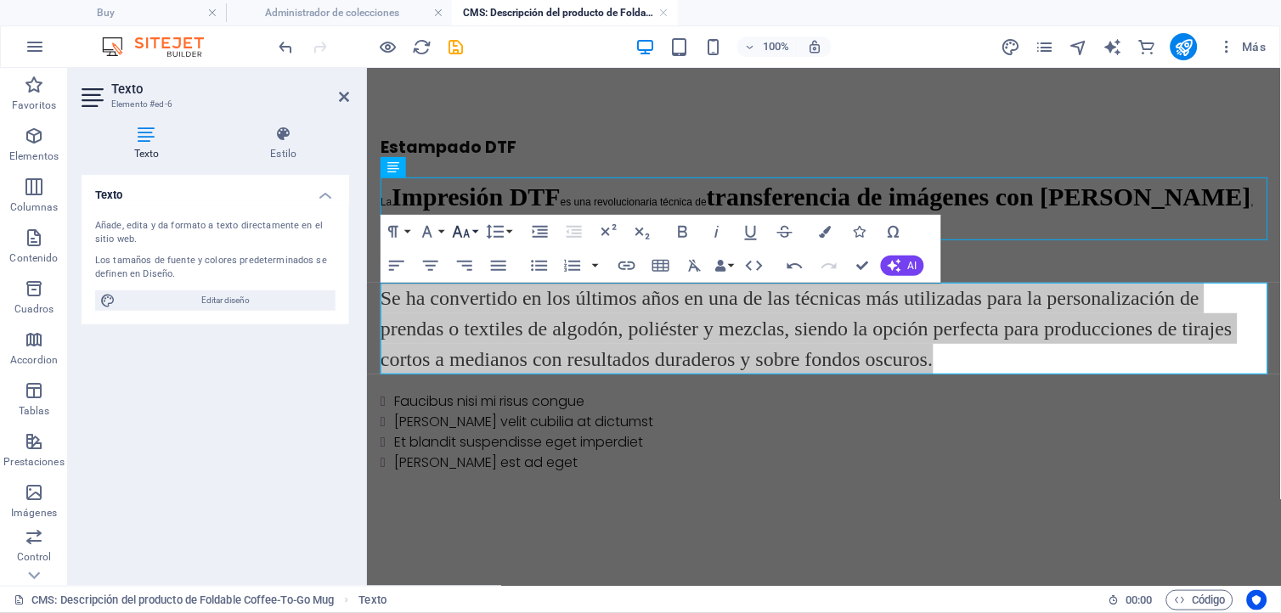
click at [478, 233] on button "Font Size" at bounding box center [464, 232] width 32 height 34
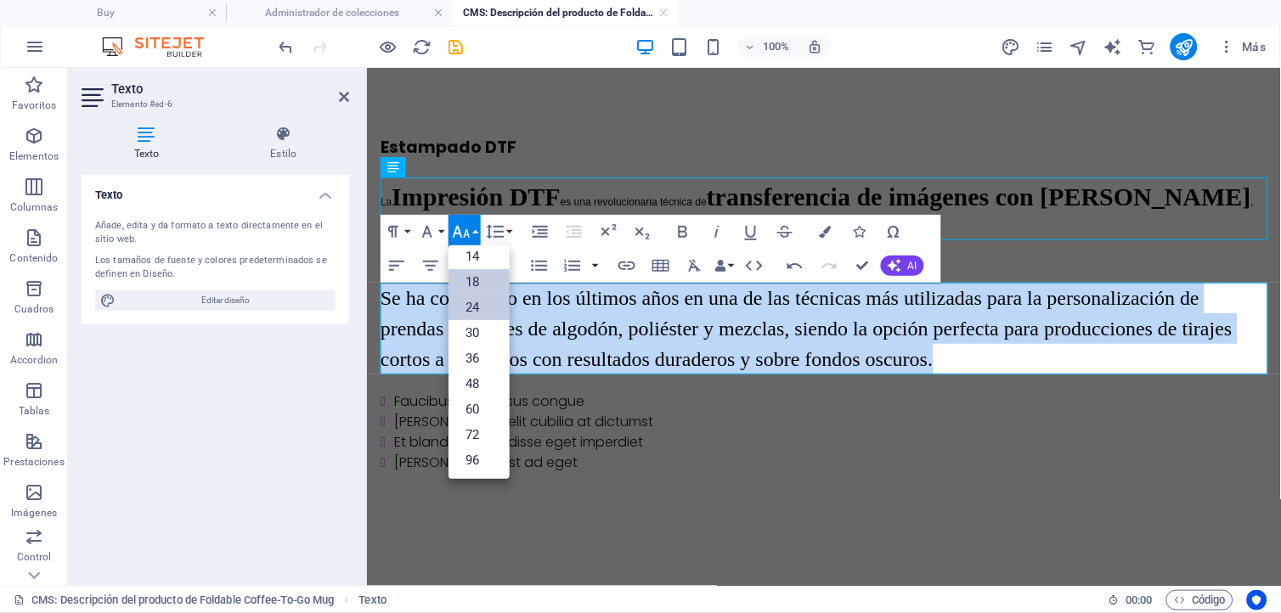
click at [480, 279] on link "18" at bounding box center [478, 281] width 61 height 25
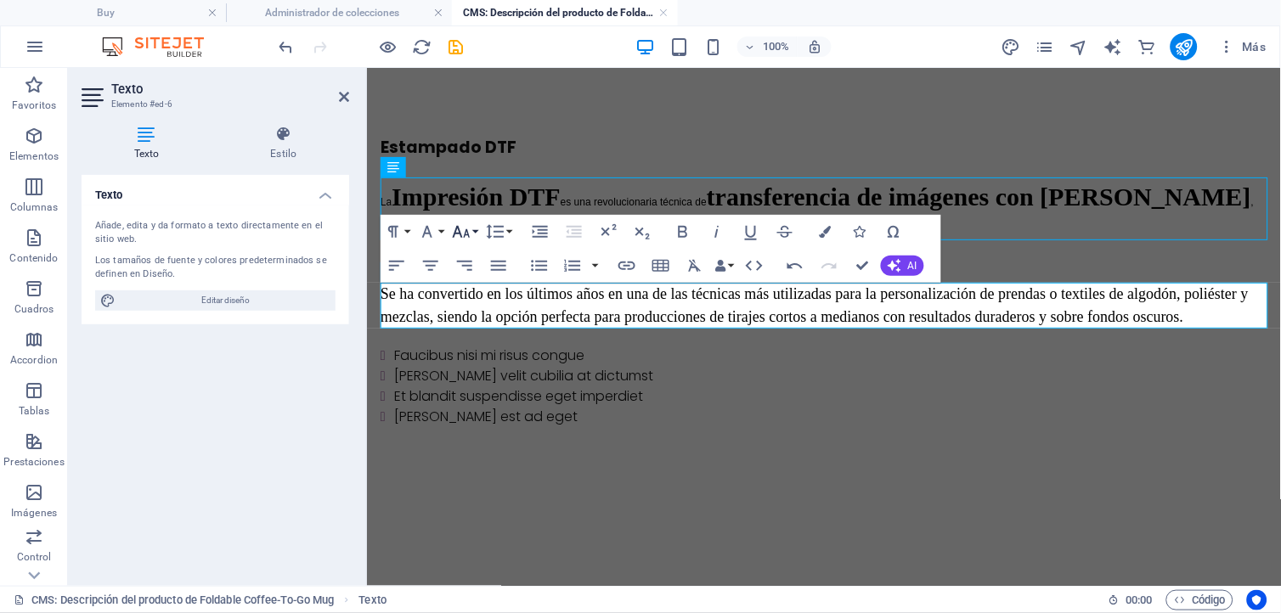
click at [473, 229] on button "Font Size" at bounding box center [464, 232] width 32 height 34
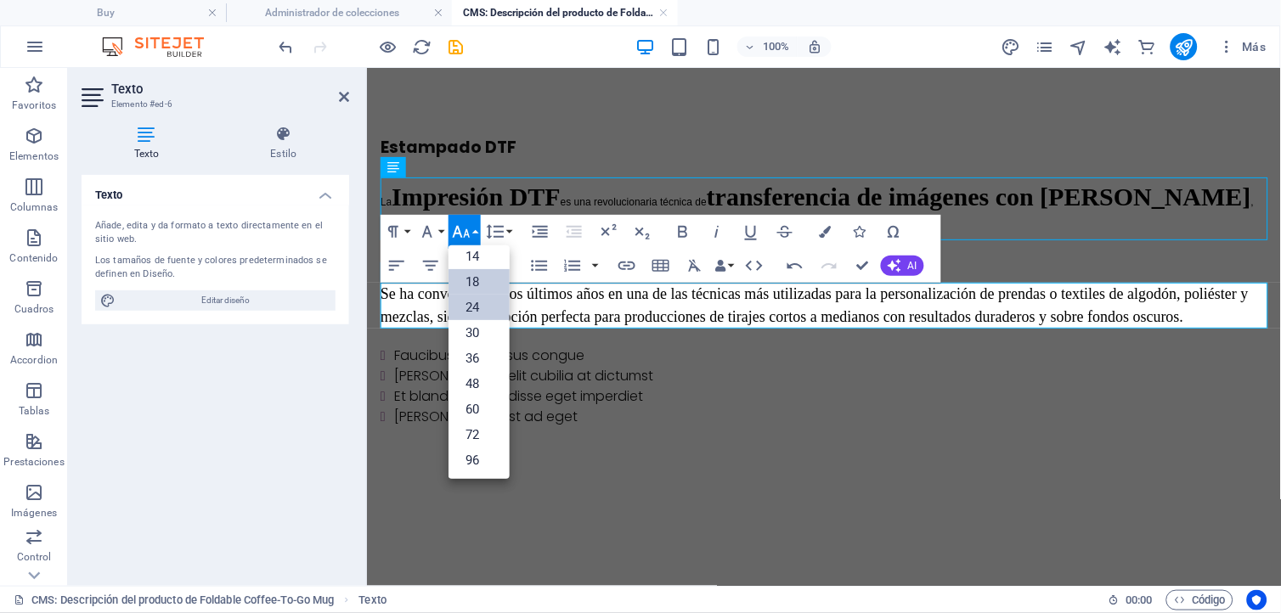
click at [476, 301] on link "24" at bounding box center [478, 307] width 61 height 25
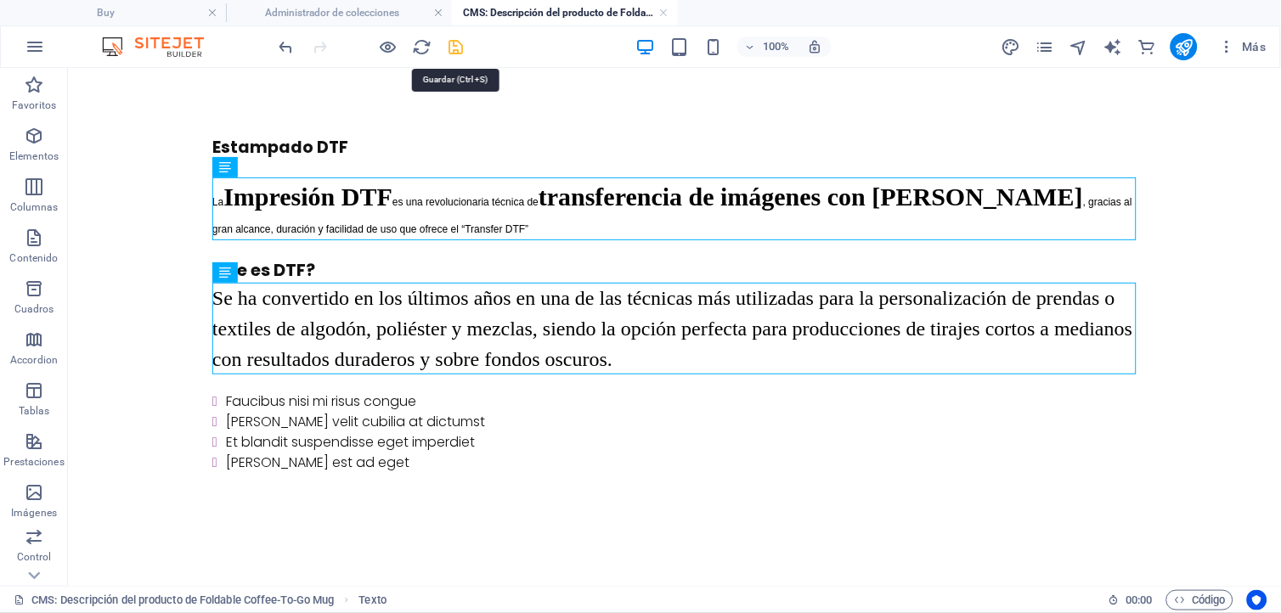
click at [456, 41] on icon "save" at bounding box center [457, 47] width 20 height 20
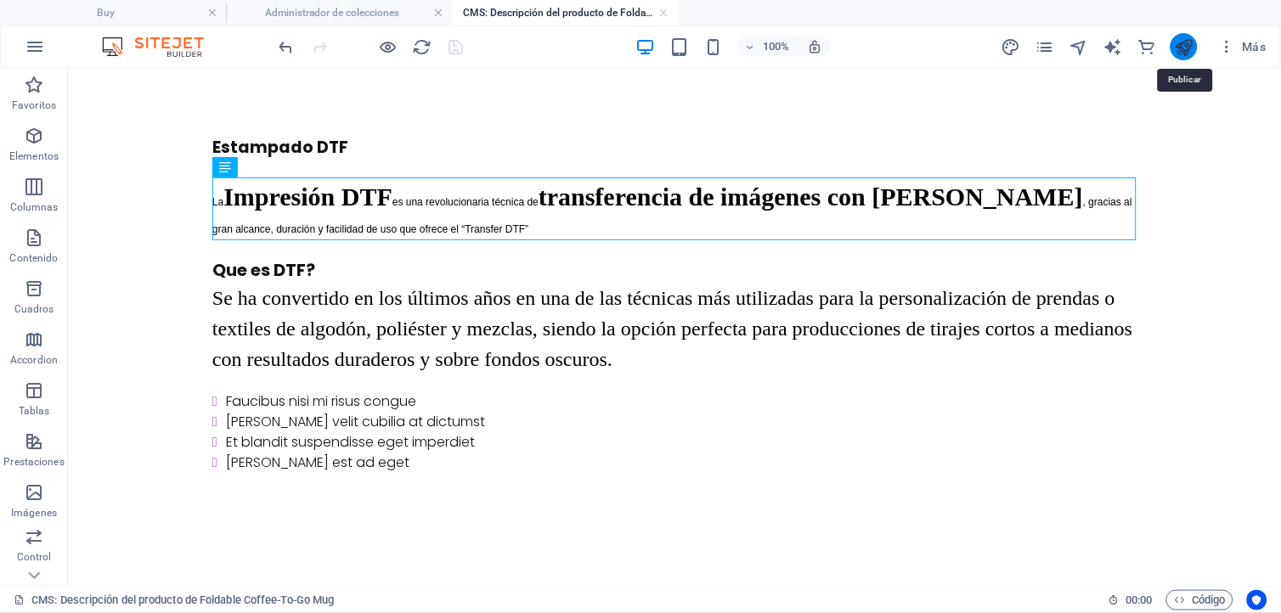
drag, startPoint x: 1180, startPoint y: 48, endPoint x: 739, endPoint y: 52, distance: 441.6
click at [1180, 48] on icon "publish" at bounding box center [1184, 47] width 20 height 20
click at [663, 11] on link at bounding box center [664, 13] width 10 height 16
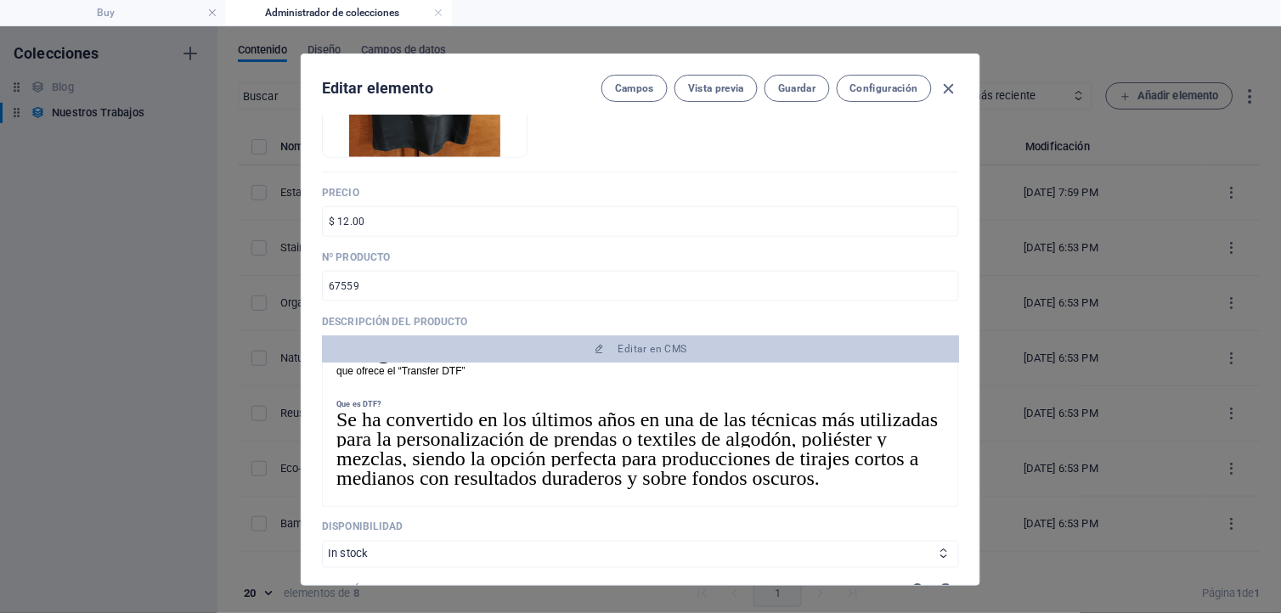
scroll to position [0, 0]
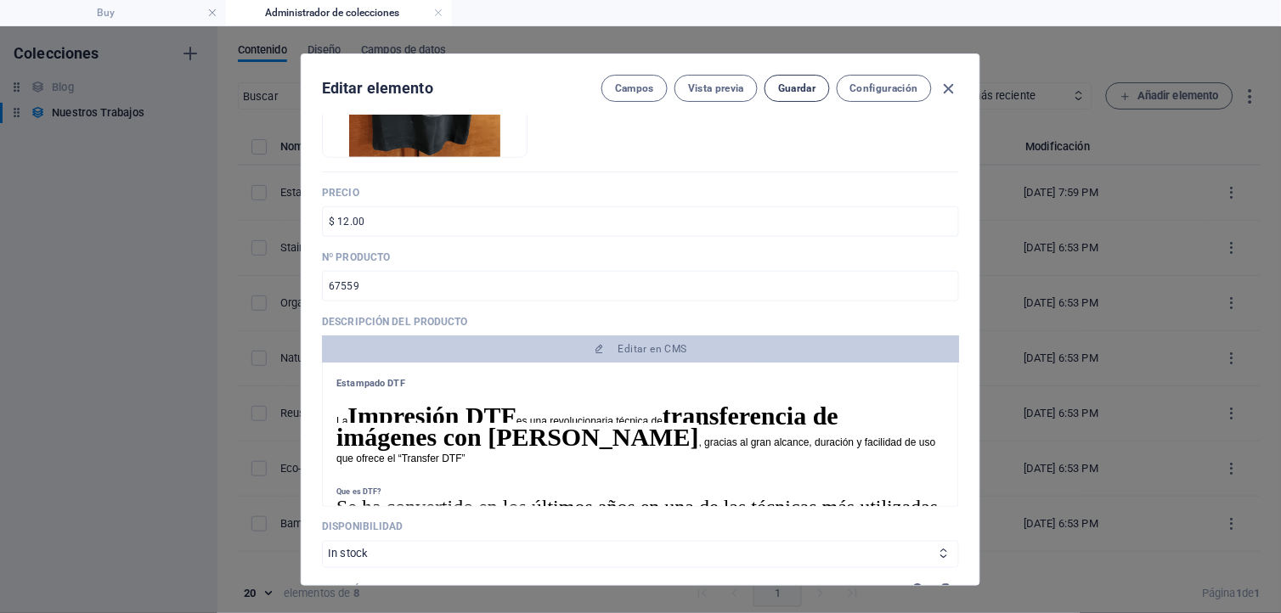
click at [801, 85] on span "Guardar" at bounding box center [796, 89] width 37 height 14
click at [944, 83] on icon "button" at bounding box center [949, 89] width 20 height 20
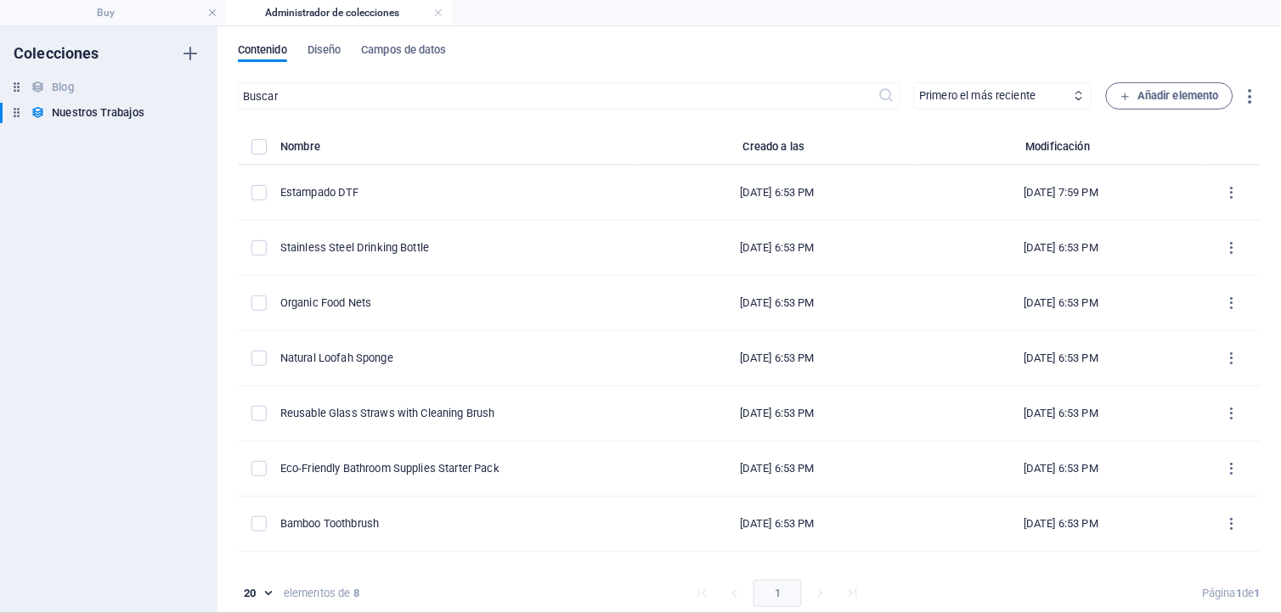
type input "estampado-dtf"
click at [436, 12] on link at bounding box center [438, 13] width 10 height 16
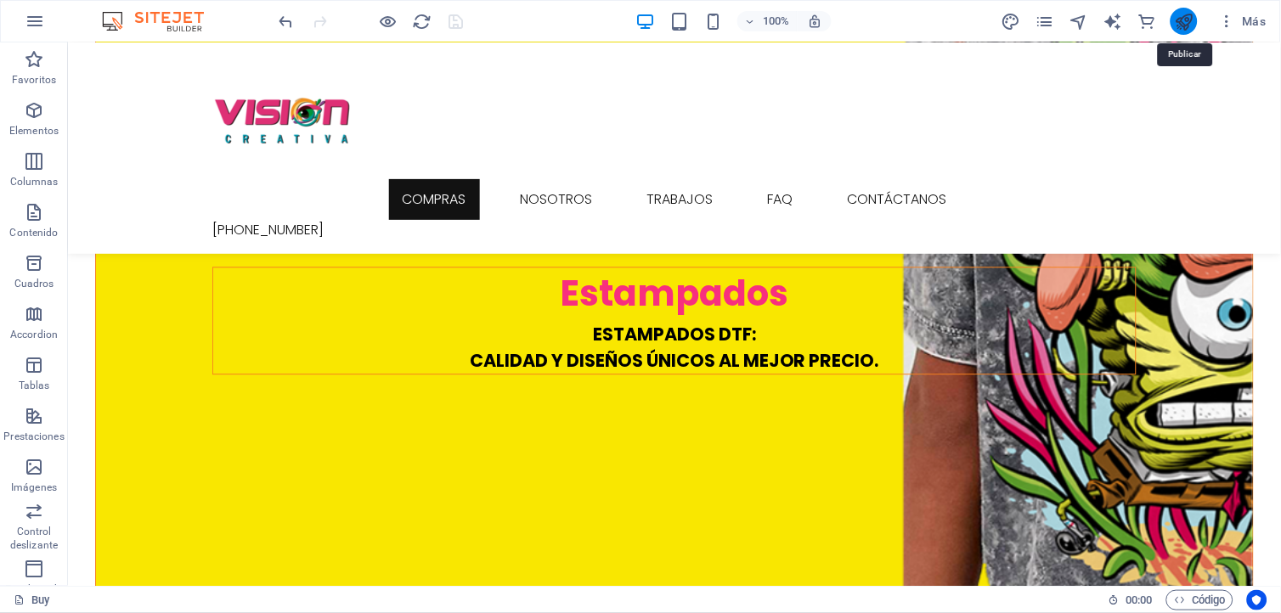
click at [1185, 22] on icon "publish" at bounding box center [1184, 22] width 20 height 20
